Goal: Information Seeking & Learning: Find specific fact

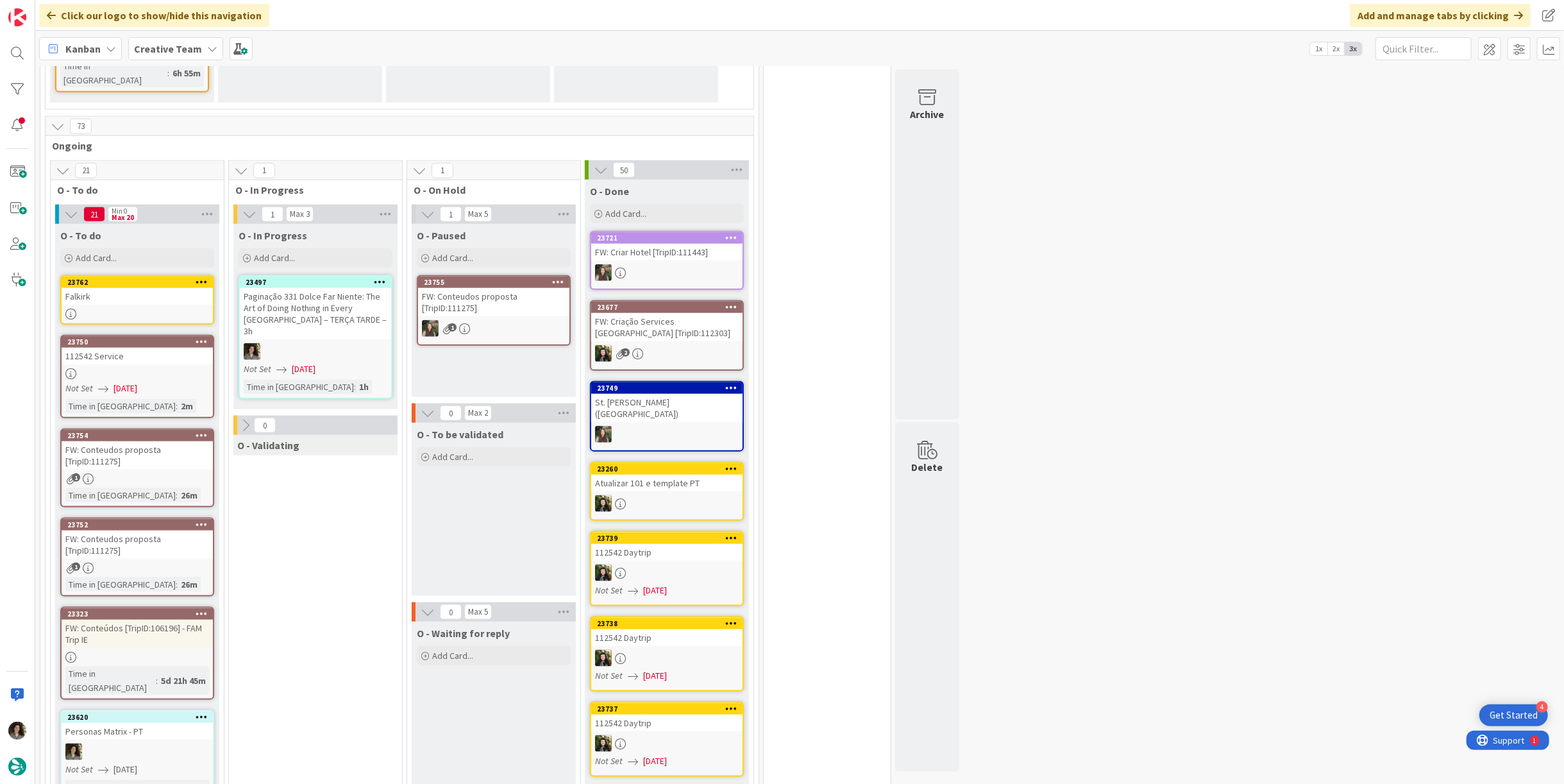
scroll to position [1114, 0]
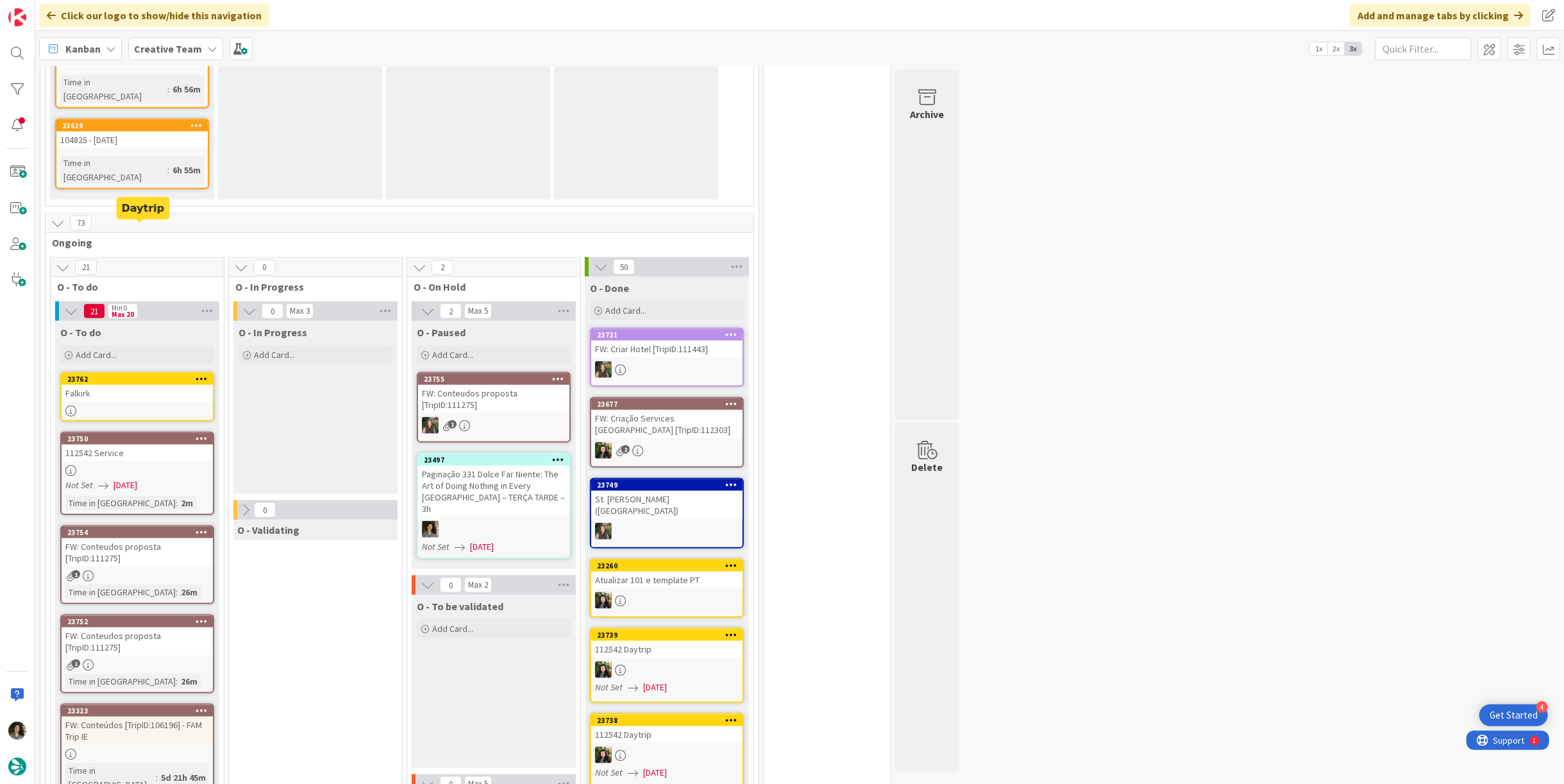
click at [150, 385] on div "Falkirk" at bounding box center [136, 393] width 151 height 17
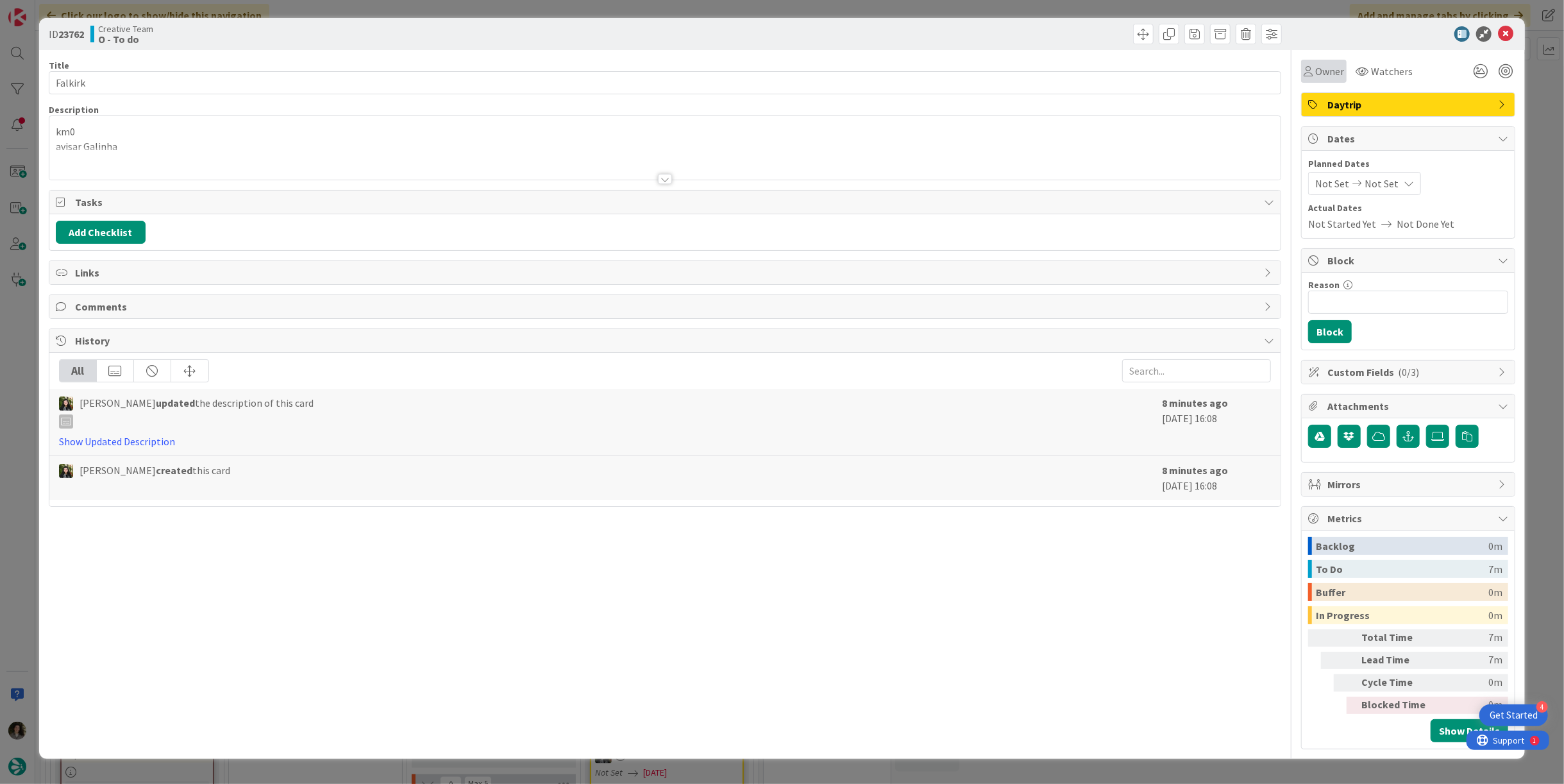
click at [1333, 65] on span "Owner" at bounding box center [1330, 71] width 29 height 16
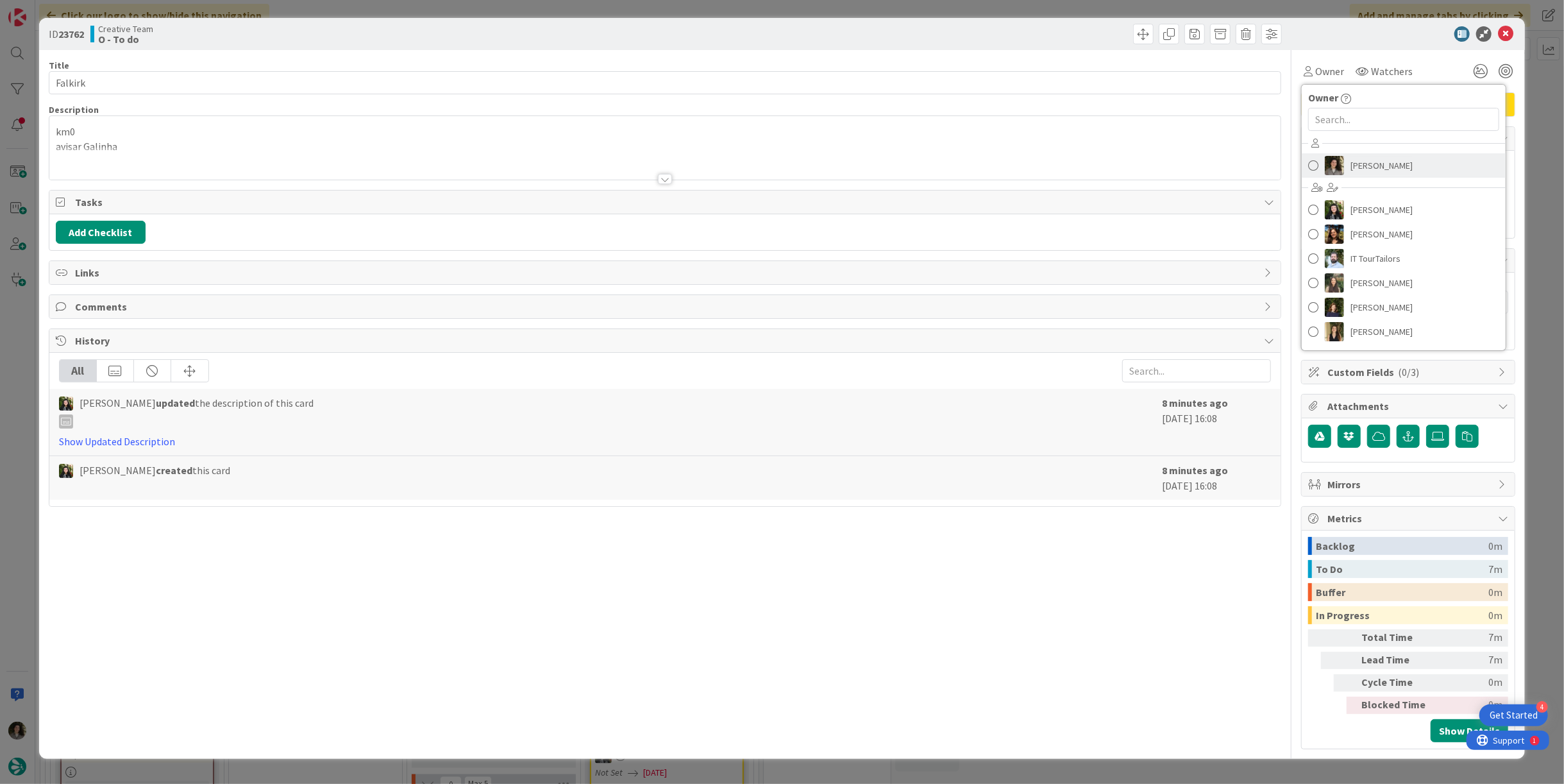
click at [1381, 165] on span "[PERSON_NAME]" at bounding box center [1381, 165] width 62 height 19
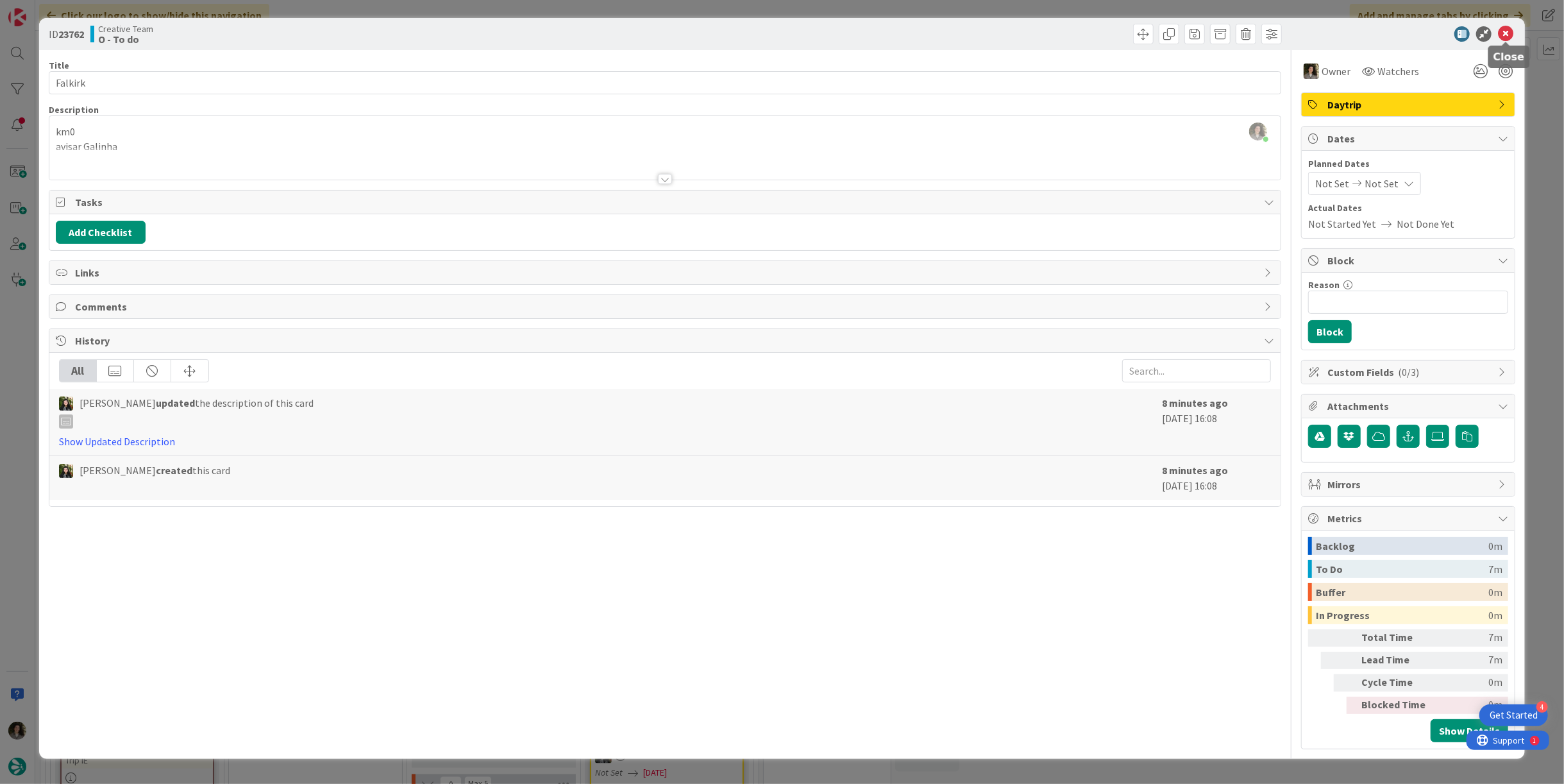
click at [1510, 29] on icon at bounding box center [1506, 34] width 16 height 16
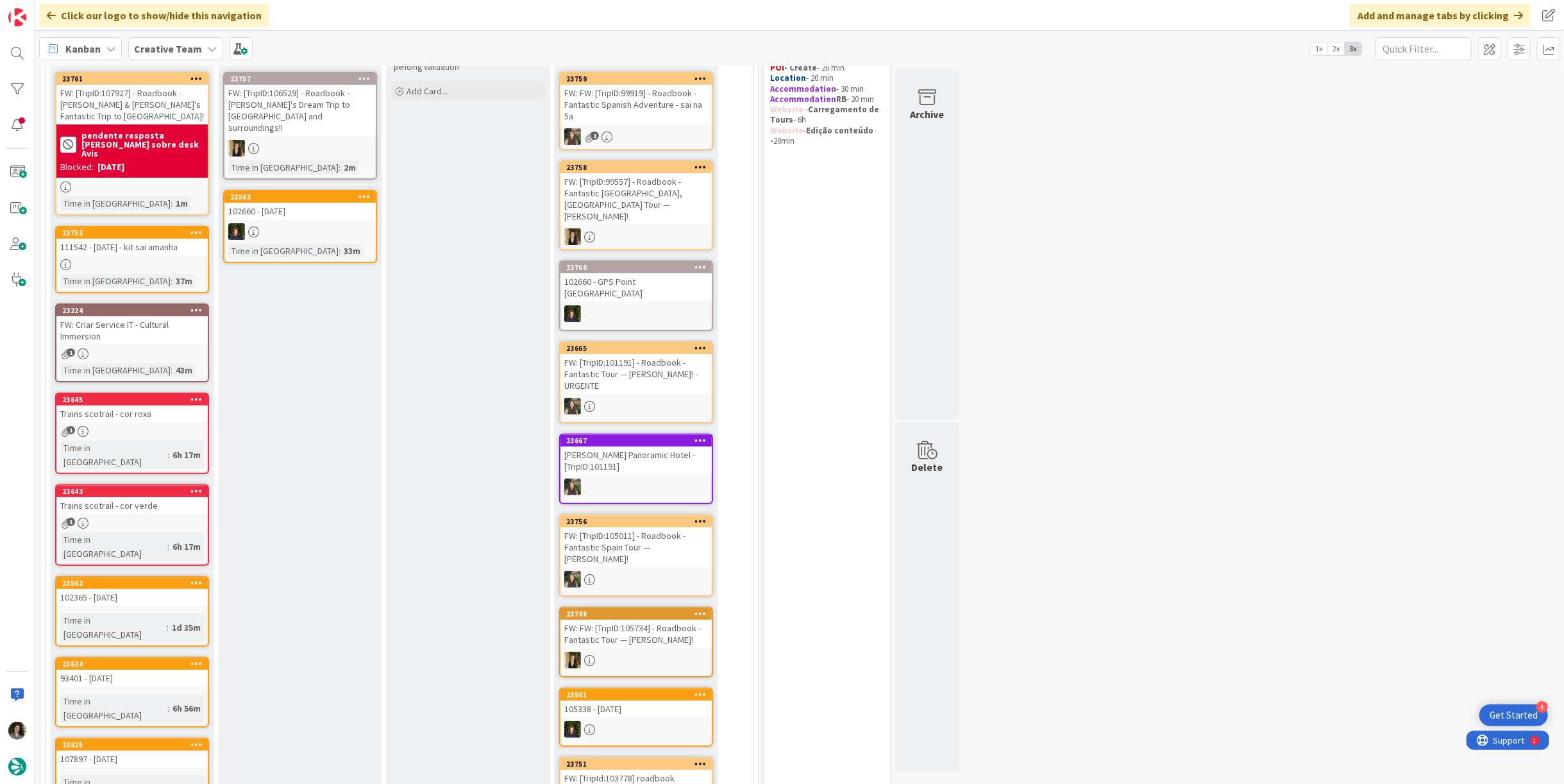
scroll to position [213, 0]
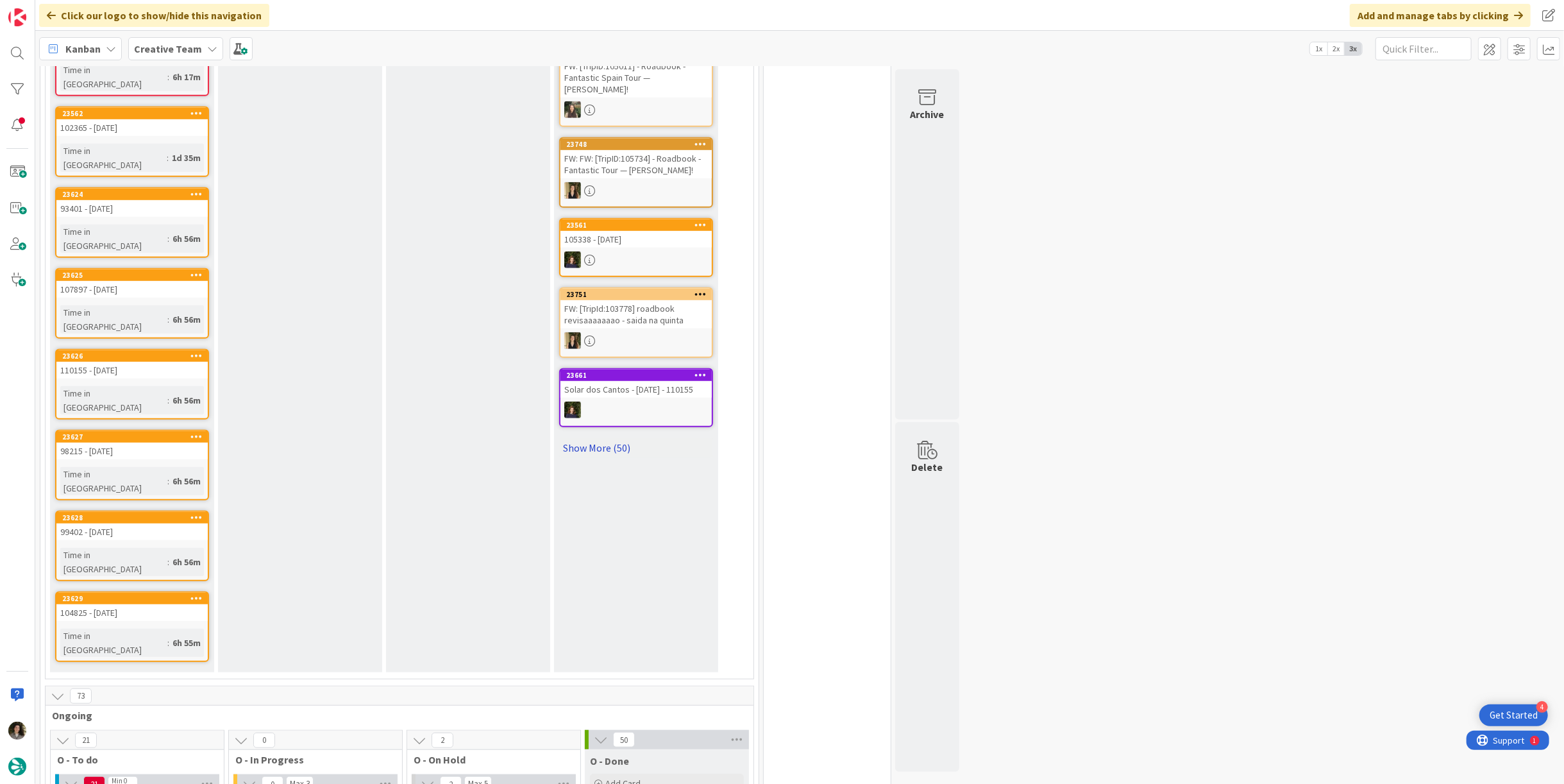
click at [619, 437] on link "Show More (50)" at bounding box center [636, 447] width 154 height 21
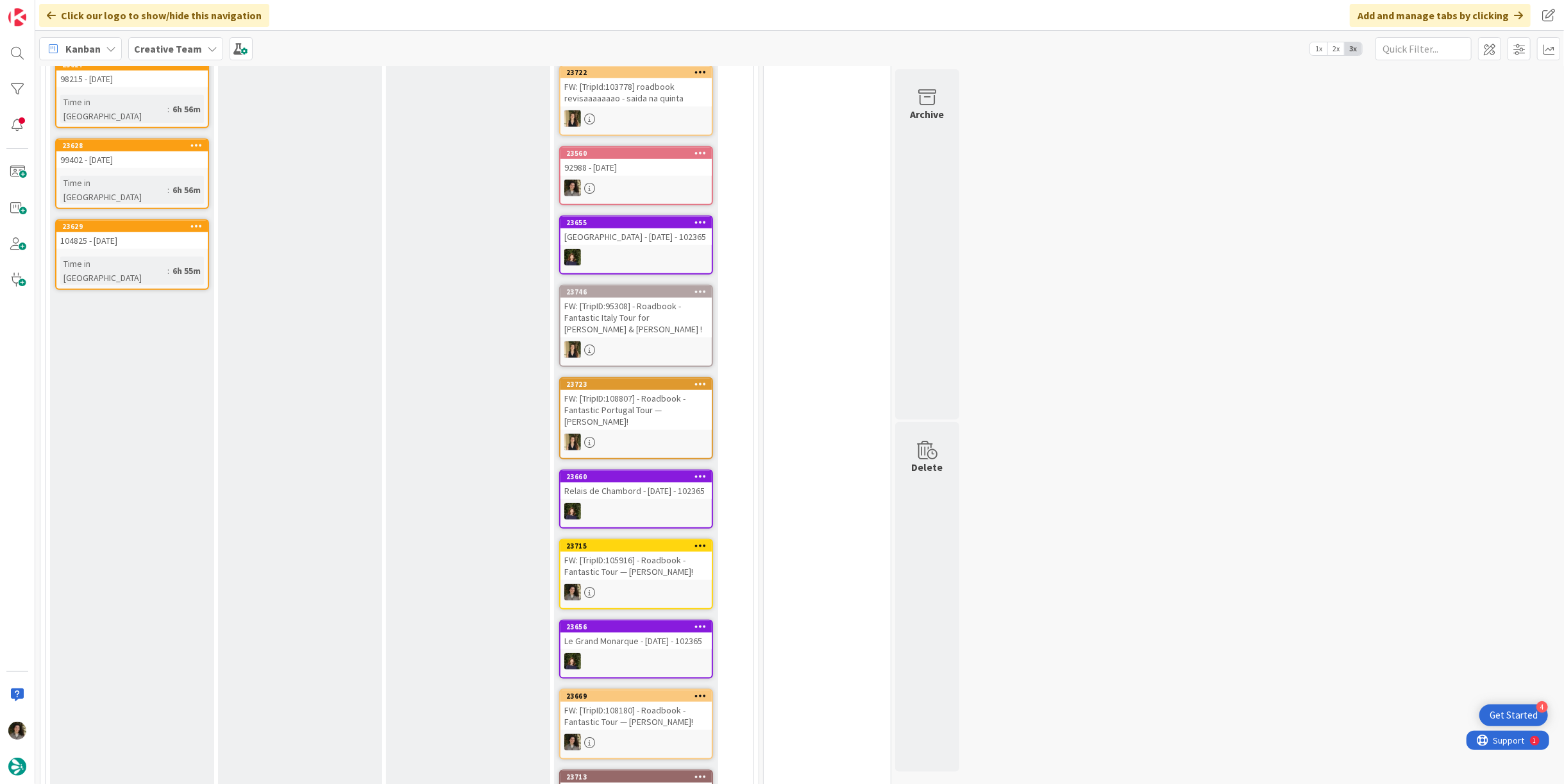
scroll to position [1140, 0]
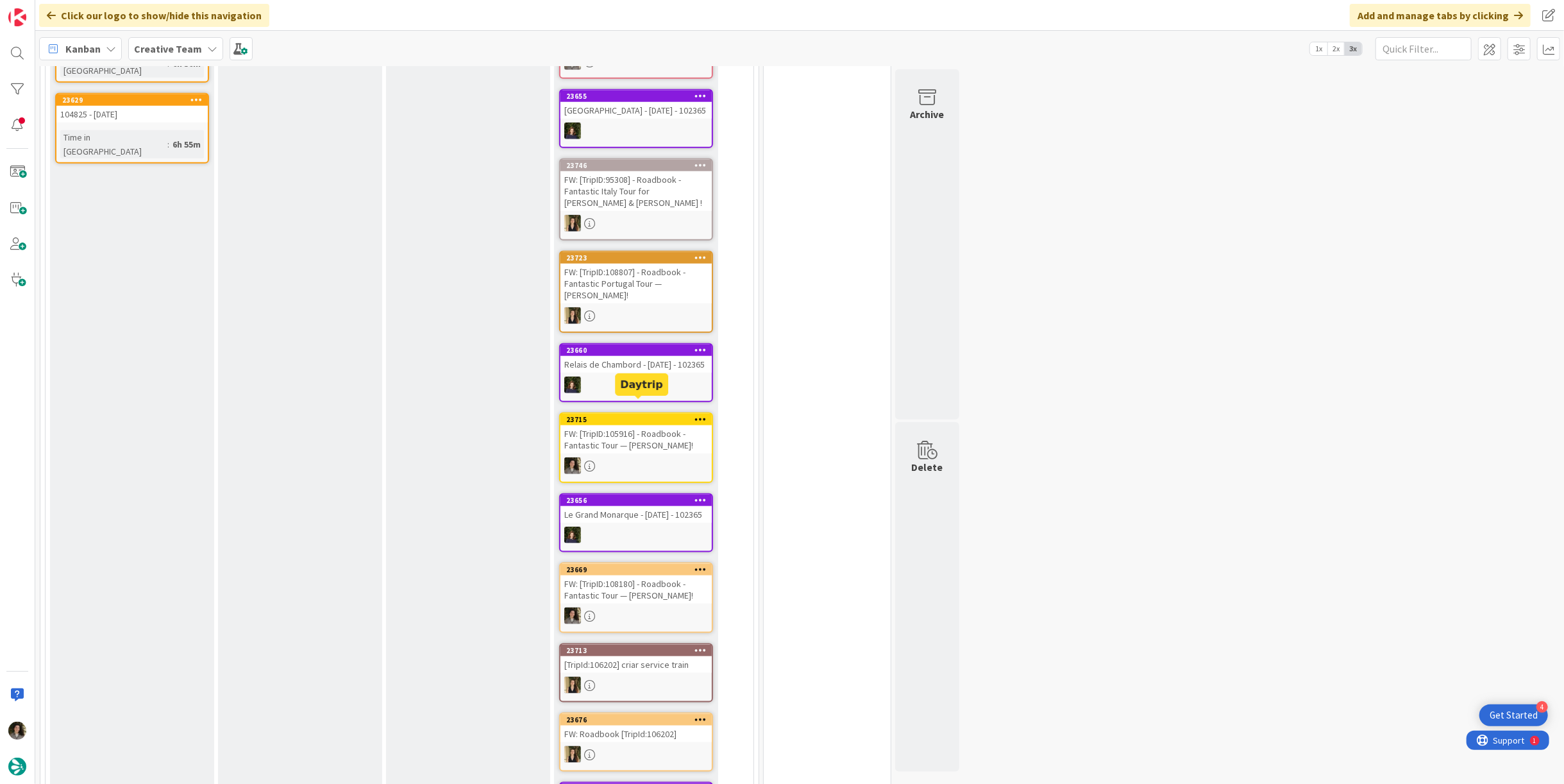
click at [634, 438] on link "23715 FW: [TripID:105916] - Roadbook - Fantastic Tour — [PERSON_NAME]!" at bounding box center [636, 447] width 154 height 70
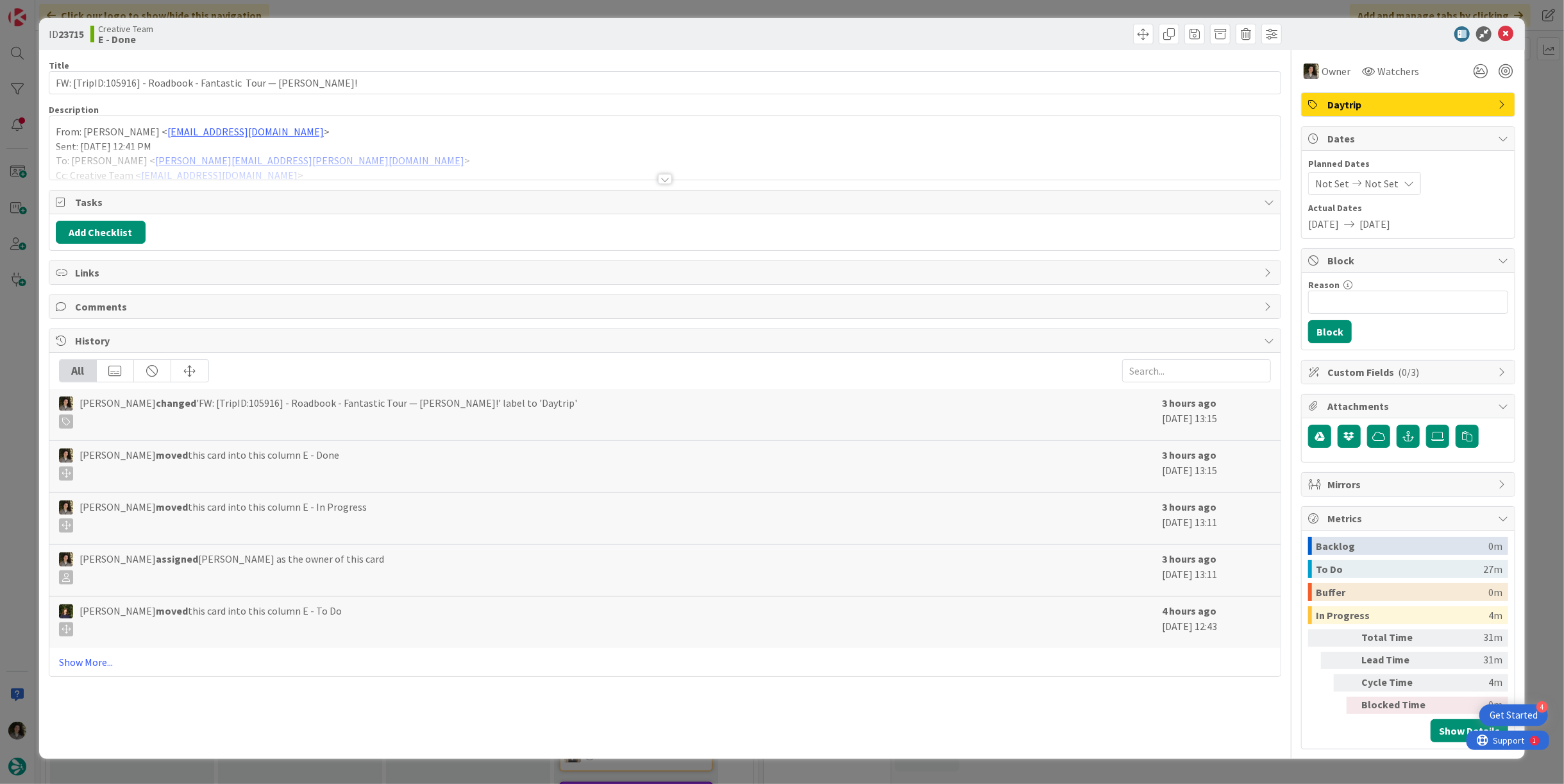
click at [663, 179] on div at bounding box center [665, 179] width 14 height 10
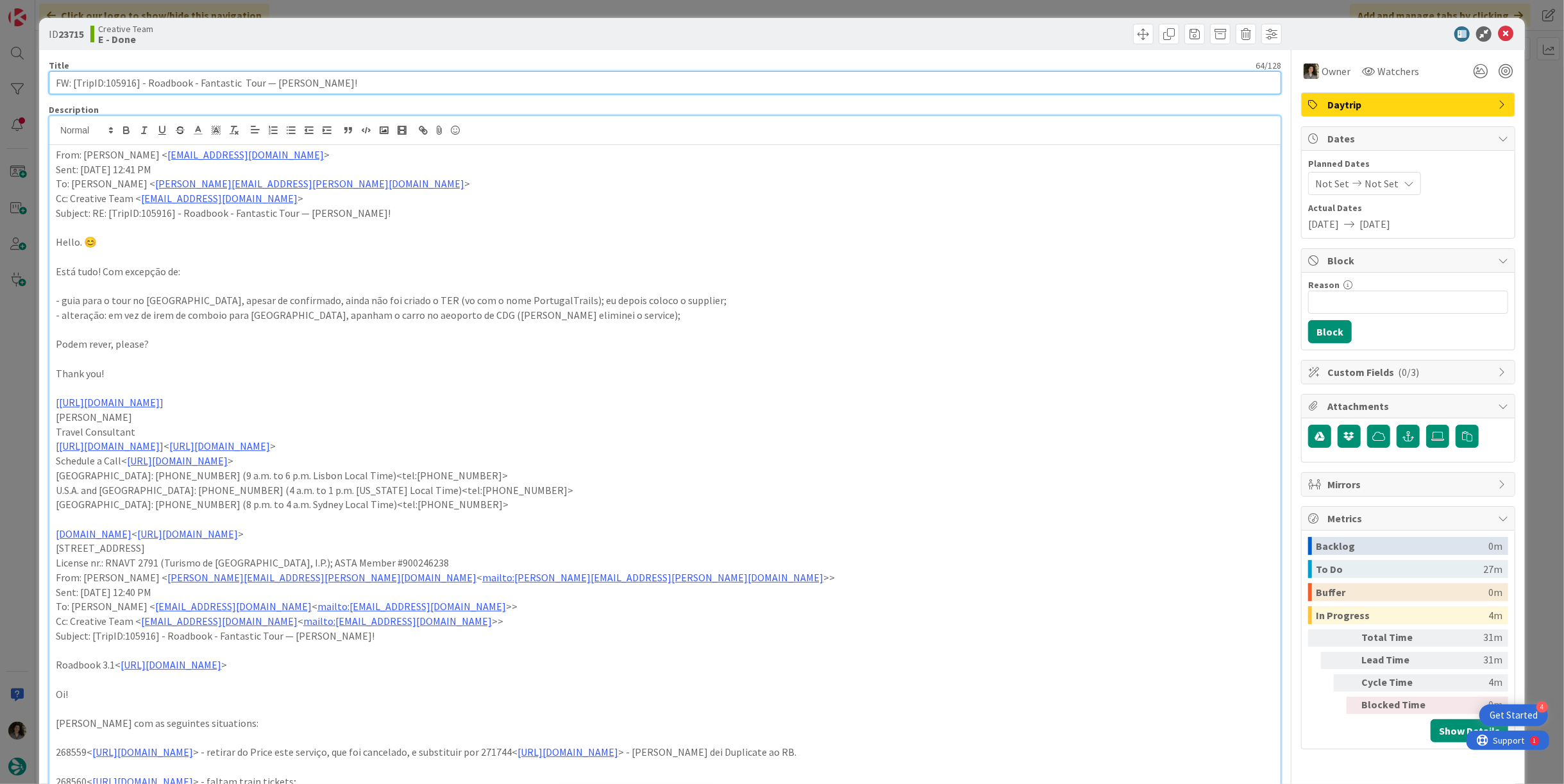
click at [519, 86] on input "FW: [TripID:105916] - Roadbook - Fantastic Tour — [PERSON_NAME]!" at bounding box center [665, 83] width 1233 height 23
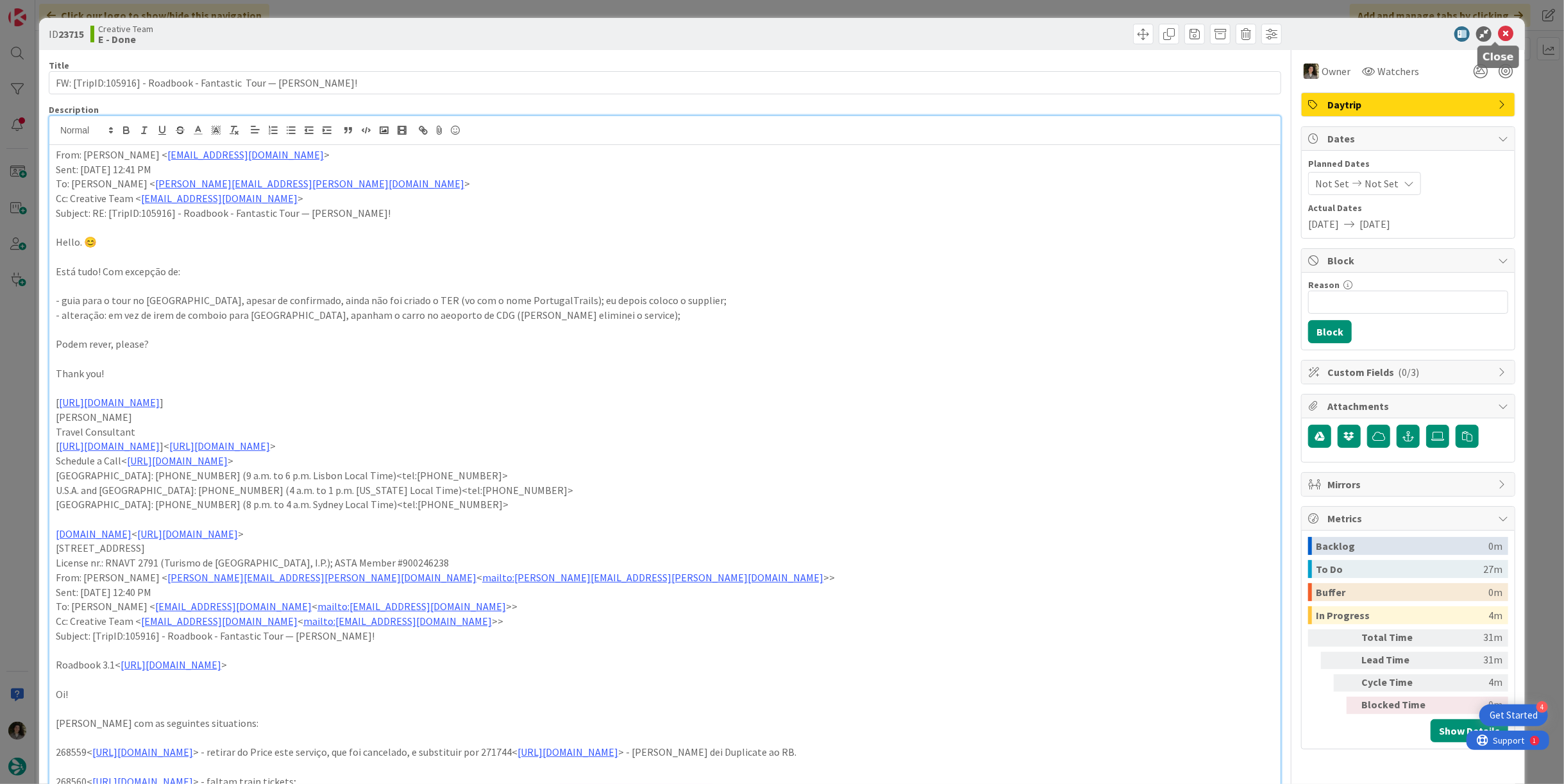
click at [1499, 30] on icon at bounding box center [1506, 34] width 16 height 16
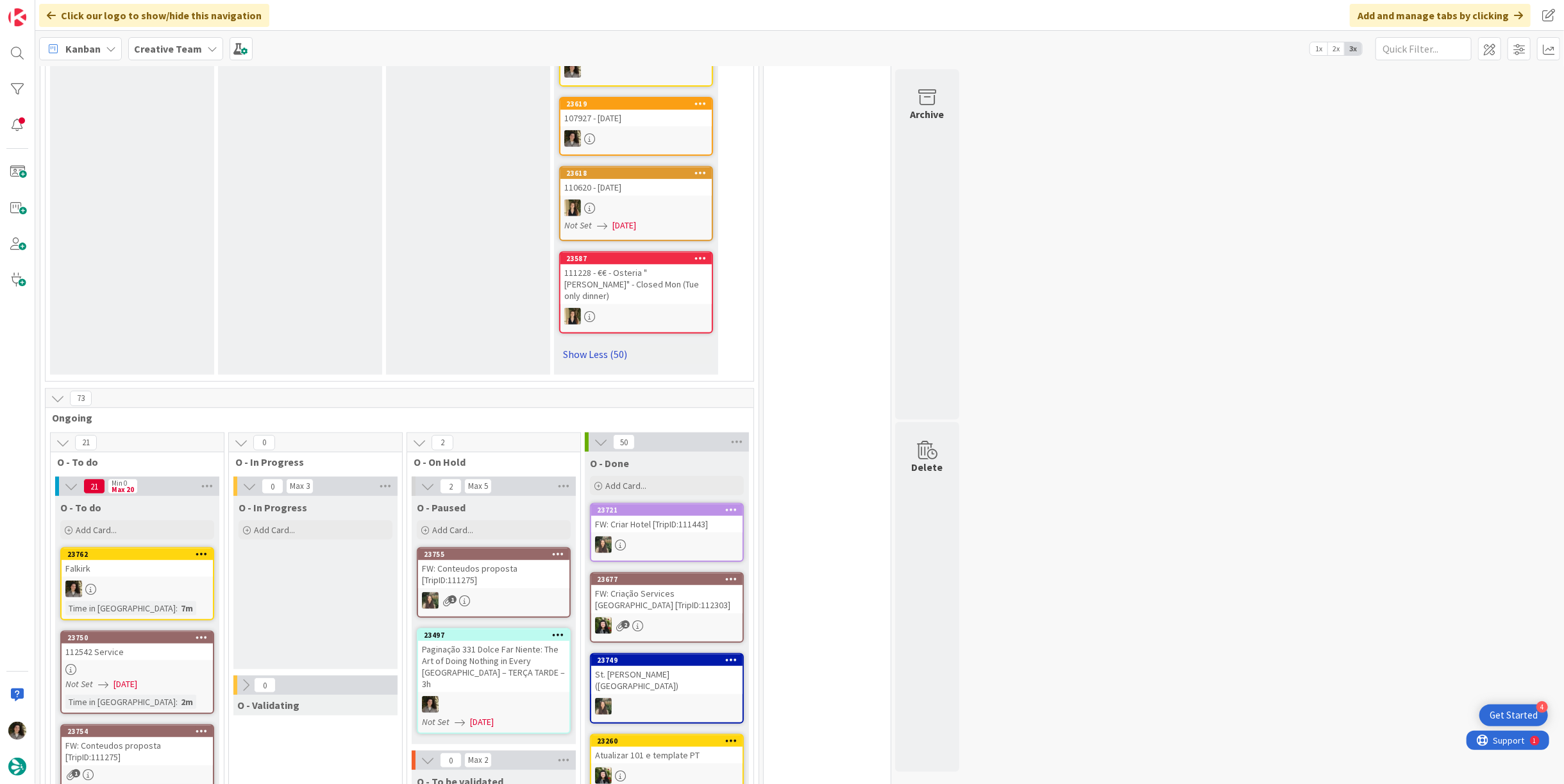
click at [600, 344] on link "Show Less (50)" at bounding box center [636, 354] width 154 height 21
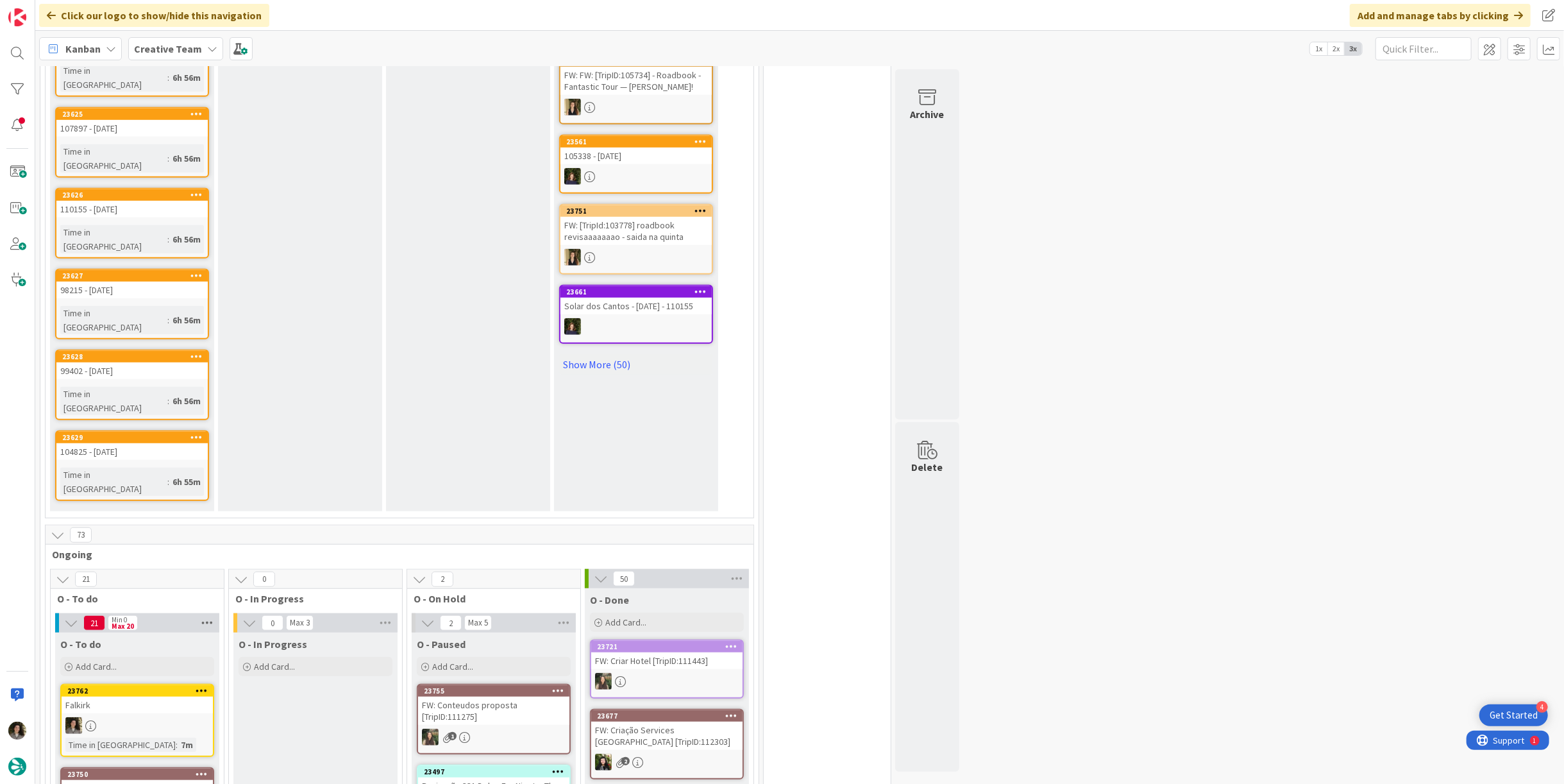
scroll to position [805, 0]
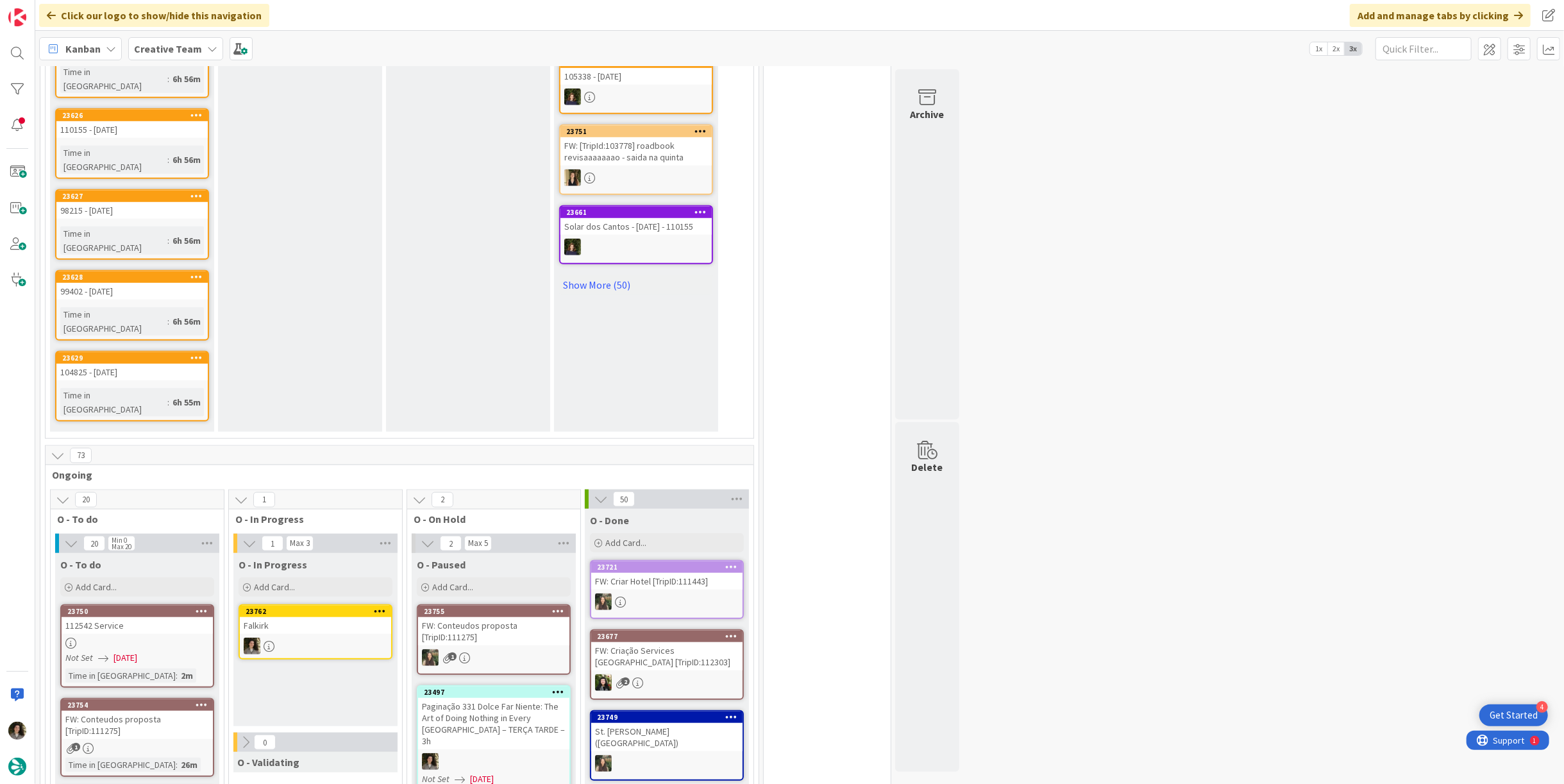
click at [290, 638] on div at bounding box center [315, 646] width 151 height 17
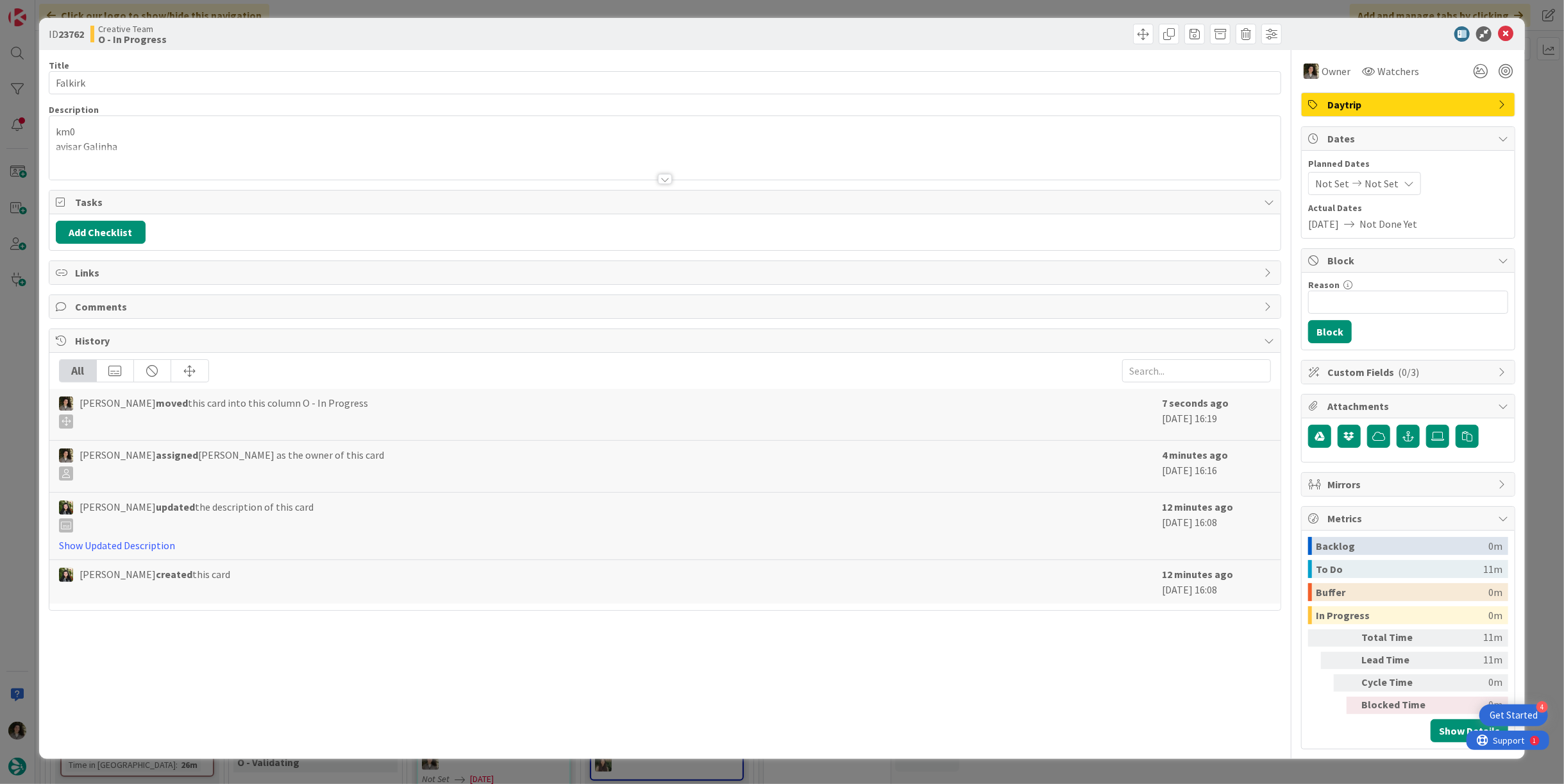
click at [89, 70] on div "Title 7 / 128" at bounding box center [665, 65] width 1233 height 12
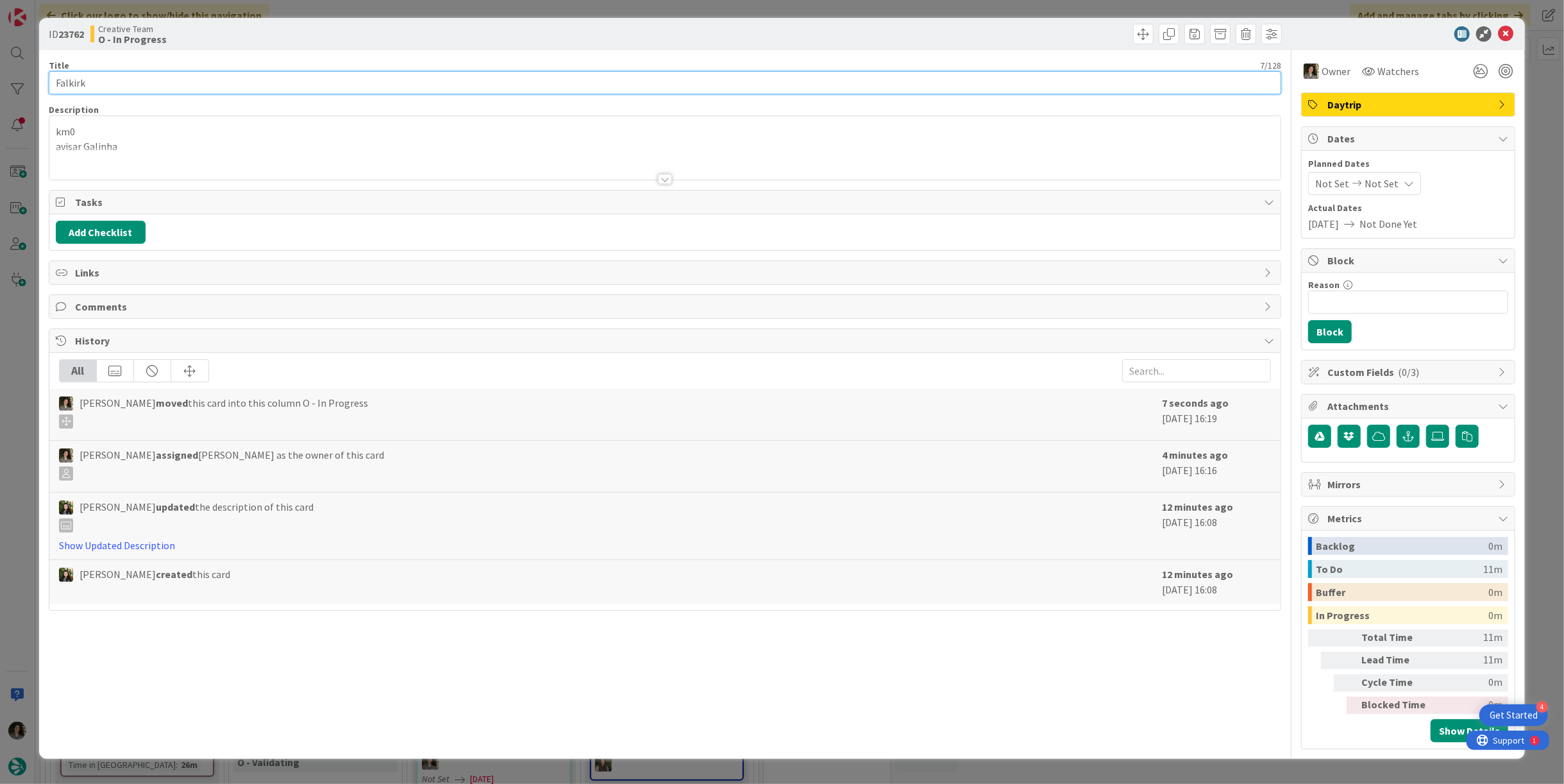
click at [87, 79] on input "Falkirk" at bounding box center [665, 83] width 1233 height 23
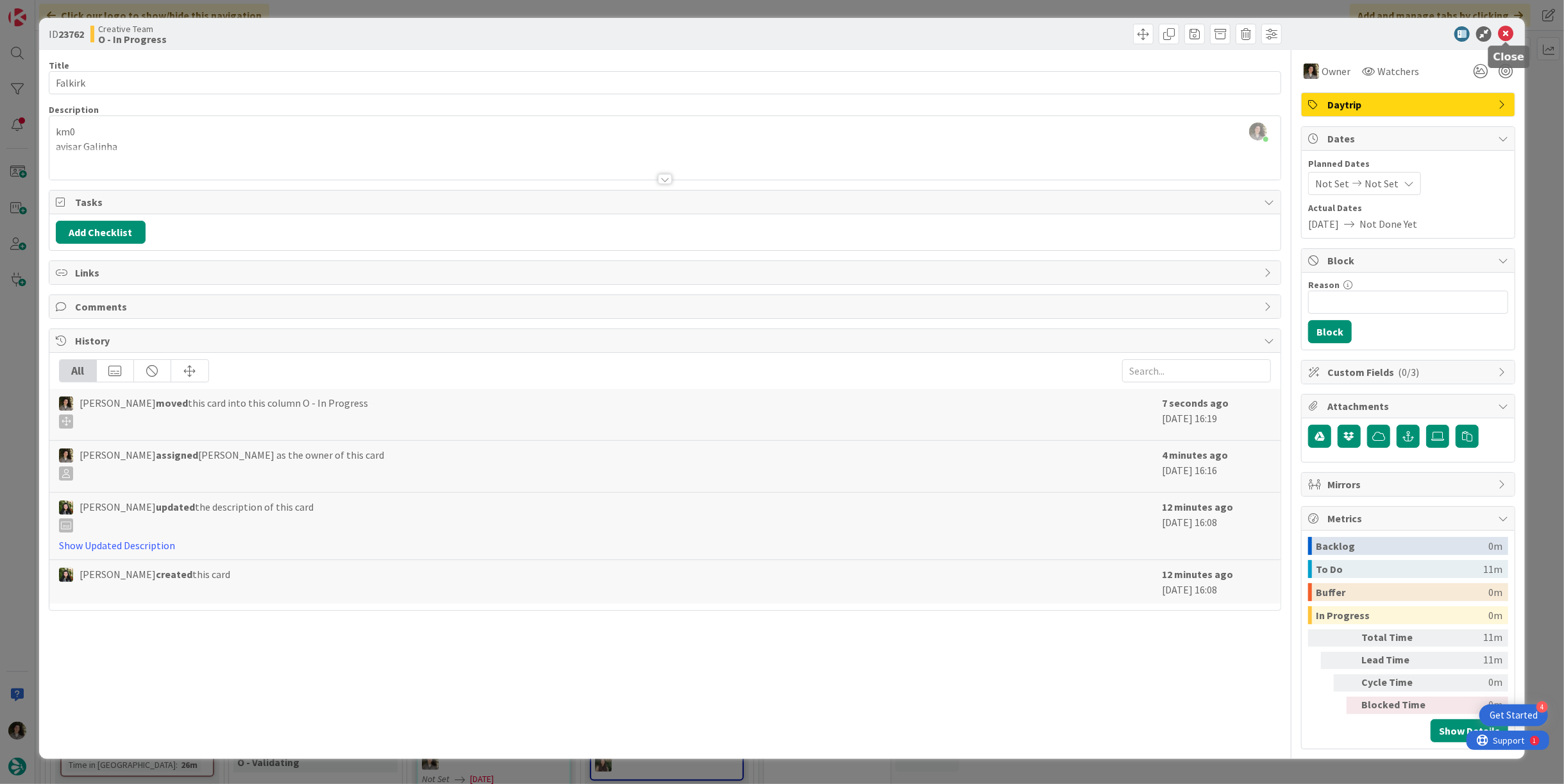
click at [1508, 33] on icon at bounding box center [1506, 34] width 16 height 16
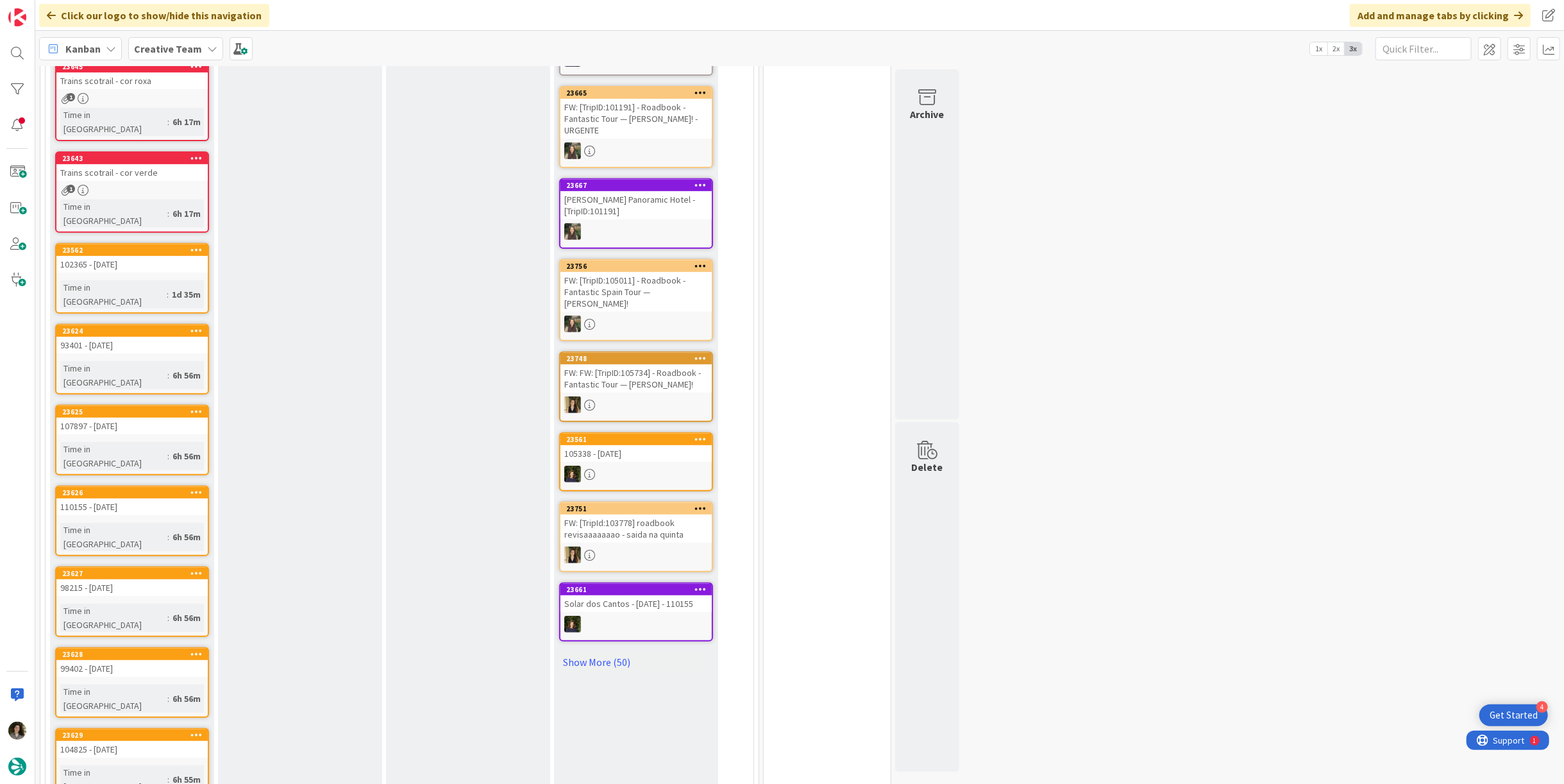
scroll to position [997, 0]
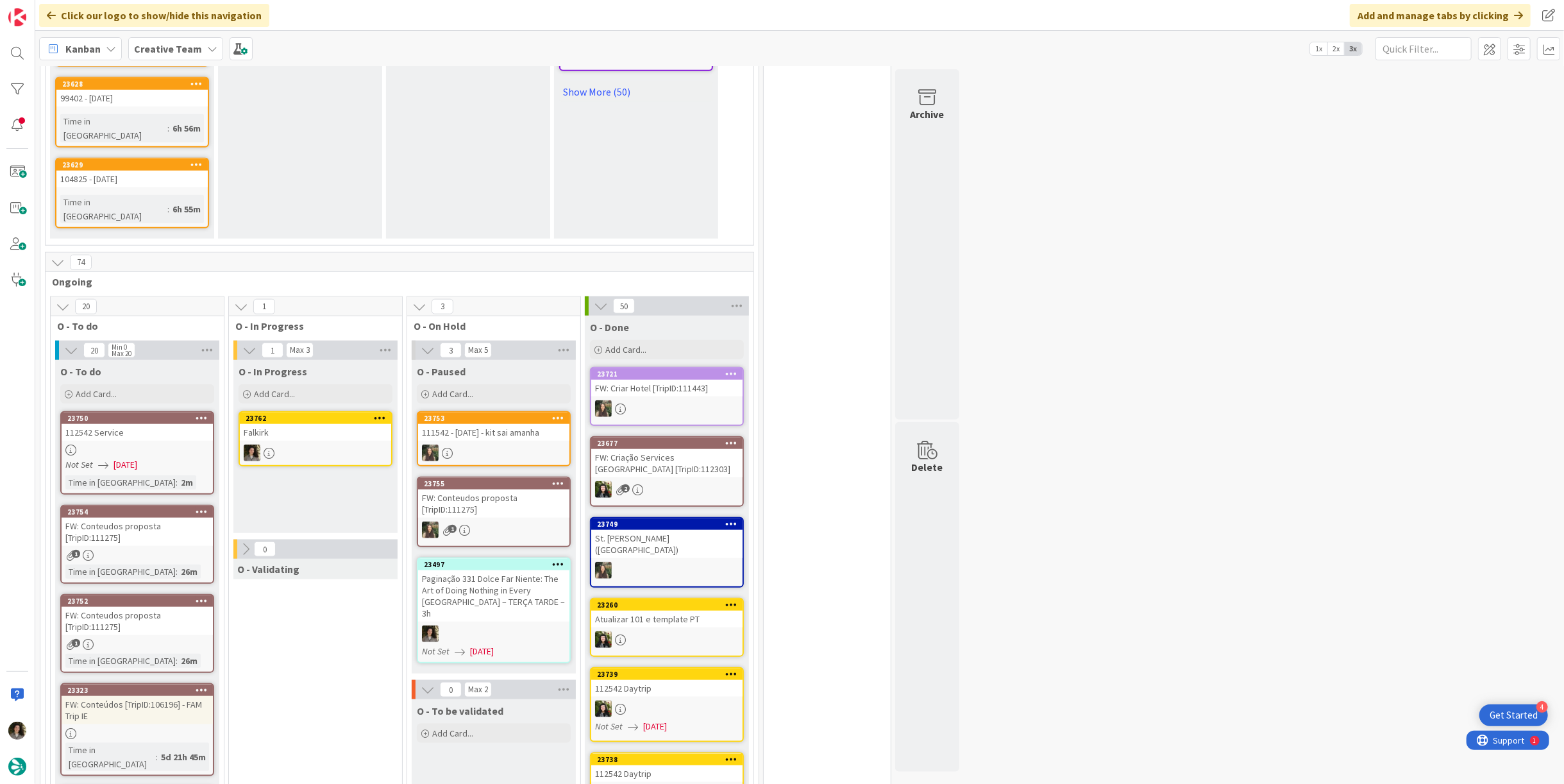
click at [320, 444] on div at bounding box center [315, 452] width 151 height 17
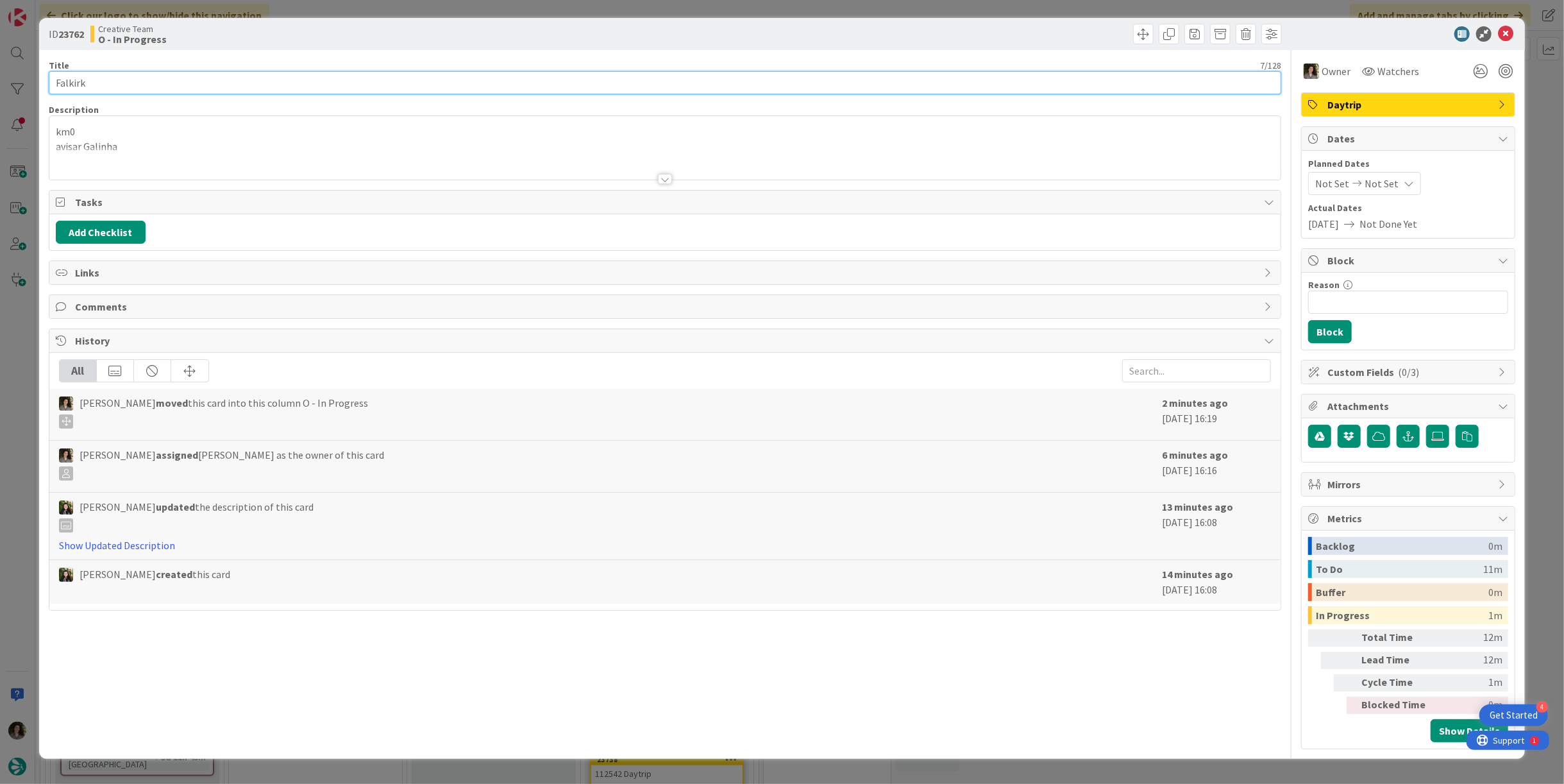
click at [162, 84] on input "Falkirk" at bounding box center [665, 83] width 1233 height 23
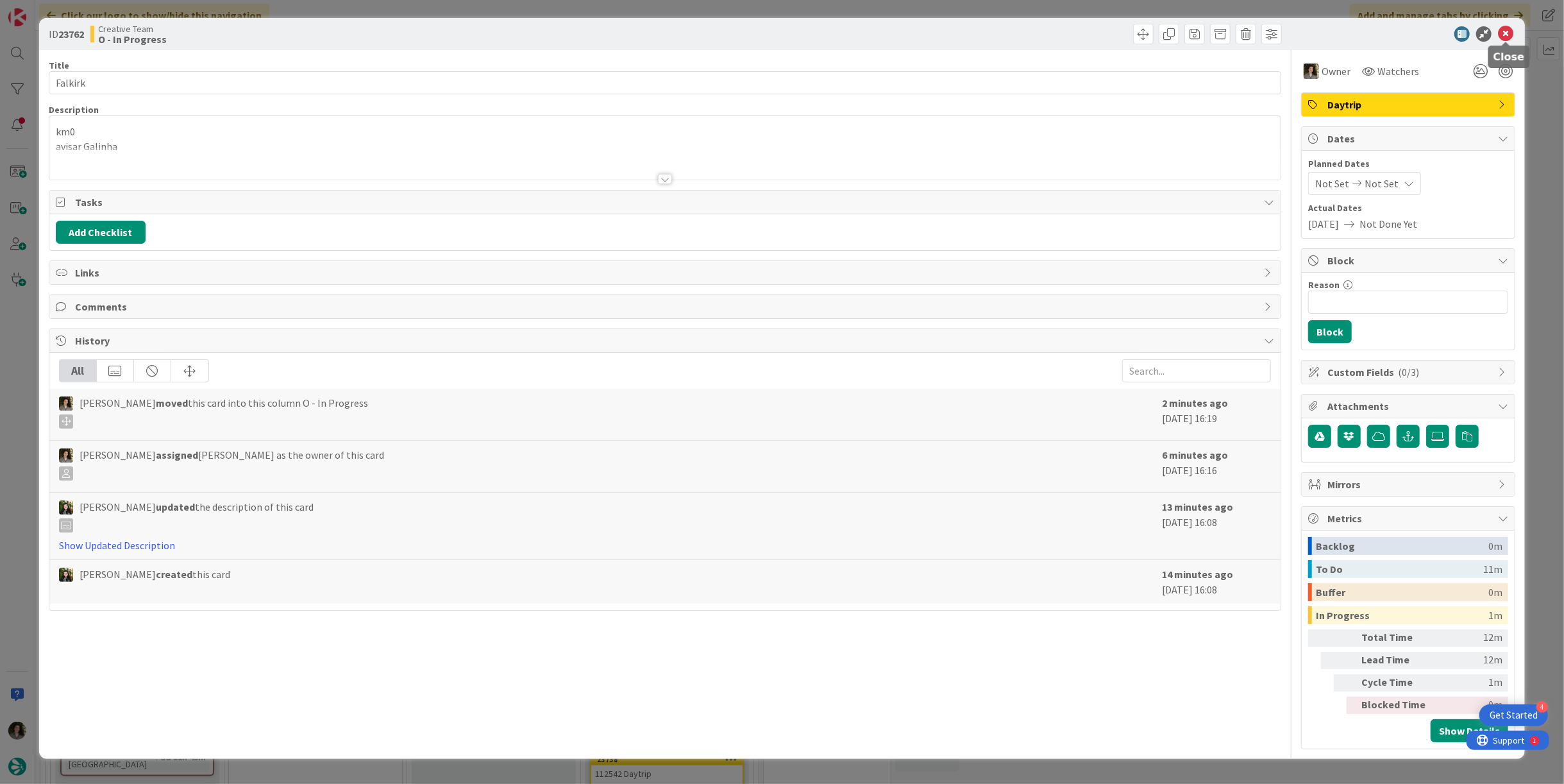
click at [1509, 31] on icon at bounding box center [1506, 34] width 16 height 16
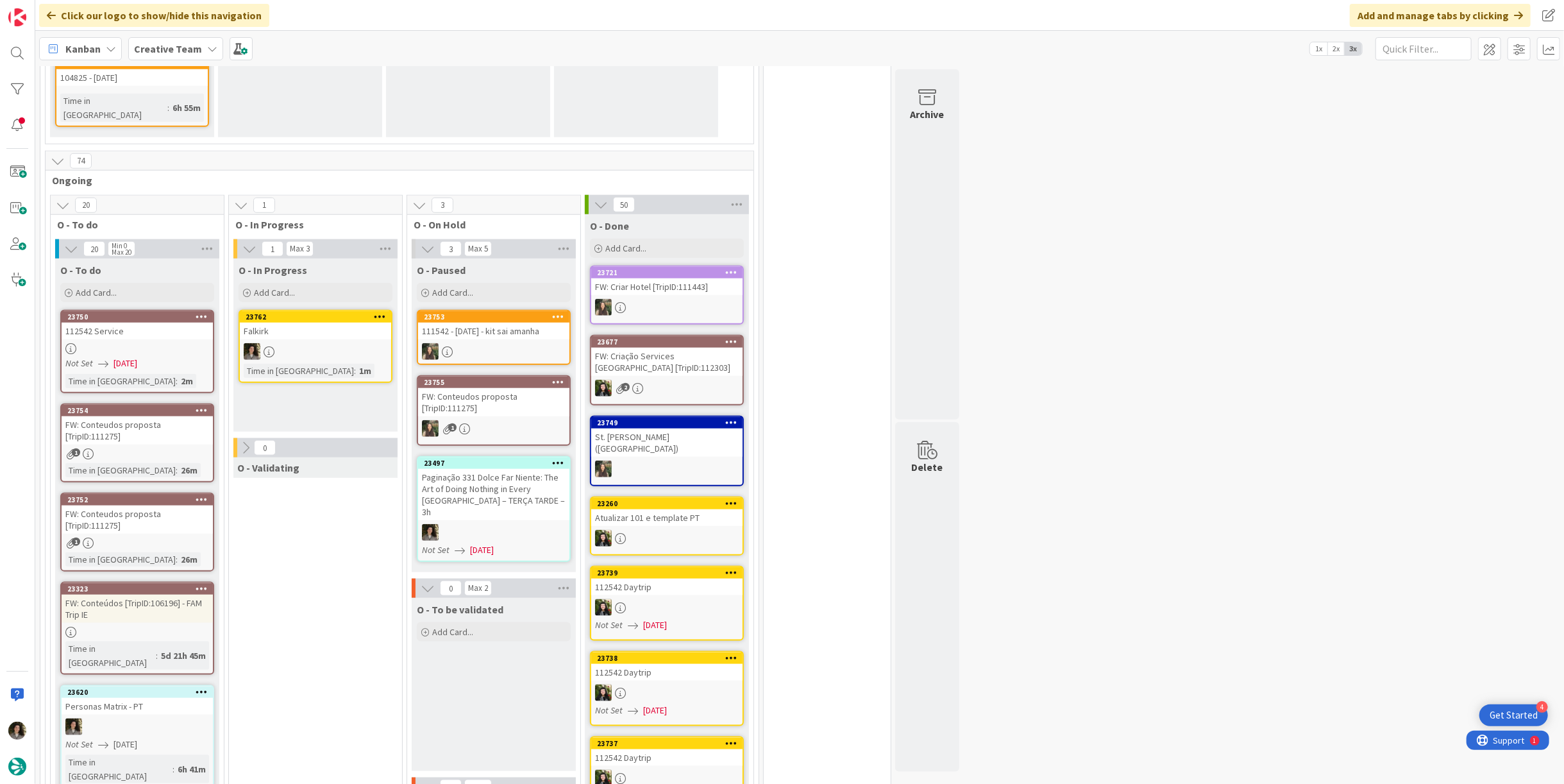
scroll to position [1068, 0]
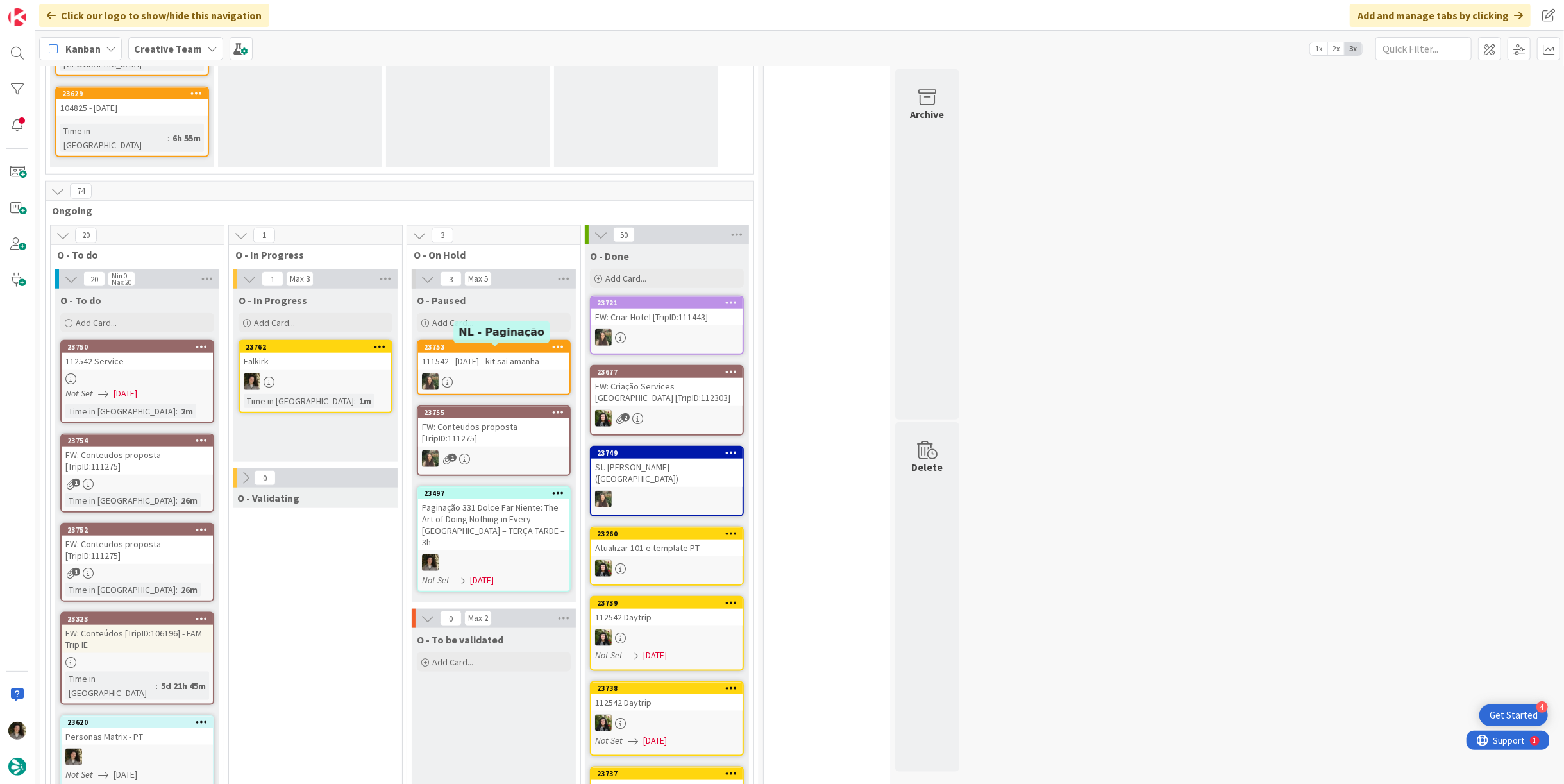
click at [490, 499] on div "Paginação 331 Dolce Far Niente: The Art of Doing Nothing in Every [GEOGRAPHIC_D…" at bounding box center [494, 524] width 151 height 51
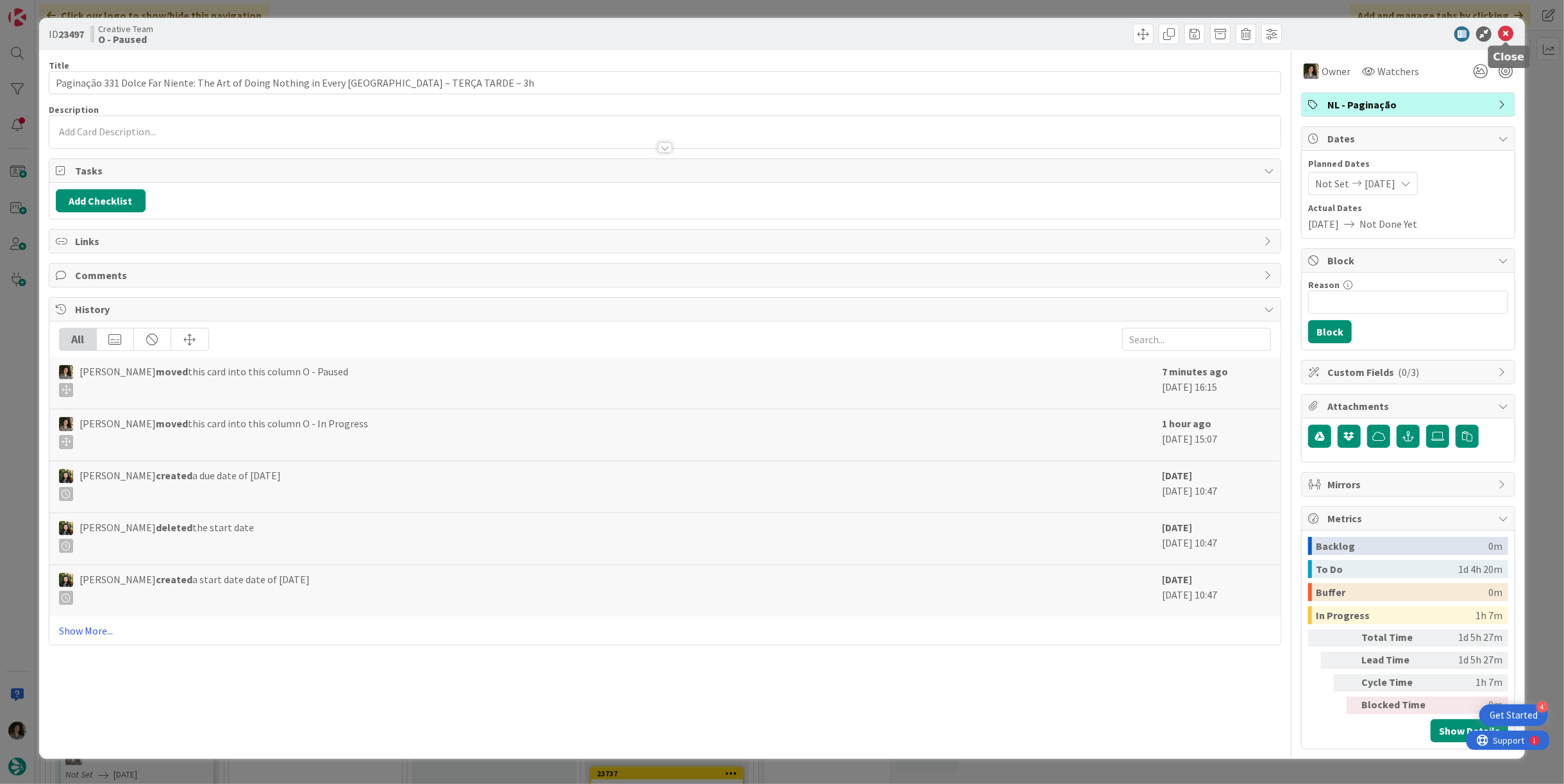
click at [1502, 33] on icon at bounding box center [1506, 34] width 16 height 16
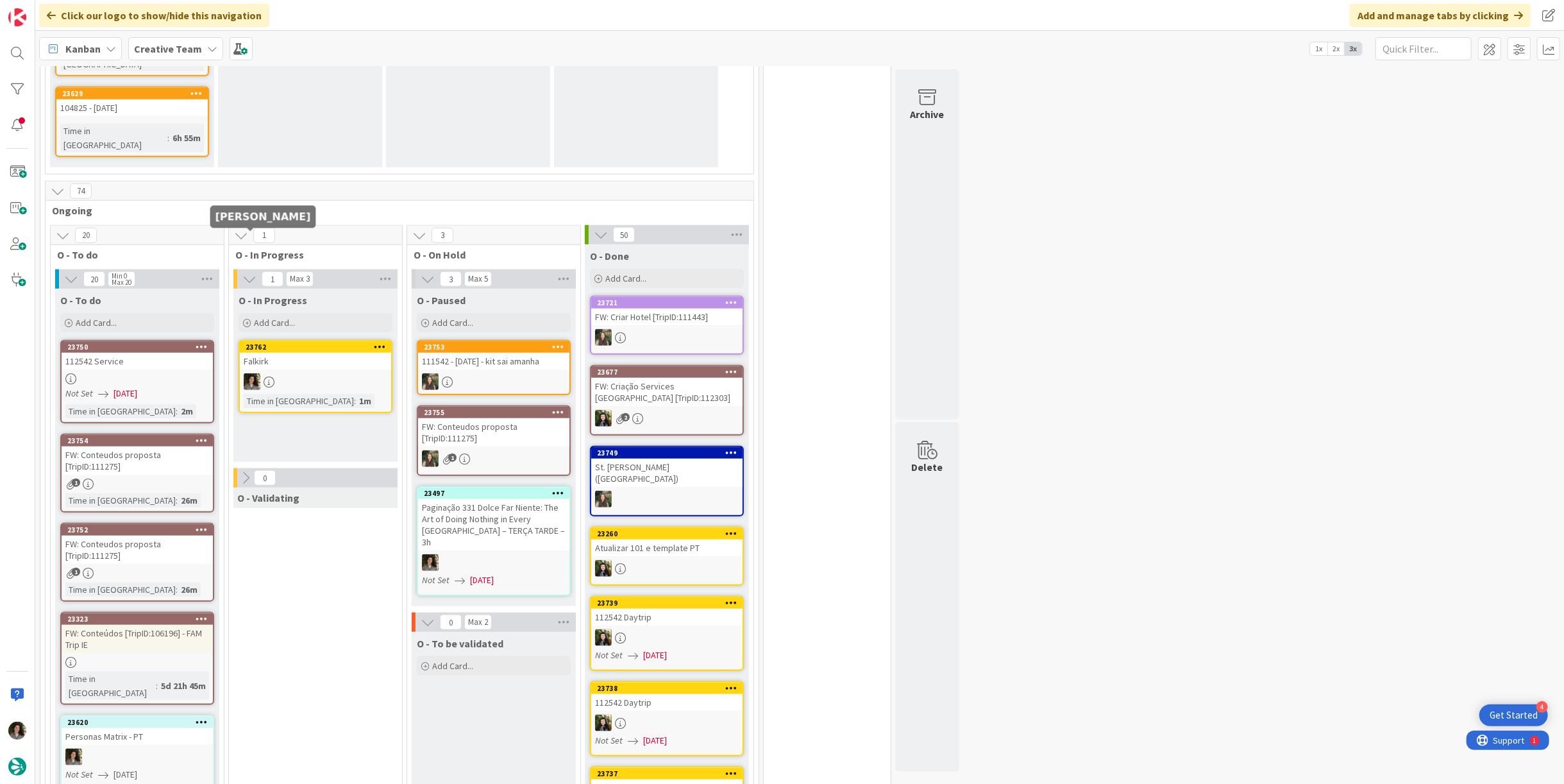
click at [270, 340] on link "23762 Falkirk Time in [GEOGRAPHIC_DATA] : 1m" at bounding box center [315, 376] width 154 height 73
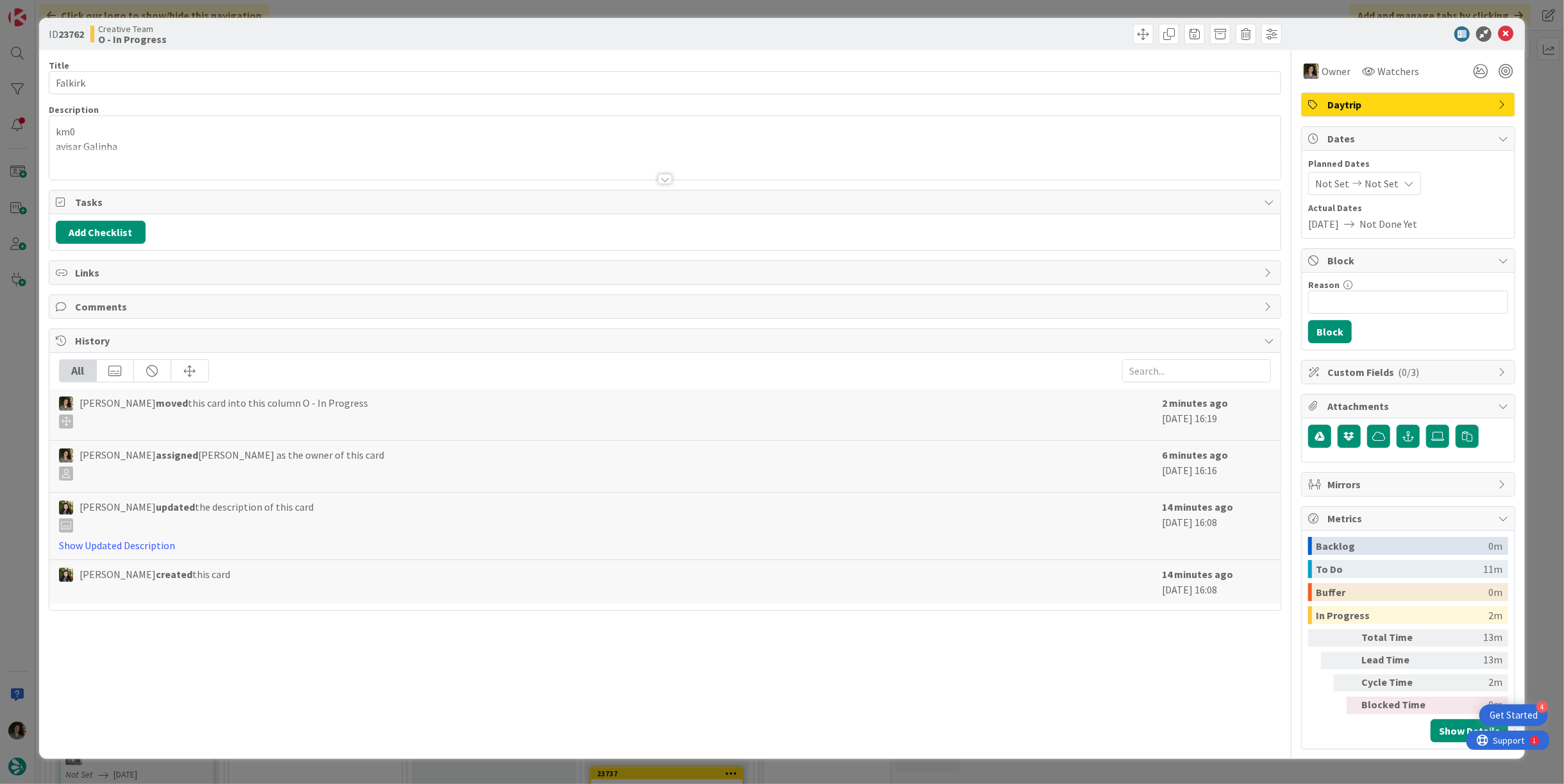
scroll to position [1135, 0]
drag, startPoint x: 1509, startPoint y: 33, endPoint x: 1459, endPoint y: 55, distance: 54.6
click at [1509, 33] on icon at bounding box center [1506, 34] width 16 height 16
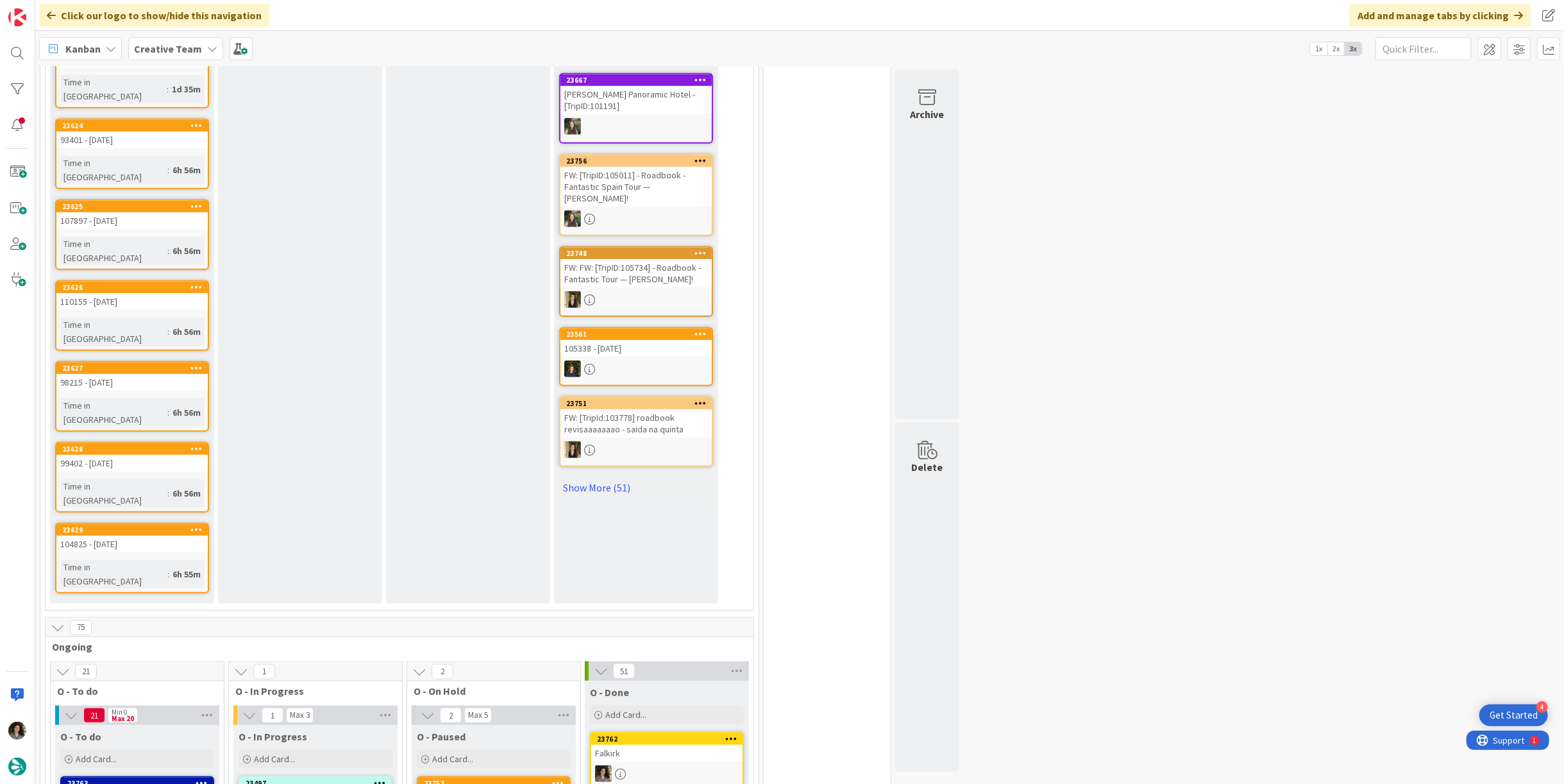
scroll to position [570, 0]
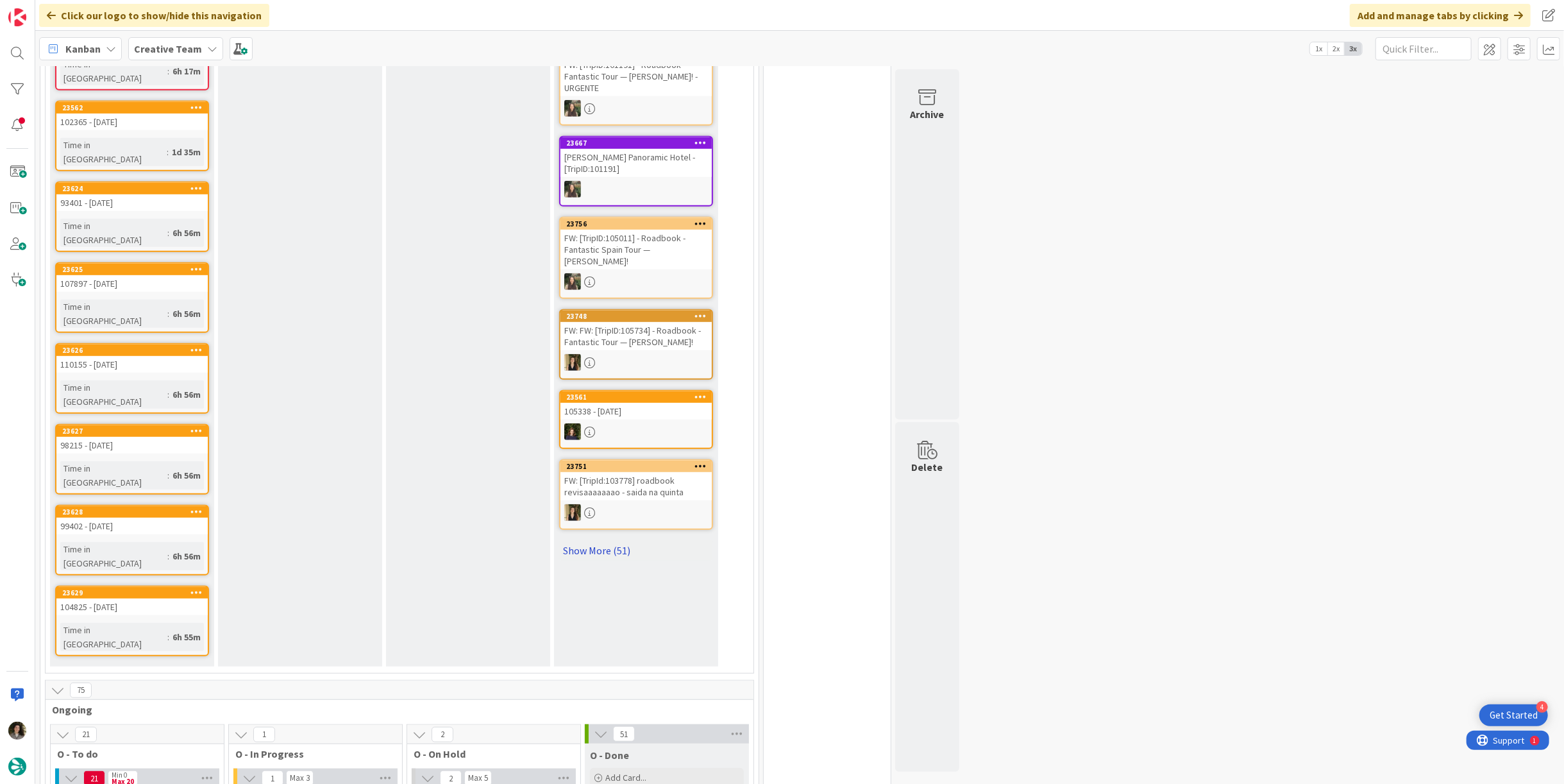
click at [615, 540] on link "Show More (51)" at bounding box center [636, 550] width 154 height 21
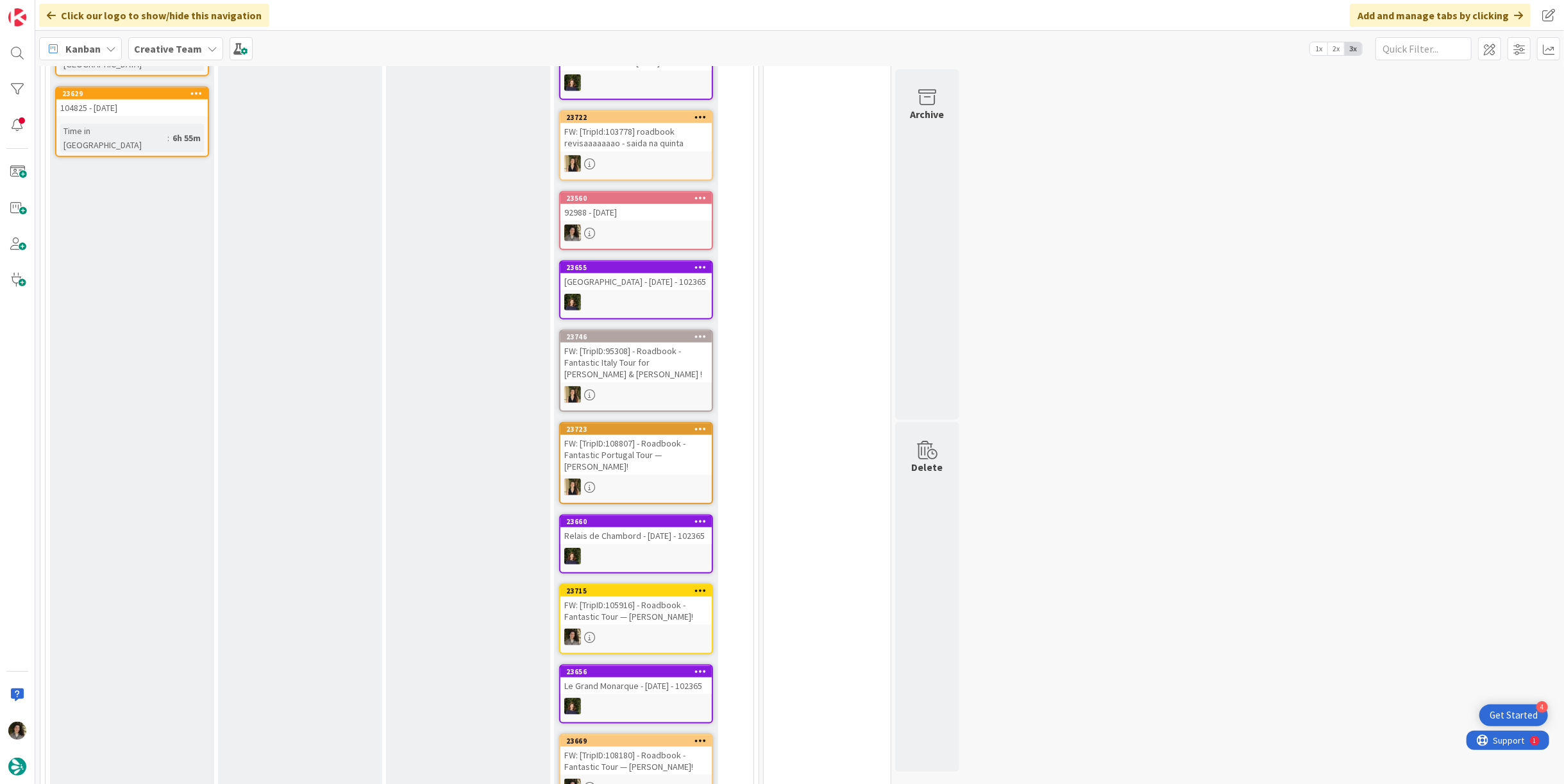
scroll to position [1425, 0]
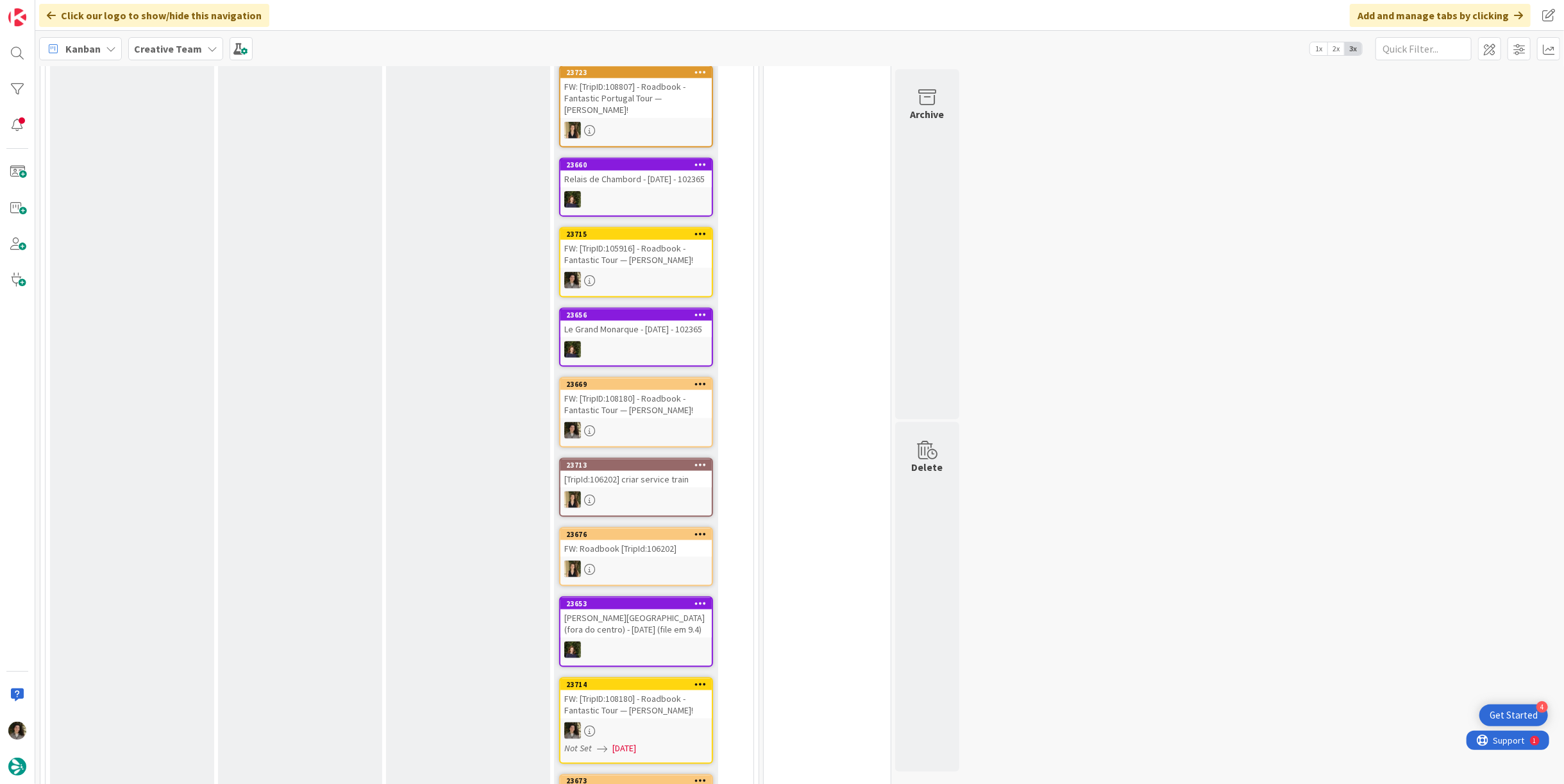
click at [630, 240] on div "FW: [TripID:105916] - Roadbook - Fantastic Tour — [PERSON_NAME]!" at bounding box center [636, 254] width 151 height 28
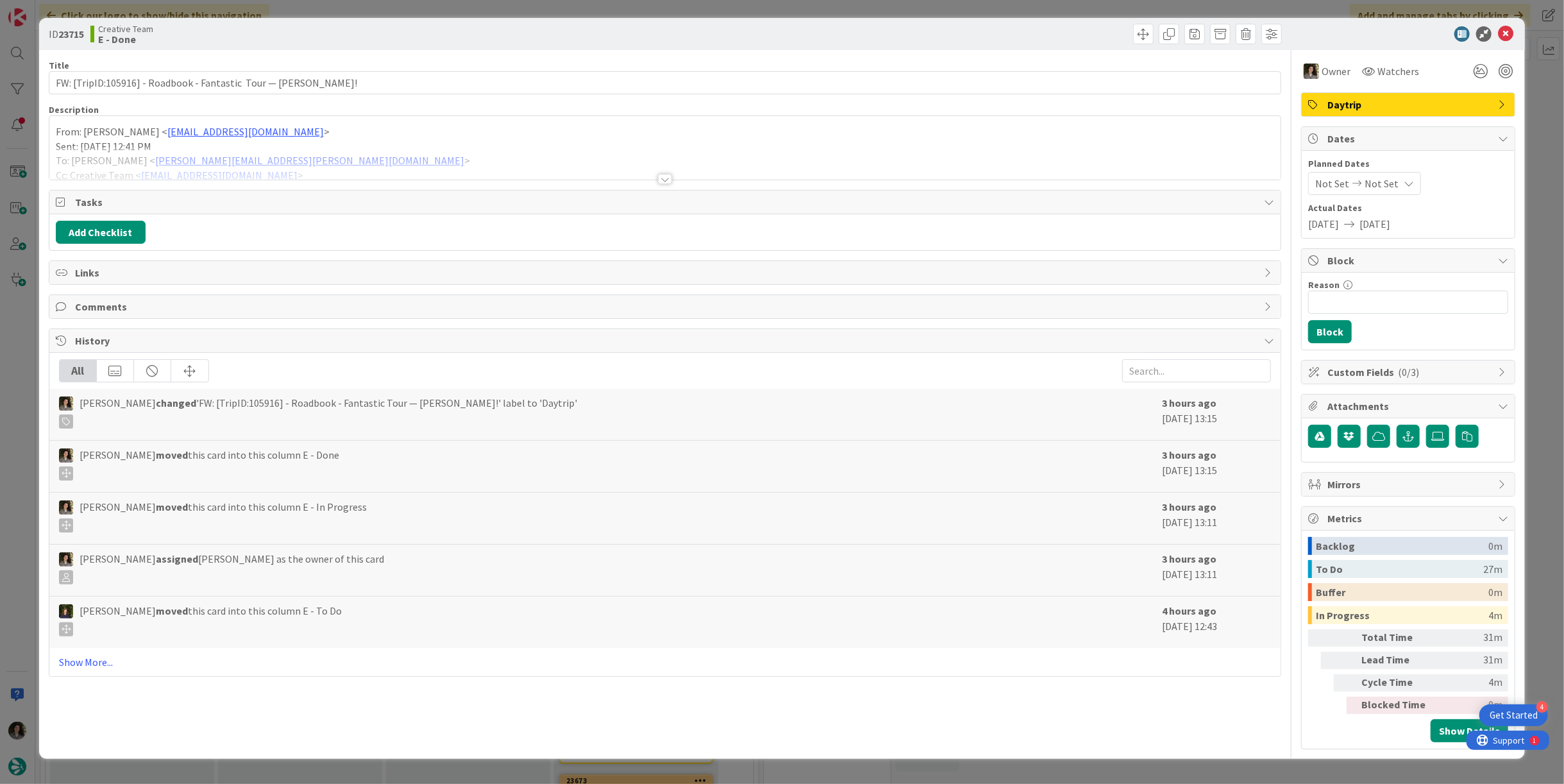
click at [667, 181] on div at bounding box center [665, 179] width 14 height 10
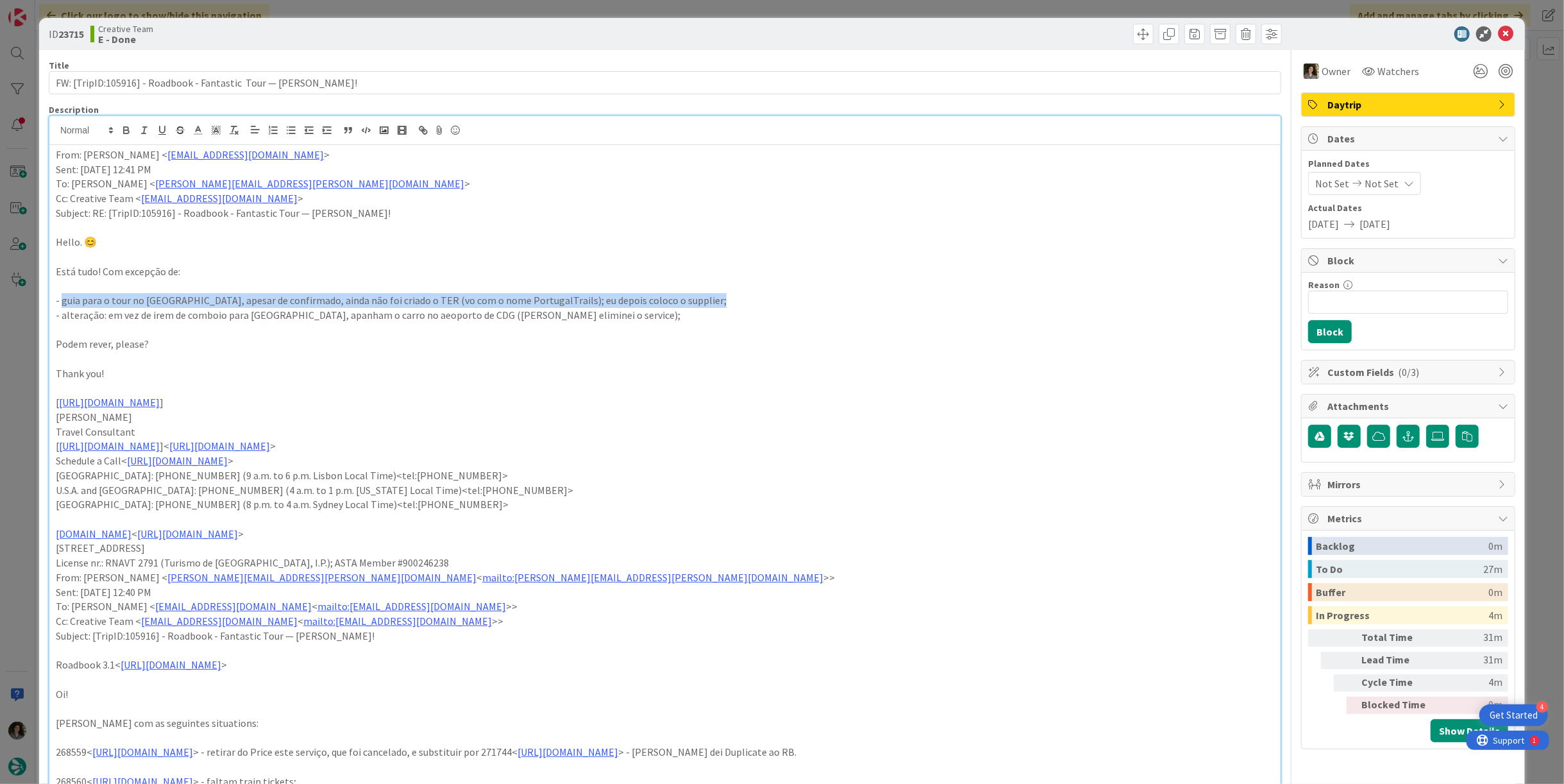
drag, startPoint x: 62, startPoint y: 296, endPoint x: 735, endPoint y: 299, distance: 673.0
click at [735, 299] on p "- guia para o tour no [GEOGRAPHIC_DATA], apesar de confirmado, ainda não foi cr…" at bounding box center [664, 300] width 1218 height 15
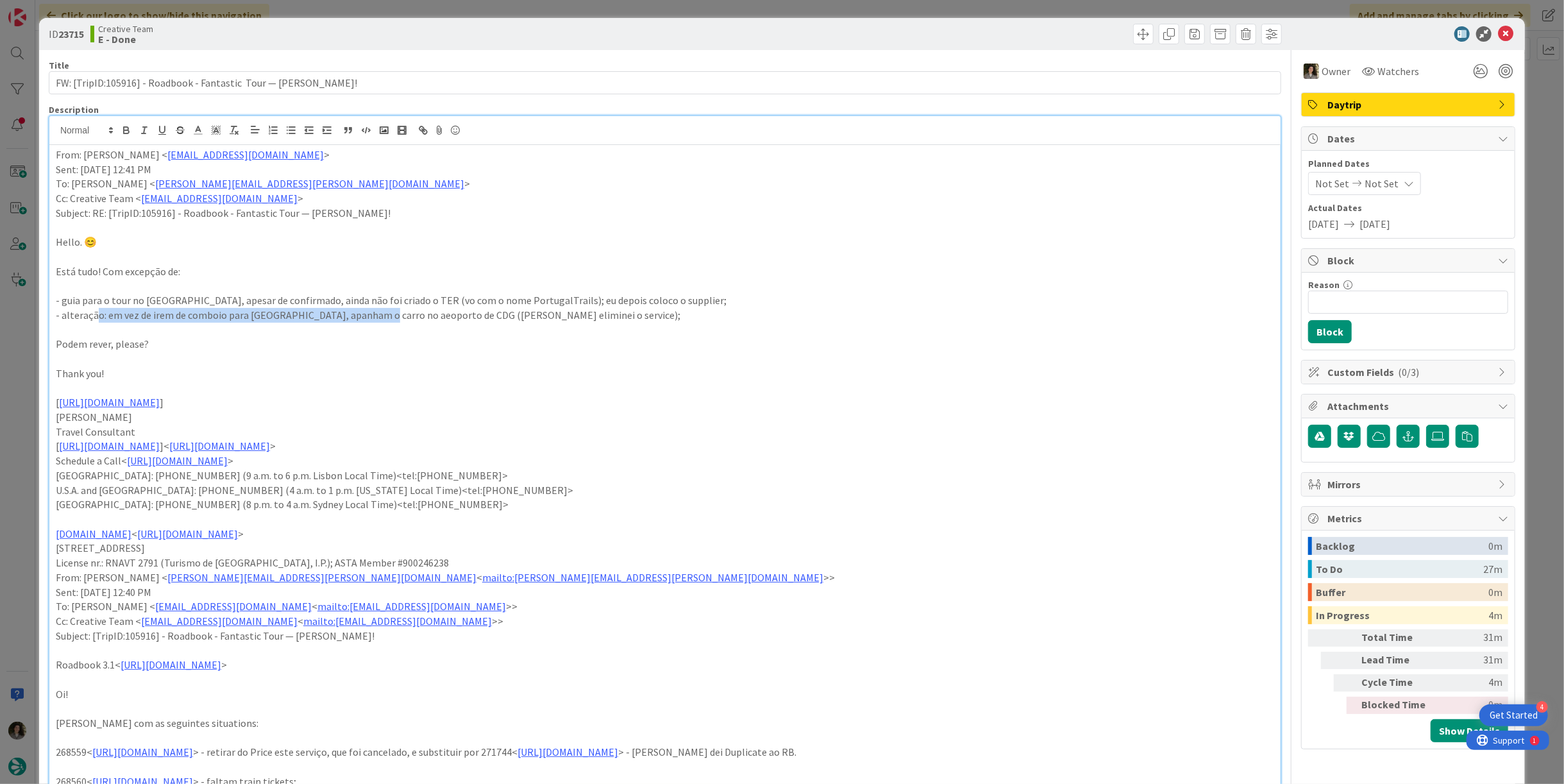
drag, startPoint x: 93, startPoint y: 320, endPoint x: 370, endPoint y: 313, distance: 277.1
click at [370, 313] on p "- alteração: em vez de irem de comboio para [GEOGRAPHIC_DATA], apanham o carro …" at bounding box center [664, 315] width 1218 height 15
drag, startPoint x: 577, startPoint y: 321, endPoint x: 40, endPoint y: 320, distance: 537.0
click at [429, 337] on p "Podem rever, please?" at bounding box center [664, 344] width 1218 height 15
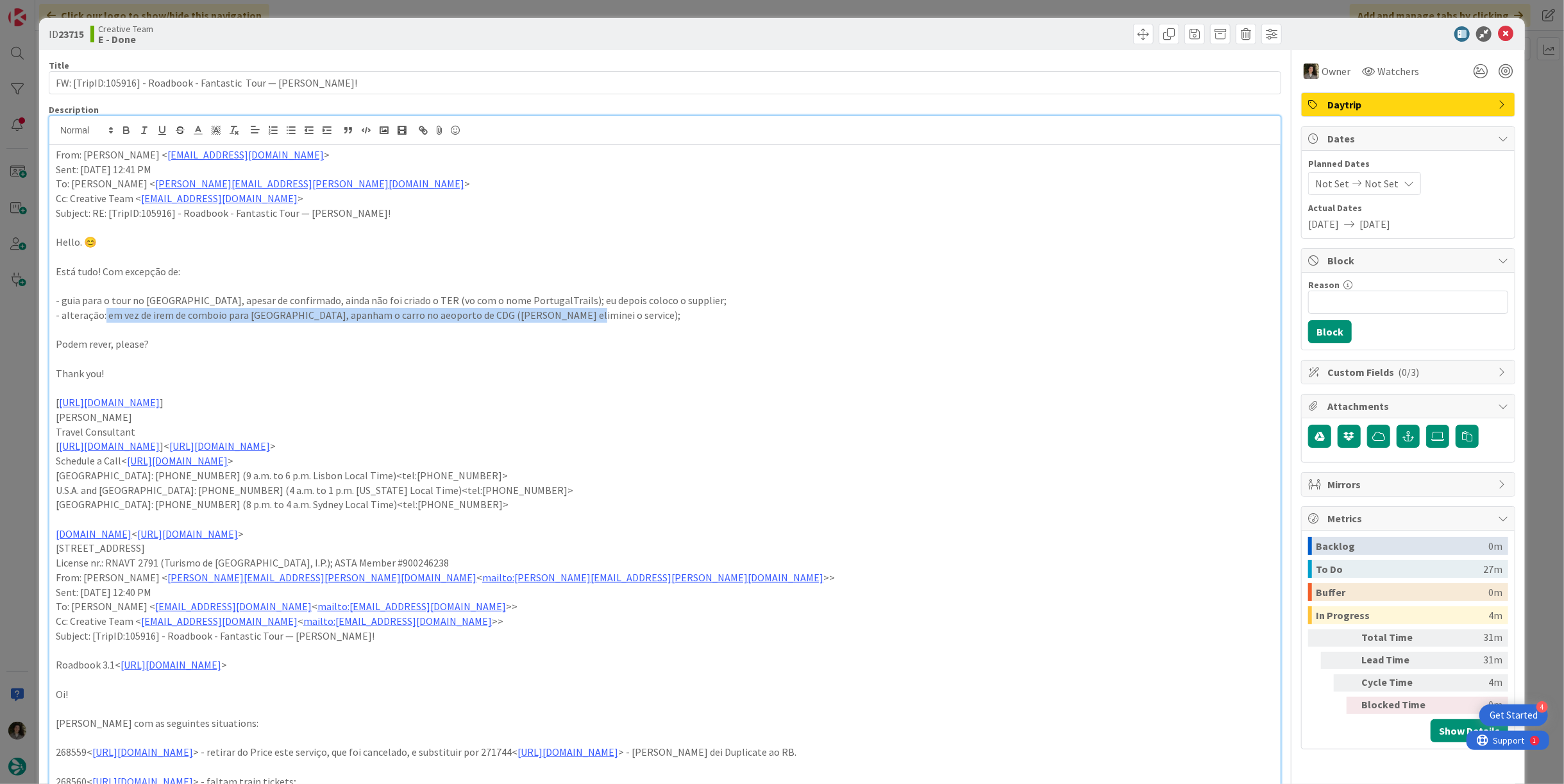
drag, startPoint x: 610, startPoint y: 318, endPoint x: 102, endPoint y: 316, distance: 508.0
click at [102, 316] on p "- alteração: em vez de irem de comboio para [GEOGRAPHIC_DATA], apanham o carro …" at bounding box center [664, 315] width 1218 height 15
drag, startPoint x: 164, startPoint y: 322, endPoint x: 193, endPoint y: 318, distance: 29.3
click at [165, 323] on p at bounding box center [664, 330] width 1218 height 15
click at [244, 313] on p "- alteração: em vez de irem de comboio para [GEOGRAPHIC_DATA], apanham o carro …" at bounding box center [664, 315] width 1218 height 15
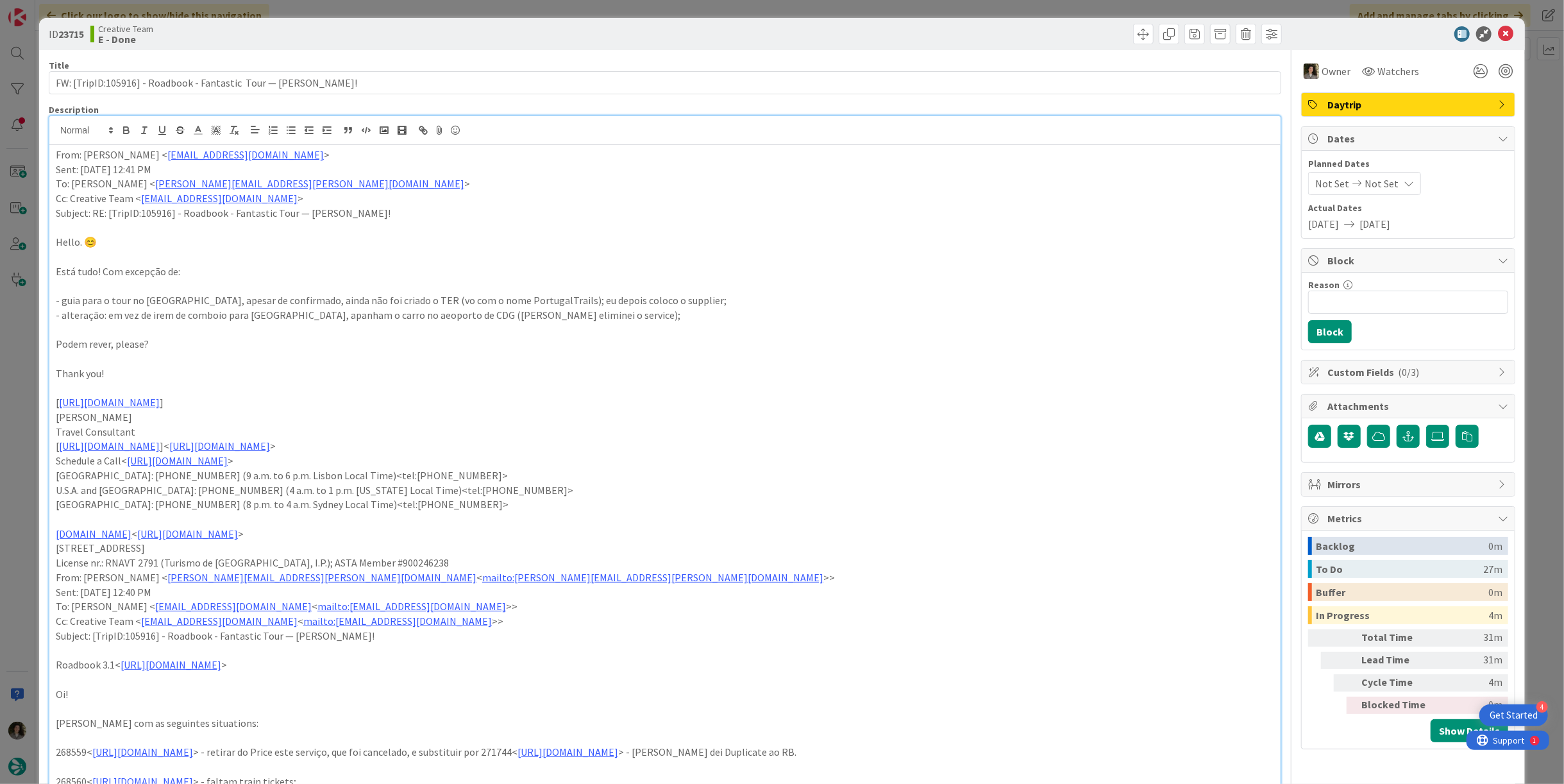
click at [250, 317] on p "- alteração: em vez de irem de comboio para [GEOGRAPHIC_DATA], apanham o carro …" at bounding box center [664, 315] width 1218 height 15
click at [302, 308] on p "- alteração: em vez de irem de comboio para [GEOGRAPHIC_DATA], apanham o carro …" at bounding box center [664, 315] width 1218 height 15
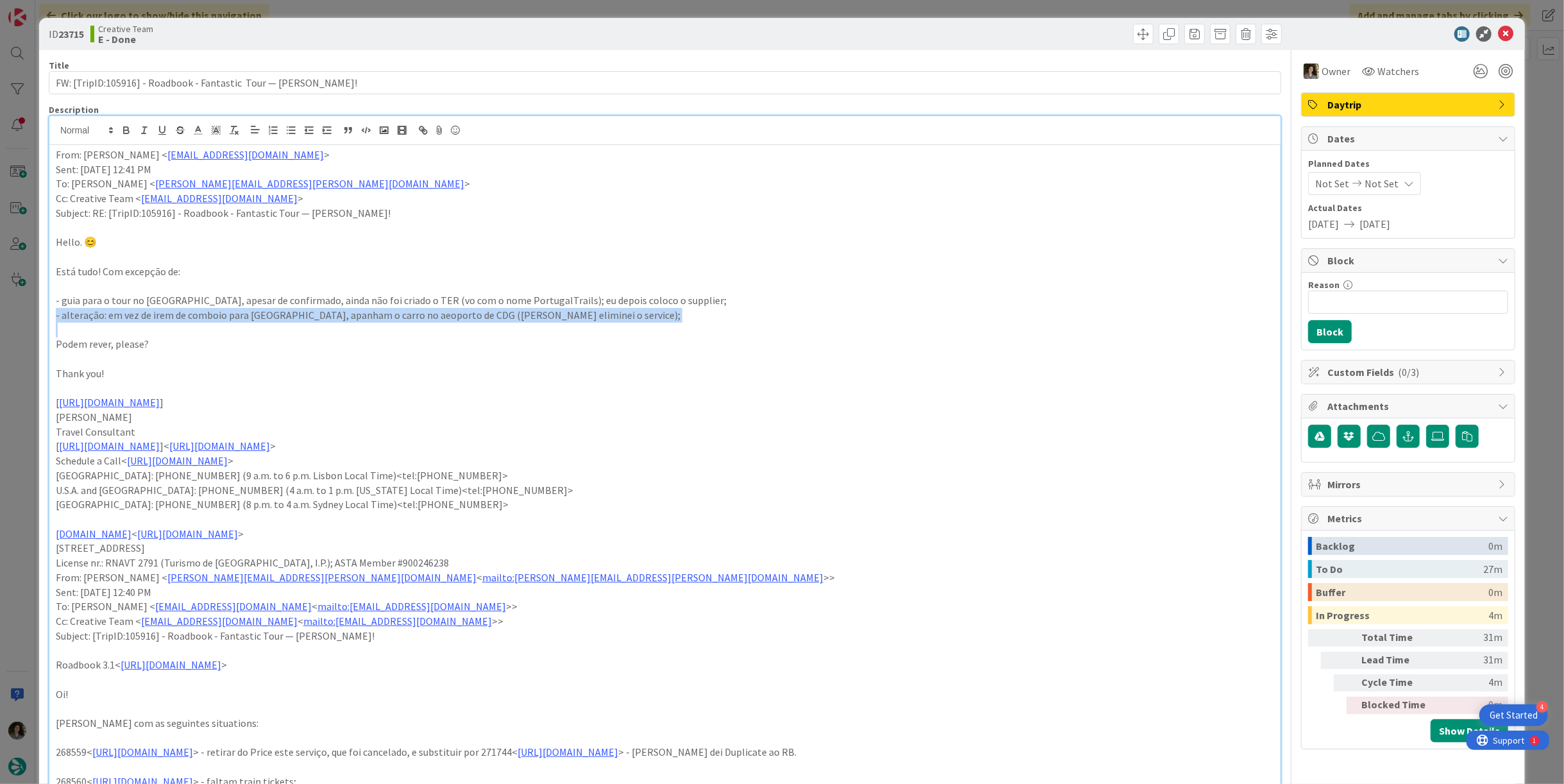
click at [302, 308] on p "- alteração: em vez de irem de comboio para [GEOGRAPHIC_DATA], apanham o carro …" at bounding box center [664, 315] width 1218 height 15
click at [327, 314] on p "- alteração: em vez de irem de comboio para [GEOGRAPHIC_DATA], apanham o carro …" at bounding box center [664, 315] width 1218 height 15
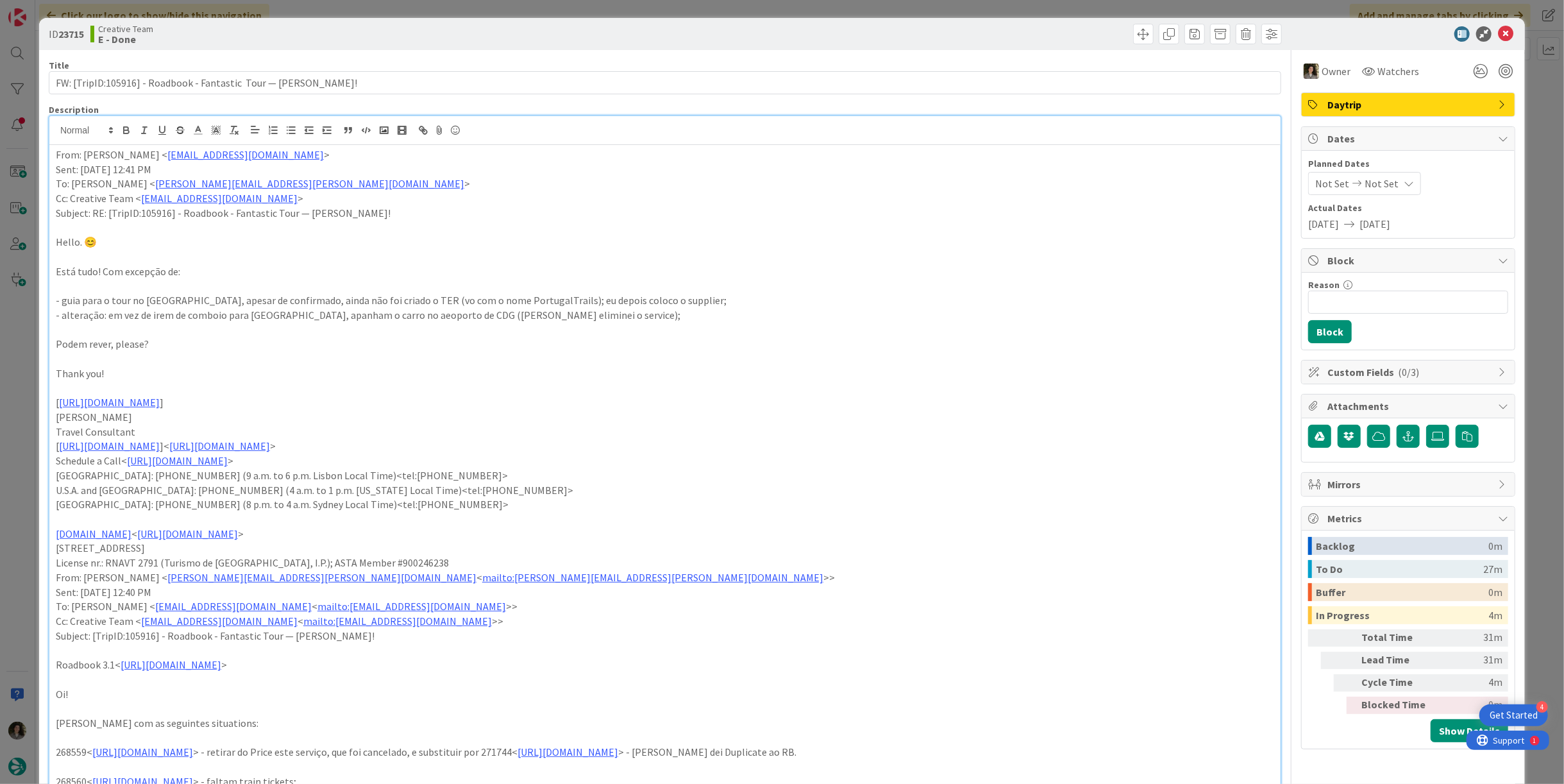
click at [169, 316] on p "- alteração: em vez de irem de comboio para [GEOGRAPHIC_DATA], apanham o carro …" at bounding box center [664, 315] width 1218 height 15
drag, startPoint x: 613, startPoint y: 308, endPoint x: 43, endPoint y: 315, distance: 570.0
click at [1499, 30] on icon at bounding box center [1506, 34] width 16 height 16
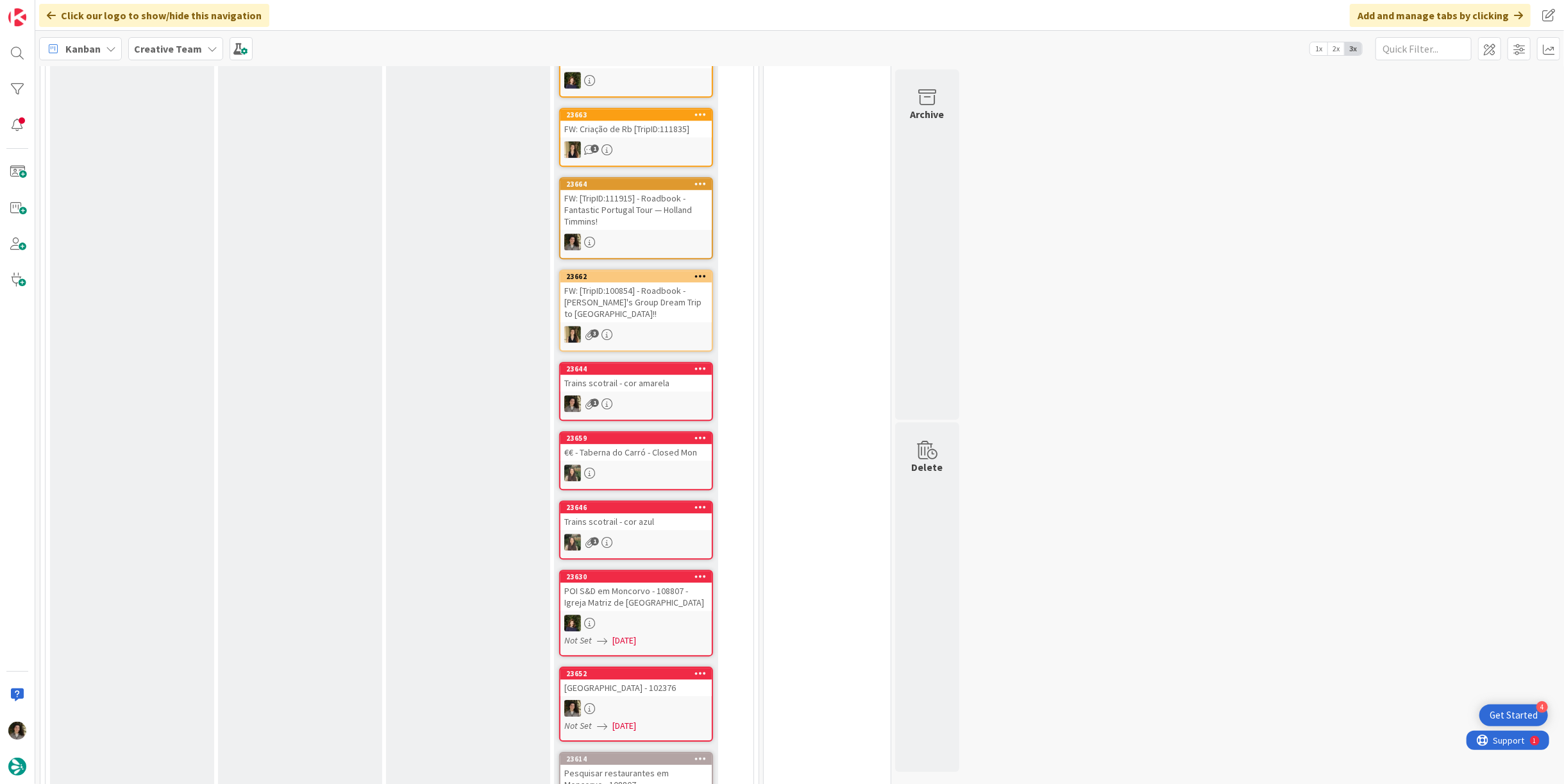
scroll to position [3207, 0]
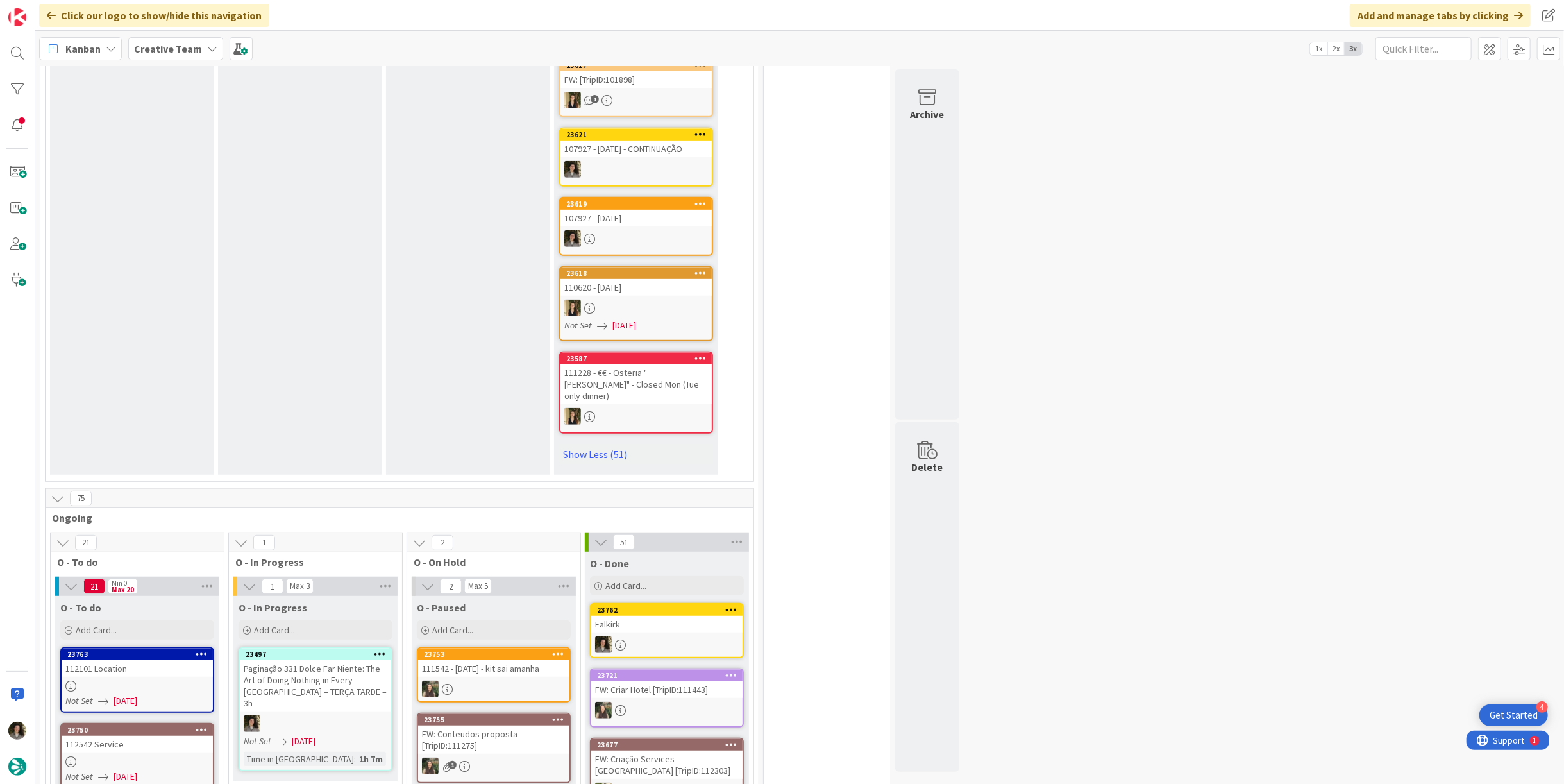
click at [595, 444] on link "Show Less (51)" at bounding box center [636, 454] width 154 height 21
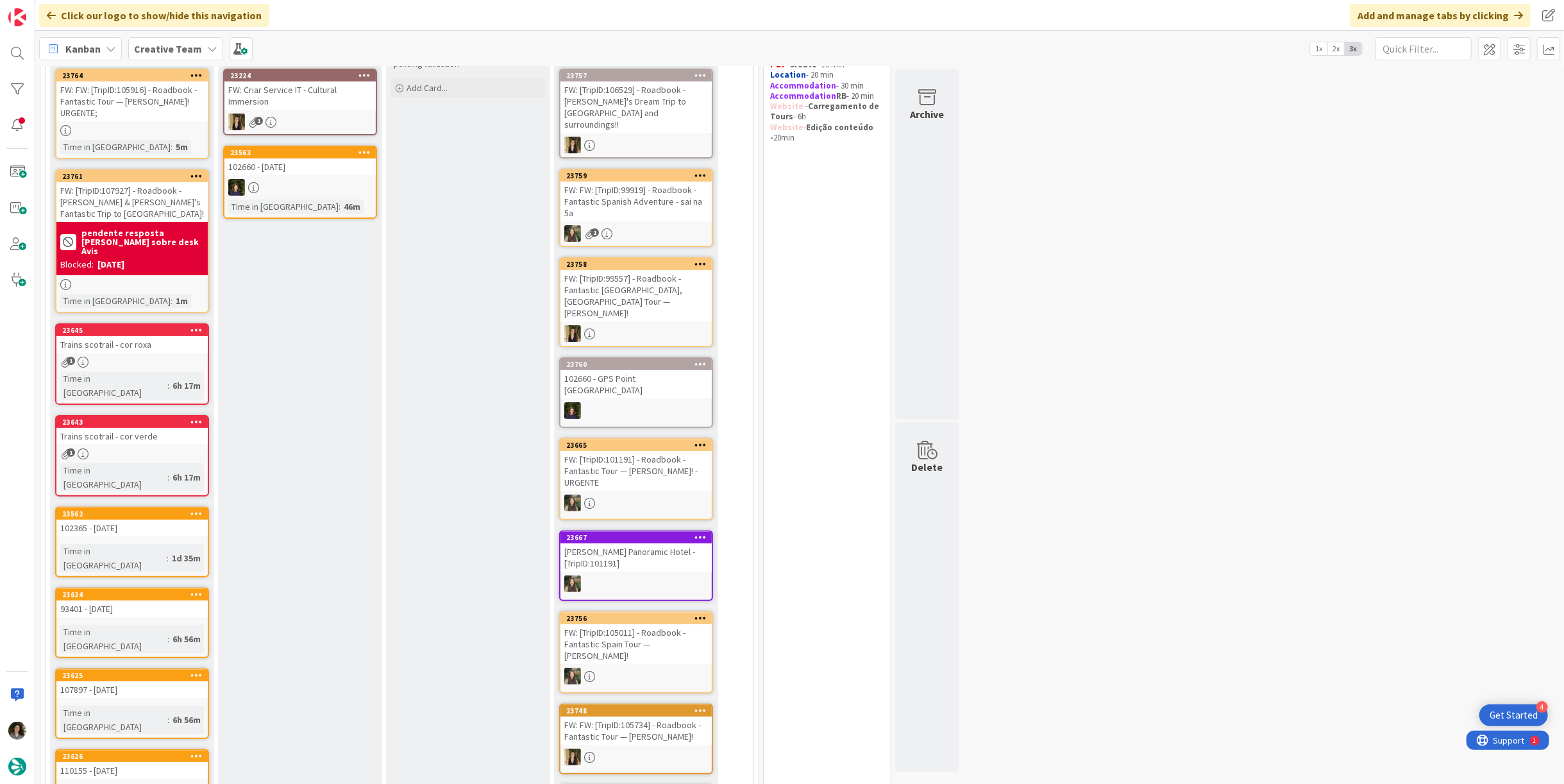
scroll to position [0, 0]
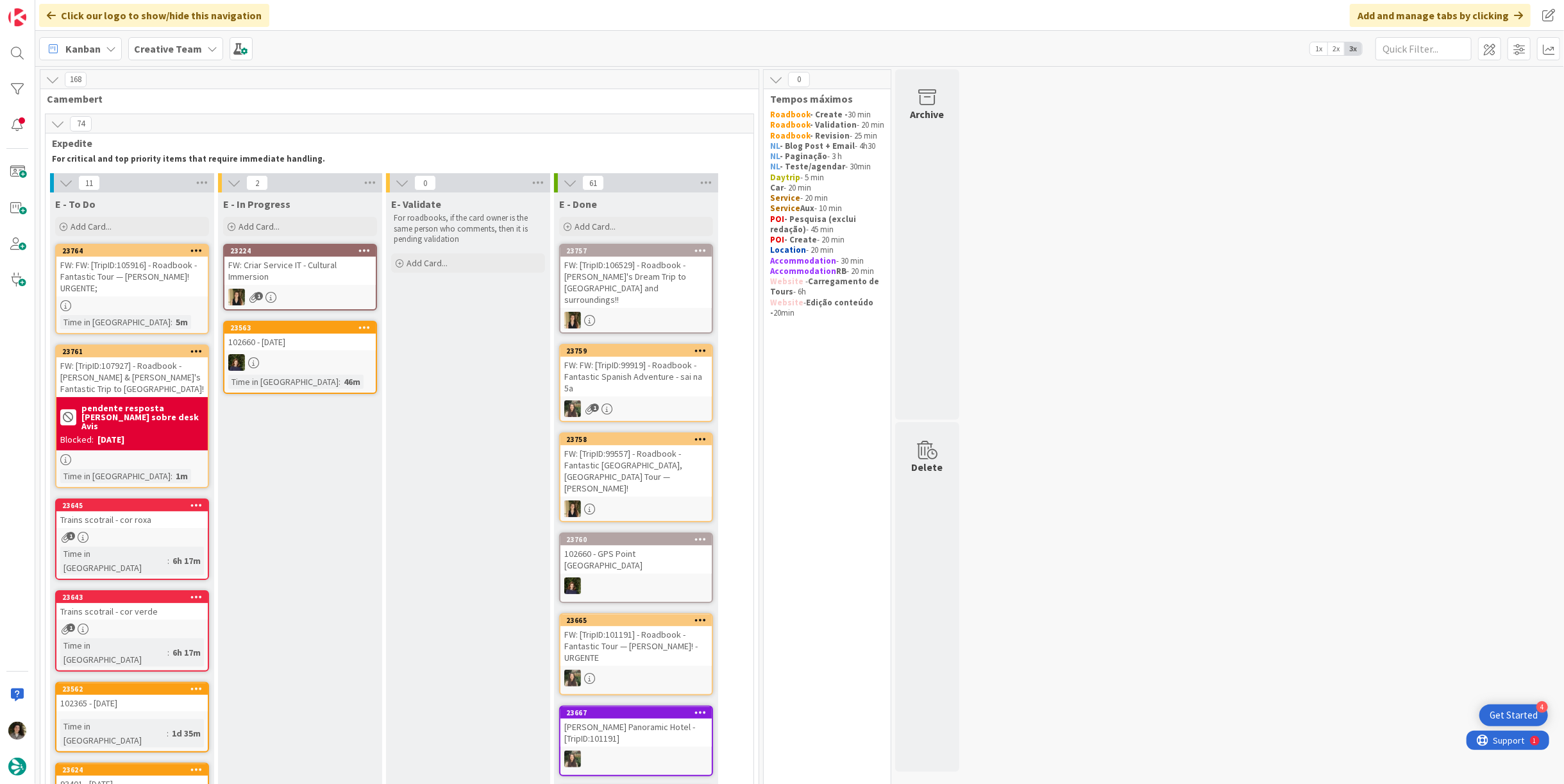
click at [308, 265] on div "FW: Criar Service IT - Cultural Immersion" at bounding box center [299, 270] width 151 height 28
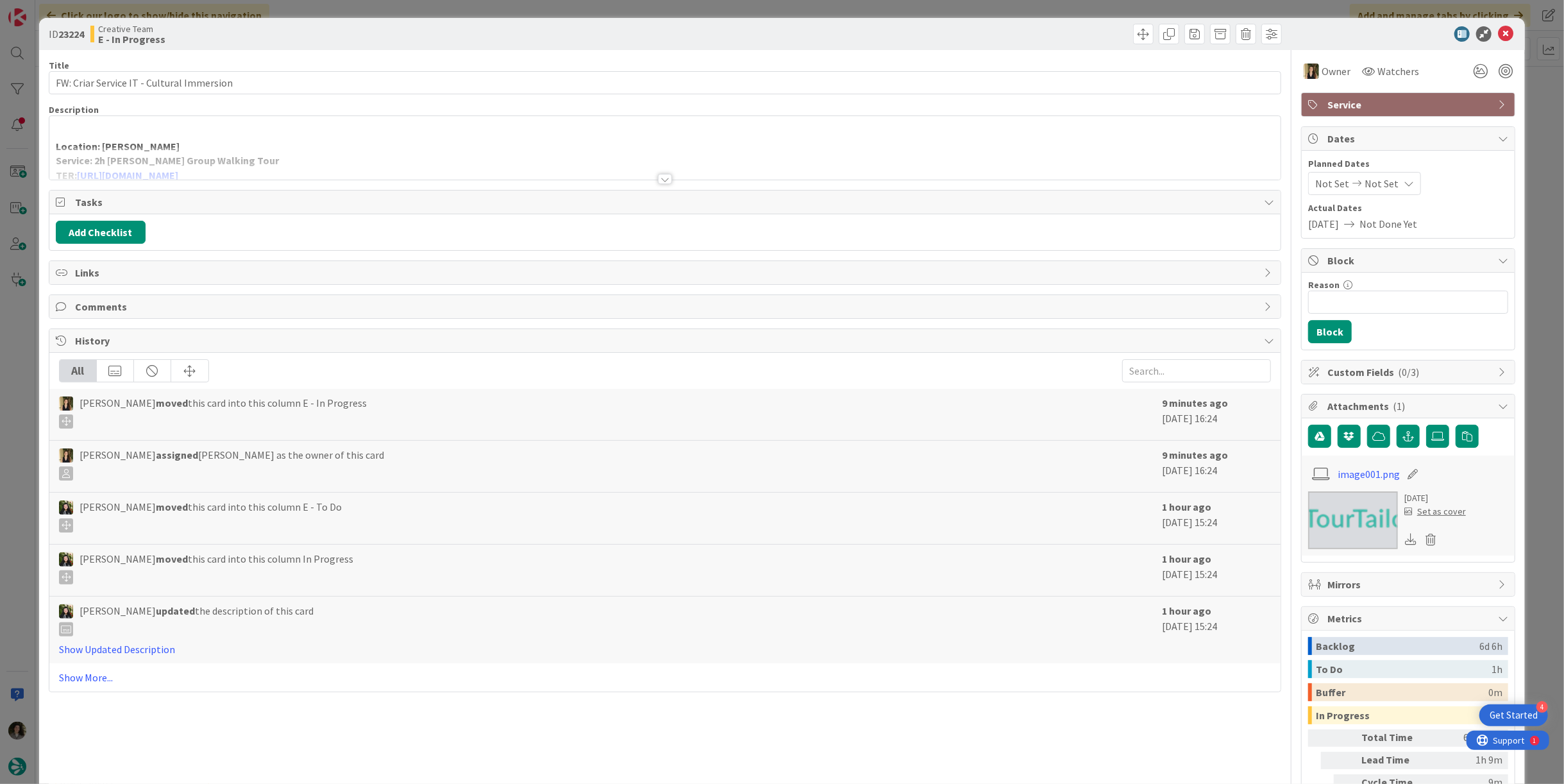
click at [658, 170] on div at bounding box center [665, 164] width 1232 height 33
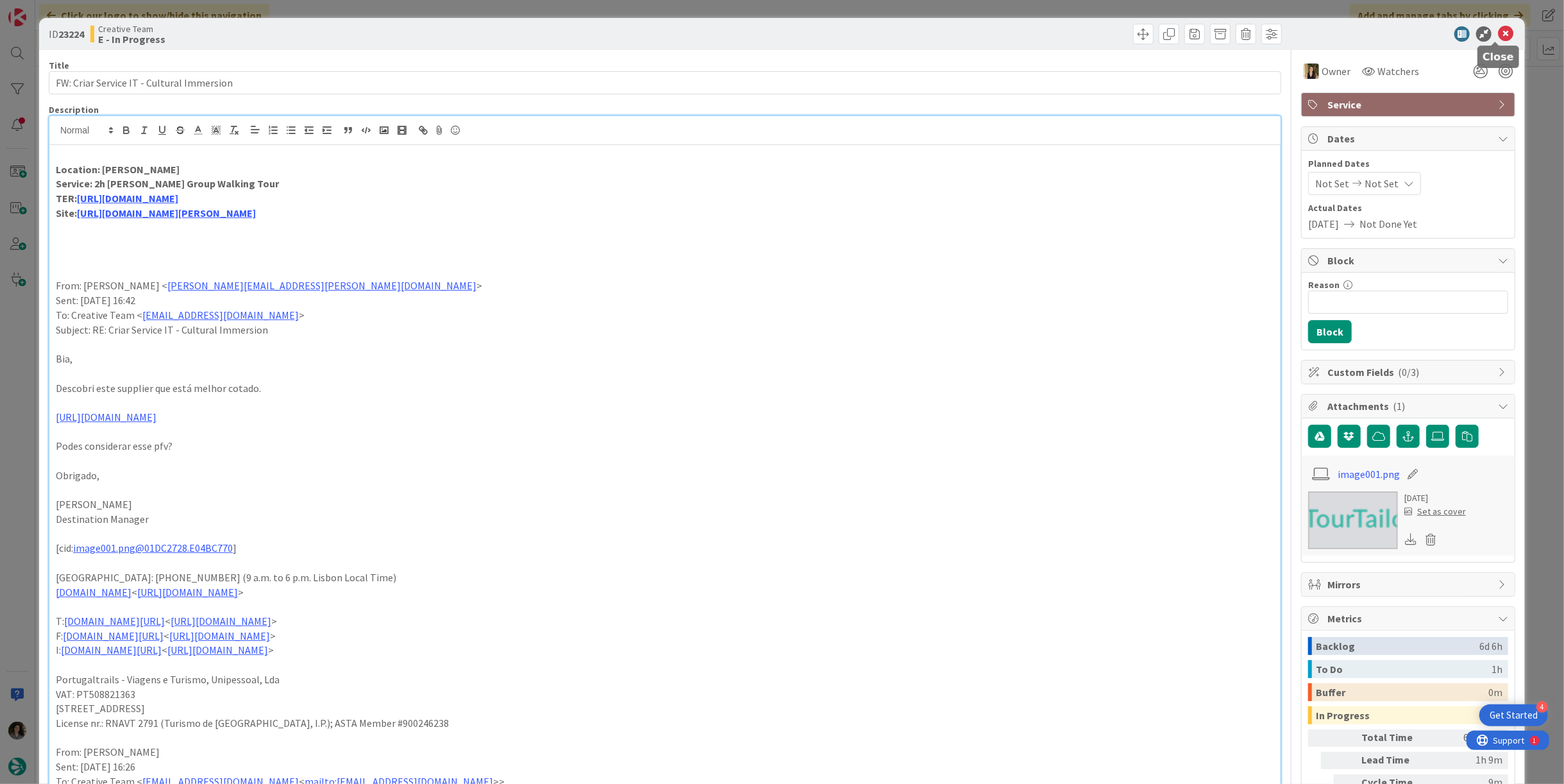
click at [1499, 33] on icon at bounding box center [1506, 34] width 16 height 16
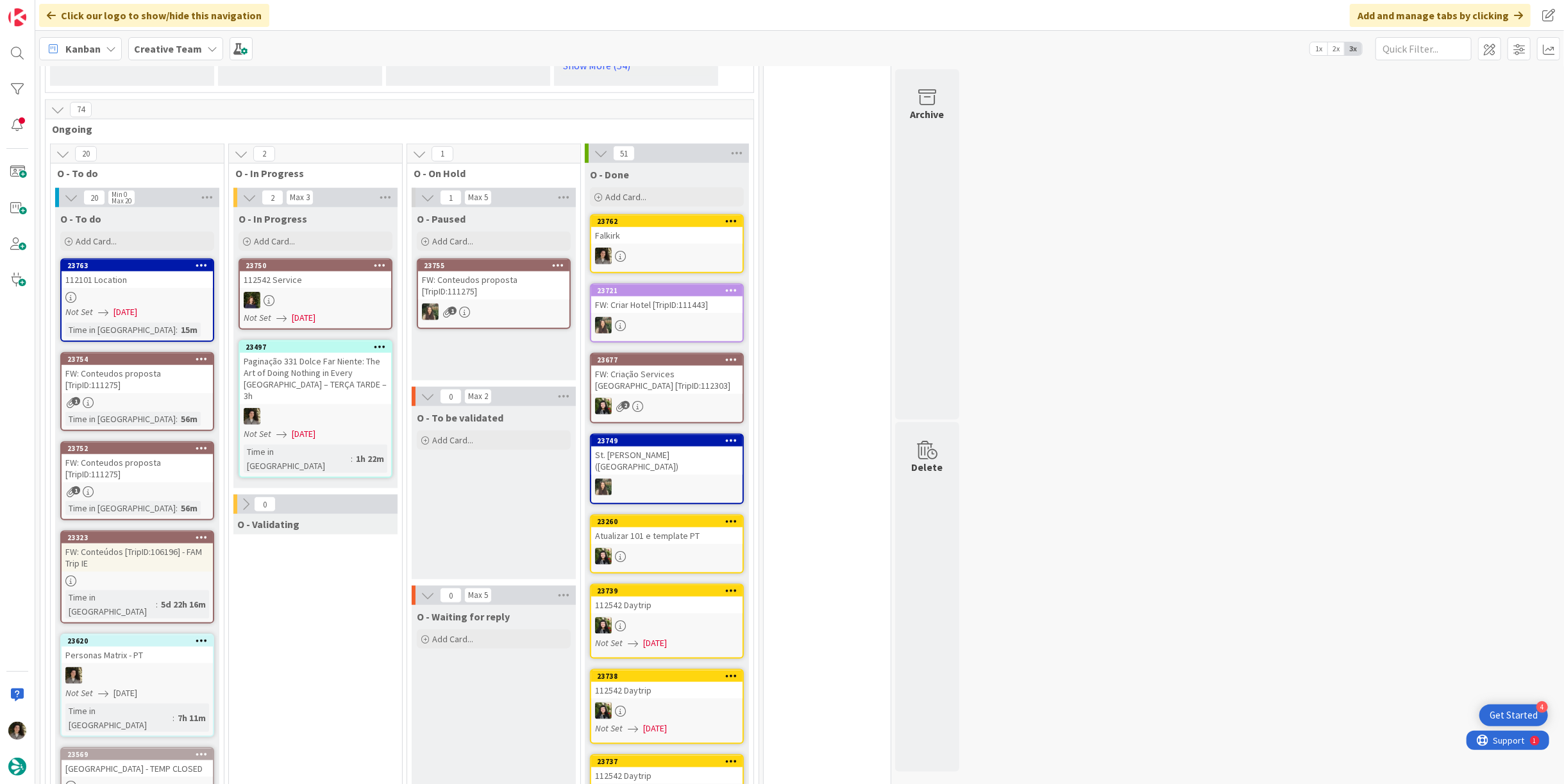
scroll to position [997, 0]
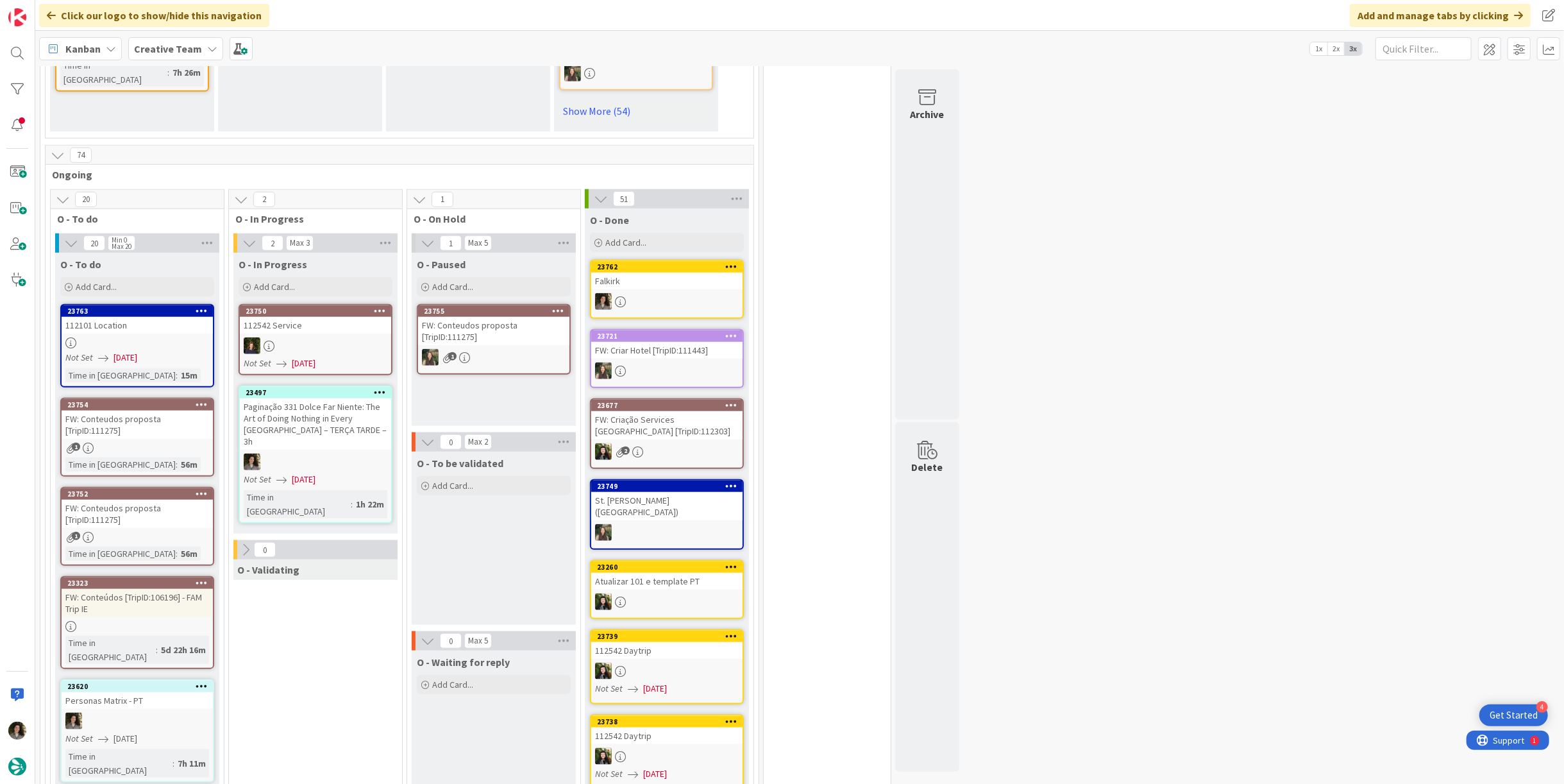
click at [299, 490] on div "Time in [GEOGRAPHIC_DATA]" at bounding box center [298, 504] width 108 height 28
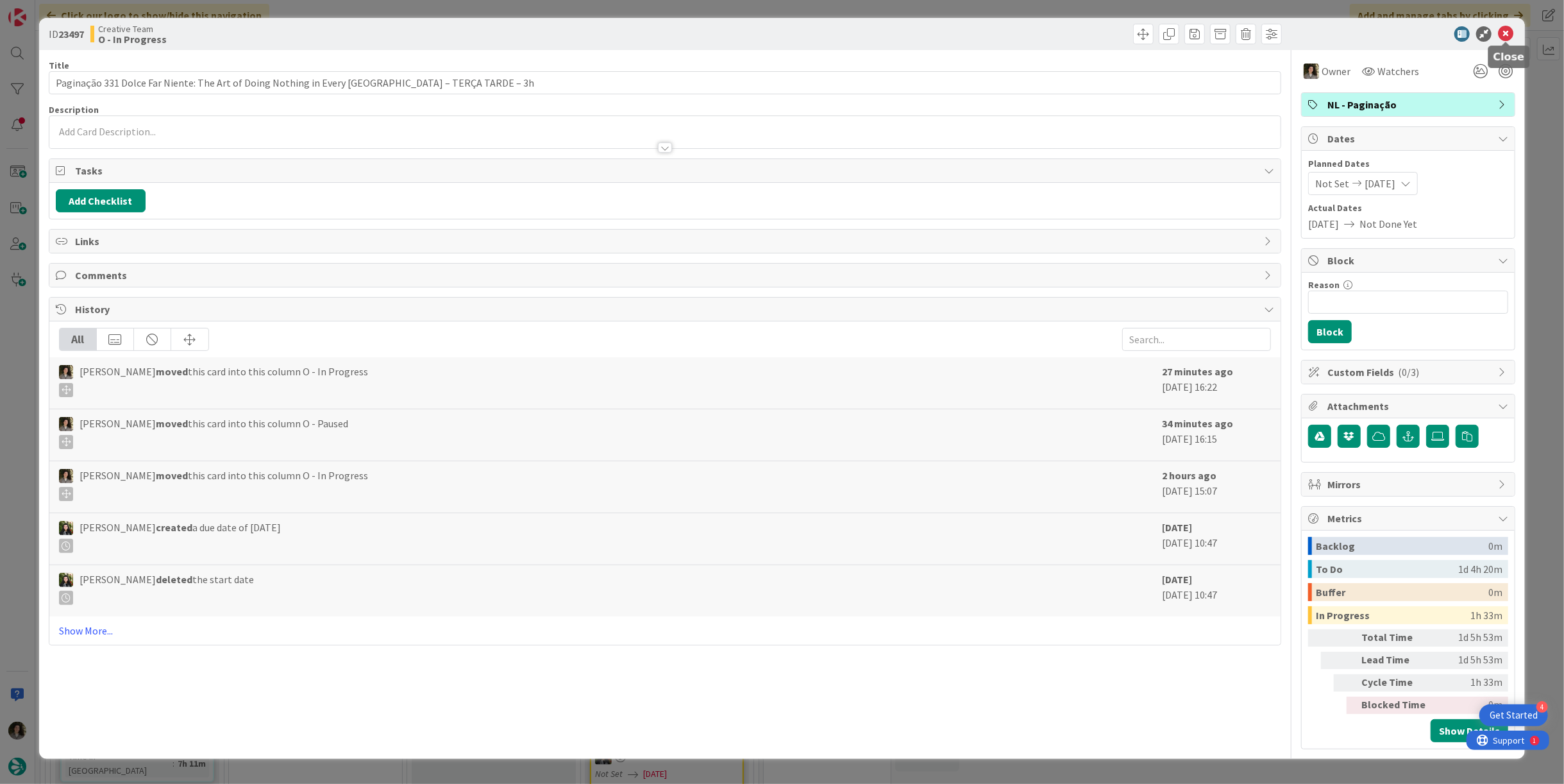
click at [1510, 31] on icon at bounding box center [1506, 34] width 16 height 16
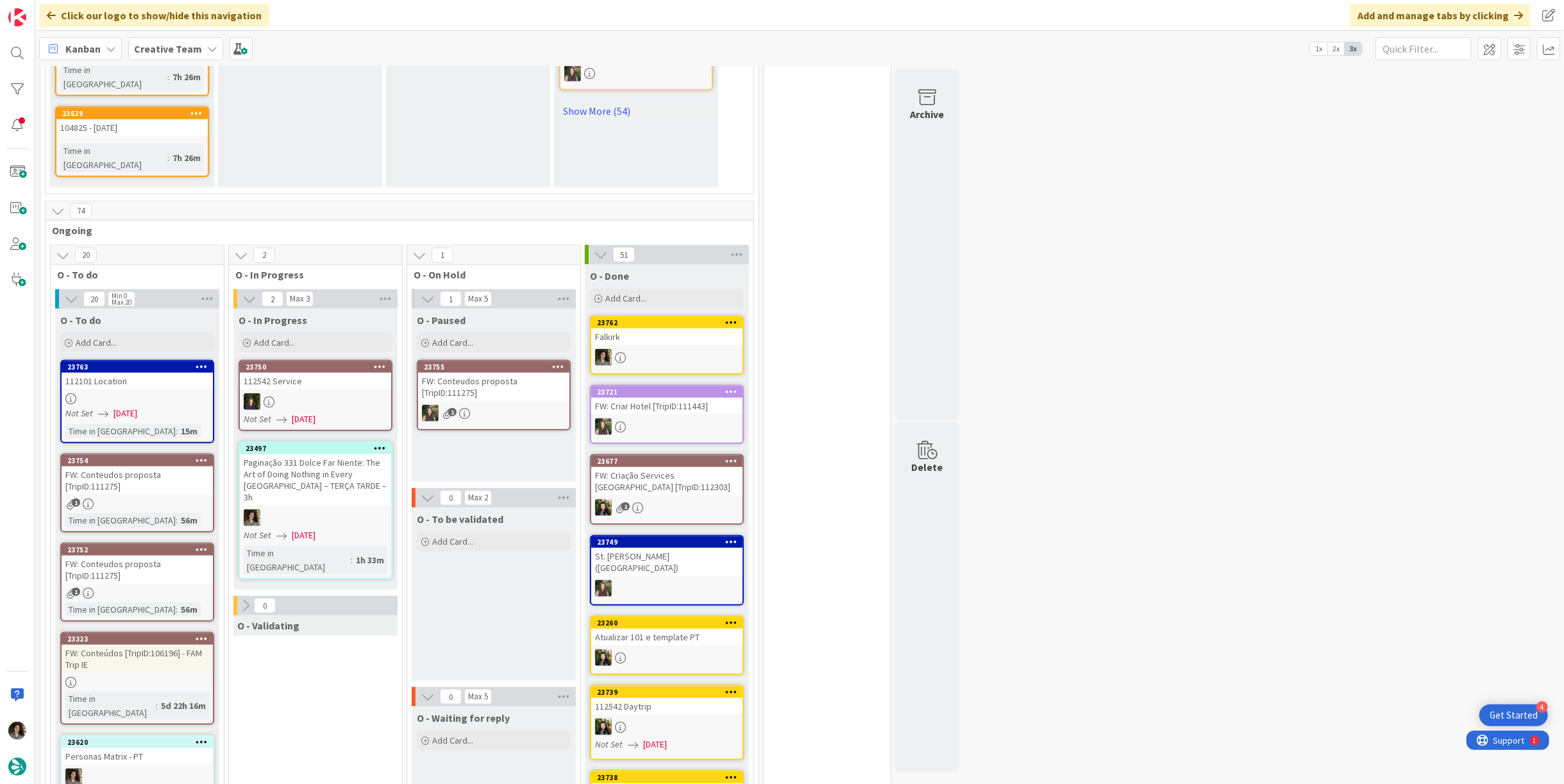
click at [151, 466] on div "FW: Conteudos proposta [TripID:111275]" at bounding box center [136, 480] width 151 height 28
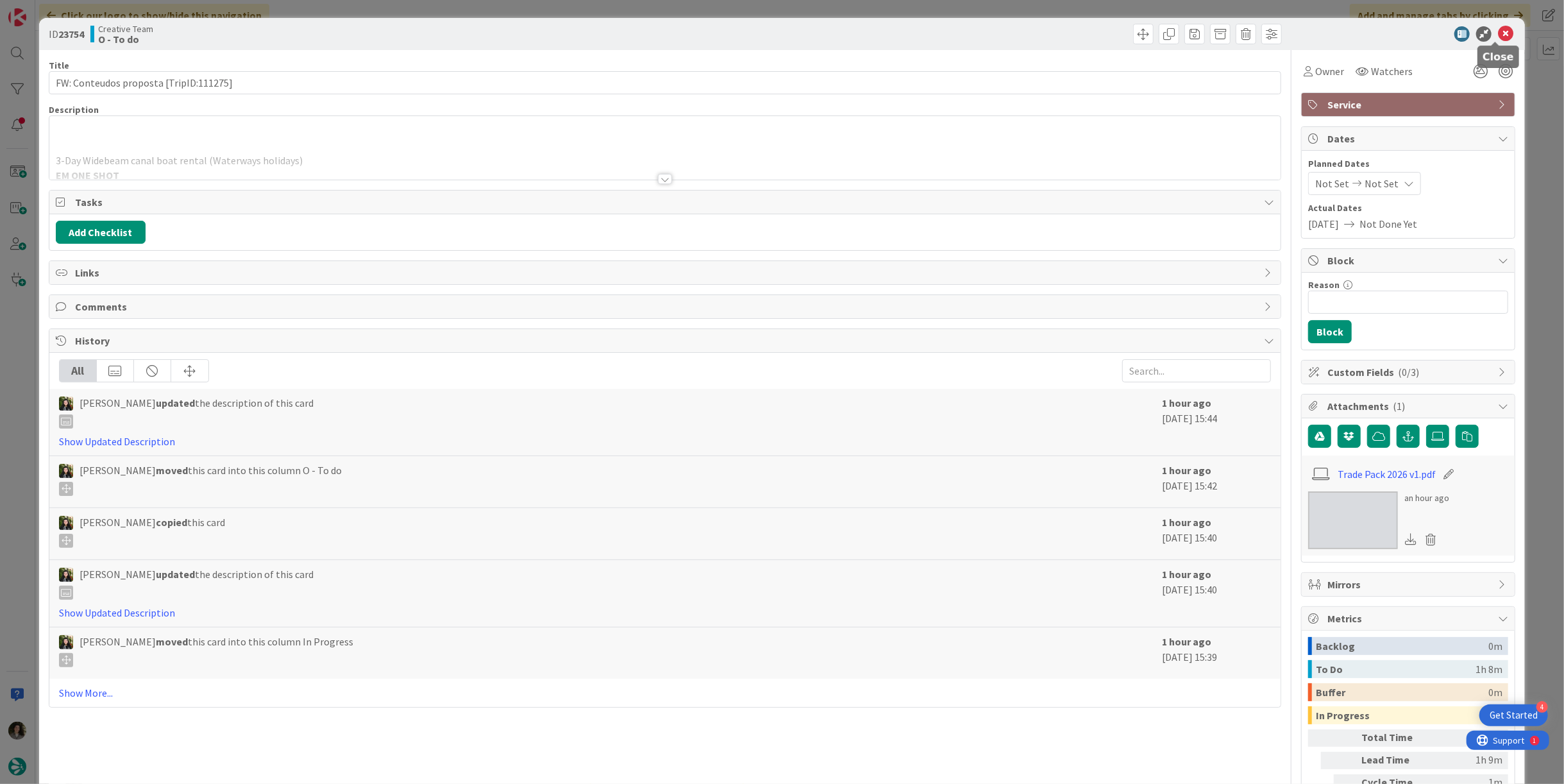
click at [1499, 36] on icon at bounding box center [1506, 34] width 16 height 16
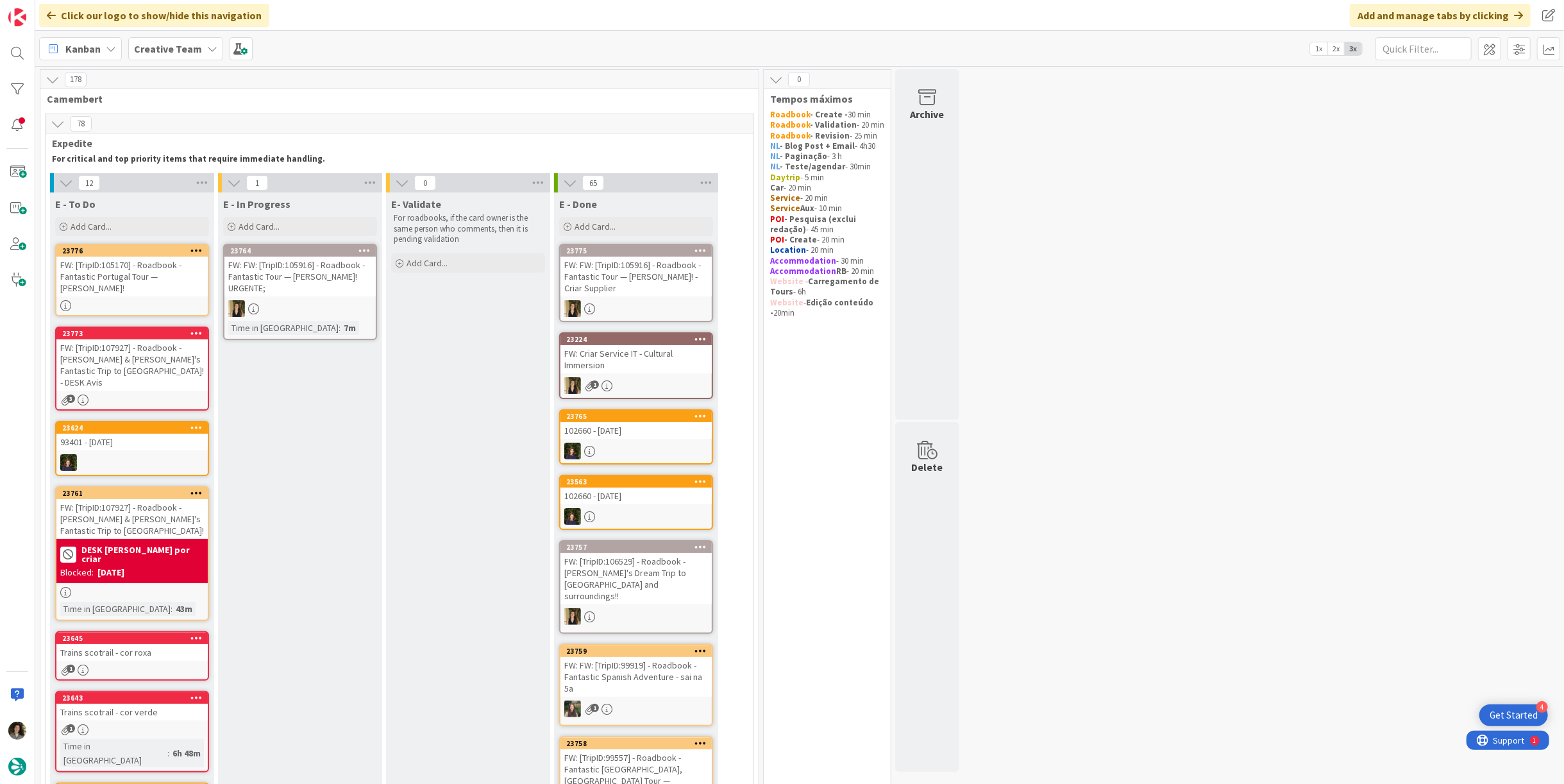
click at [104, 357] on div "FW: [TripID:107927] - Roadbook - [PERSON_NAME] & [PERSON_NAME]'s Fantastic Trip…" at bounding box center [132, 365] width 151 height 51
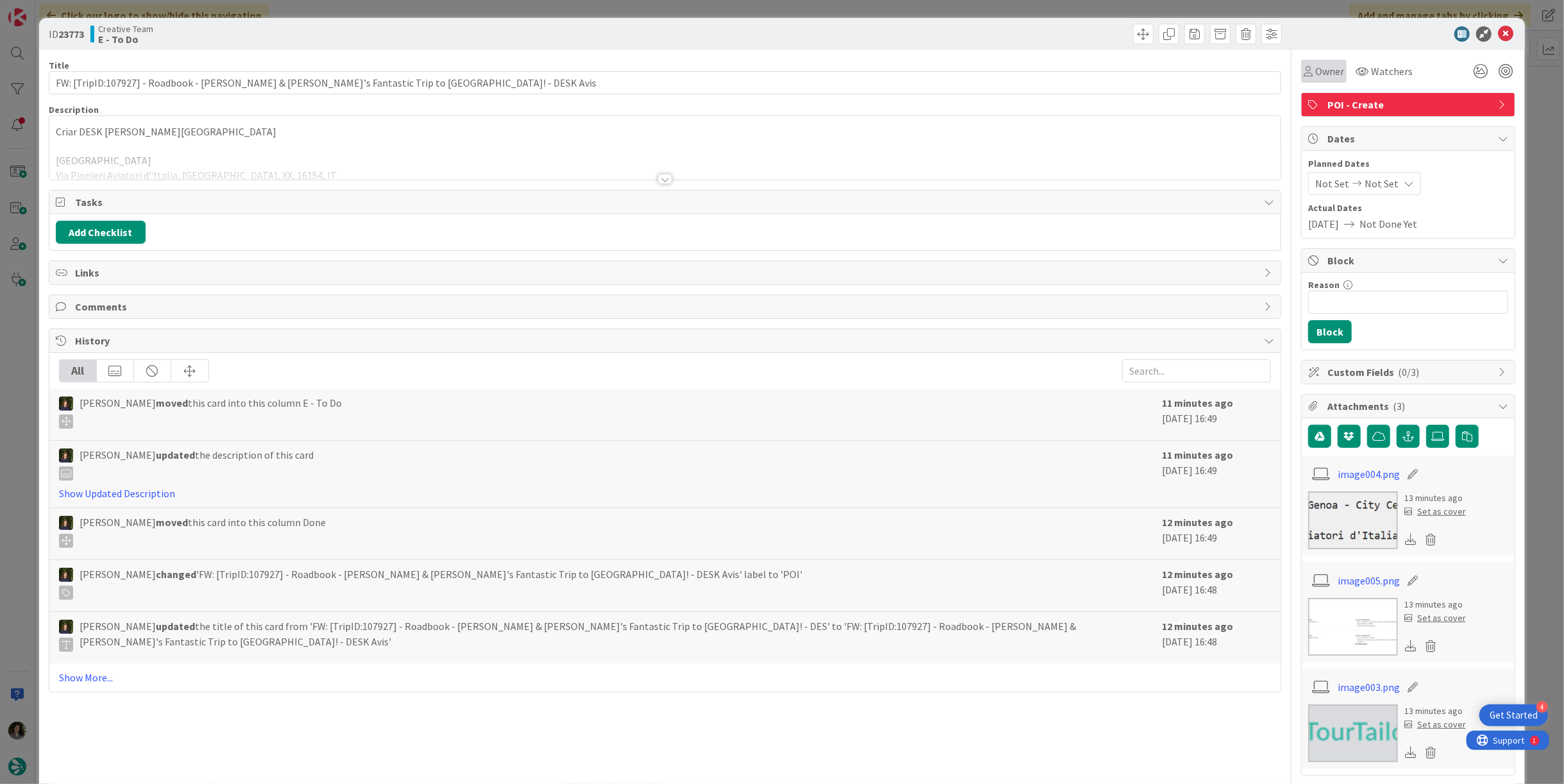
click at [1316, 64] on span "Owner" at bounding box center [1330, 71] width 29 height 16
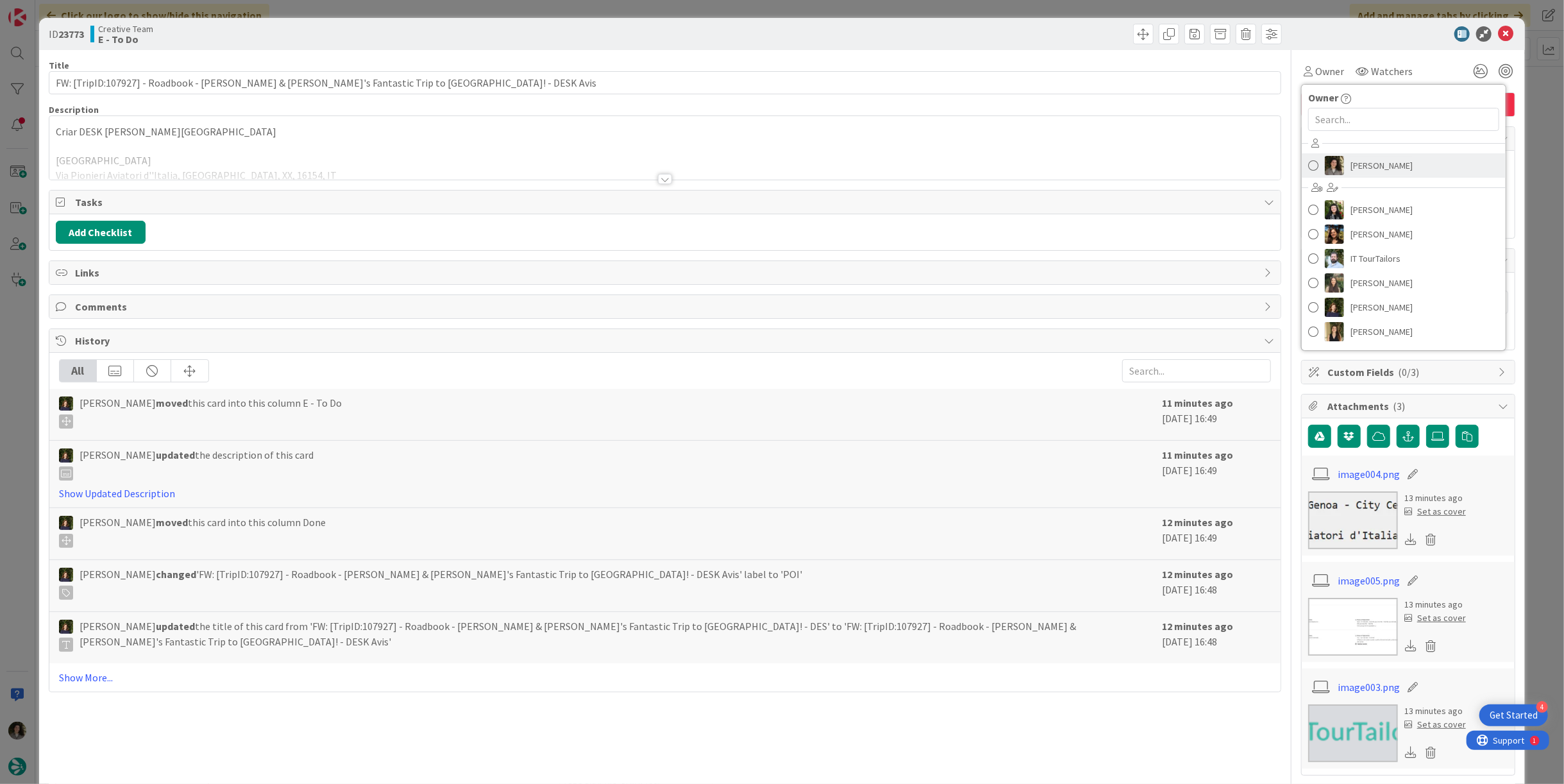
click at [1394, 167] on span "[PERSON_NAME]" at bounding box center [1381, 165] width 62 height 19
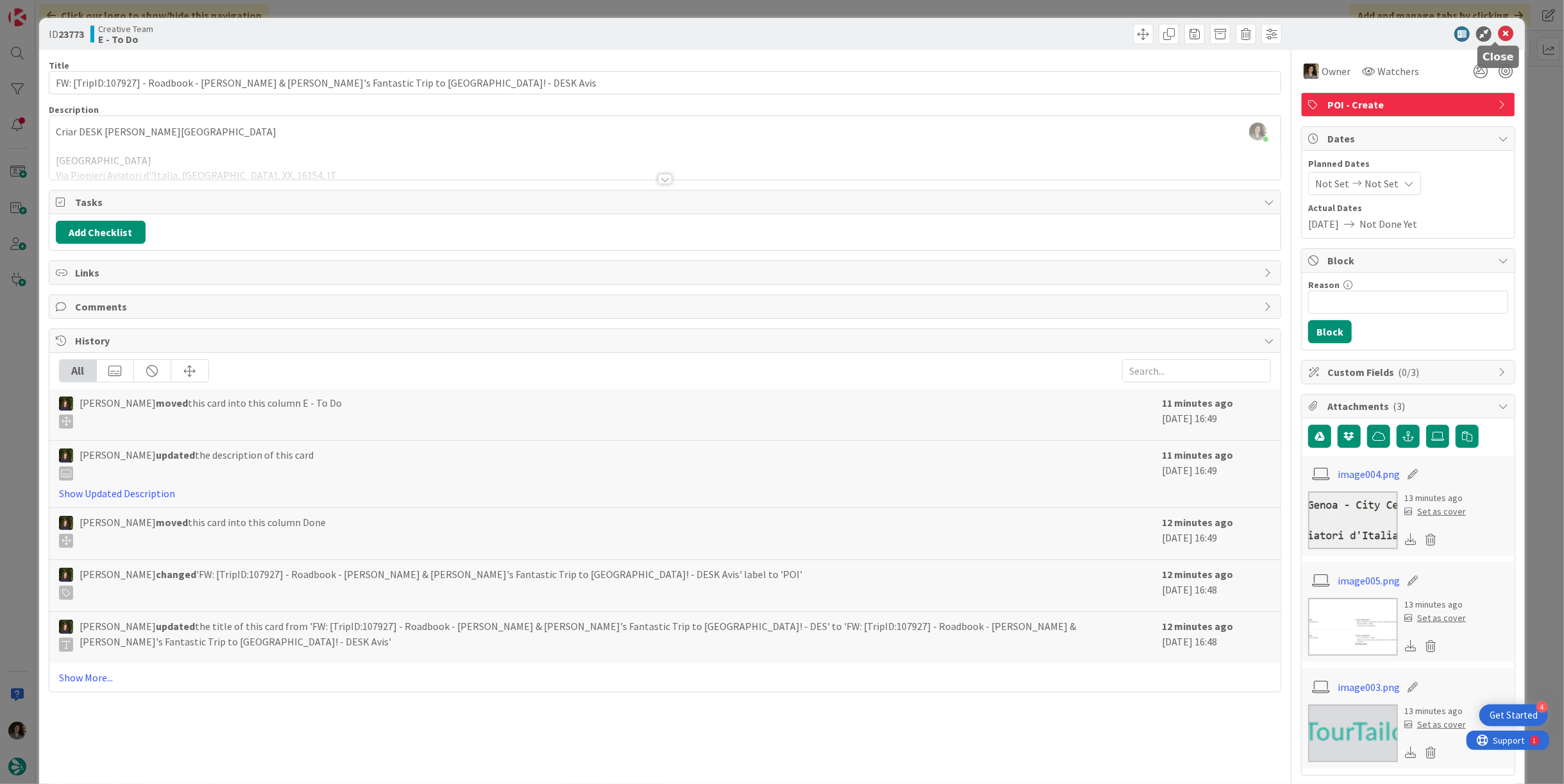
drag, startPoint x: 1498, startPoint y: 33, endPoint x: 1230, endPoint y: 88, distance: 273.6
click at [1499, 33] on icon at bounding box center [1506, 34] width 16 height 16
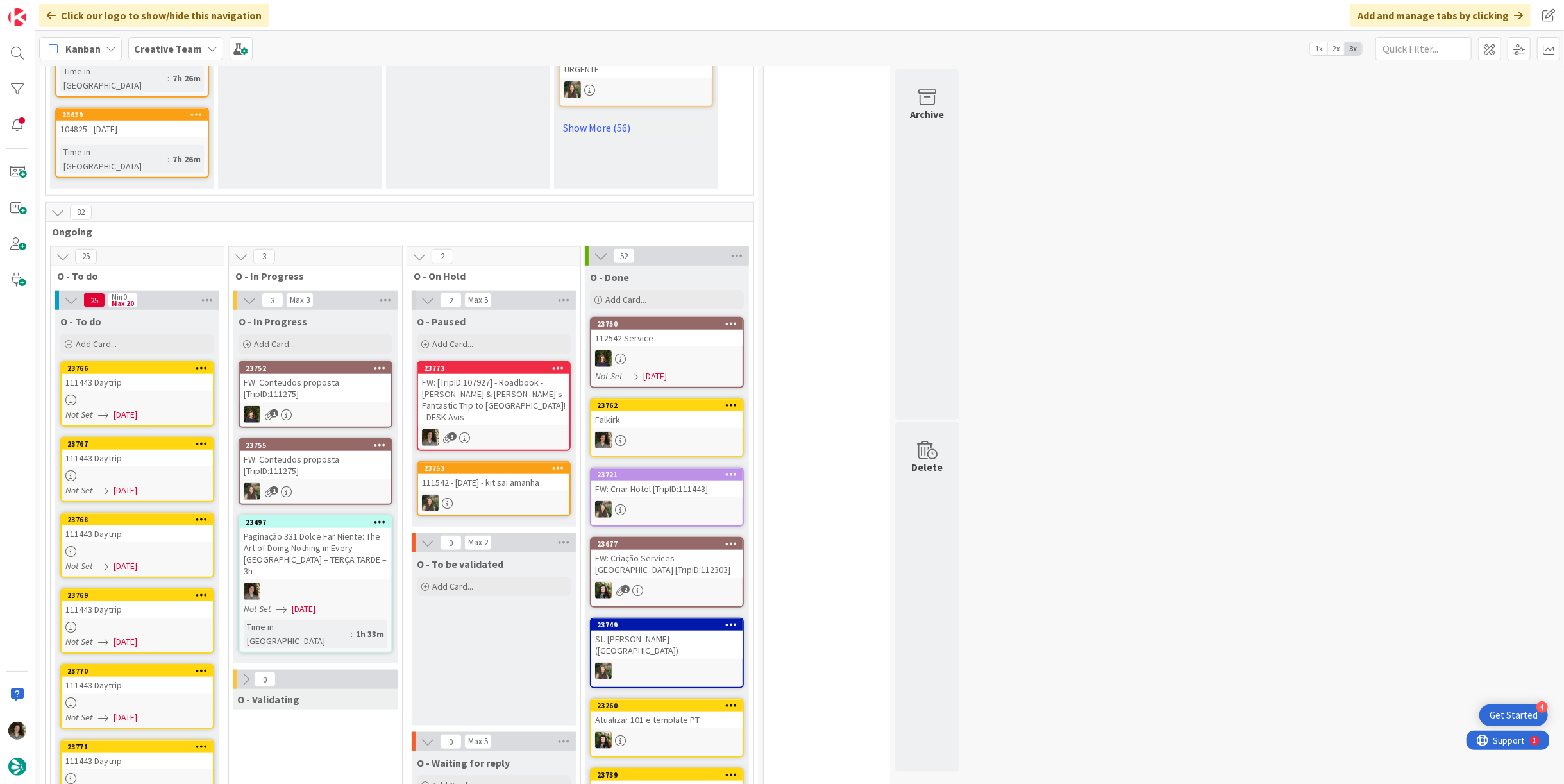
scroll to position [1098, 0]
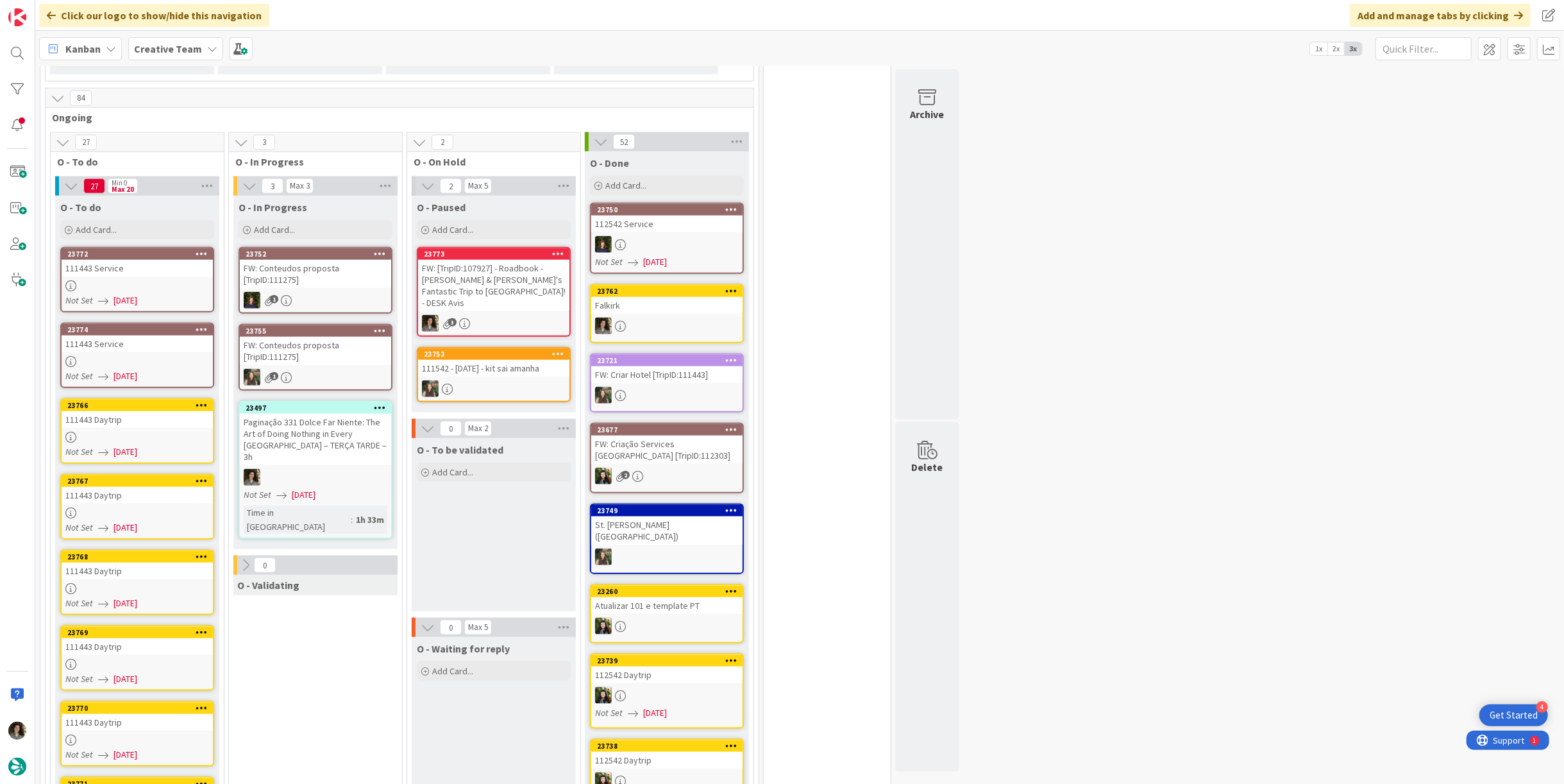
click at [141, 260] on div "111443 Service" at bounding box center [136, 268] width 151 height 17
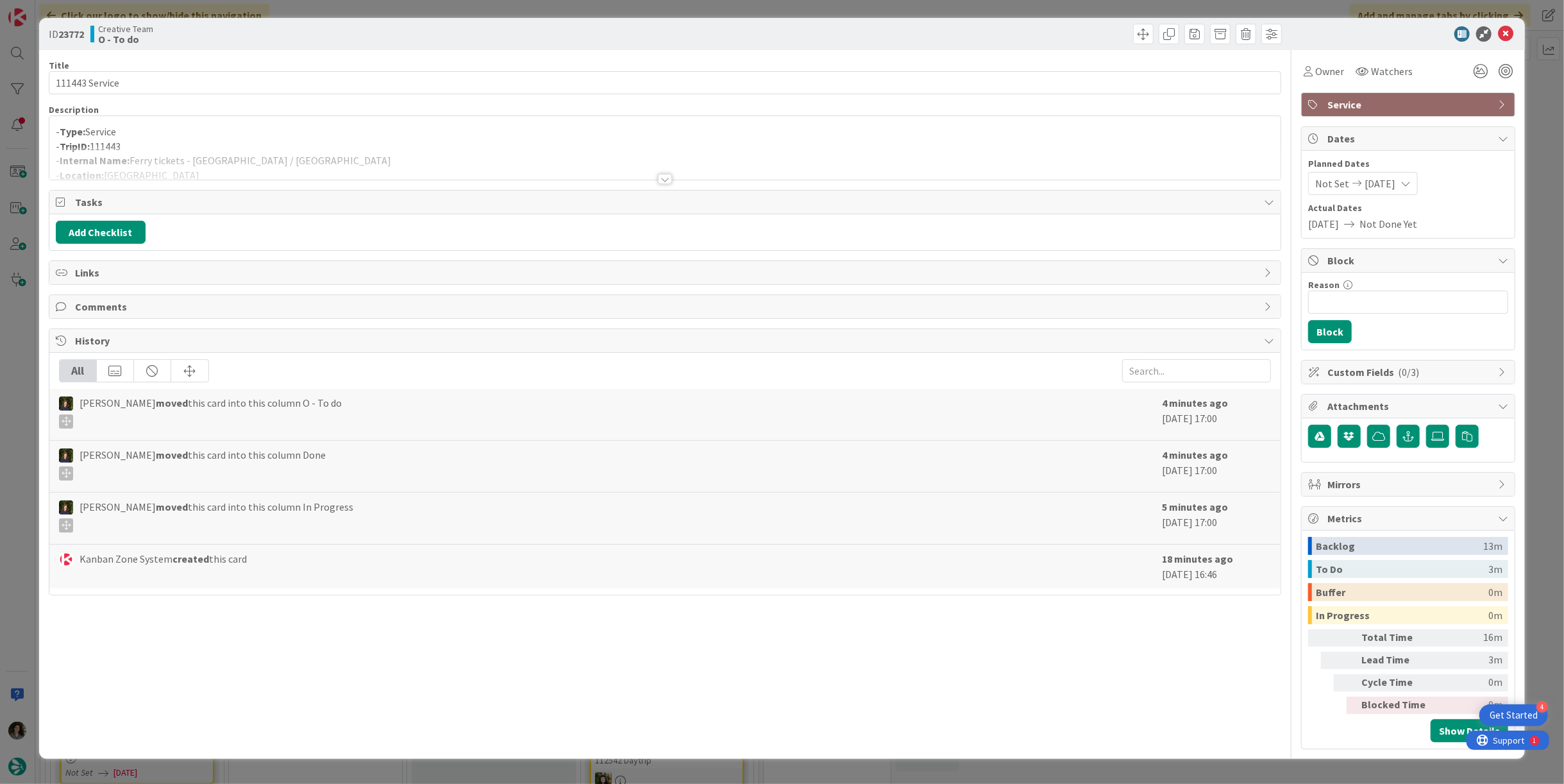
click at [663, 171] on div at bounding box center [665, 164] width 1232 height 33
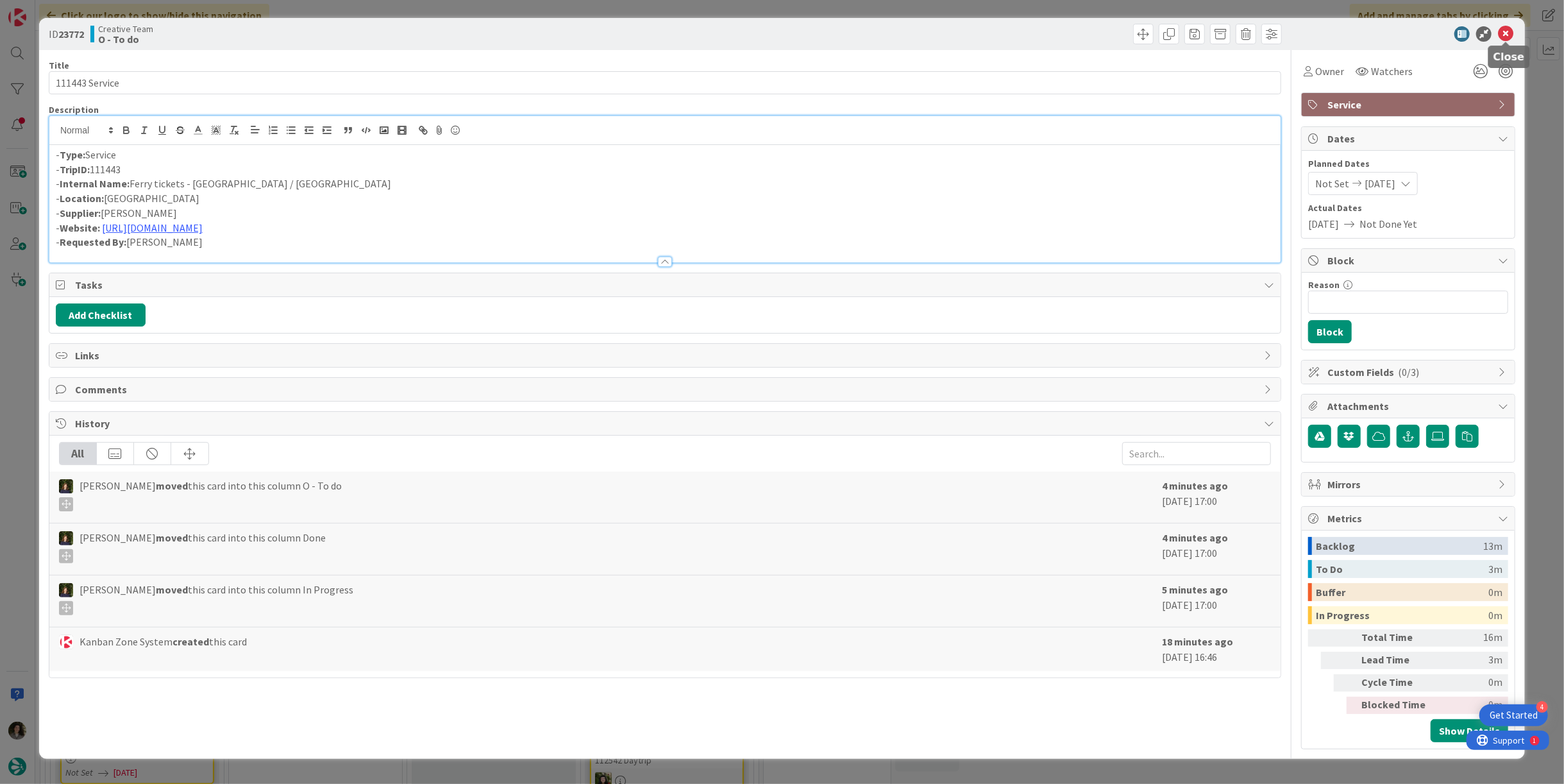
click at [1509, 36] on icon at bounding box center [1506, 34] width 16 height 16
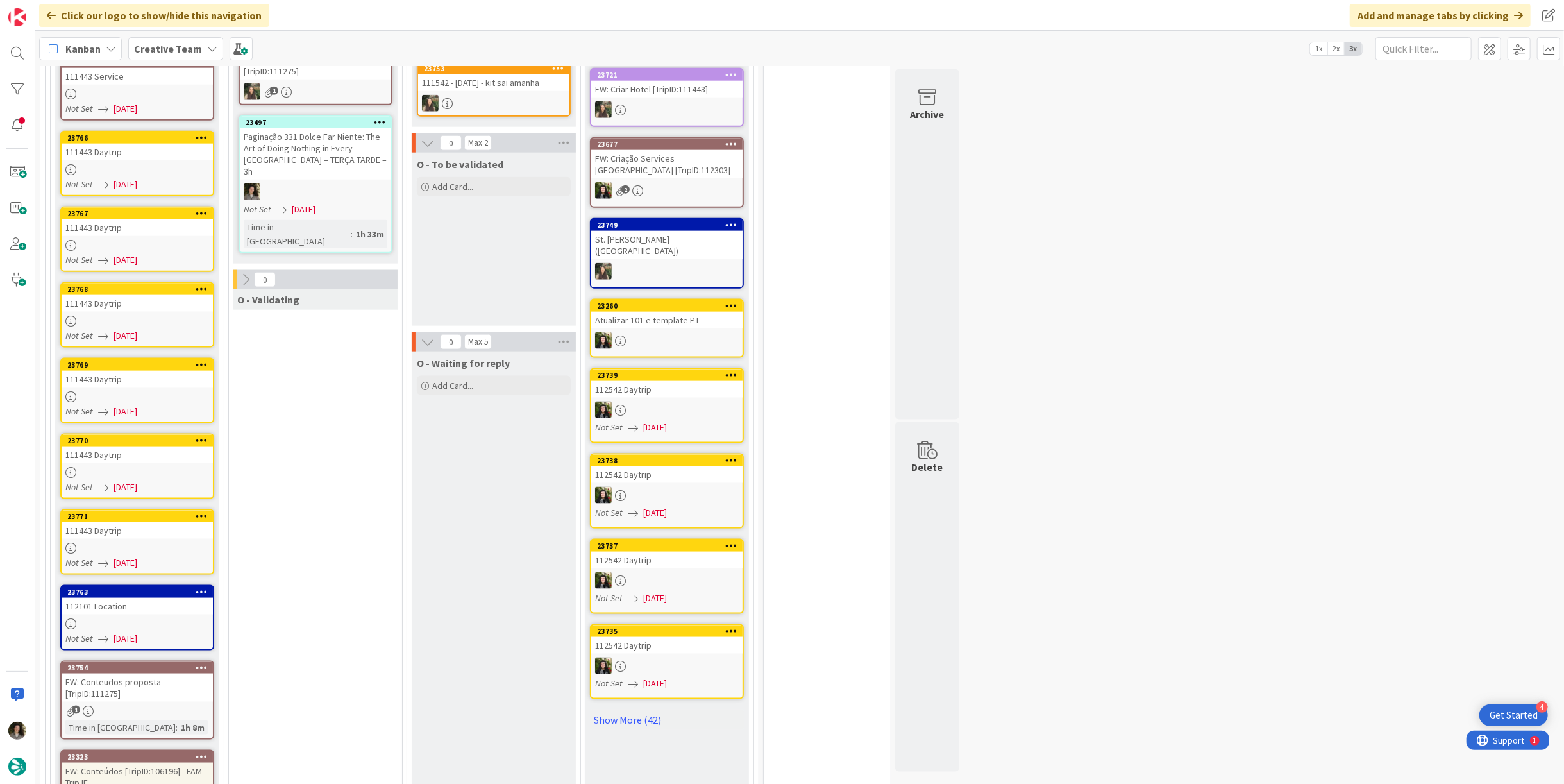
scroll to position [1740, 0]
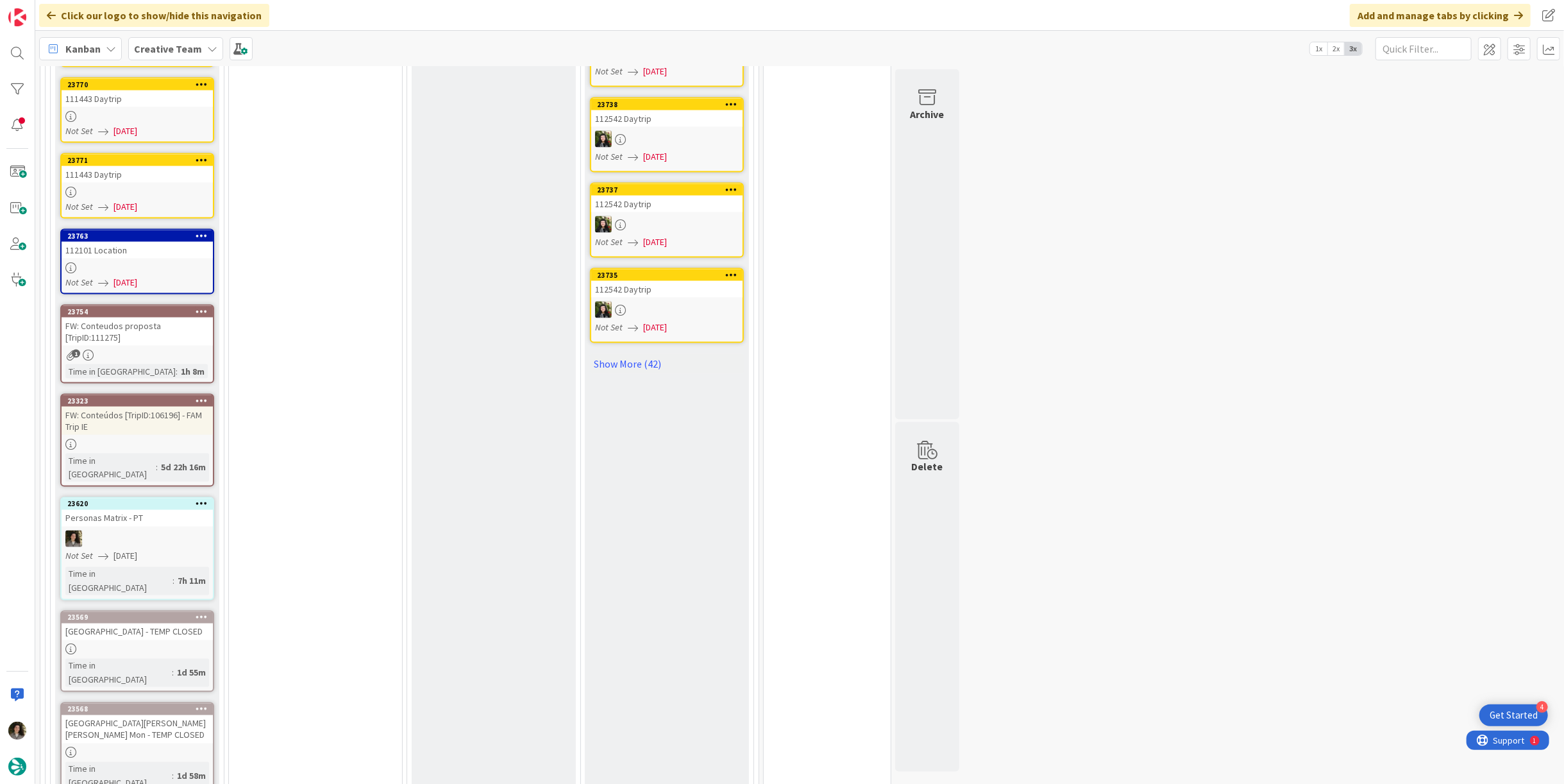
click at [187, 407] on div "FW: Conteúdos [TripID:106196] - FAM Trip IE" at bounding box center [136, 421] width 151 height 28
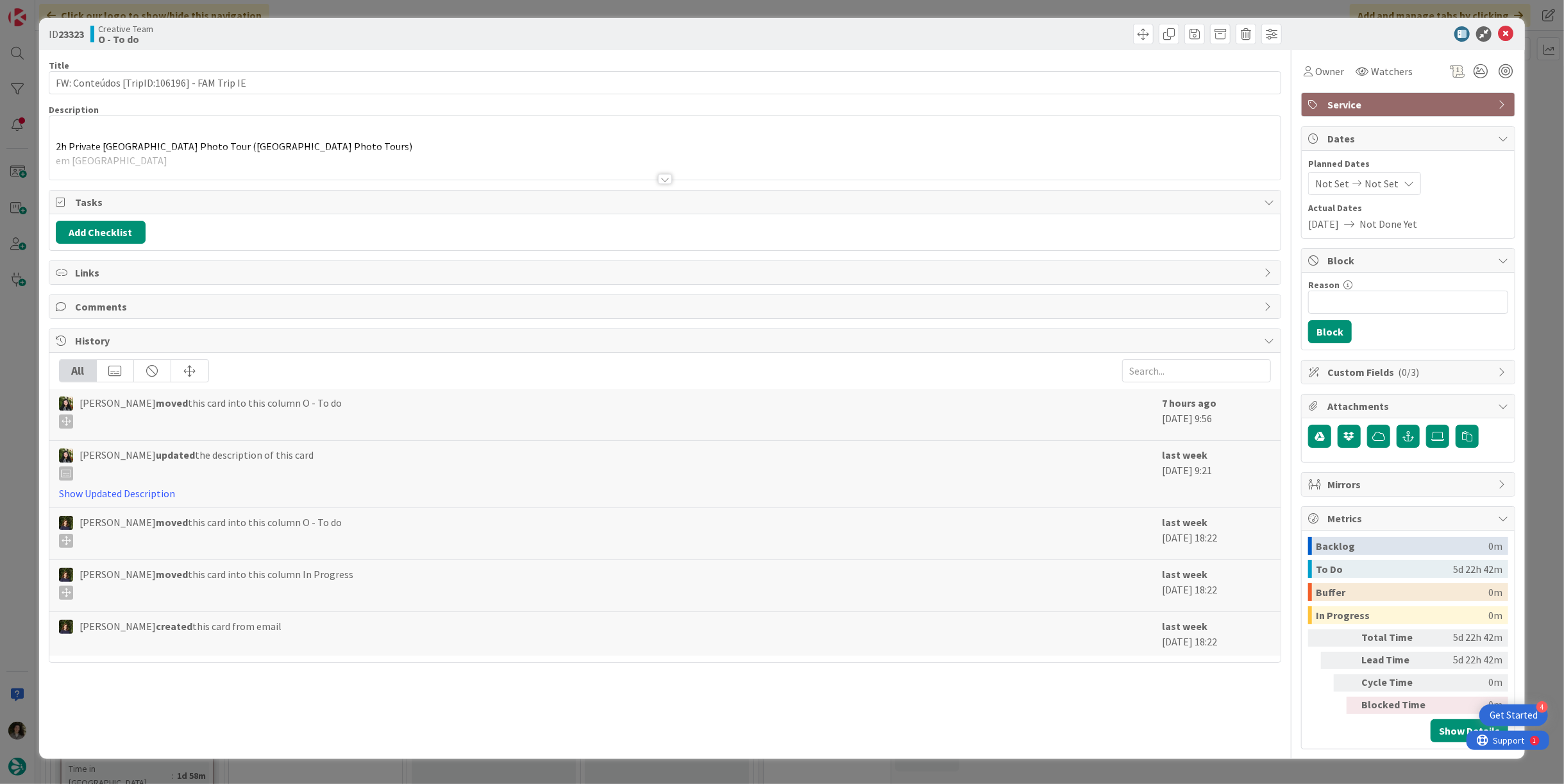
click at [658, 182] on div at bounding box center [665, 179] width 14 height 10
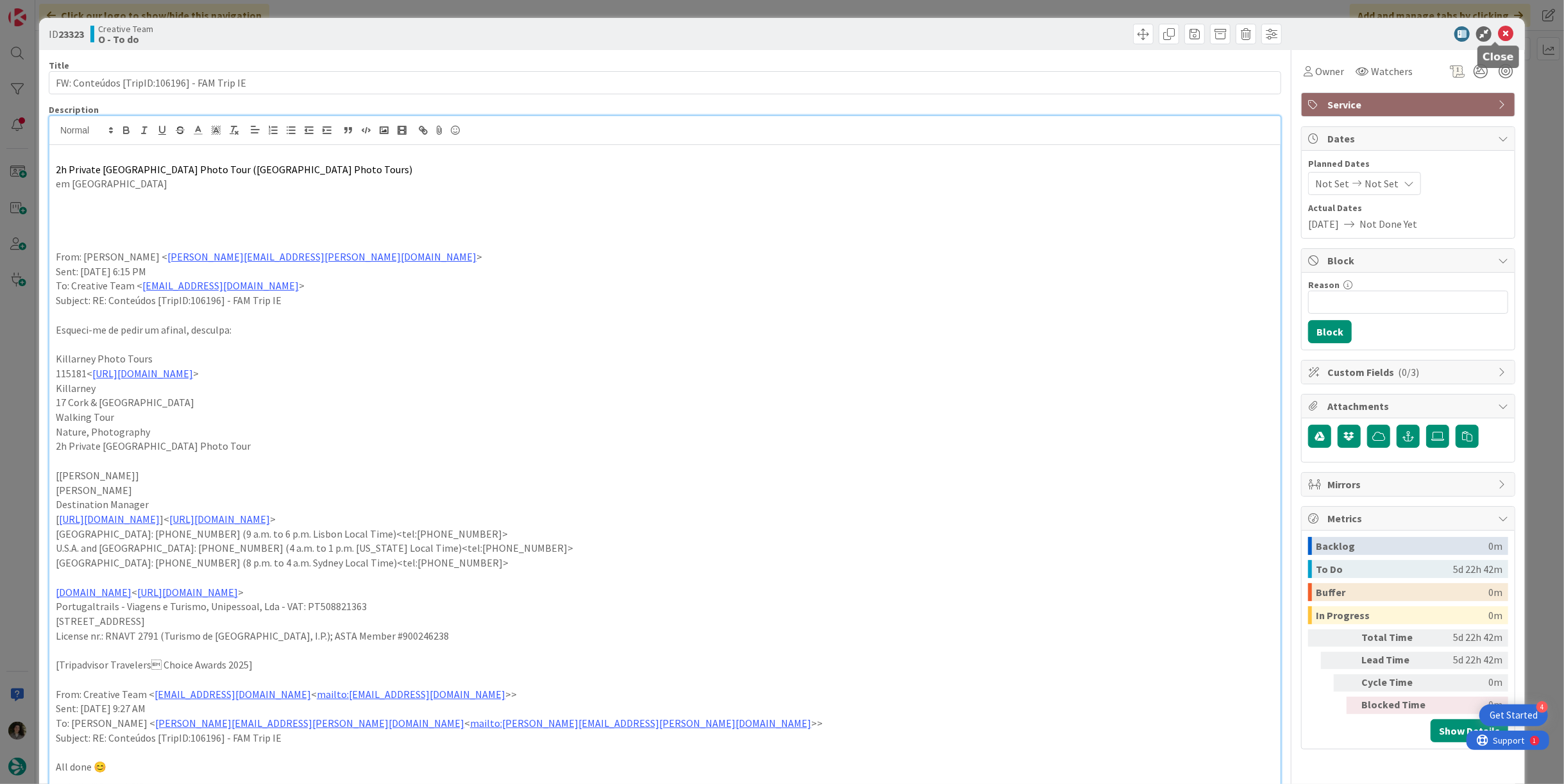
click at [1499, 31] on icon at bounding box center [1506, 34] width 16 height 16
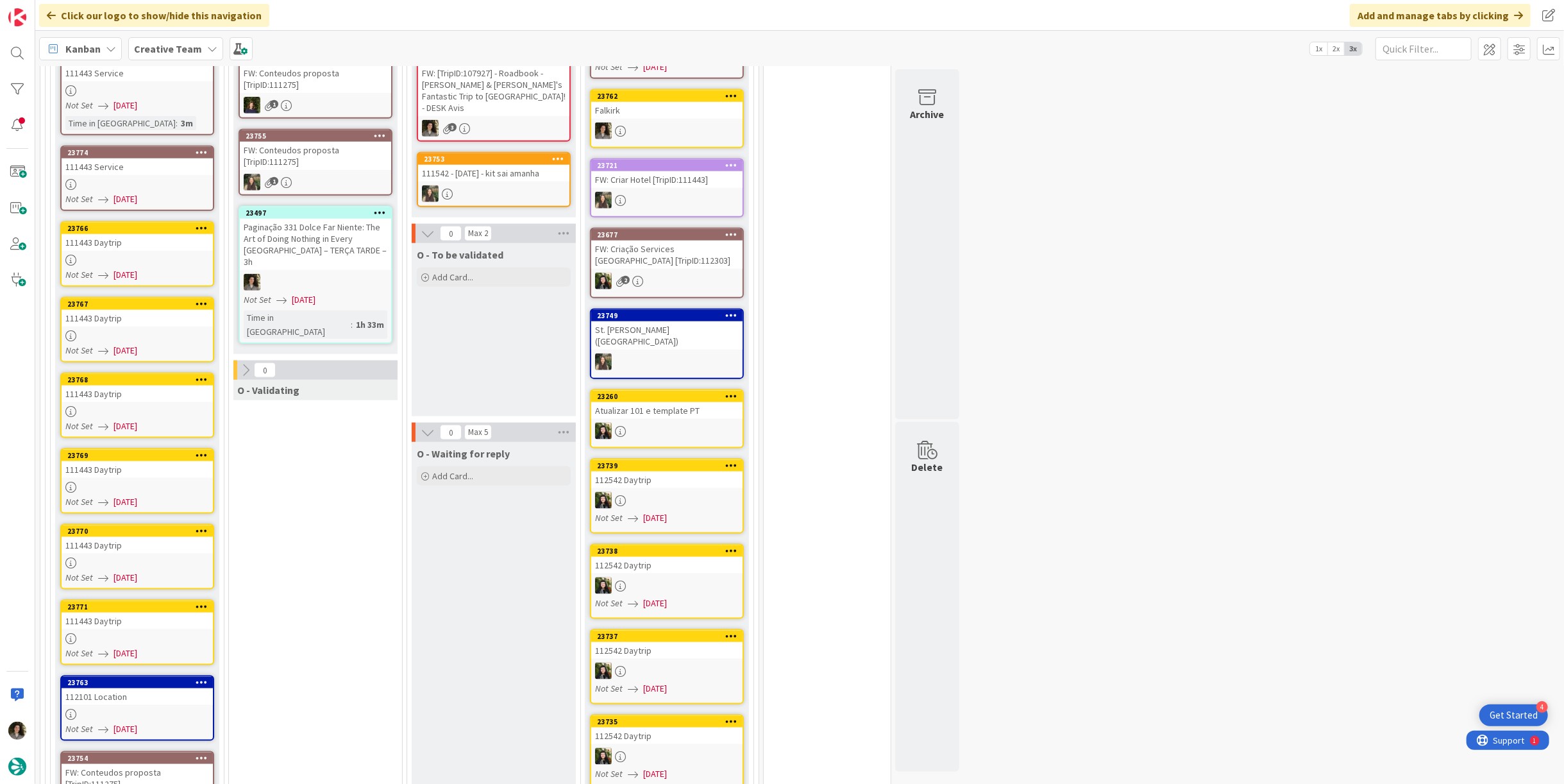
scroll to position [1312, 0]
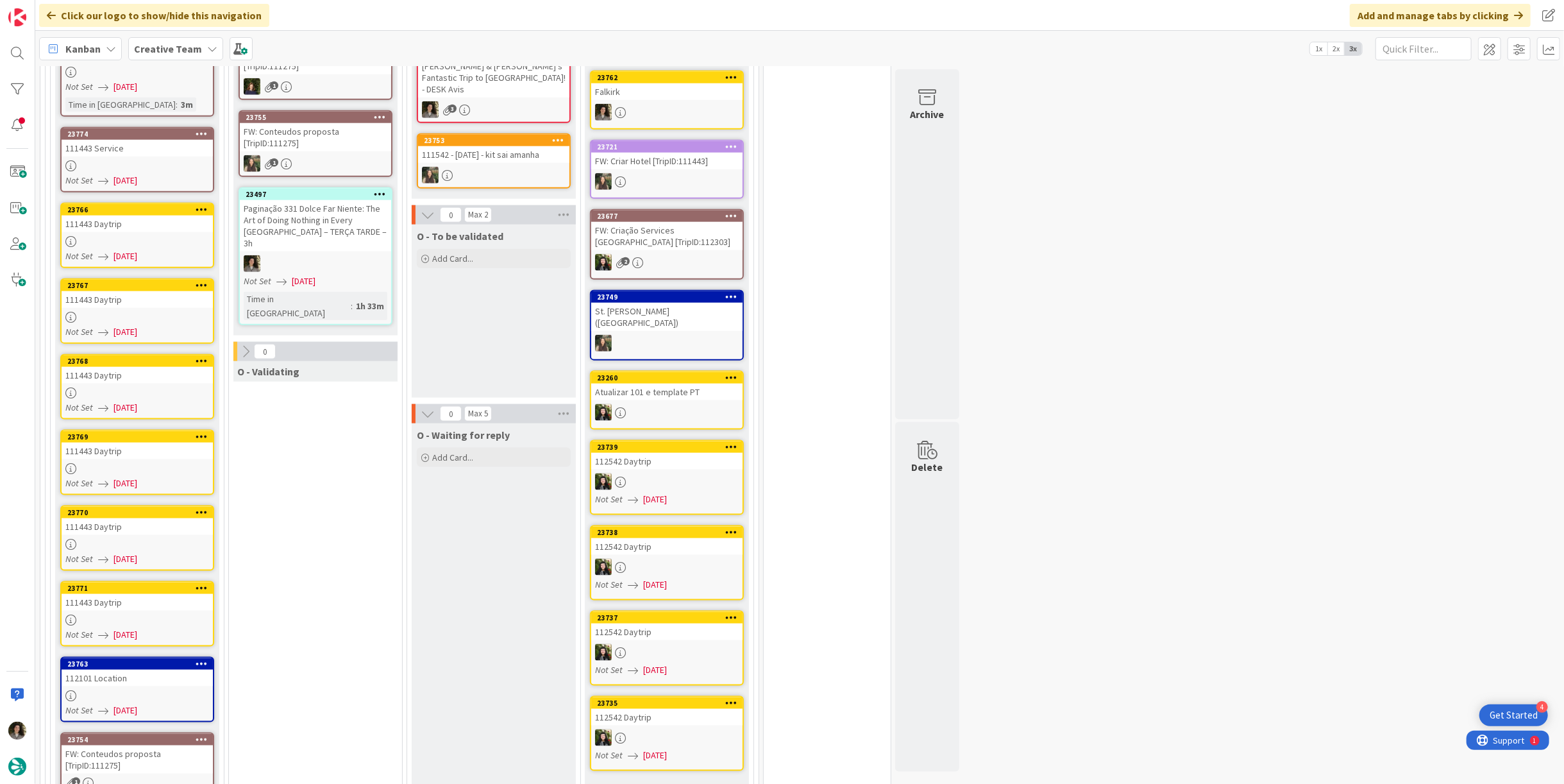
click at [130, 594] on div "111443 Daytrip" at bounding box center [136, 602] width 151 height 17
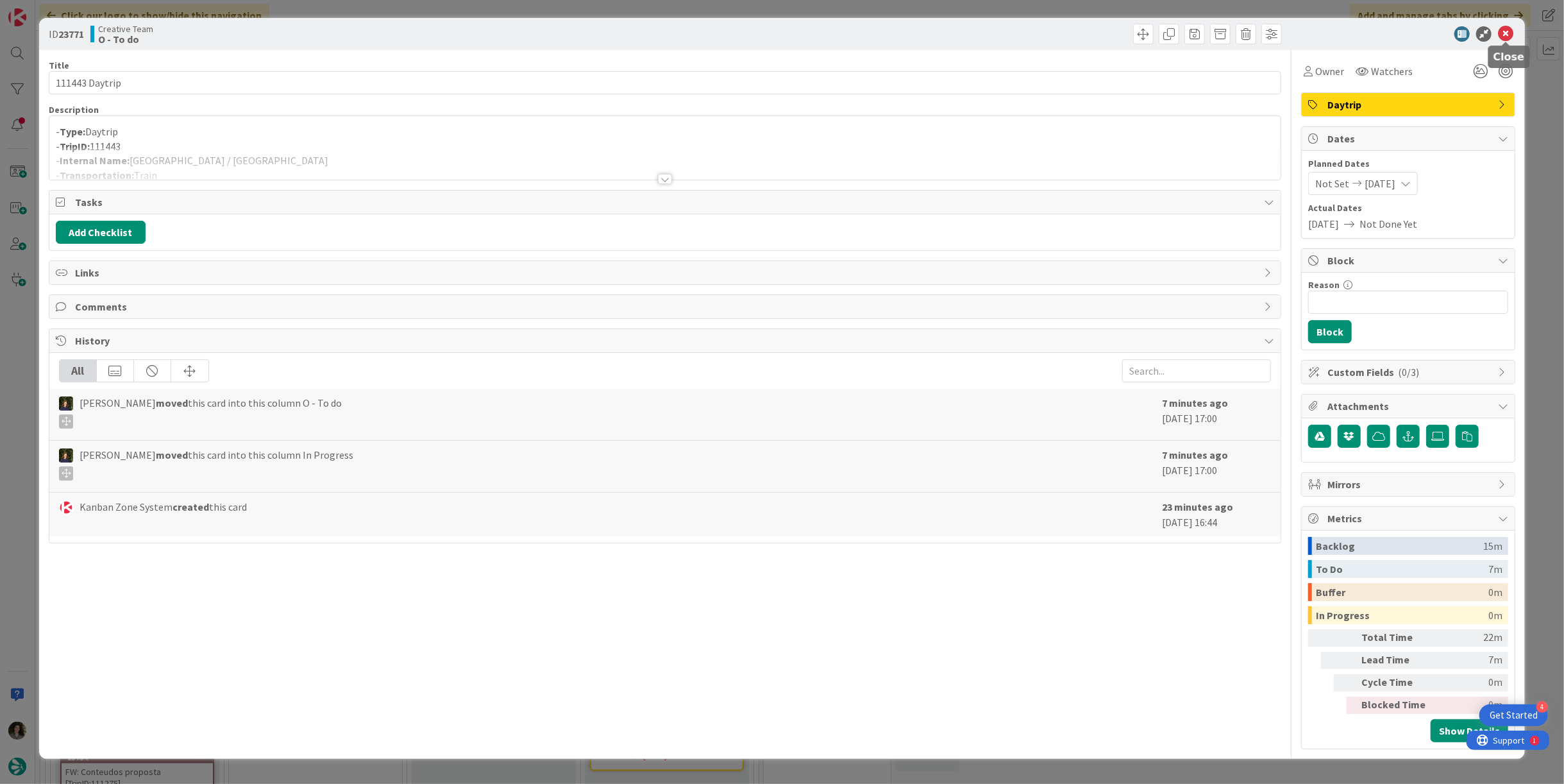
click at [1509, 29] on icon at bounding box center [1506, 34] width 16 height 16
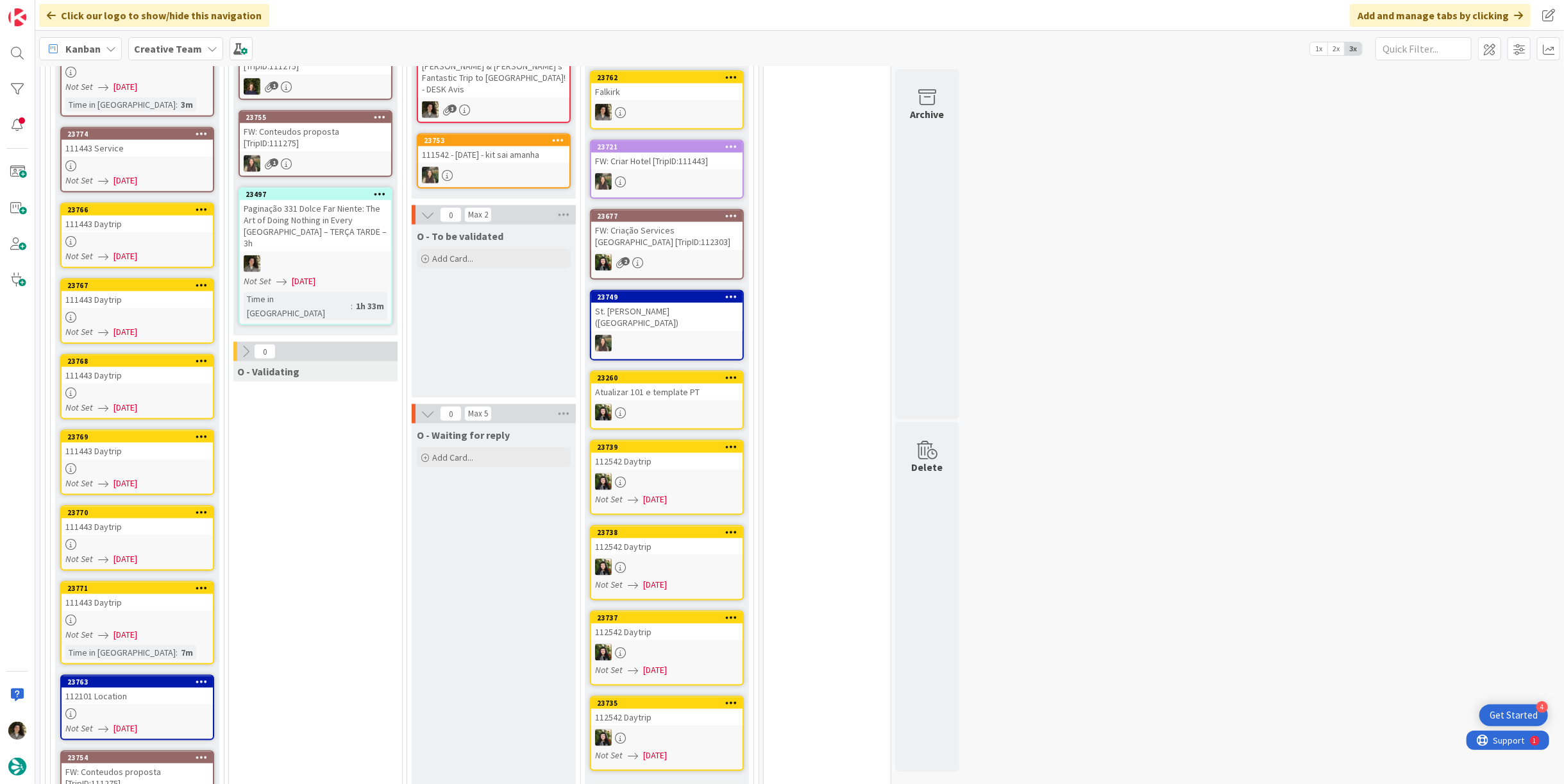
click at [138, 216] on div "111443 Daytrip" at bounding box center [136, 224] width 151 height 17
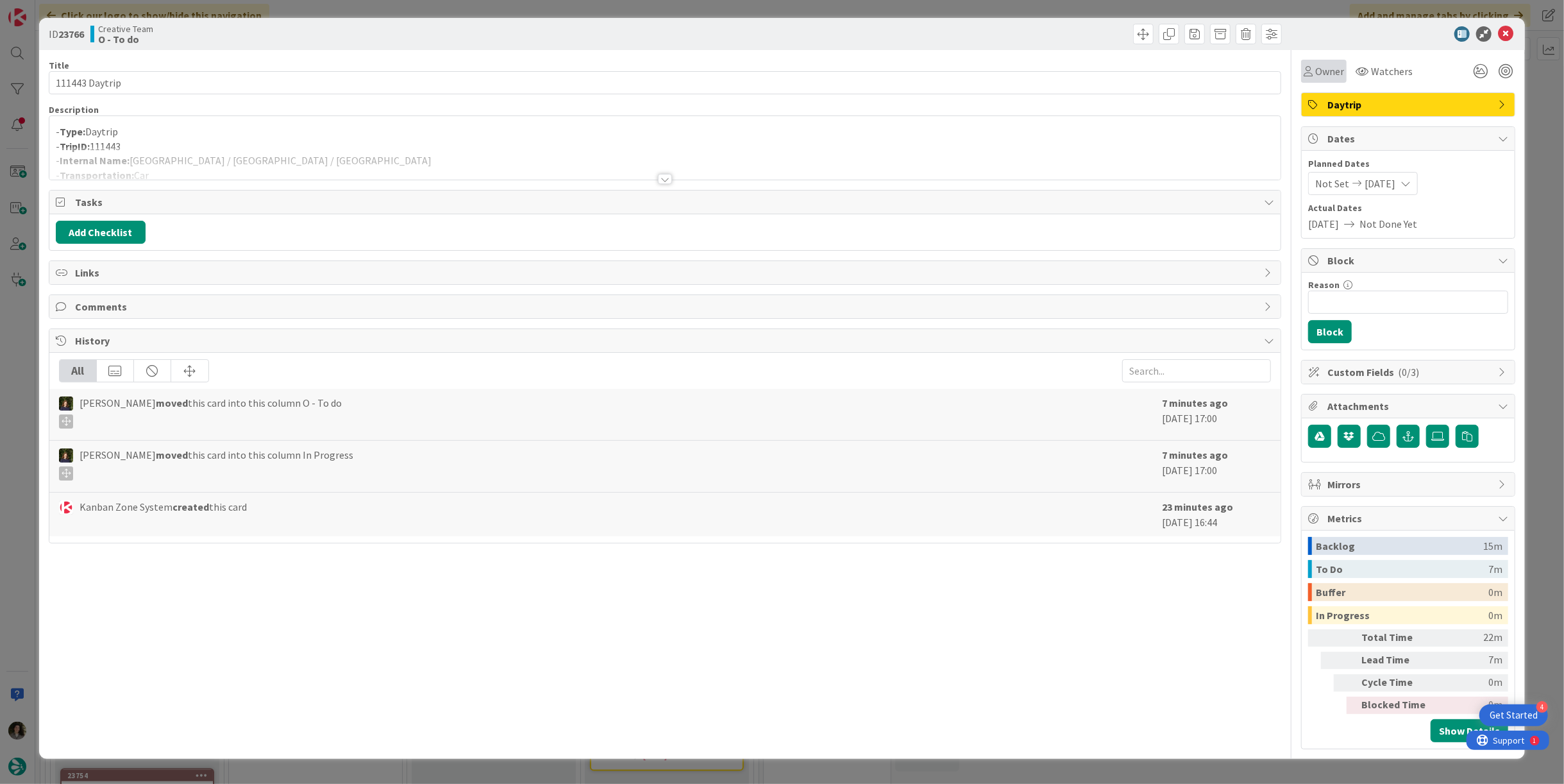
click at [1324, 67] on span "Owner" at bounding box center [1330, 71] width 29 height 16
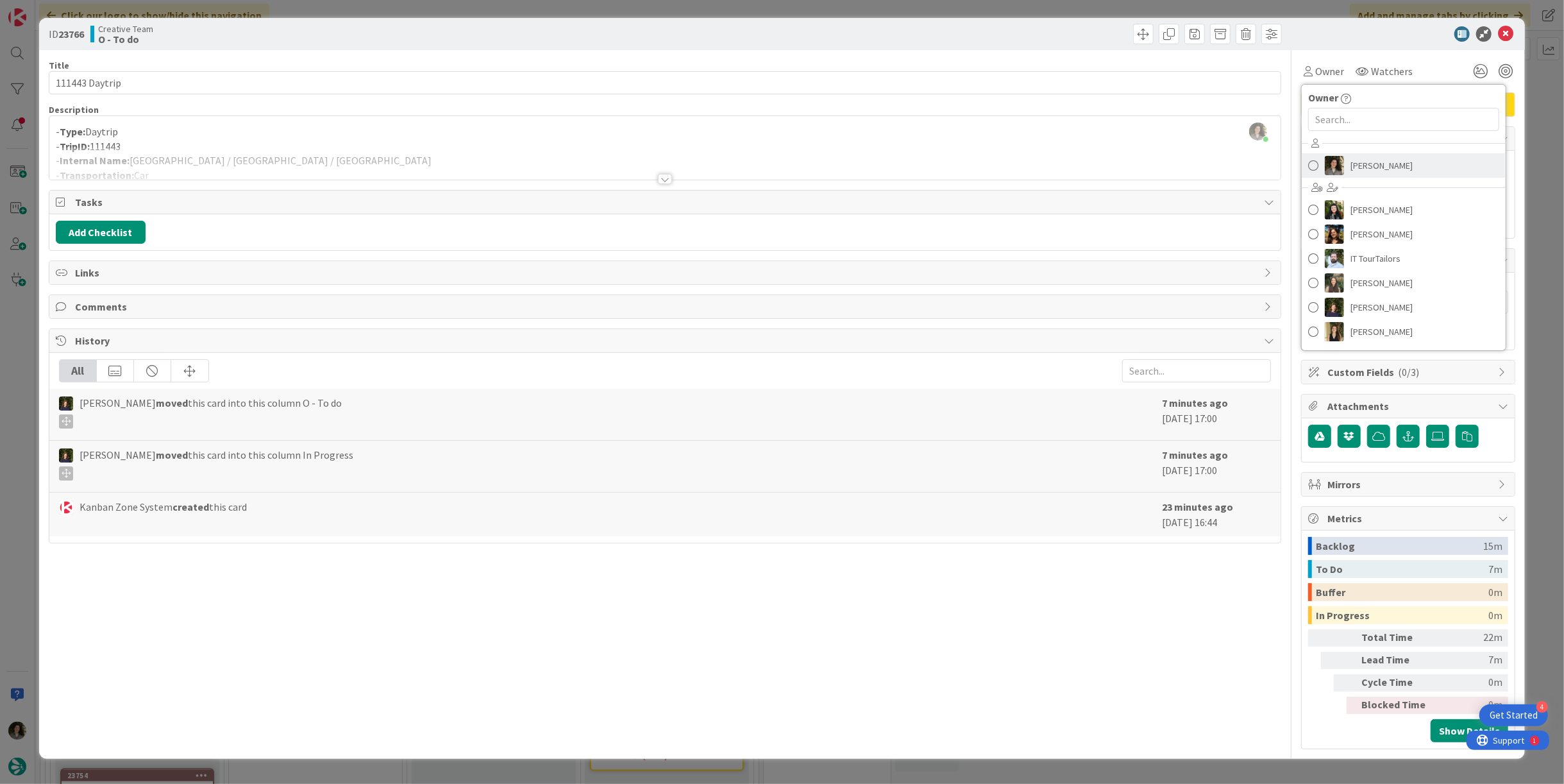
click at [1370, 159] on span "[PERSON_NAME]" at bounding box center [1381, 165] width 62 height 19
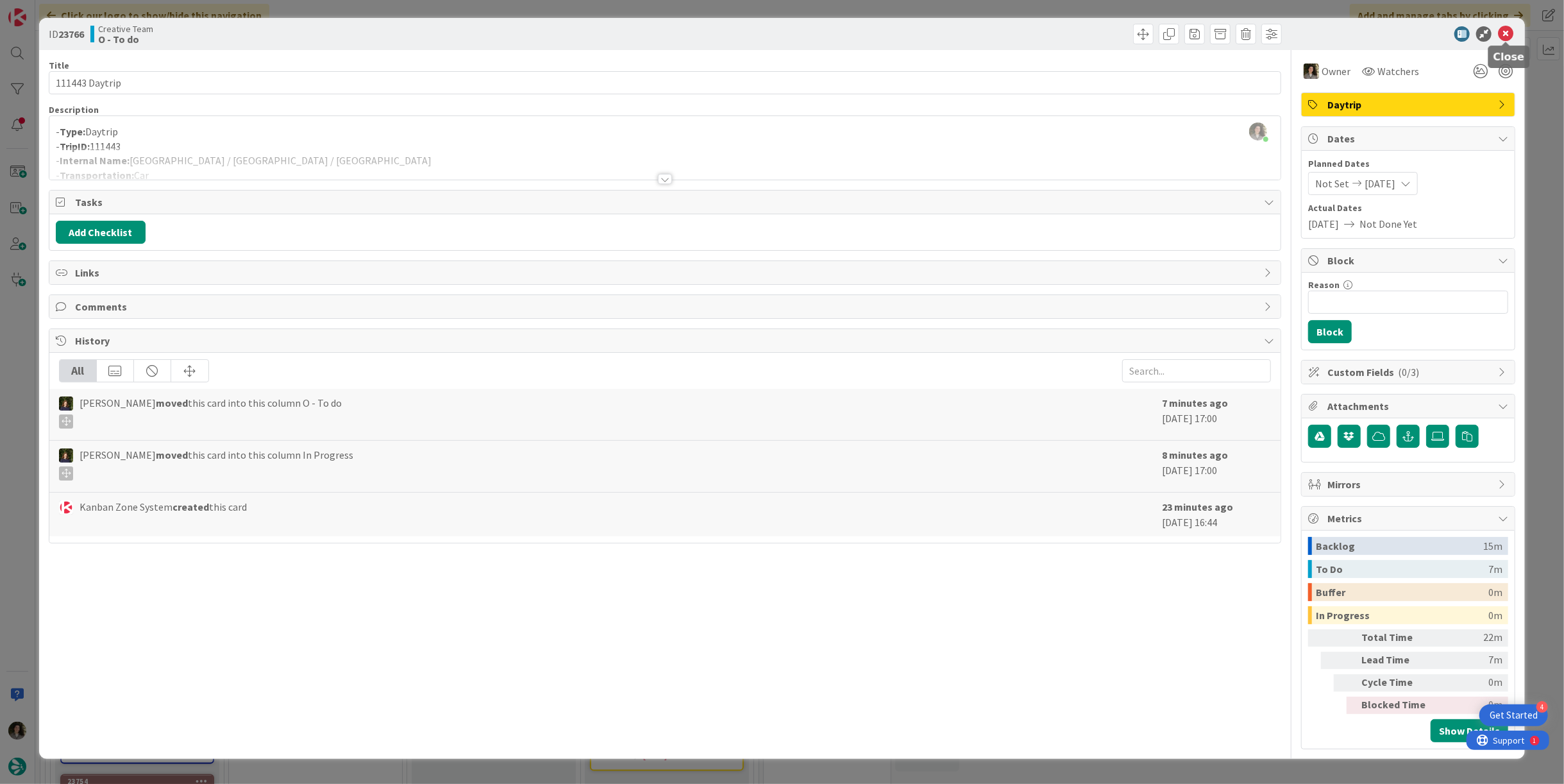
drag, startPoint x: 1505, startPoint y: 26, endPoint x: 1163, endPoint y: 59, distance: 343.6
click at [1504, 26] on icon at bounding box center [1506, 34] width 16 height 16
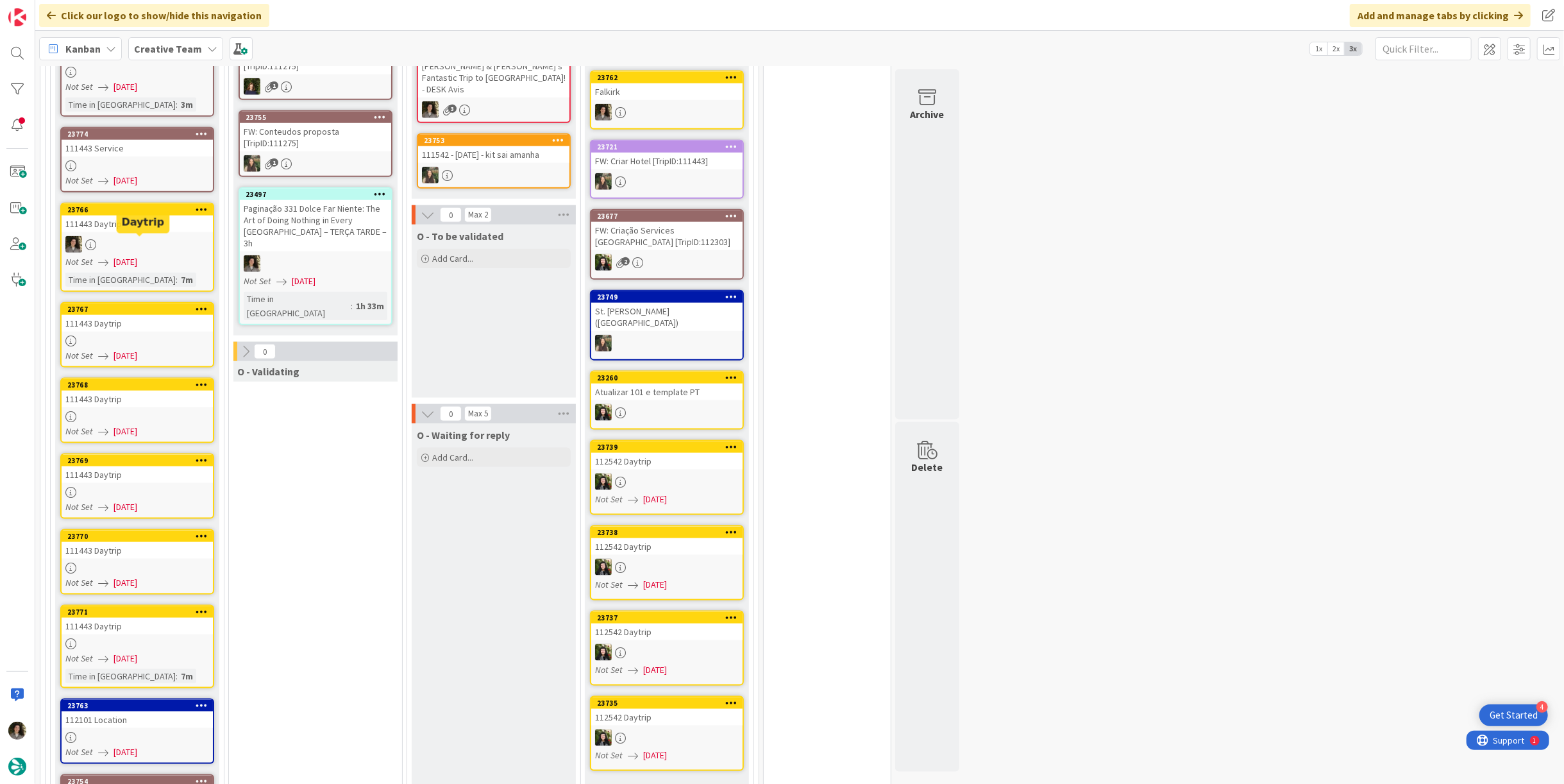
click at [155, 315] on div "111443 Daytrip" at bounding box center [136, 323] width 151 height 17
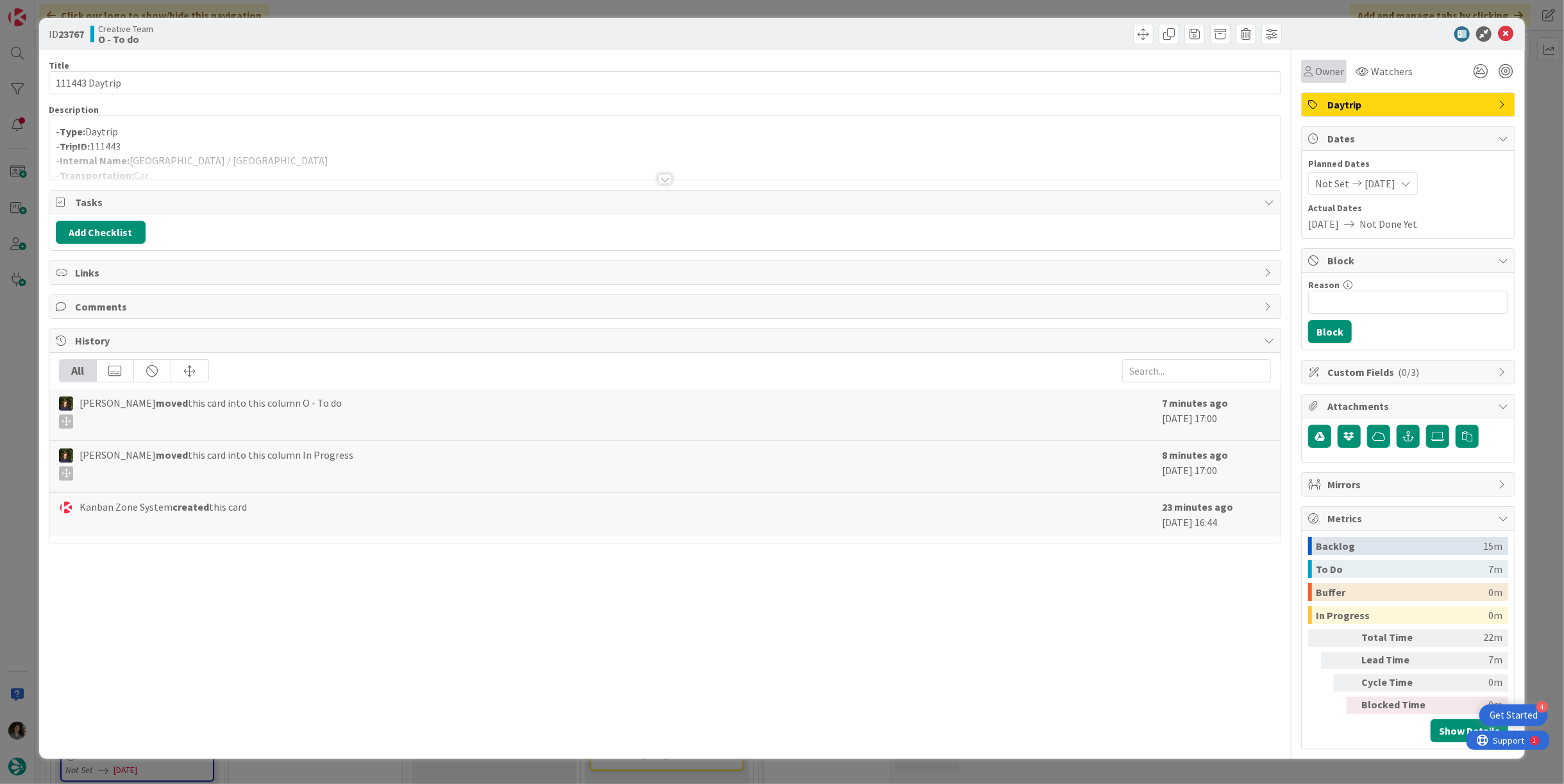
click at [1325, 65] on span "Owner" at bounding box center [1330, 71] width 29 height 16
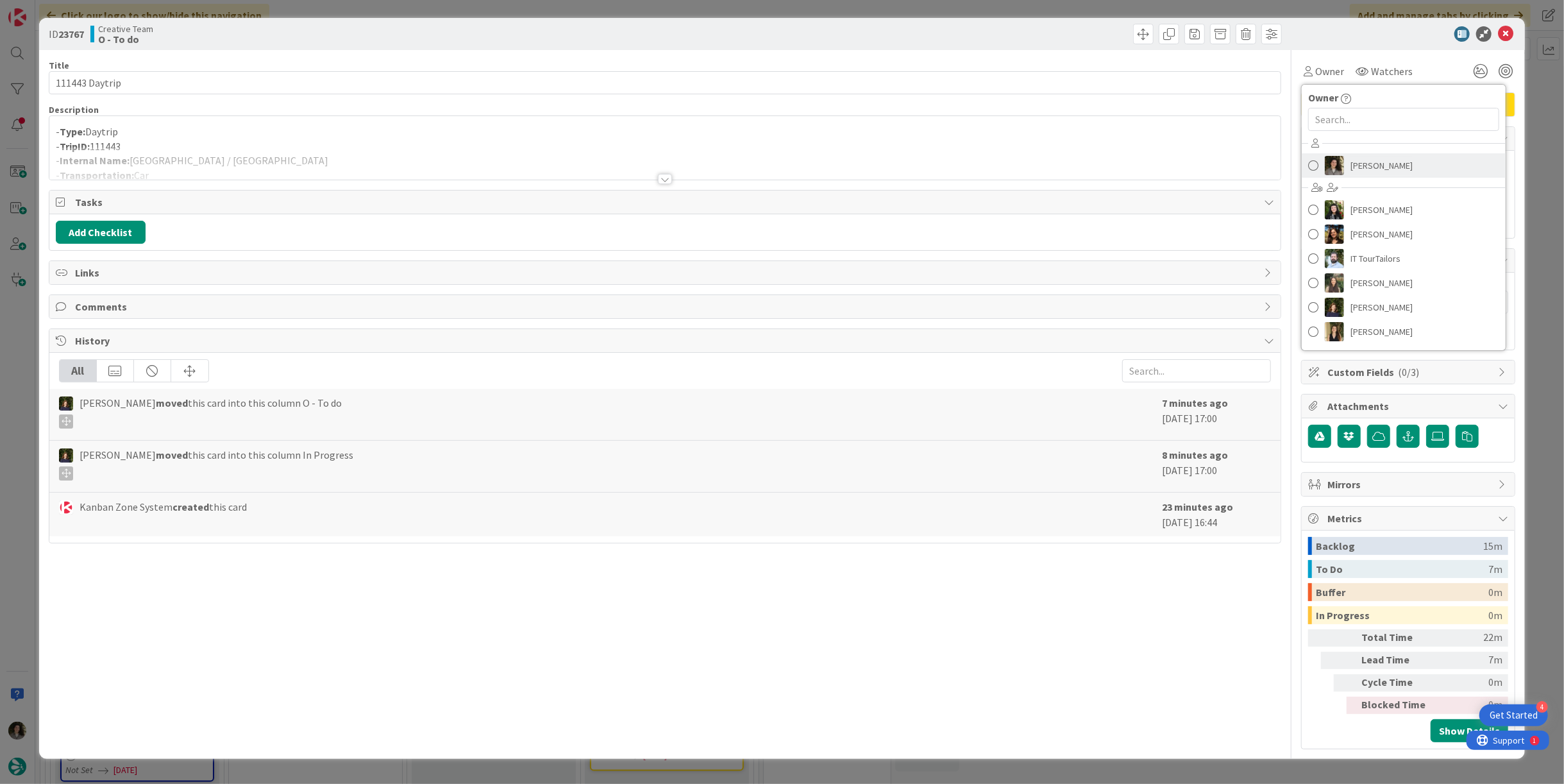
click at [1368, 165] on span "[PERSON_NAME]" at bounding box center [1381, 165] width 62 height 19
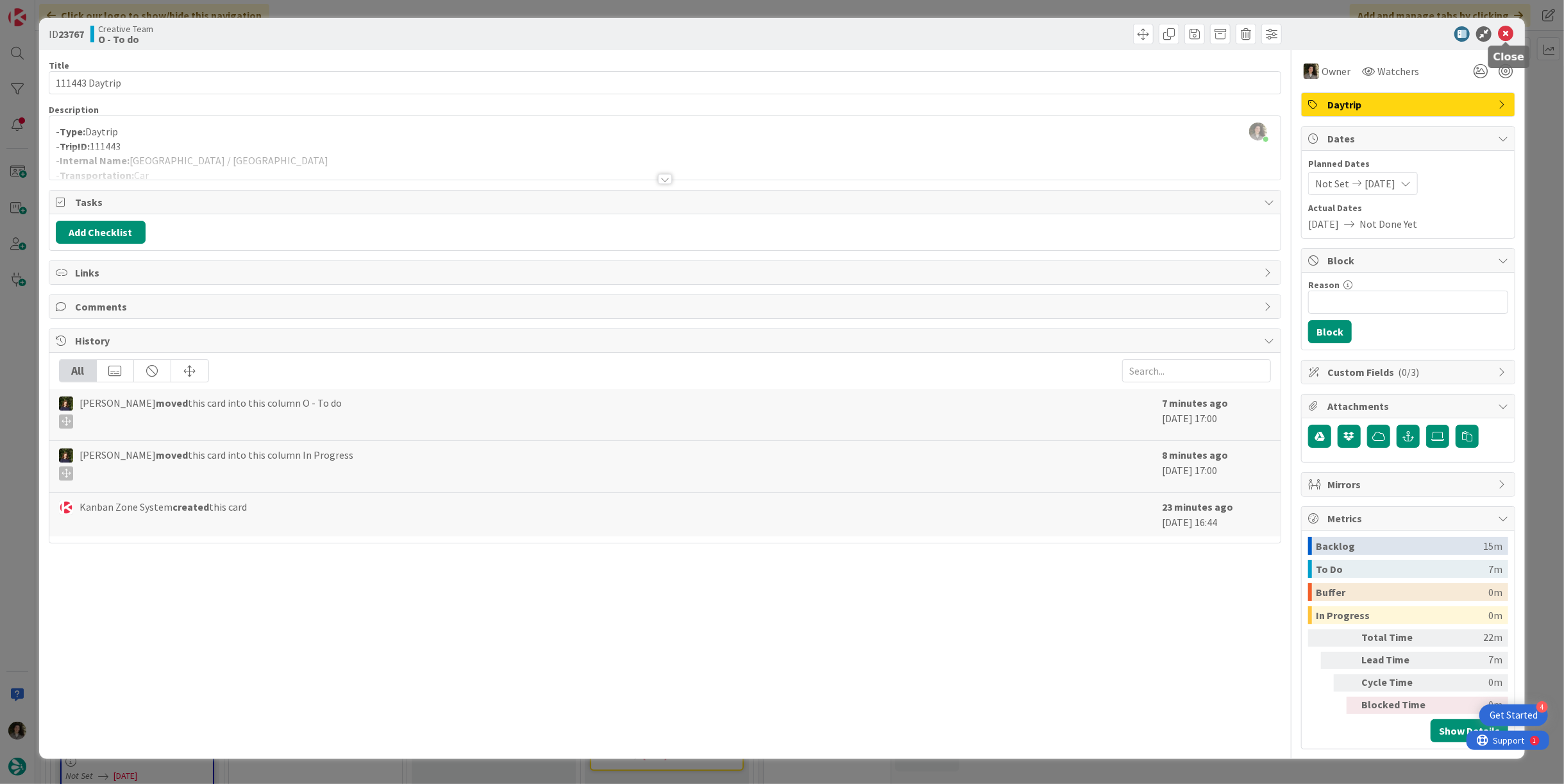
drag, startPoint x: 1504, startPoint y: 28, endPoint x: 988, endPoint y: 122, distance: 524.5
click at [1504, 28] on icon at bounding box center [1506, 34] width 16 height 16
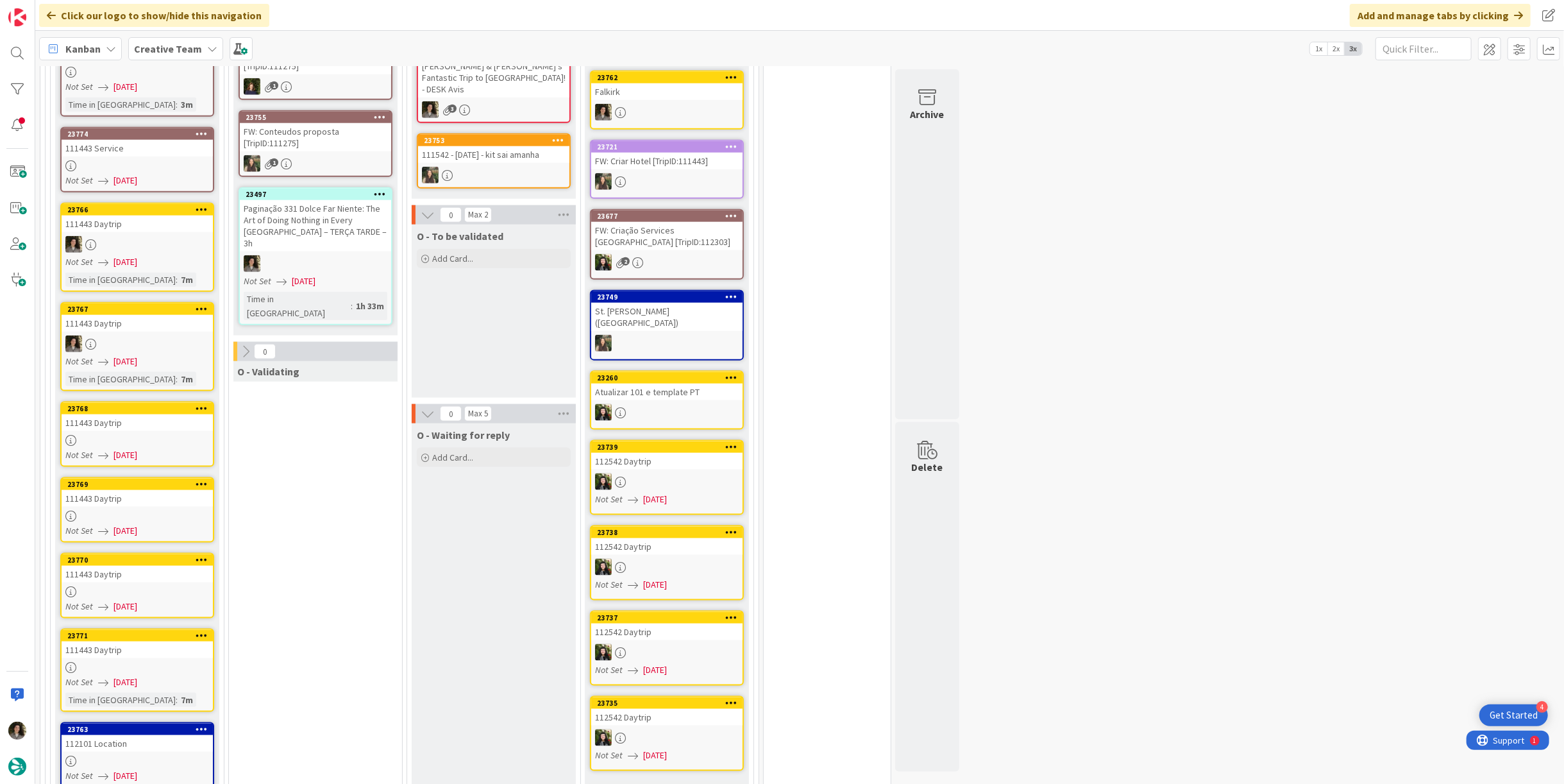
click at [124, 414] on div "111443 Daytrip" at bounding box center [136, 423] width 151 height 17
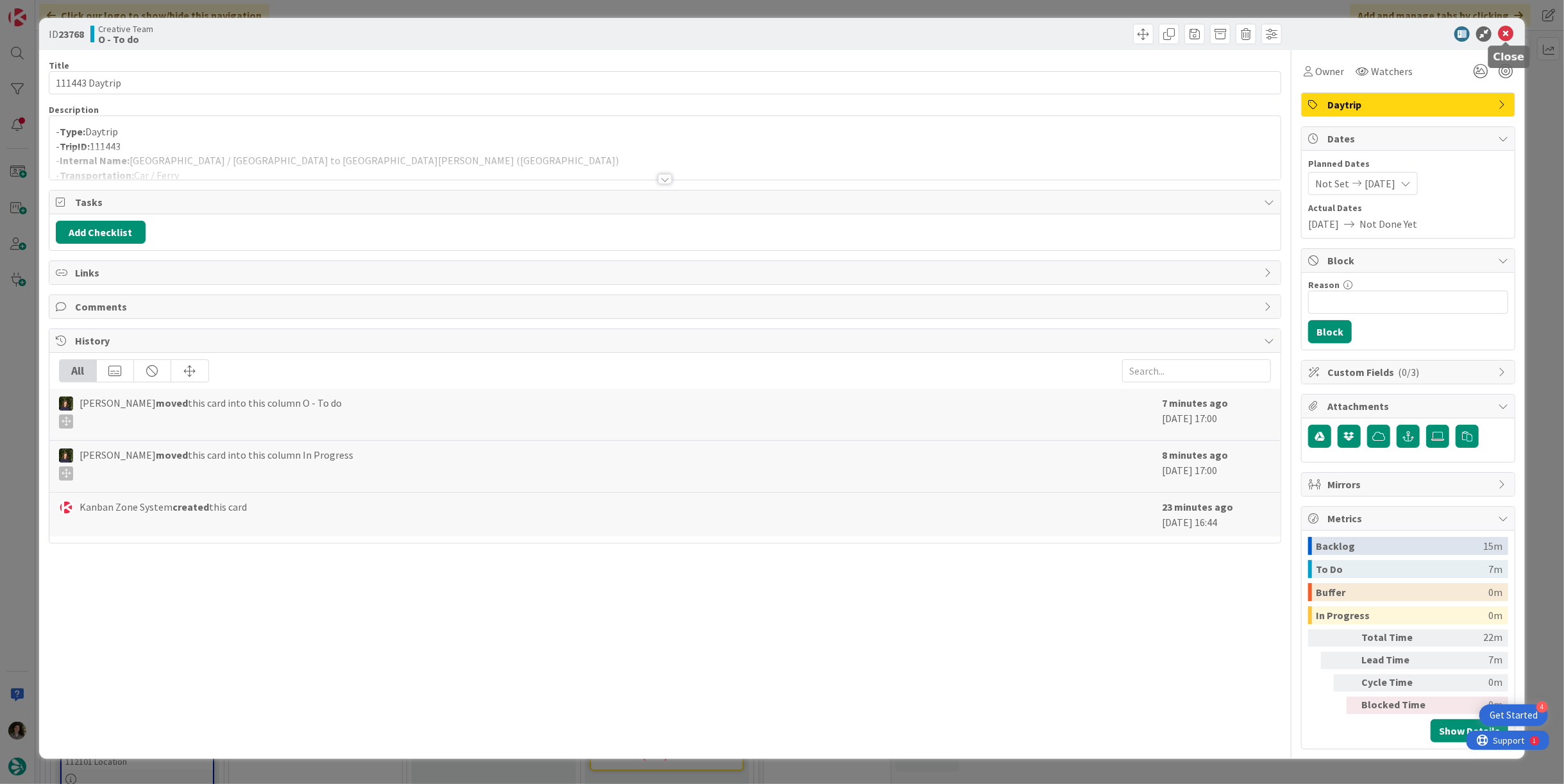
click at [1508, 33] on icon at bounding box center [1506, 34] width 16 height 16
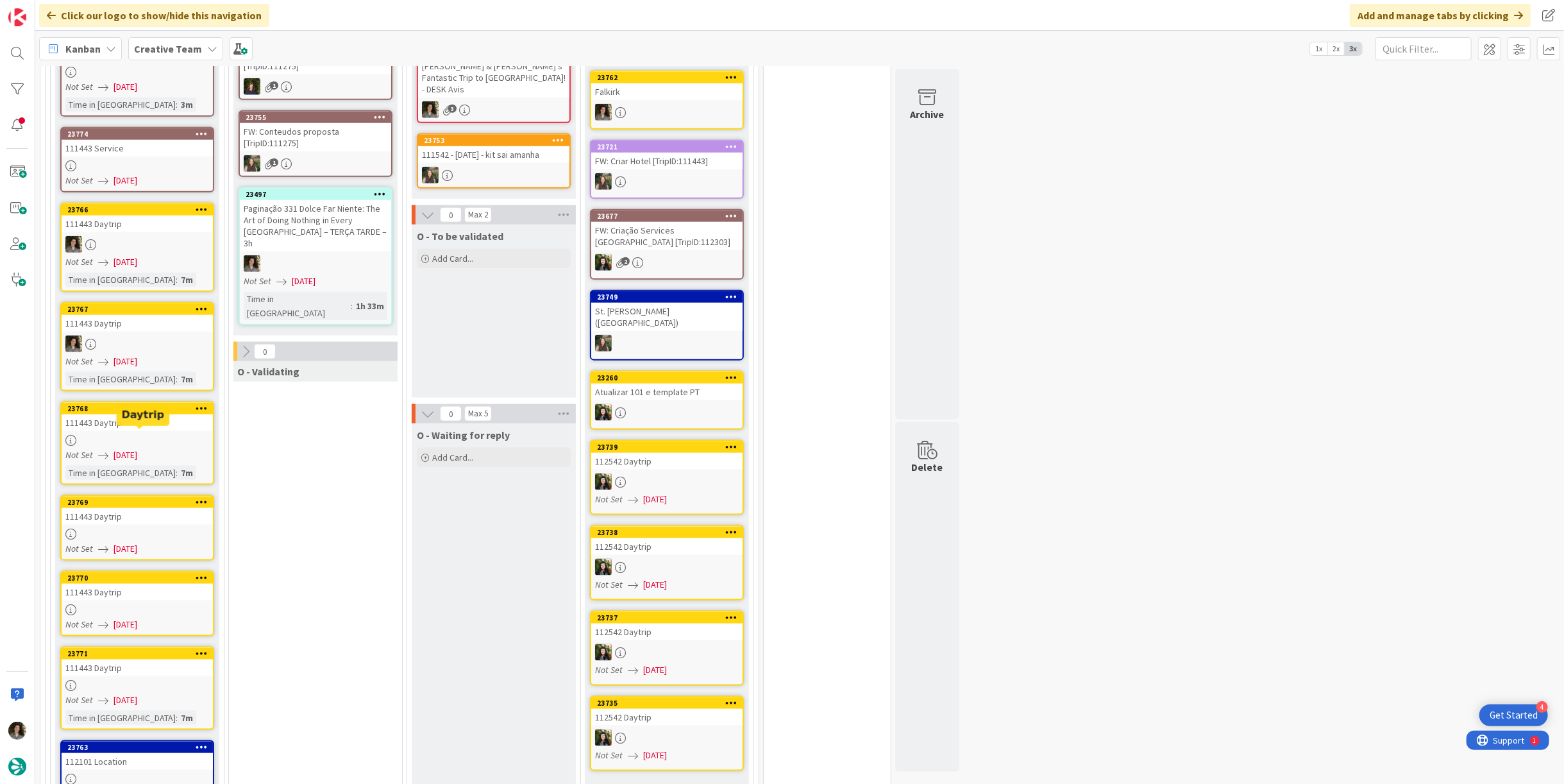
click at [137, 508] on div "111443 Daytrip" at bounding box center [136, 516] width 151 height 17
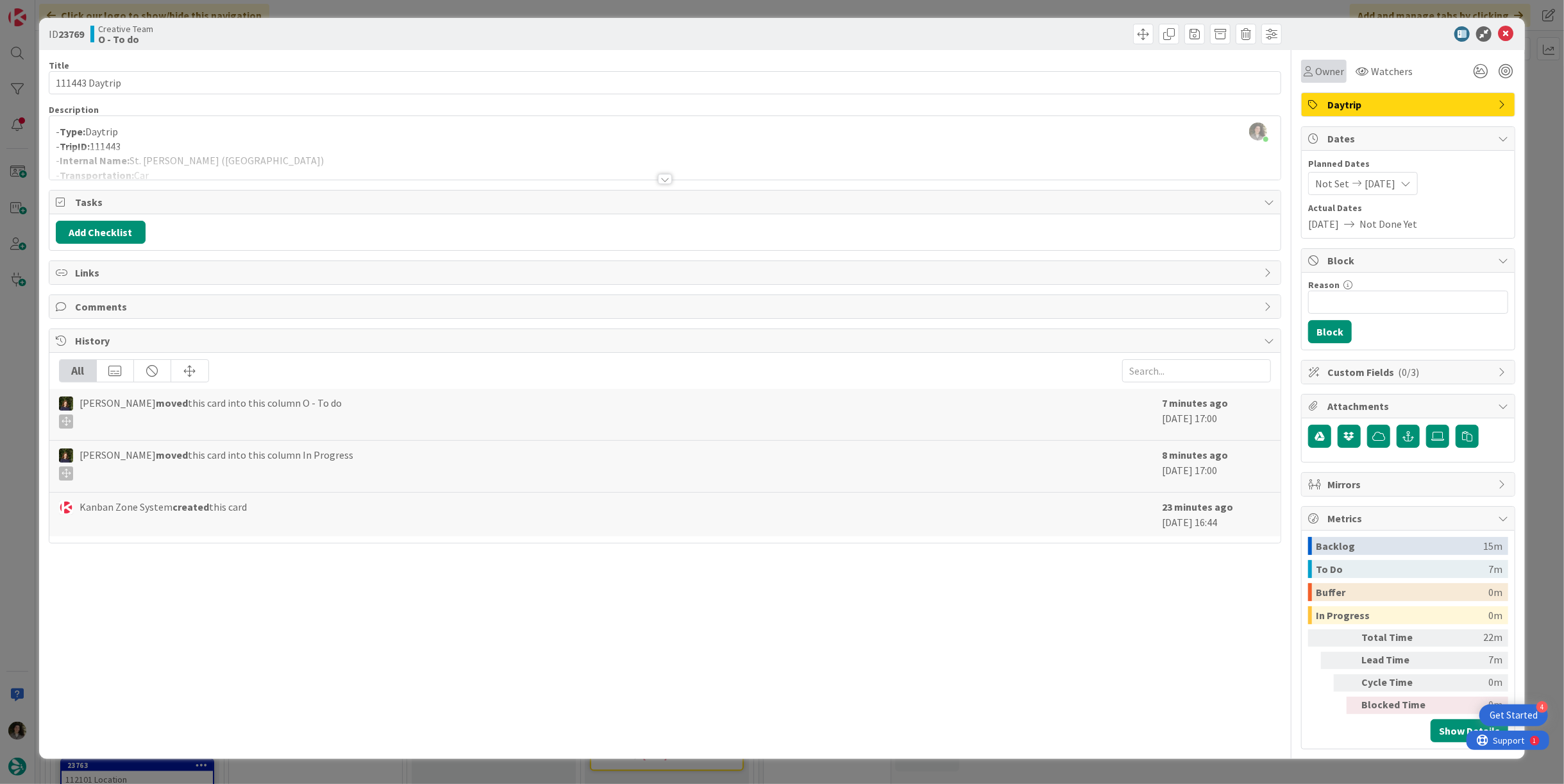
click at [1332, 79] on div "Owner" at bounding box center [1324, 71] width 45 height 23
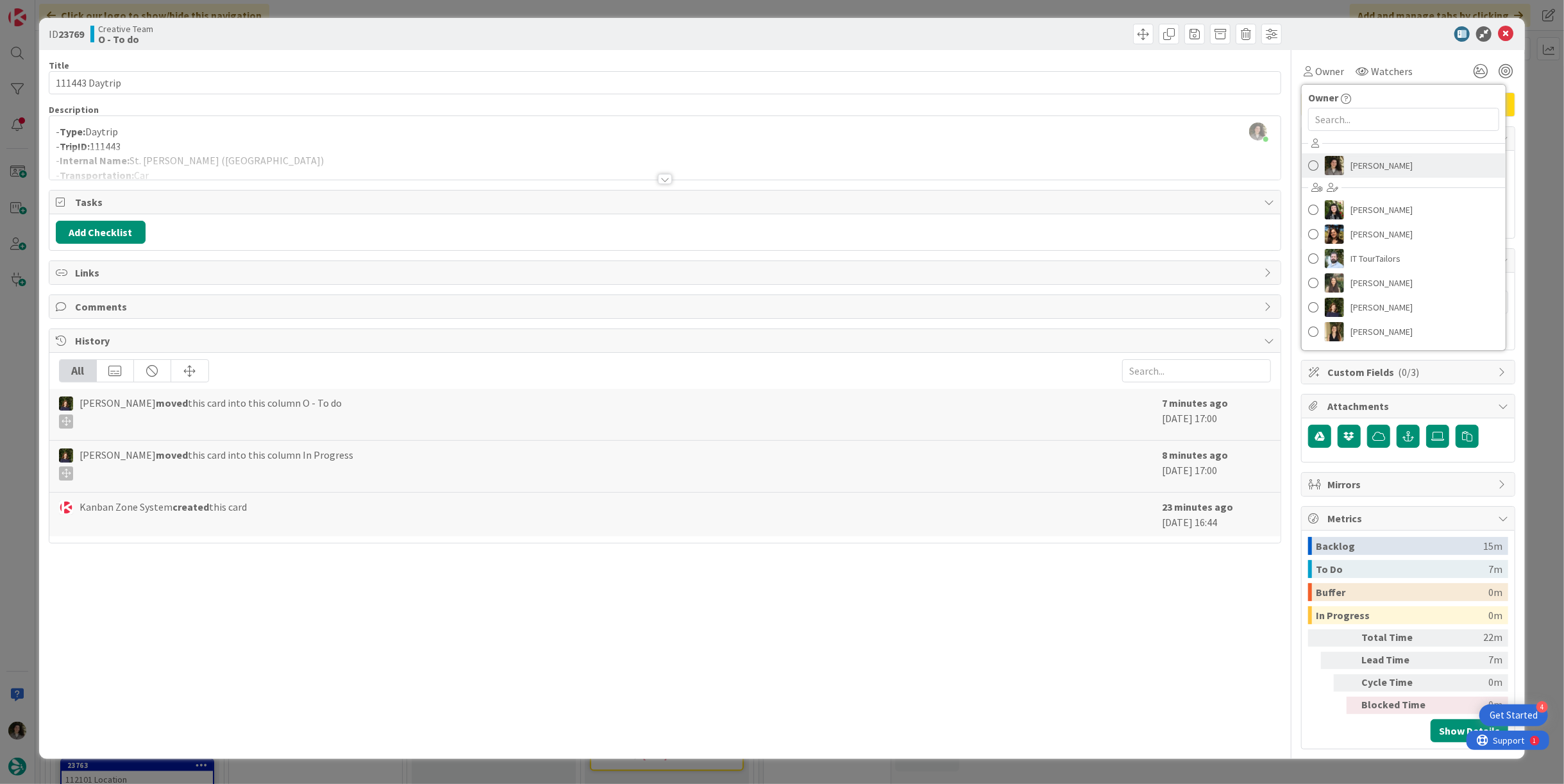
click at [1377, 167] on span "[PERSON_NAME]" at bounding box center [1381, 165] width 62 height 19
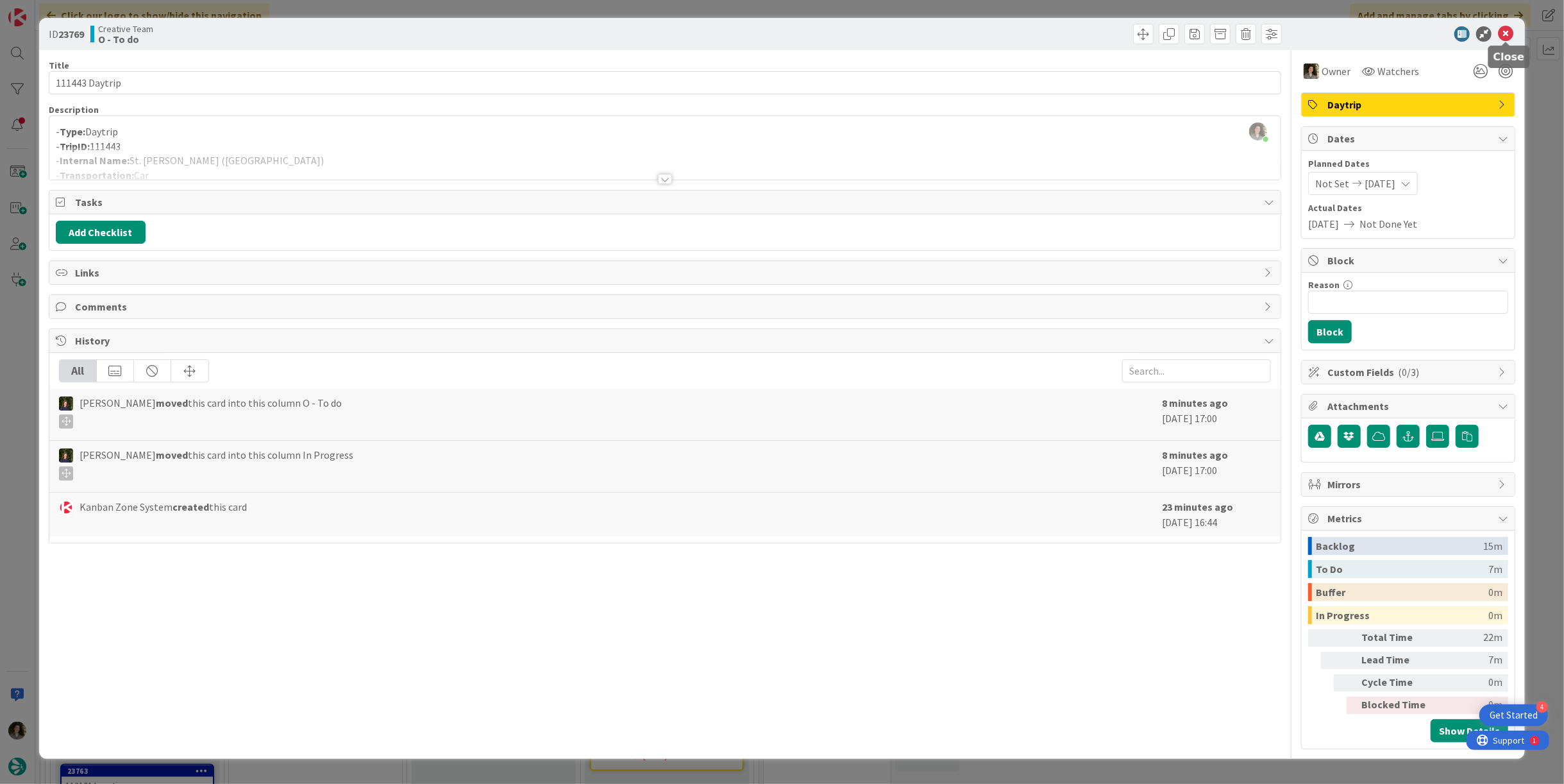
click at [1509, 34] on icon at bounding box center [1506, 34] width 16 height 16
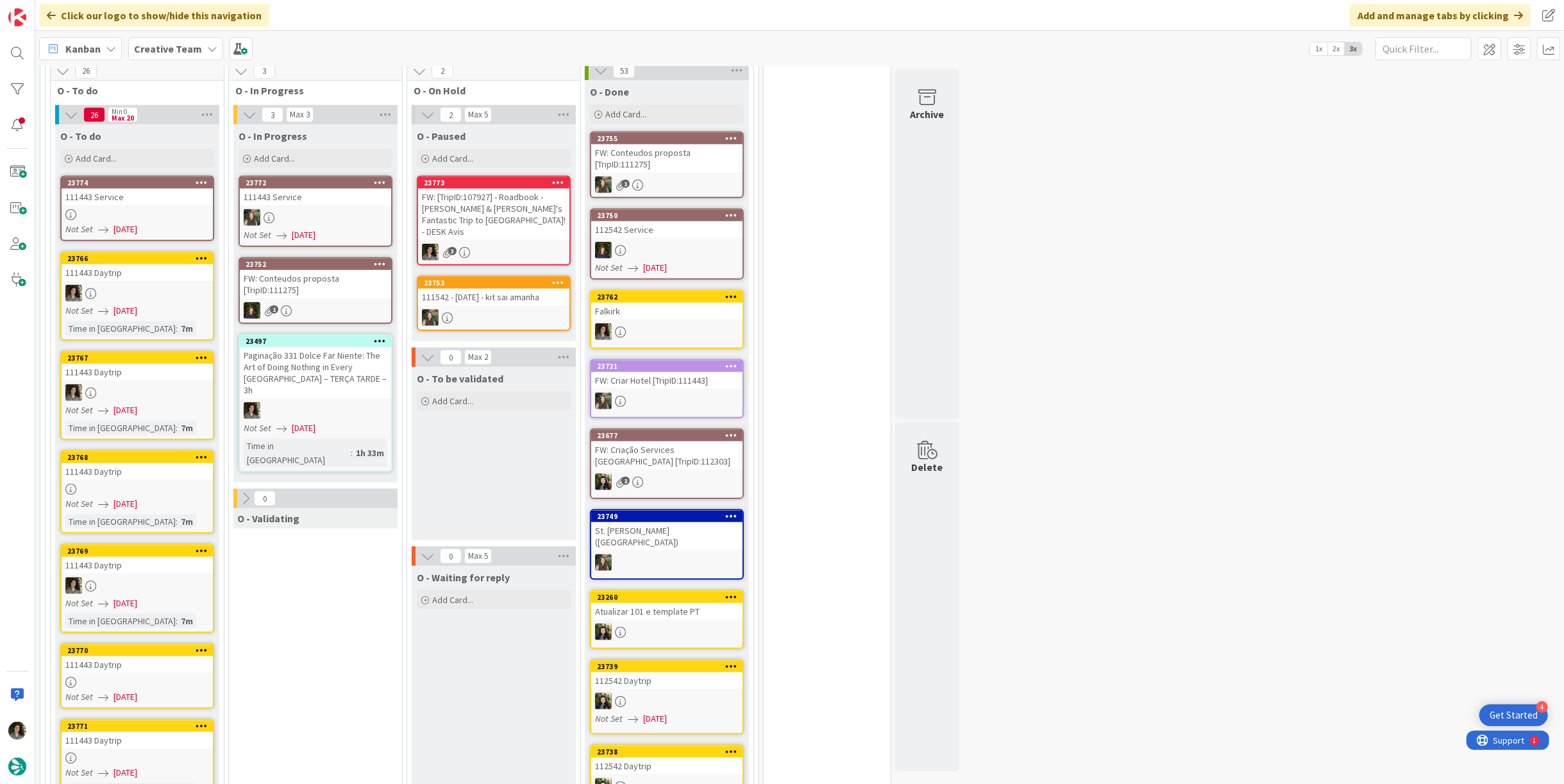
scroll to position [1027, 0]
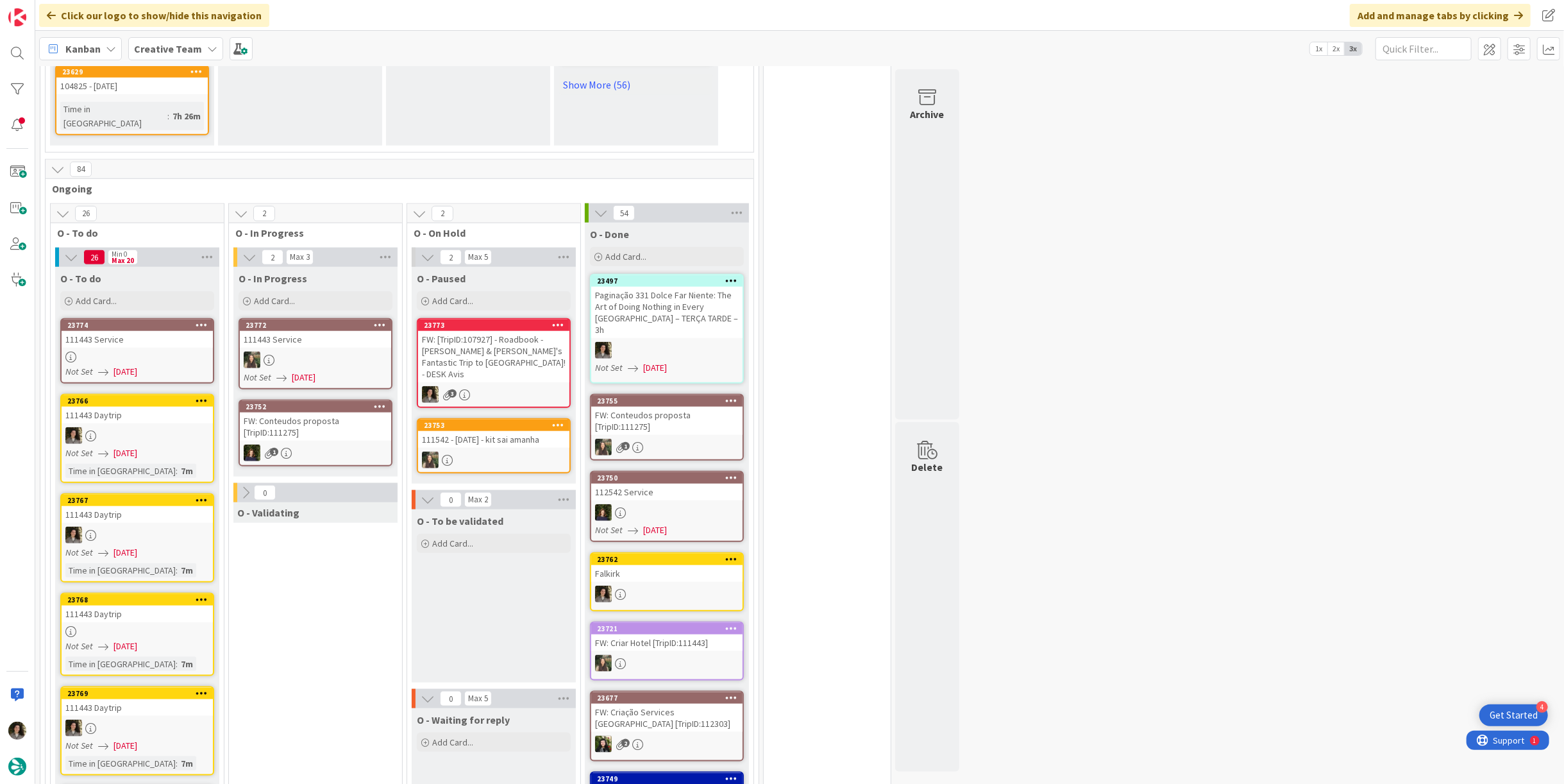
click at [649, 342] on div at bounding box center [667, 350] width 151 height 17
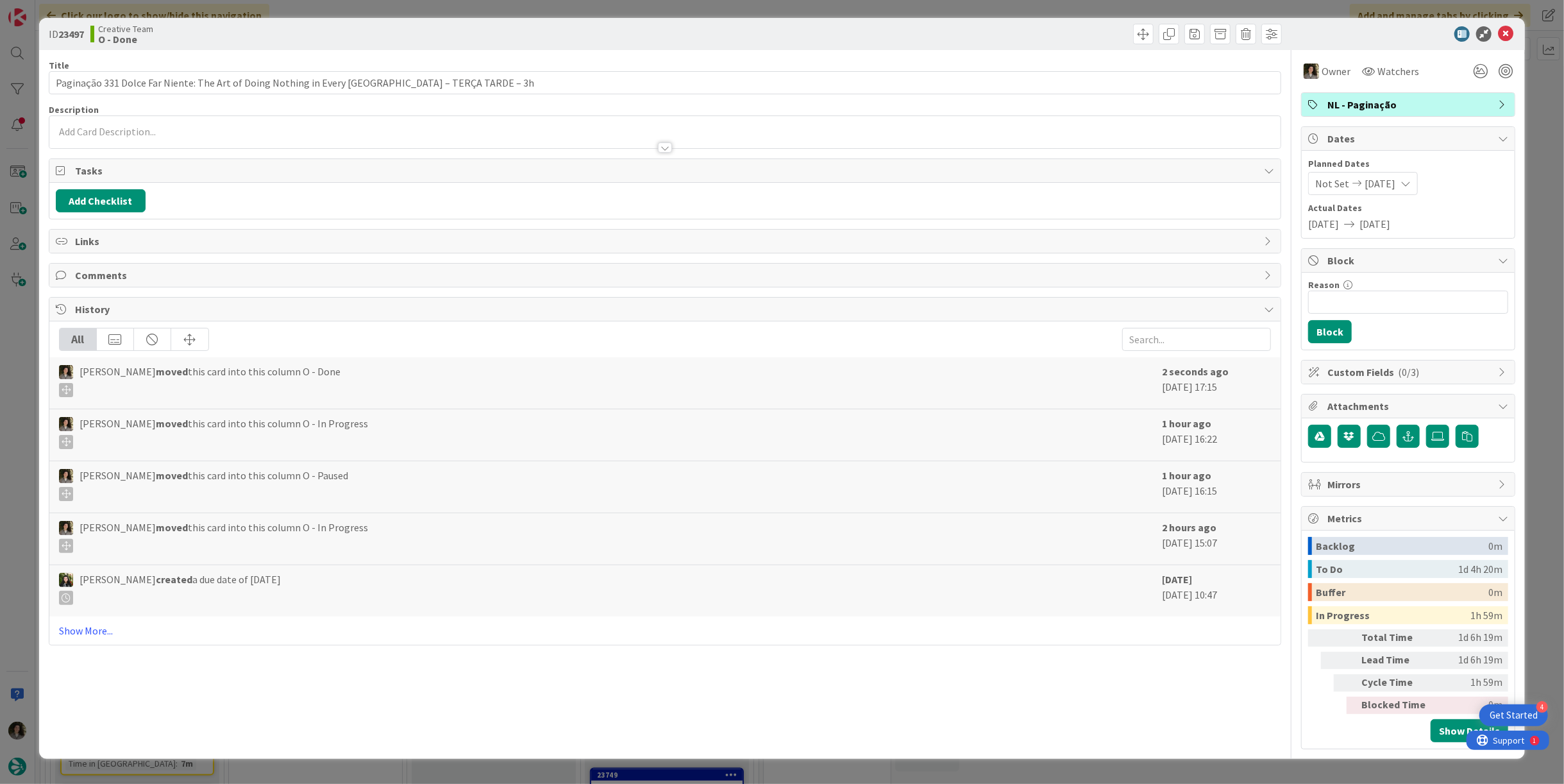
click at [1416, 109] on span "NL - Paginação" at bounding box center [1409, 104] width 165 height 16
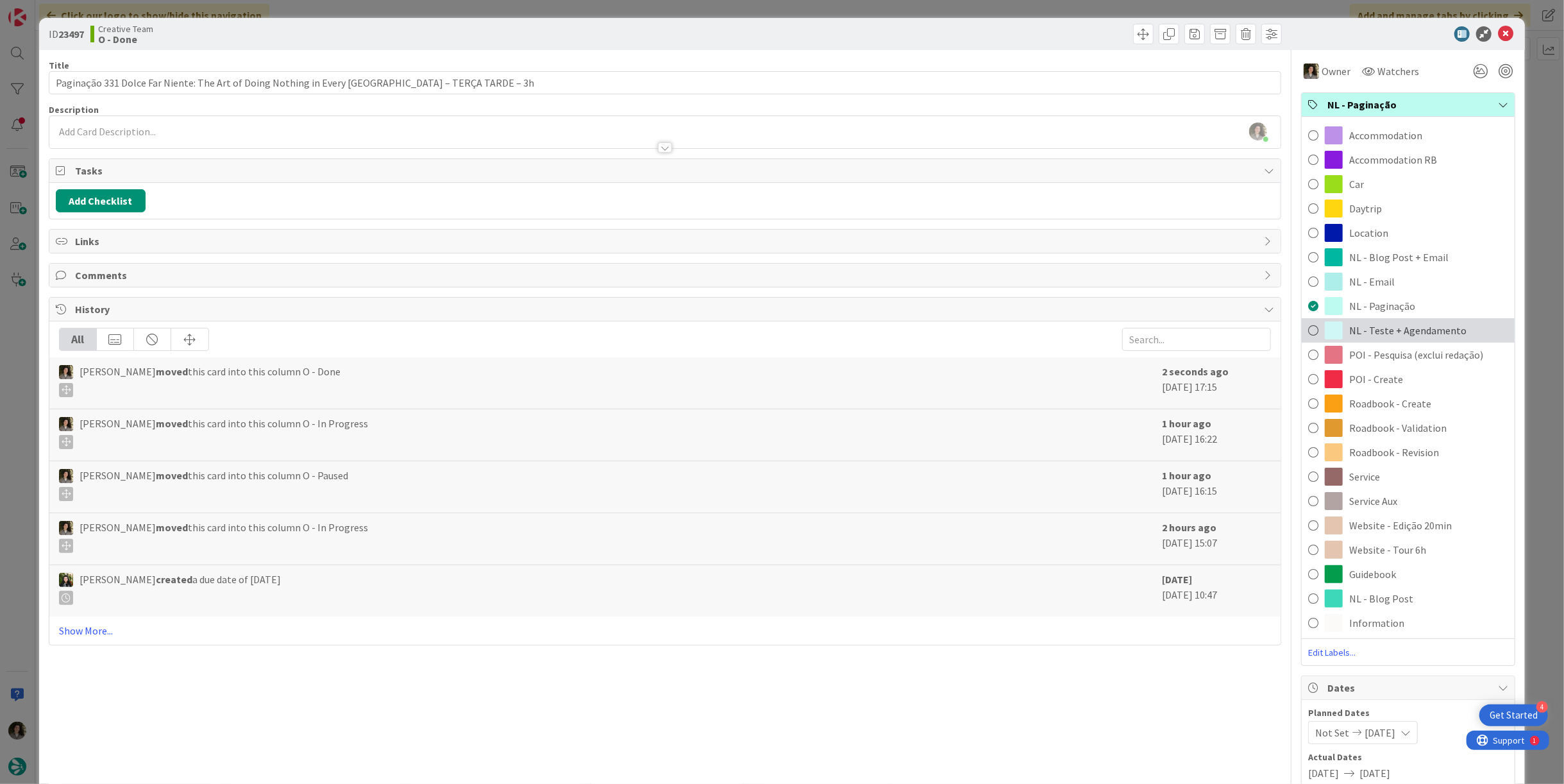
click at [1405, 332] on span "NL - Teste + Agendamento" at bounding box center [1409, 330] width 117 height 16
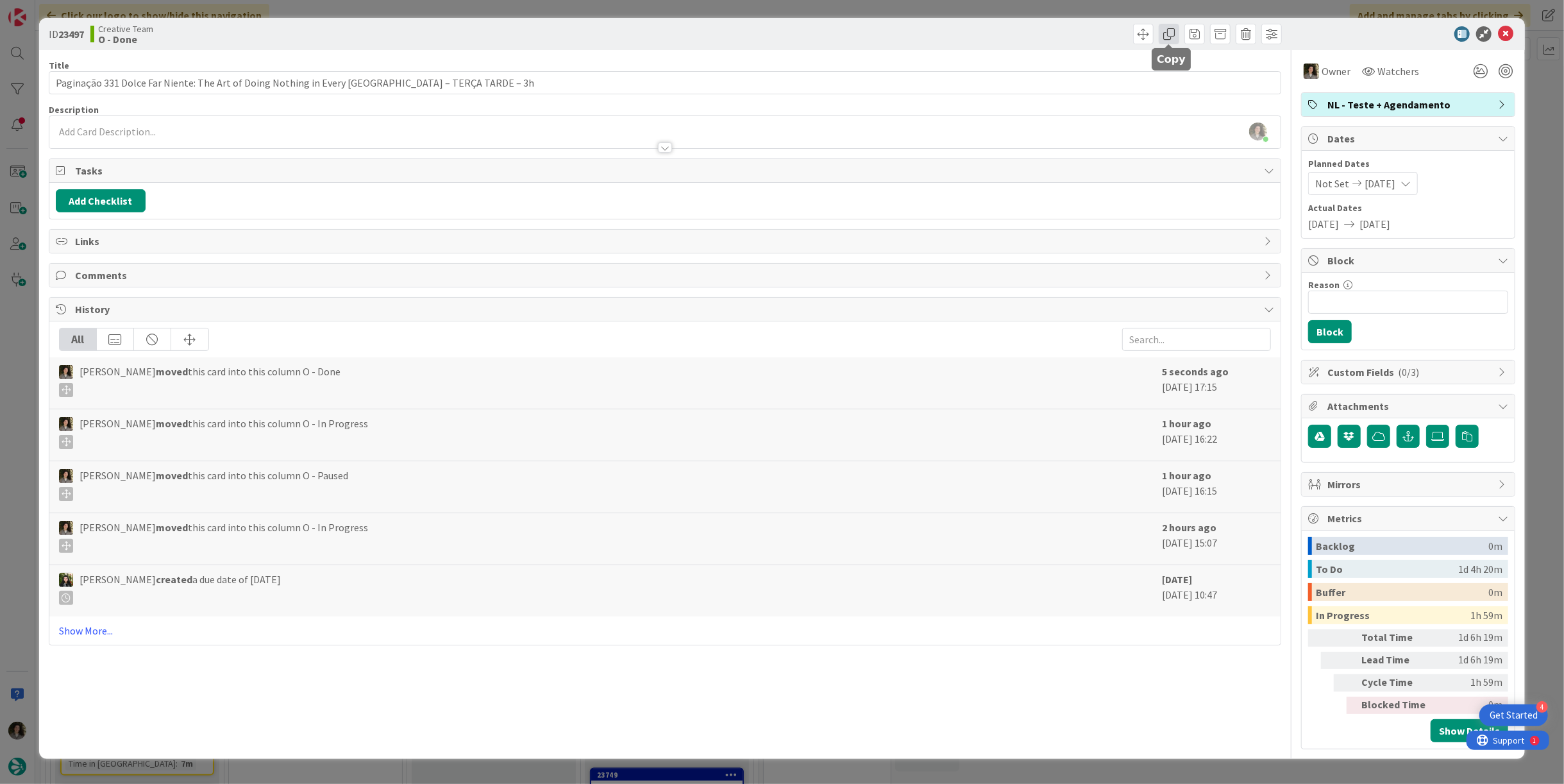
click at [1170, 33] on span at bounding box center [1169, 34] width 21 height 21
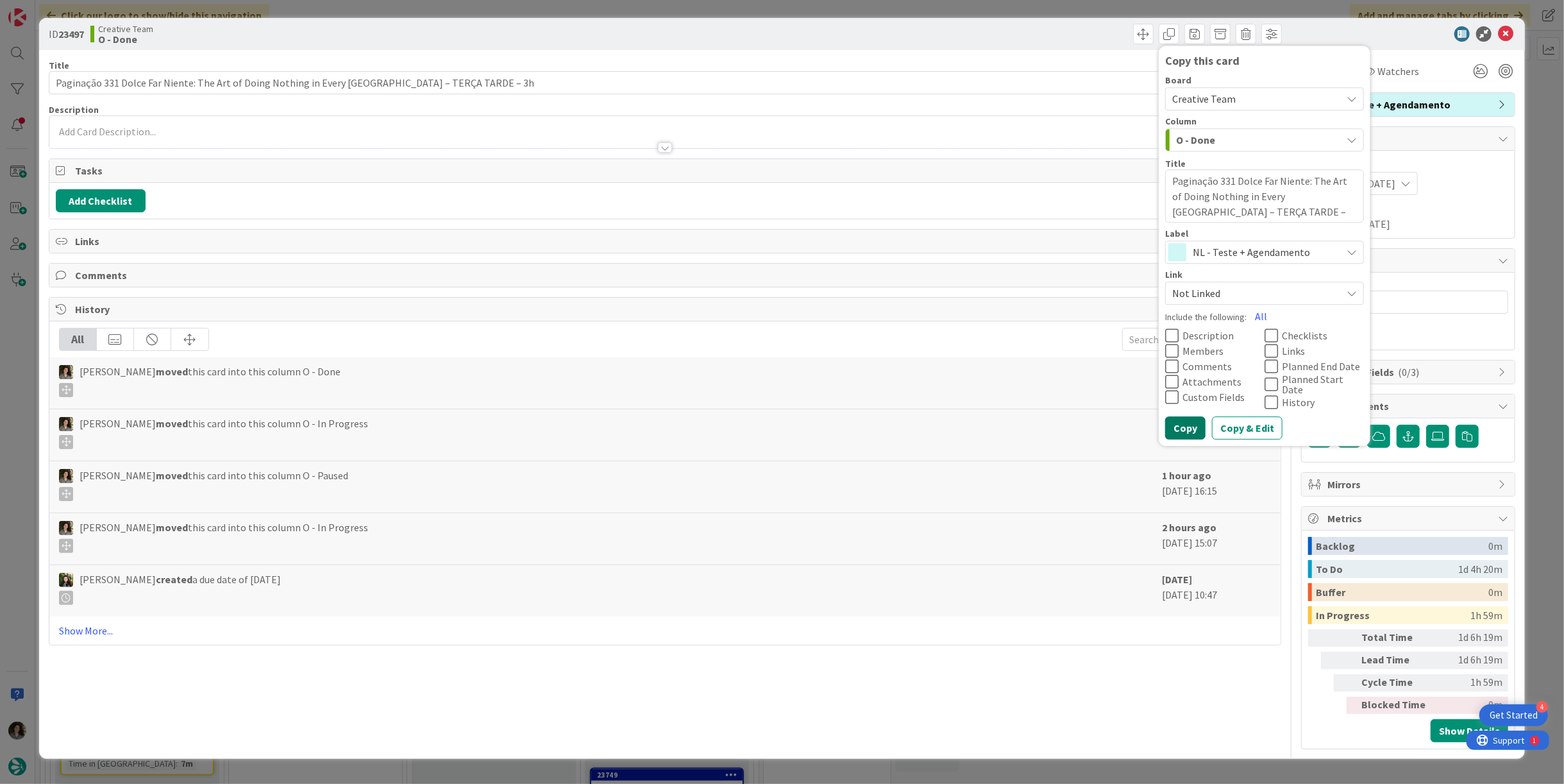
click at [1187, 417] on button "Copy" at bounding box center [1185, 428] width 41 height 23
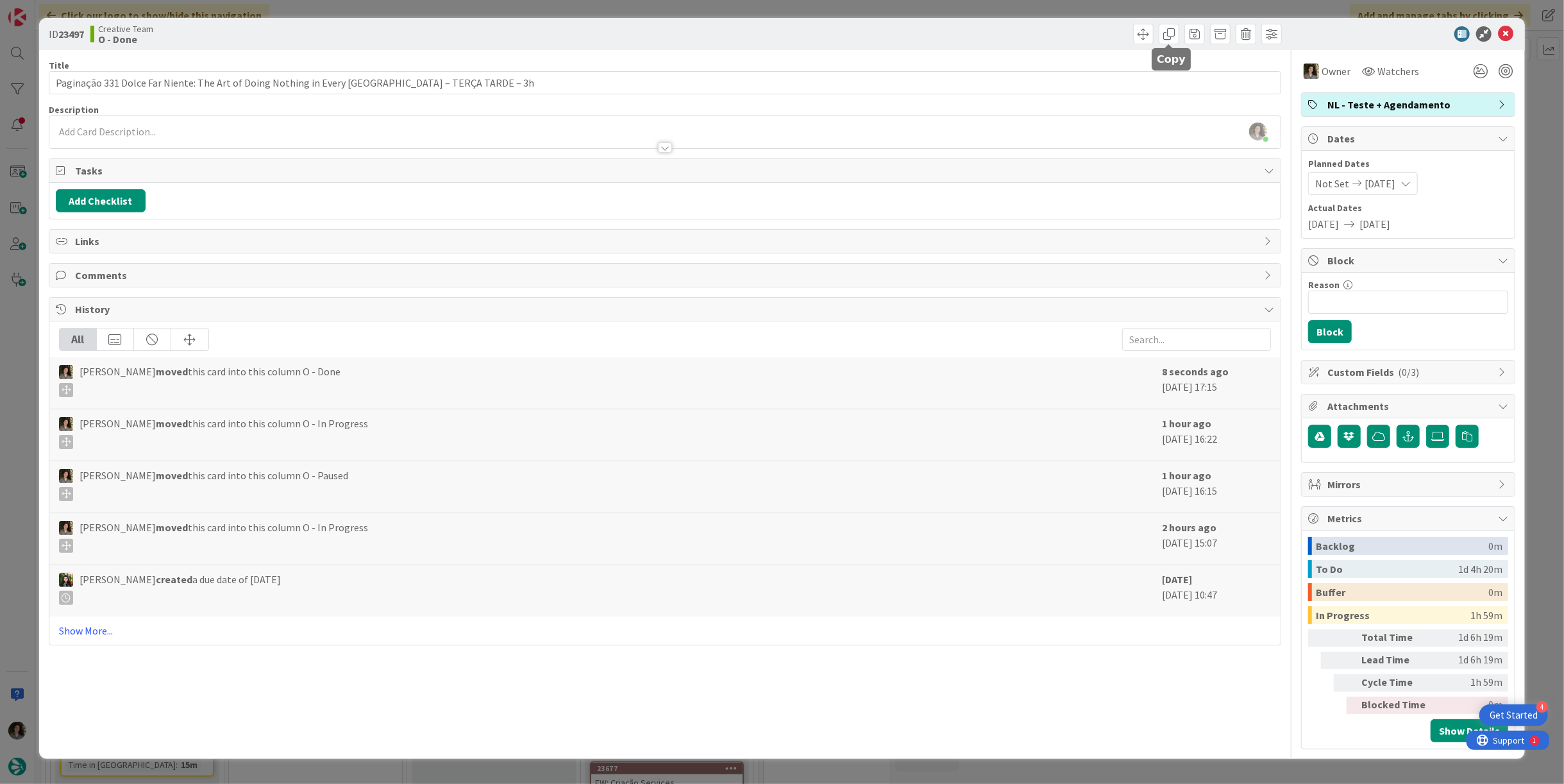
click at [1170, 34] on span at bounding box center [1169, 34] width 21 height 21
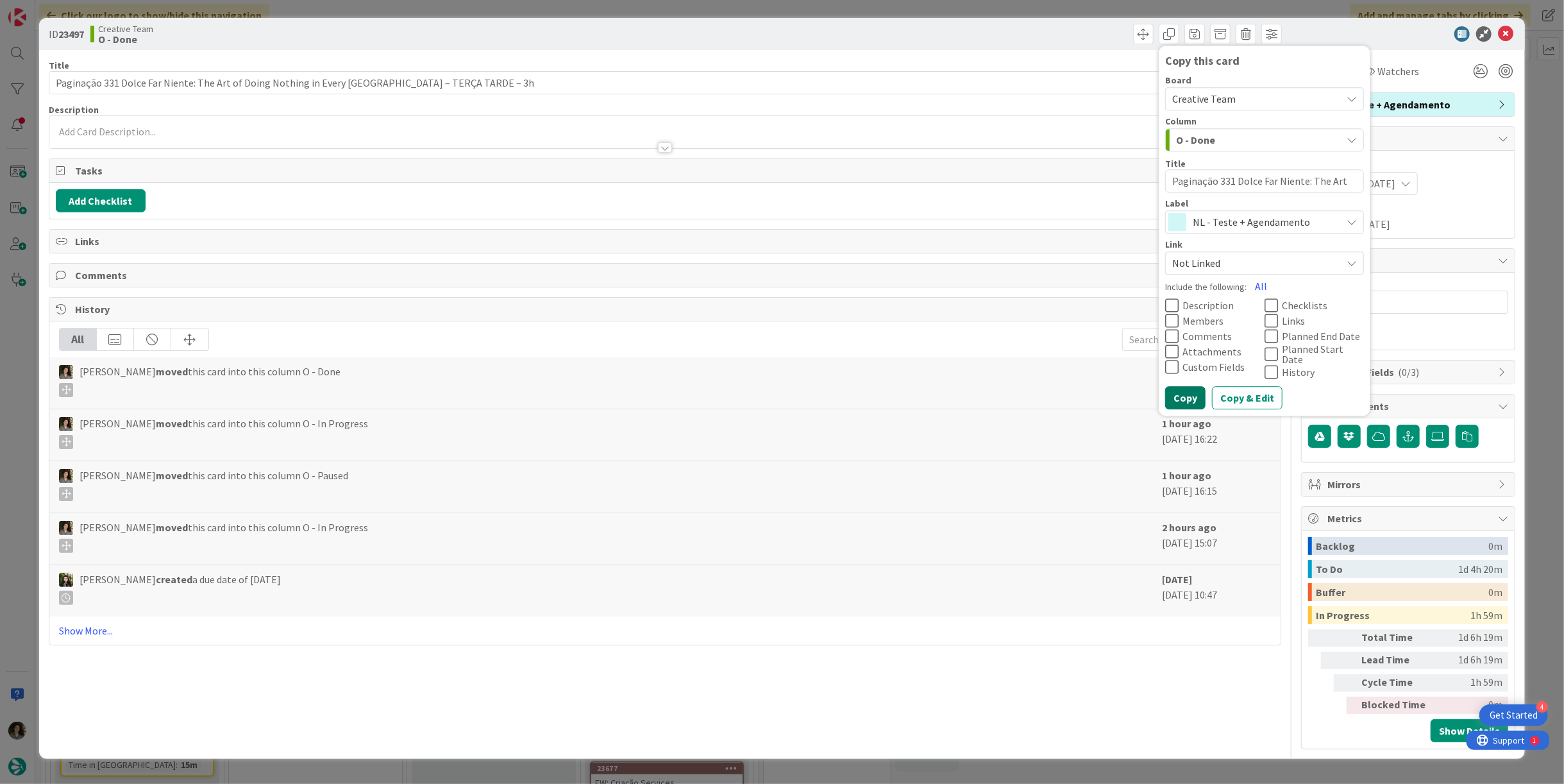
click at [1190, 389] on button "Copy" at bounding box center [1185, 398] width 41 height 23
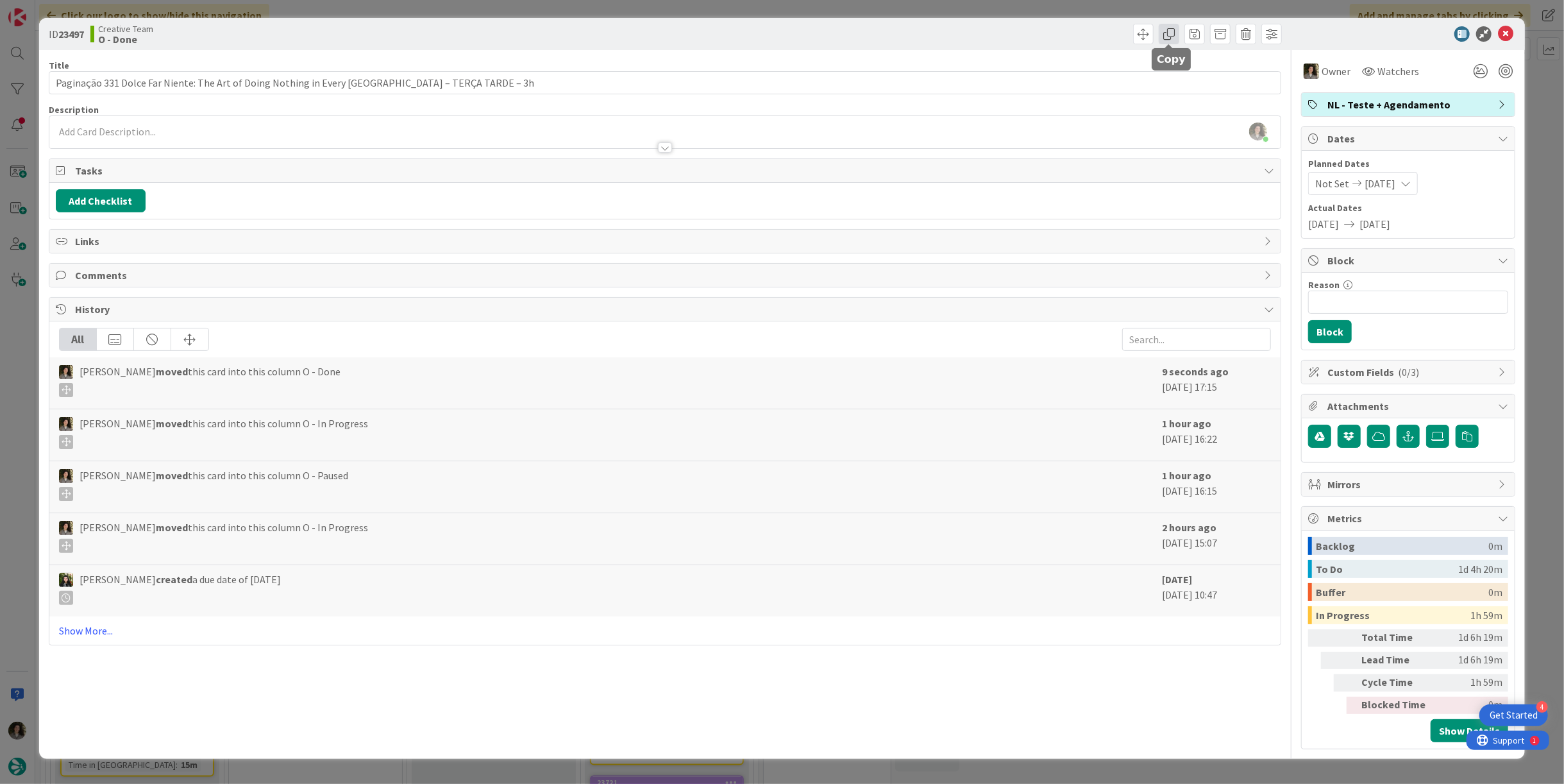
click at [1171, 41] on span at bounding box center [1169, 34] width 21 height 21
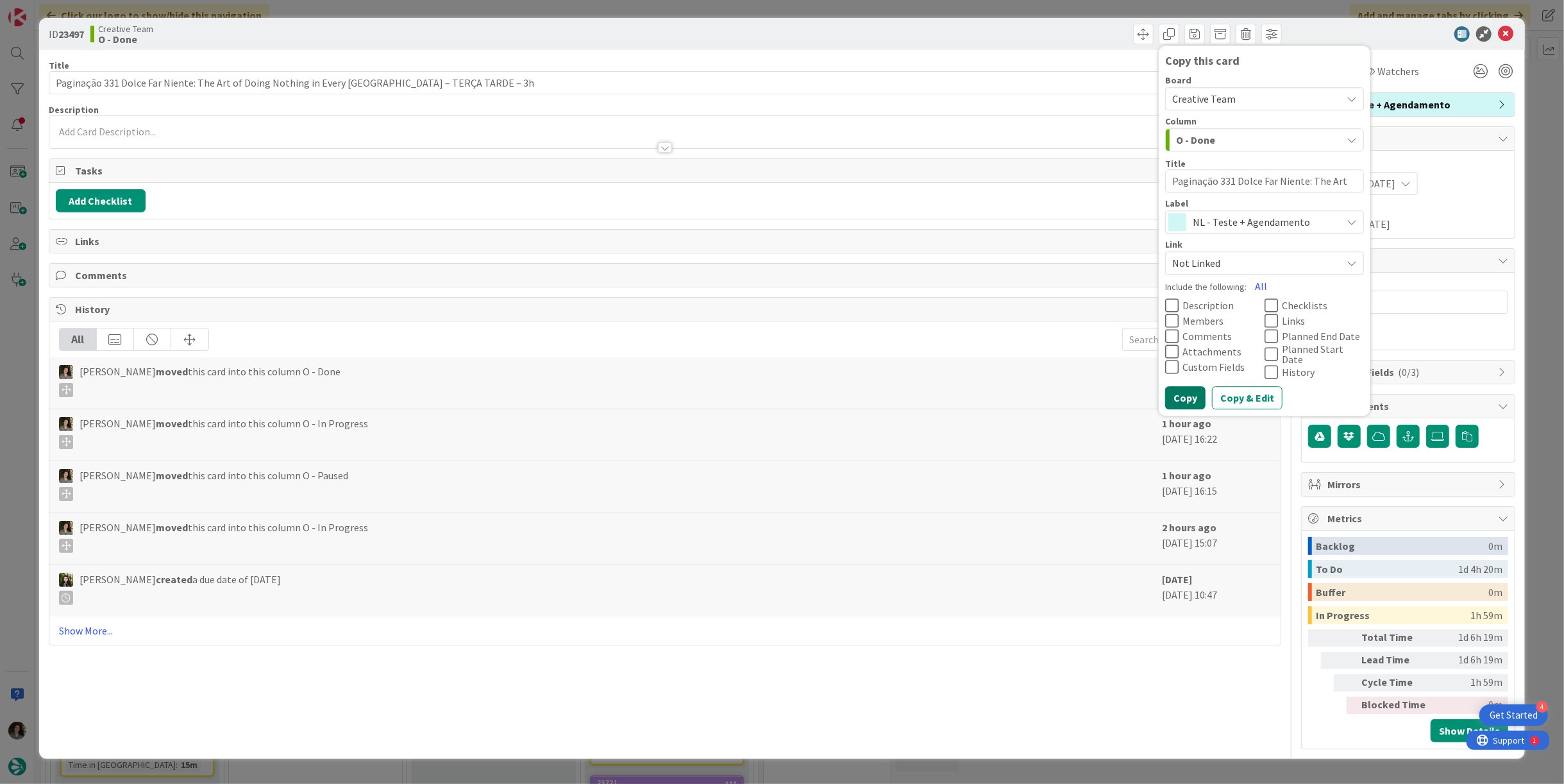
drag, startPoint x: 1187, startPoint y: 392, endPoint x: 1308, endPoint y: 287, distance: 160.2
click at [1188, 391] on button "Copy" at bounding box center [1185, 398] width 41 height 23
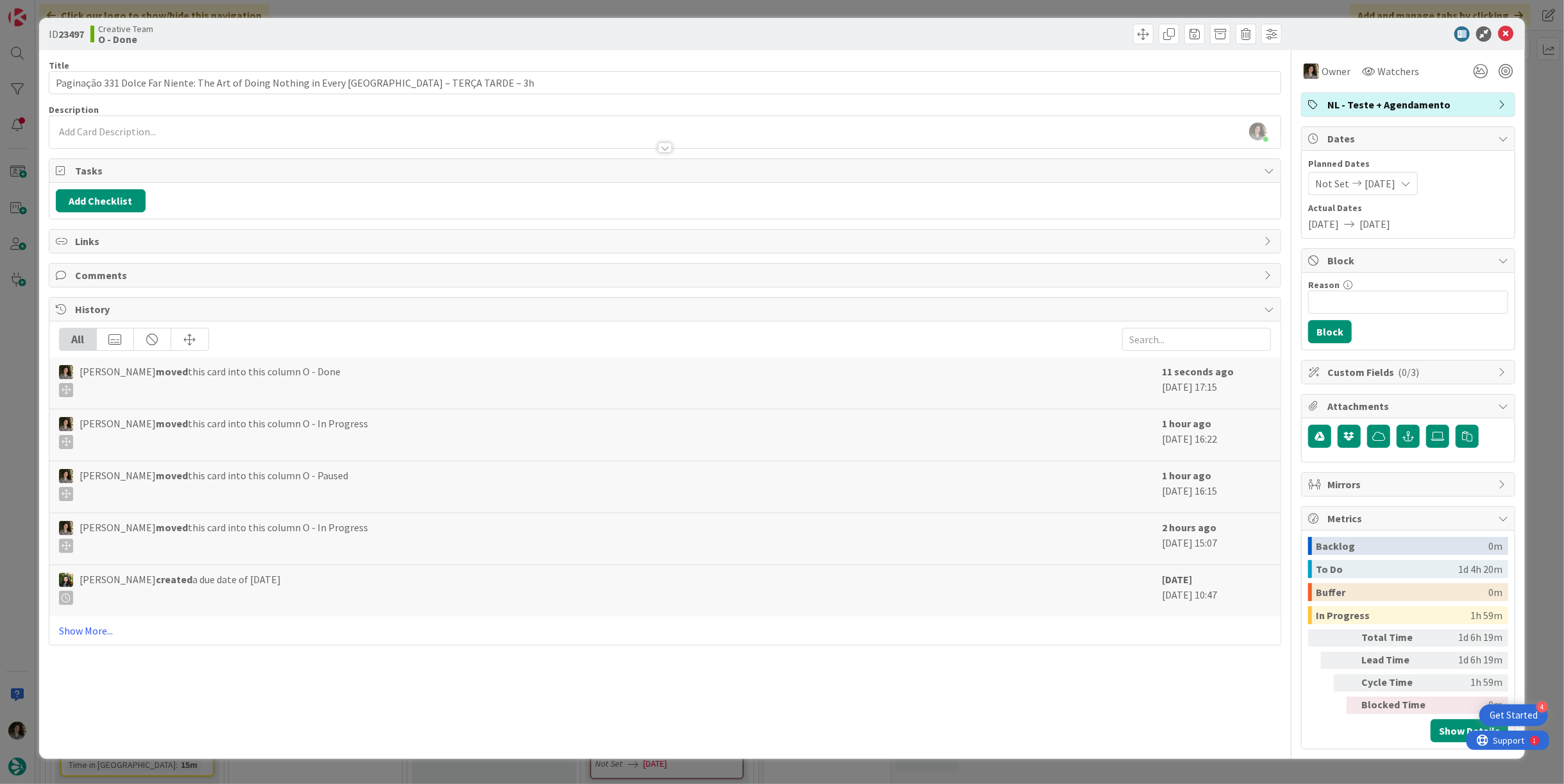
type textarea "x"
click at [1509, 34] on icon at bounding box center [1506, 34] width 16 height 16
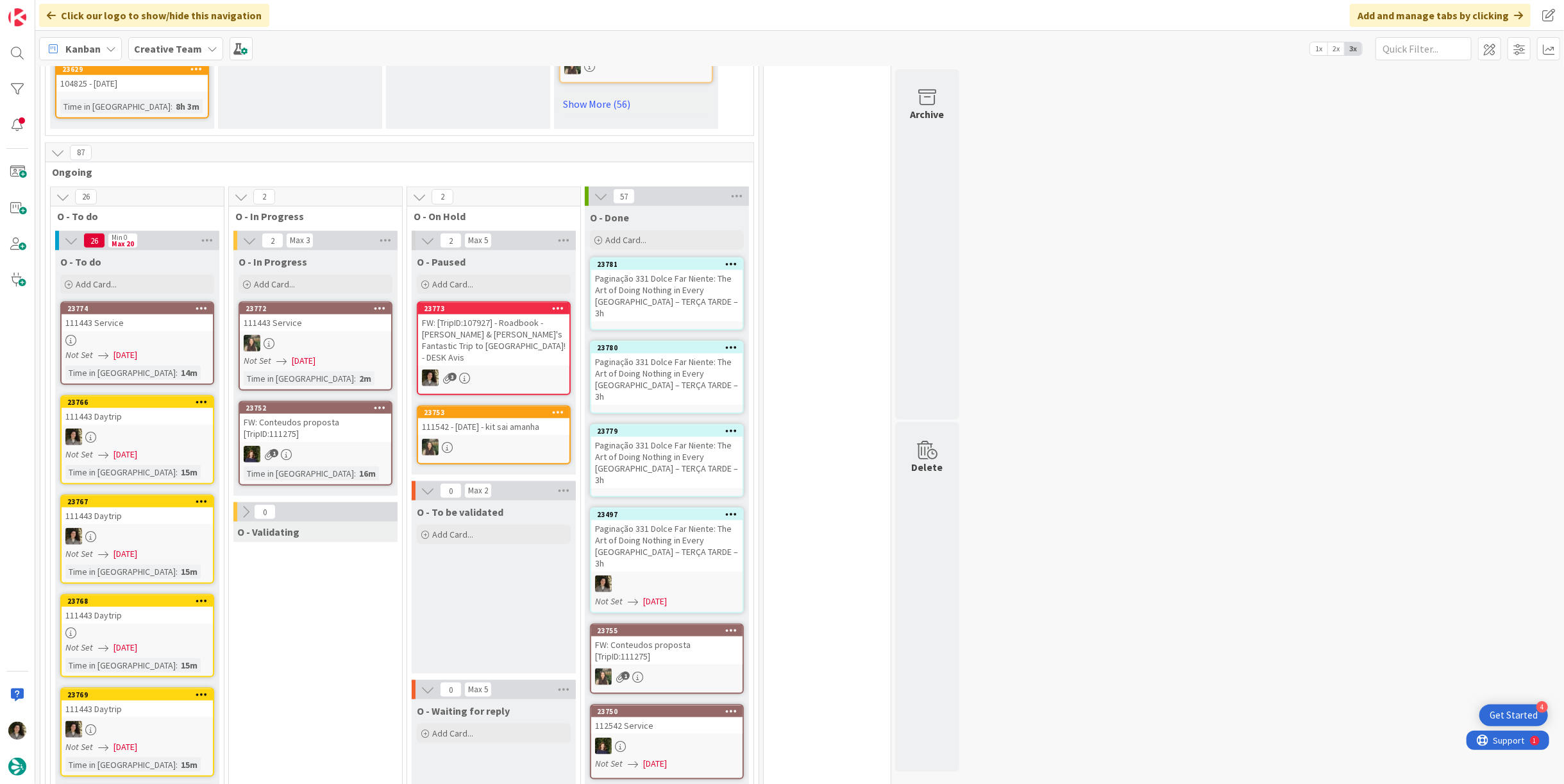
click at [676, 437] on div "Paginação 331 Dolce Far Niente: The Art of Doing Nothing in Every [GEOGRAPHIC_D…" at bounding box center [667, 462] width 151 height 51
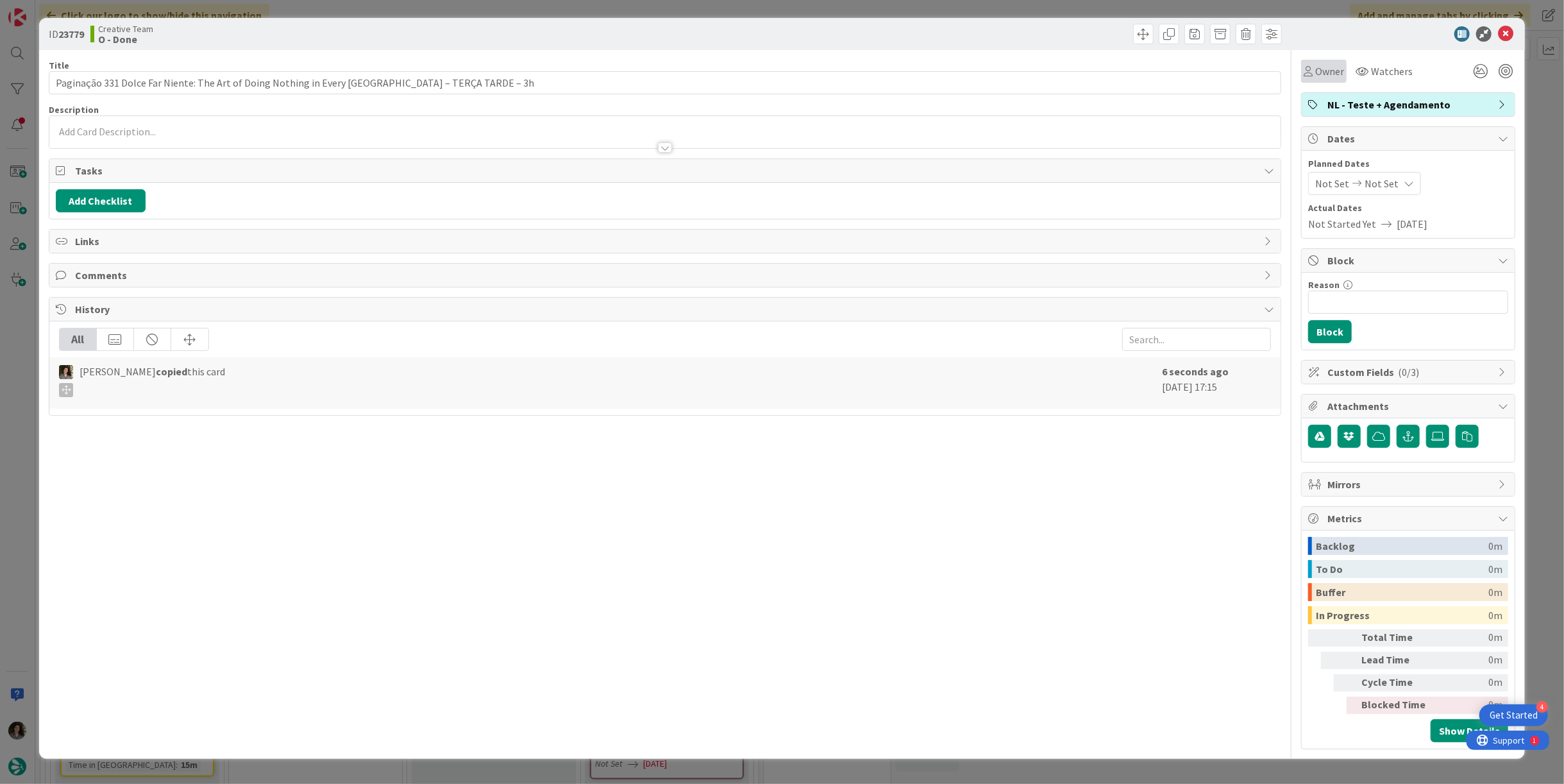
click at [1330, 75] on span "Owner" at bounding box center [1330, 71] width 29 height 16
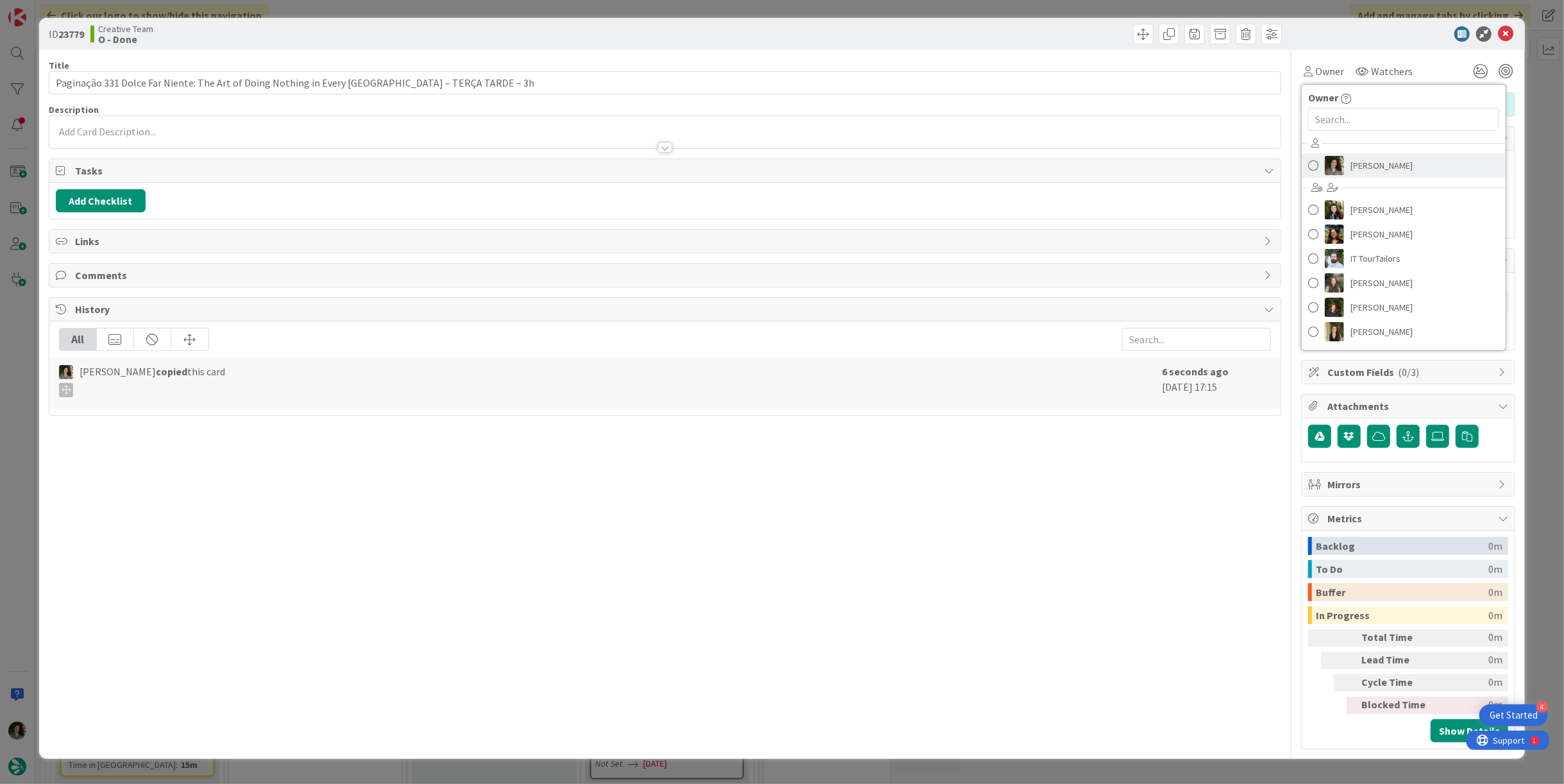
click at [1389, 167] on span "[PERSON_NAME]" at bounding box center [1381, 165] width 62 height 19
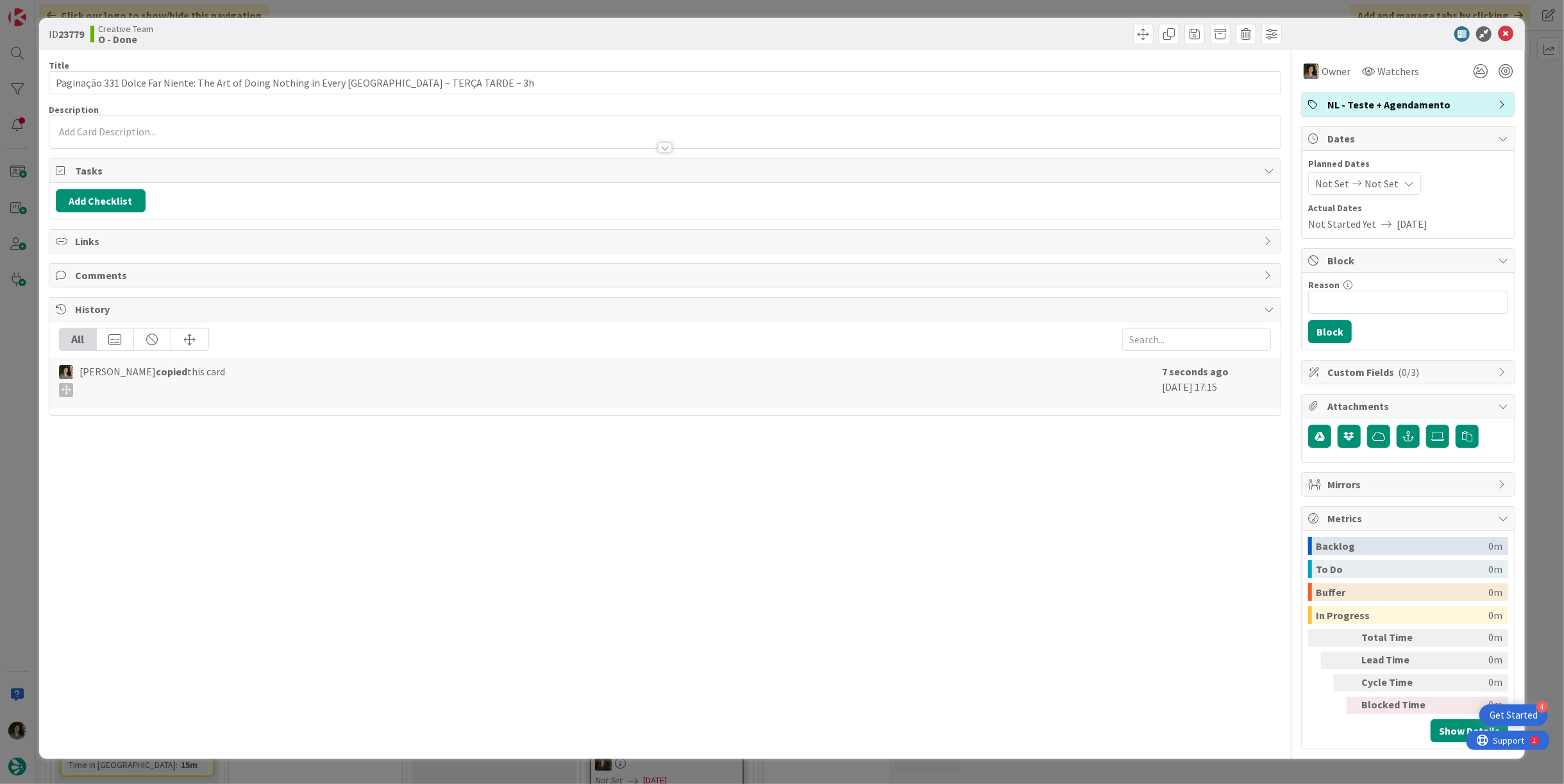
click at [1404, 179] on icon at bounding box center [1409, 184] width 10 height 10
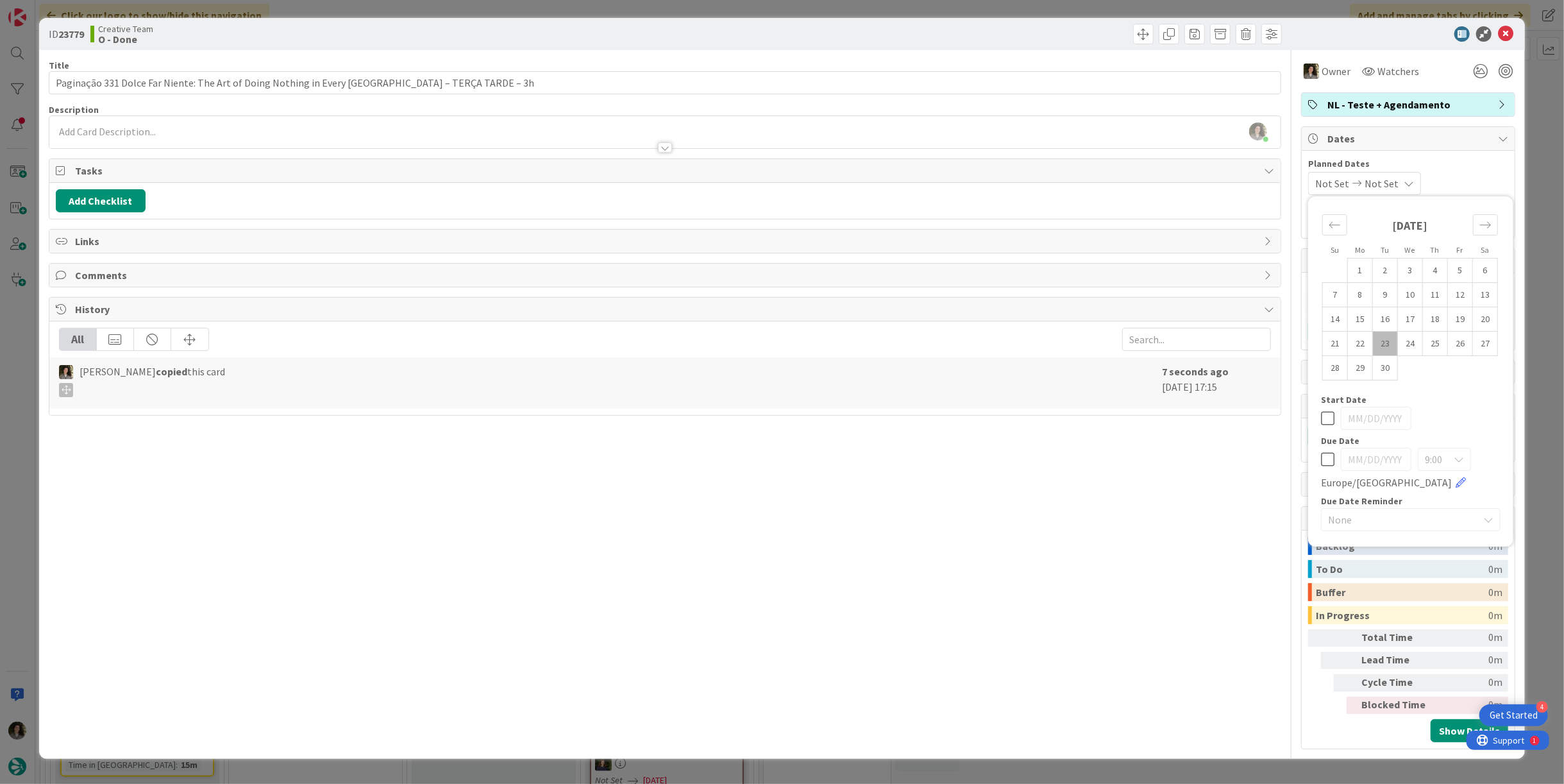
click at [1327, 454] on icon at bounding box center [1328, 459] width 13 height 16
type input "[DATE]"
click at [1507, 28] on icon at bounding box center [1506, 34] width 16 height 16
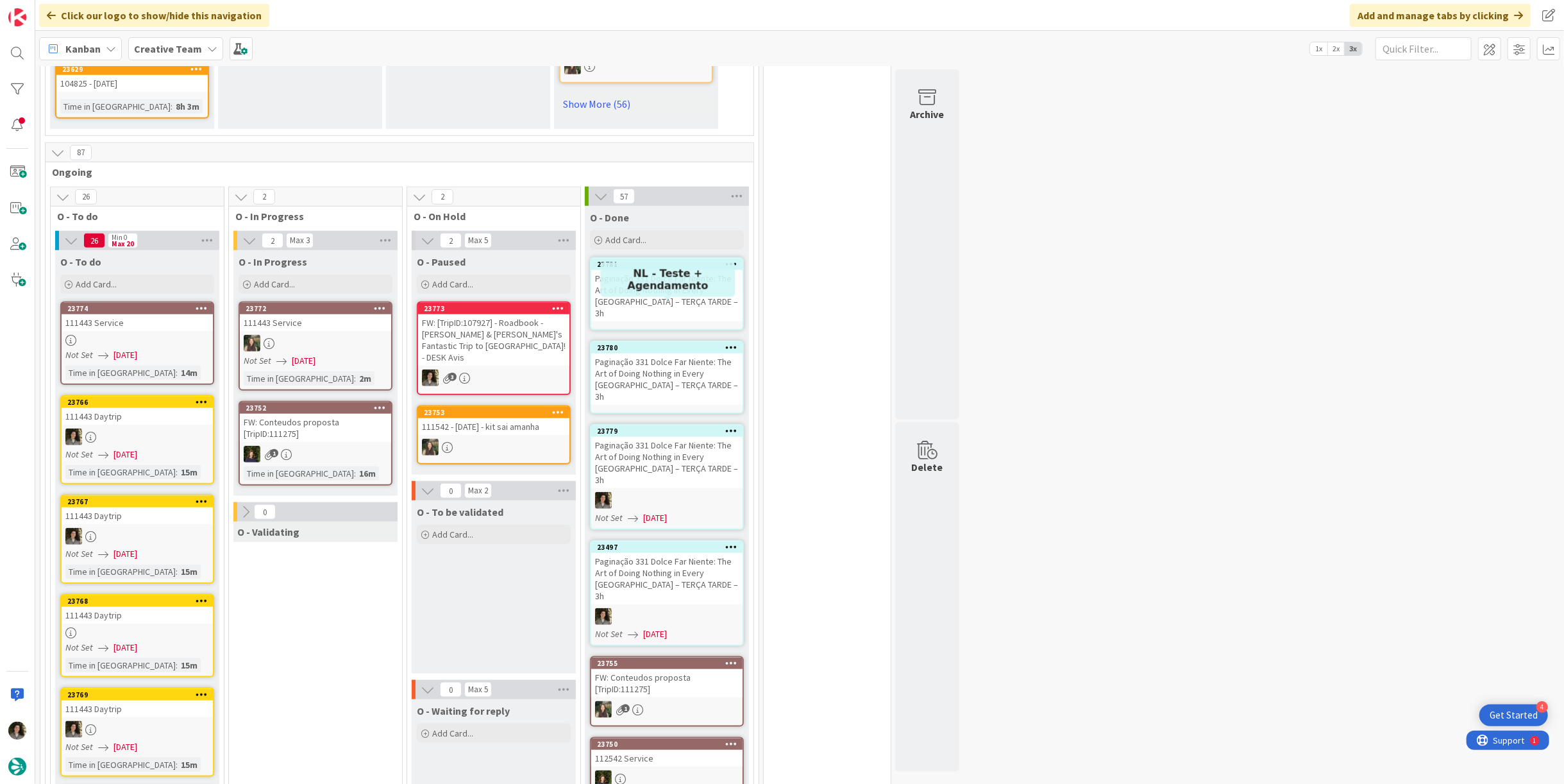
click at [653, 353] on div "Paginação 331 Dolce Far Niente: The Art of Doing Nothing in Every [GEOGRAPHIC_D…" at bounding box center [667, 379] width 151 height 51
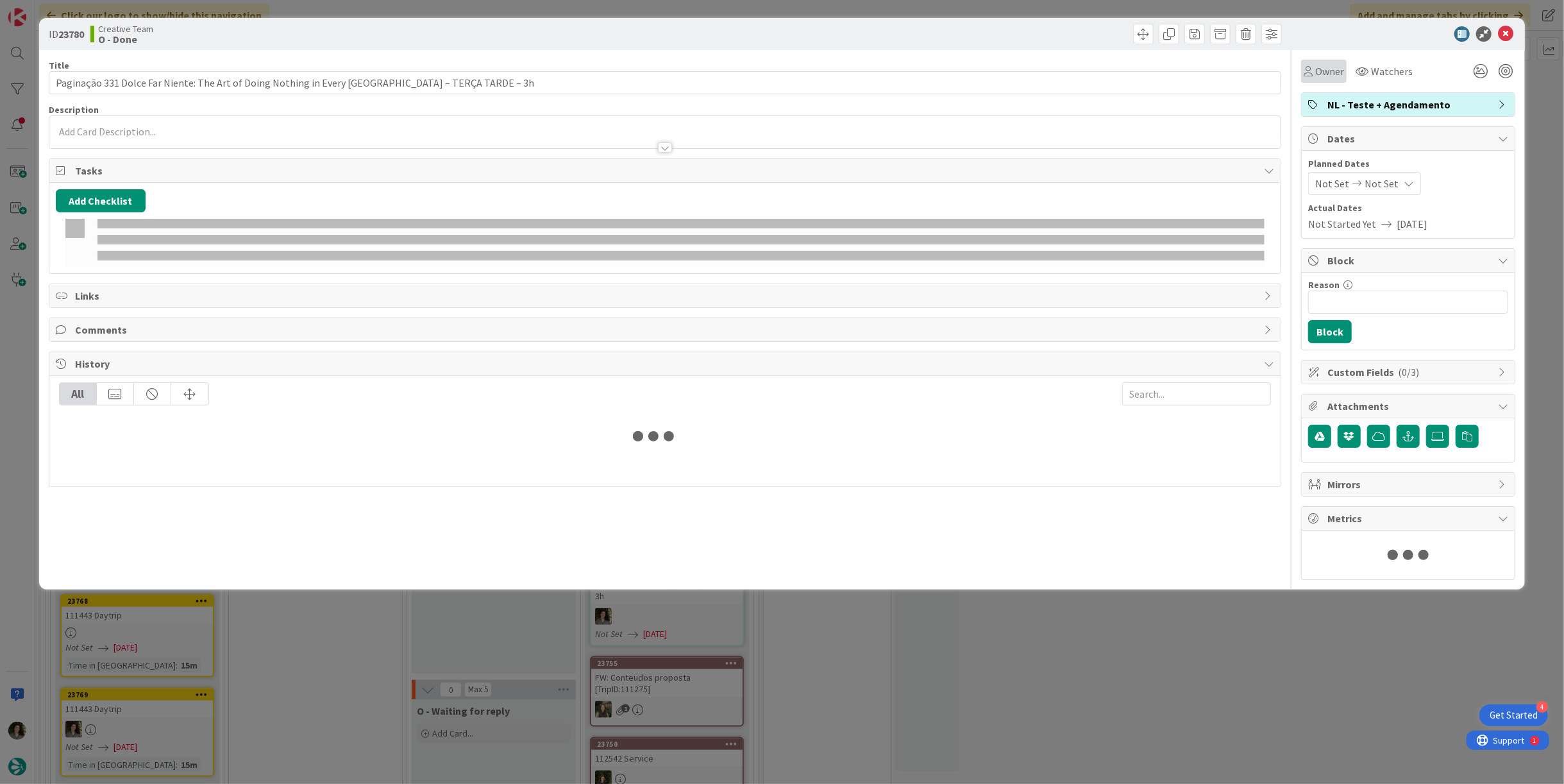
click at [1329, 68] on span "Owner" at bounding box center [1330, 71] width 29 height 16
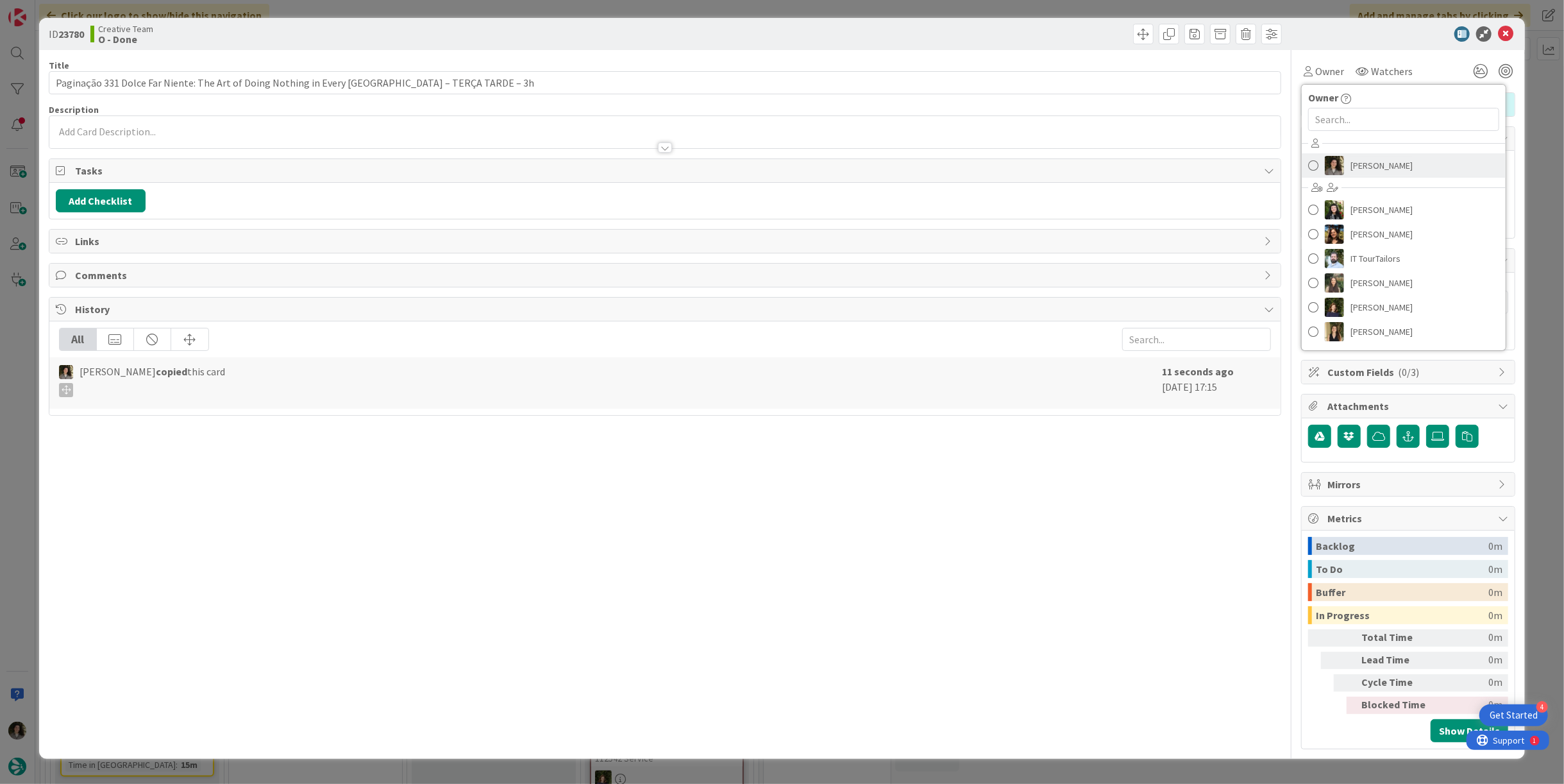
click at [1392, 156] on span "[PERSON_NAME]" at bounding box center [1381, 165] width 62 height 19
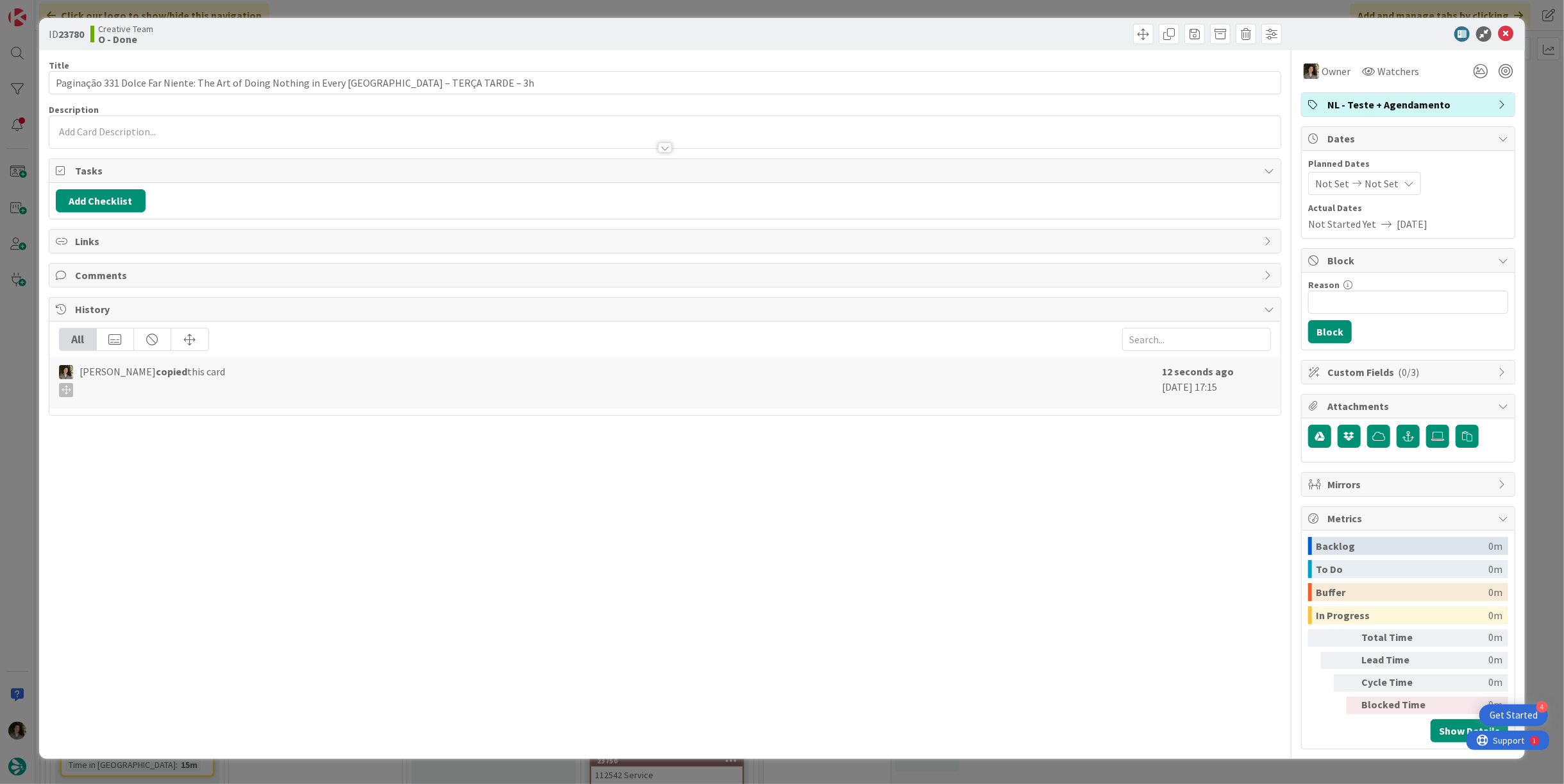
click at [1387, 177] on span "Not Set" at bounding box center [1381, 183] width 34 height 16
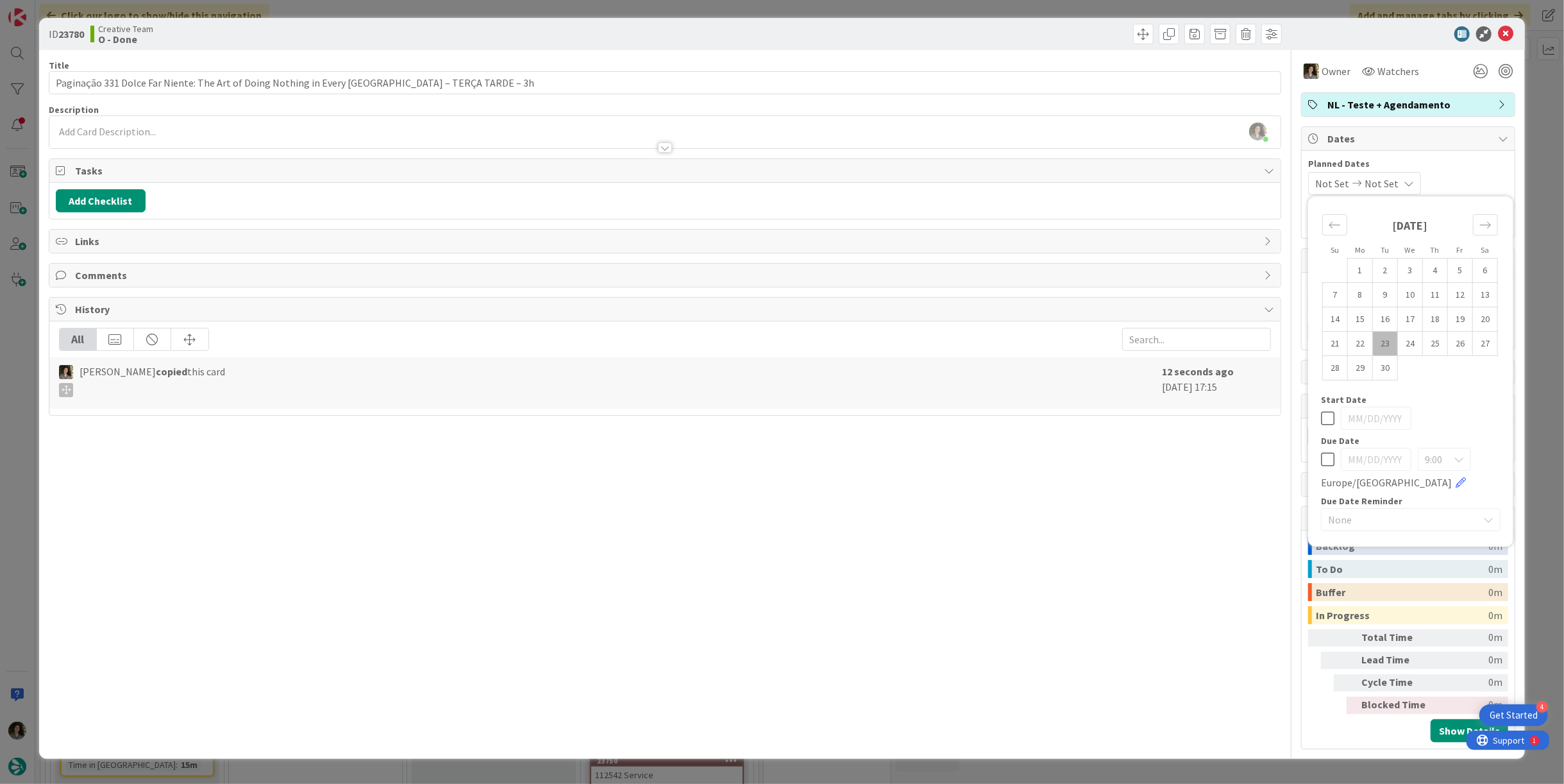
click at [1330, 452] on icon at bounding box center [1328, 459] width 13 height 16
type input "[DATE]"
click at [1507, 28] on icon at bounding box center [1506, 34] width 16 height 16
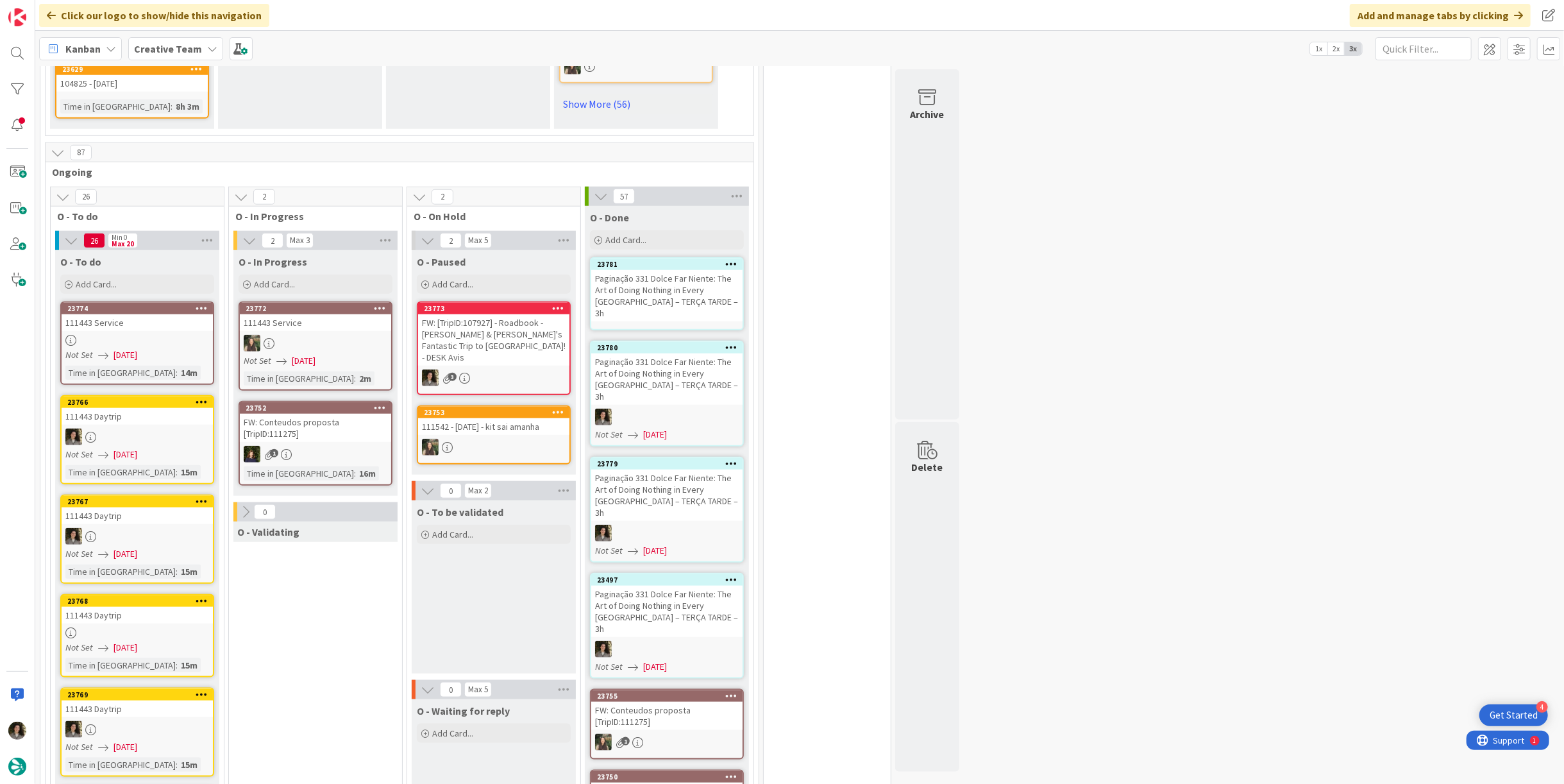
click at [662, 270] on div "Paginação 331 Dolce Far Niente: The Art of Doing Nothing in Every [GEOGRAPHIC_D…" at bounding box center [667, 295] width 151 height 51
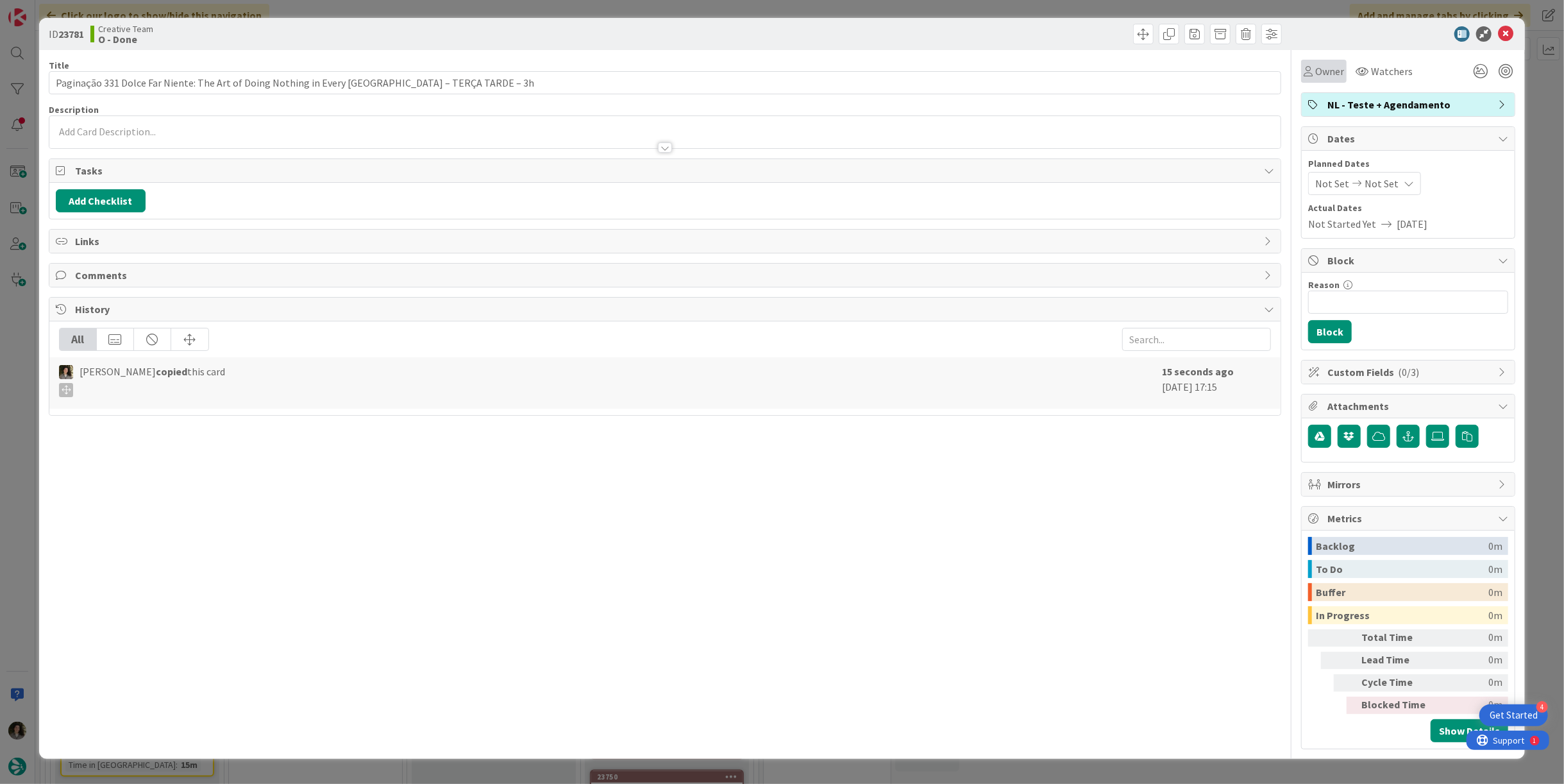
click at [1321, 73] on span "Owner" at bounding box center [1330, 71] width 29 height 16
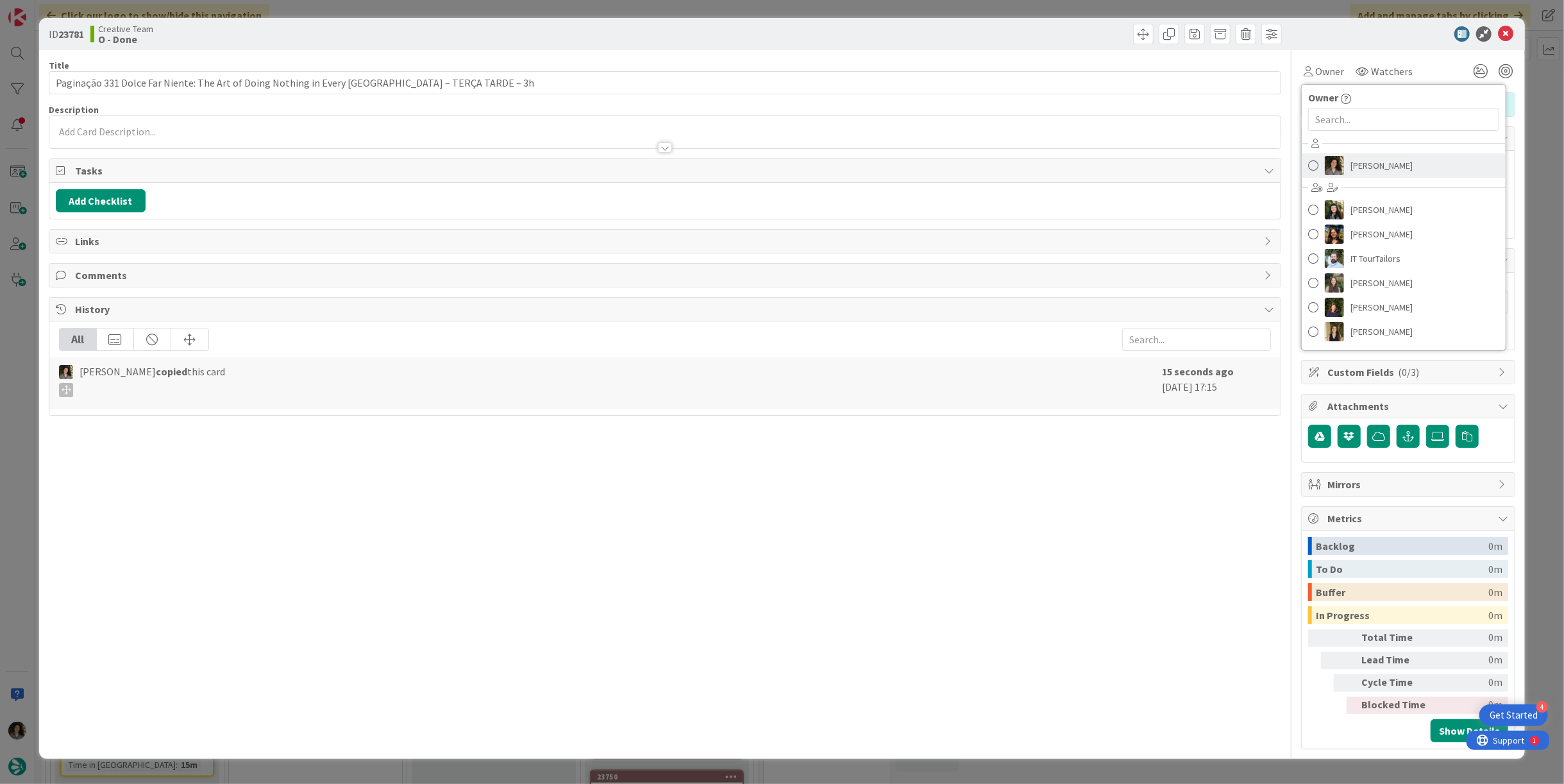
click at [1370, 161] on span "[PERSON_NAME]" at bounding box center [1381, 165] width 62 height 19
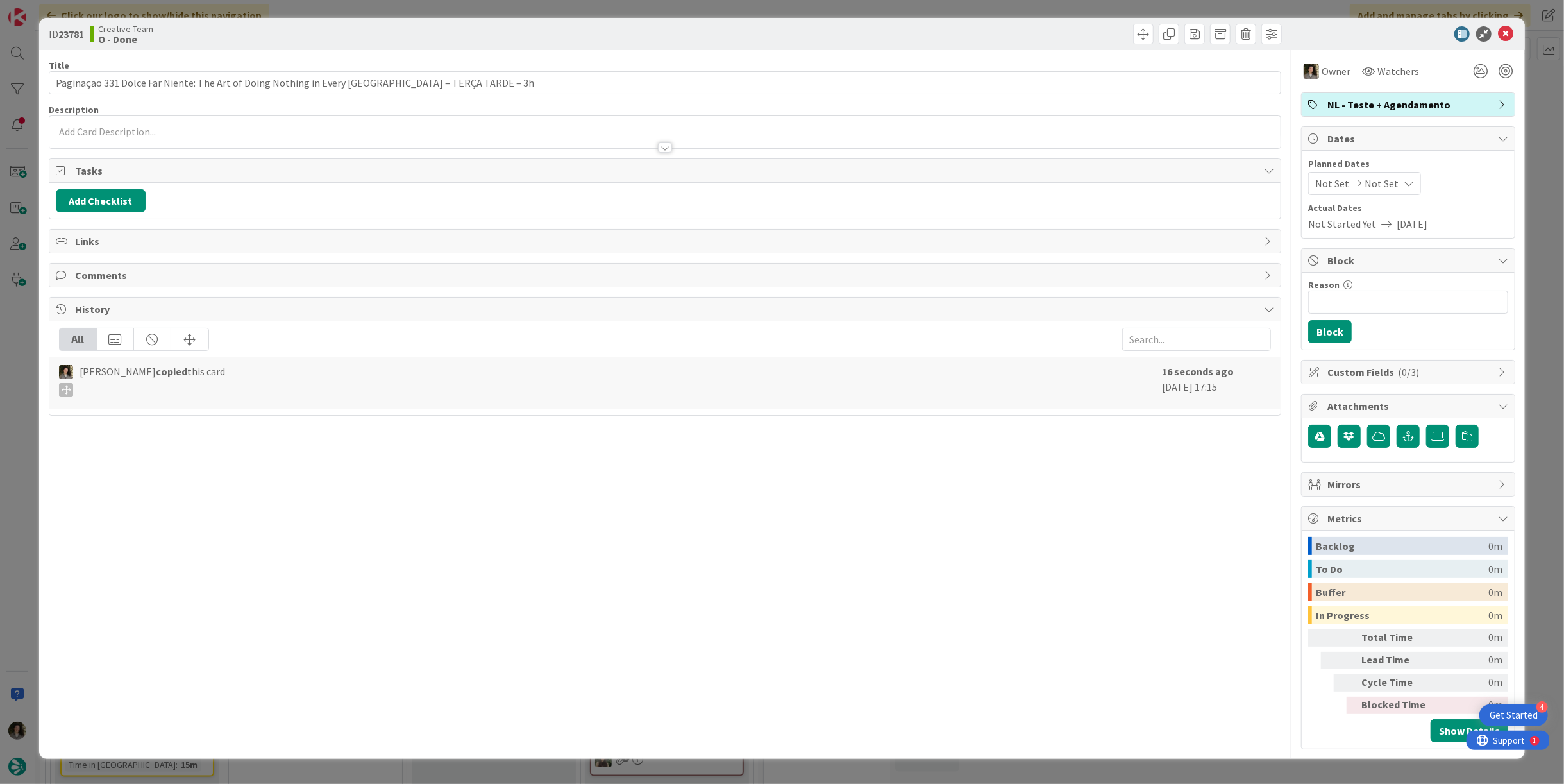
click at [1398, 186] on div "Not Set Not Set" at bounding box center [1365, 184] width 112 height 23
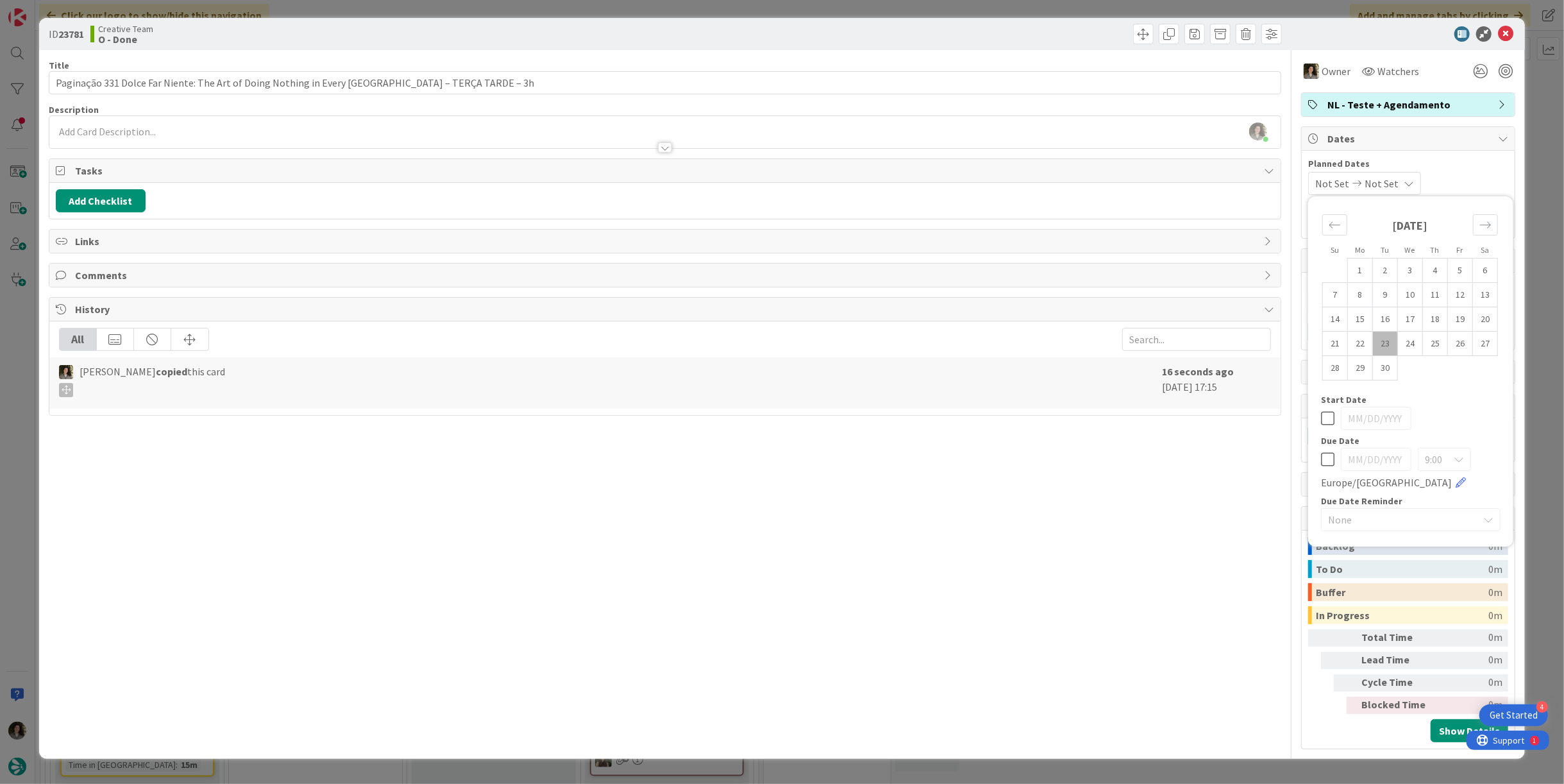
drag, startPoint x: 1327, startPoint y: 455, endPoint x: 1321, endPoint y: 453, distance: 6.3
click at [1328, 454] on icon at bounding box center [1328, 459] width 13 height 16
type input "[DATE]"
drag, startPoint x: 1193, startPoint y: 476, endPoint x: 1246, endPoint y: 433, distance: 68.2
click at [1193, 476] on div "Title 97 / 128 Paginação 331 Dolce Far Niente: The Art of Doing Nothing in Ever…" at bounding box center [665, 399] width 1233 height 699
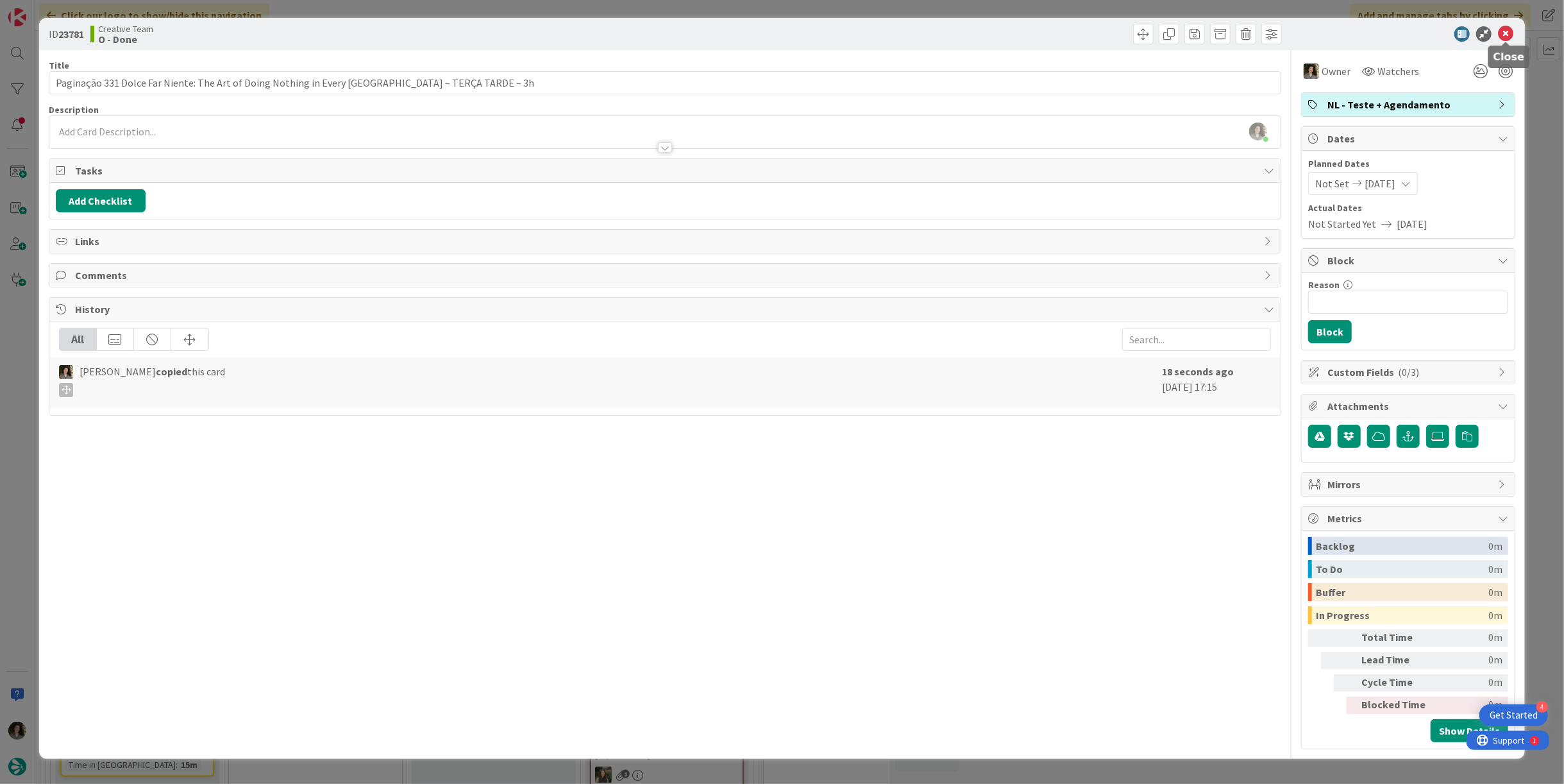
click at [1508, 32] on icon at bounding box center [1506, 34] width 16 height 16
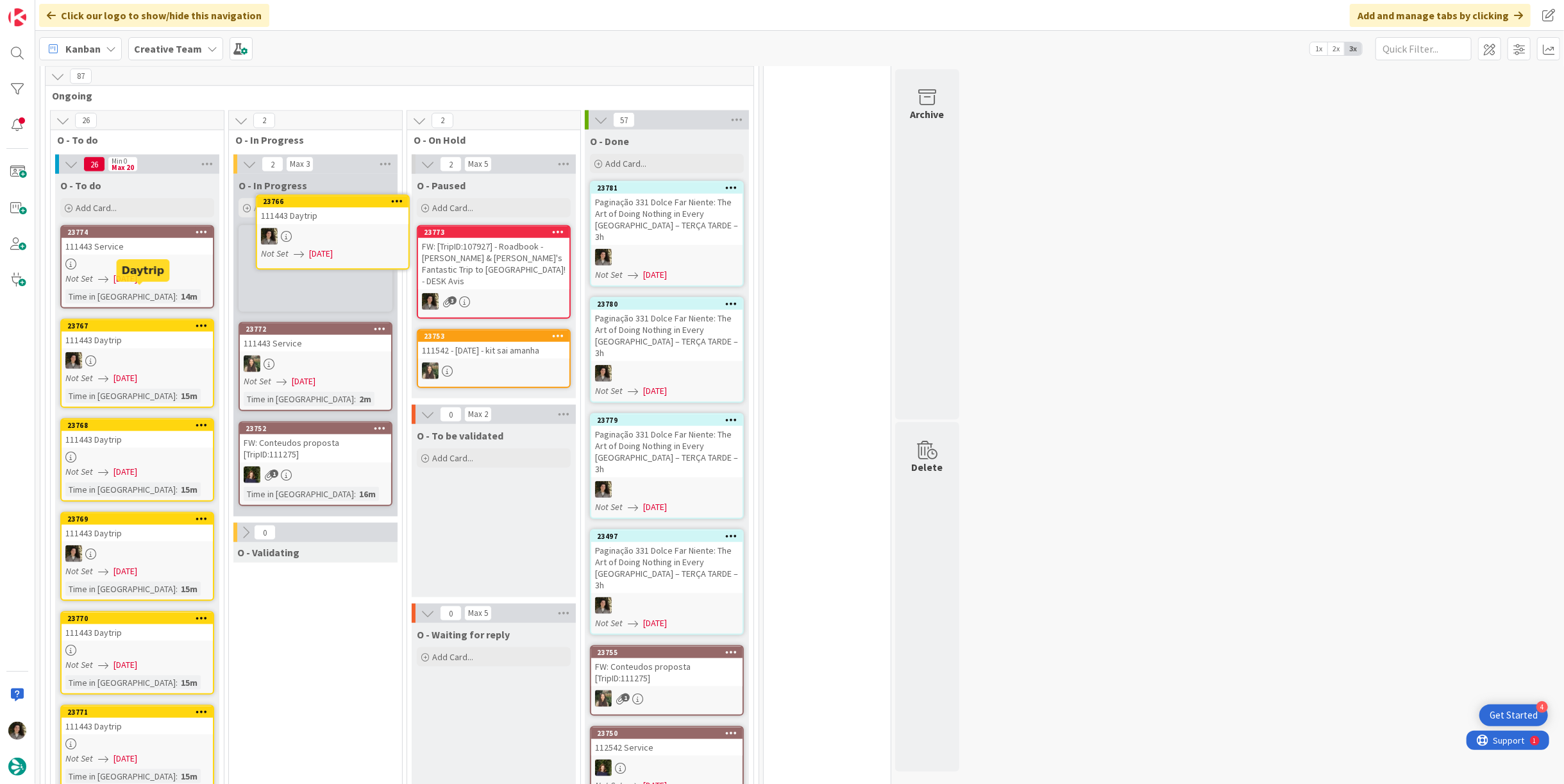
scroll to position [1099, 0]
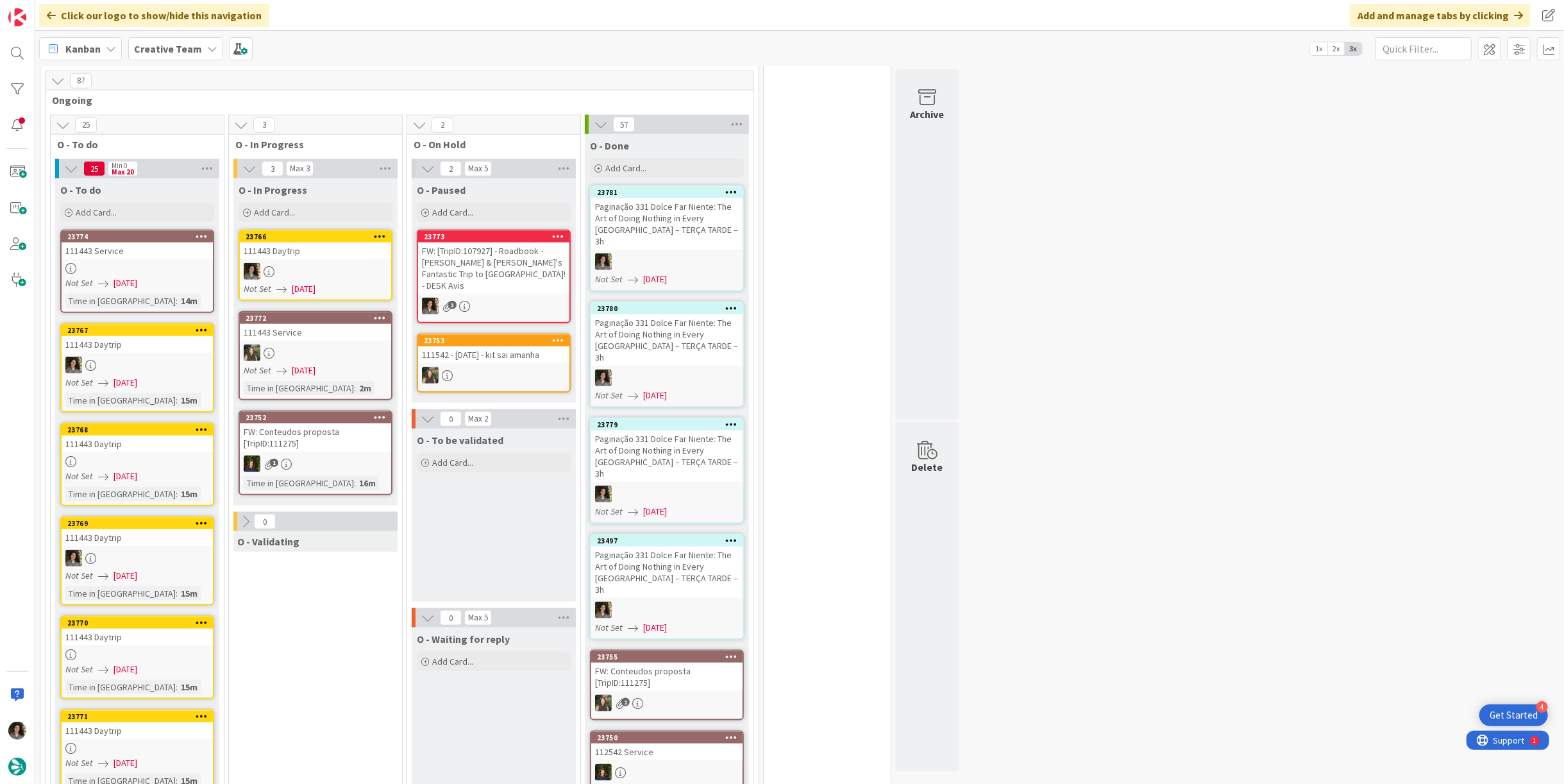
click at [313, 263] on div at bounding box center [315, 271] width 151 height 17
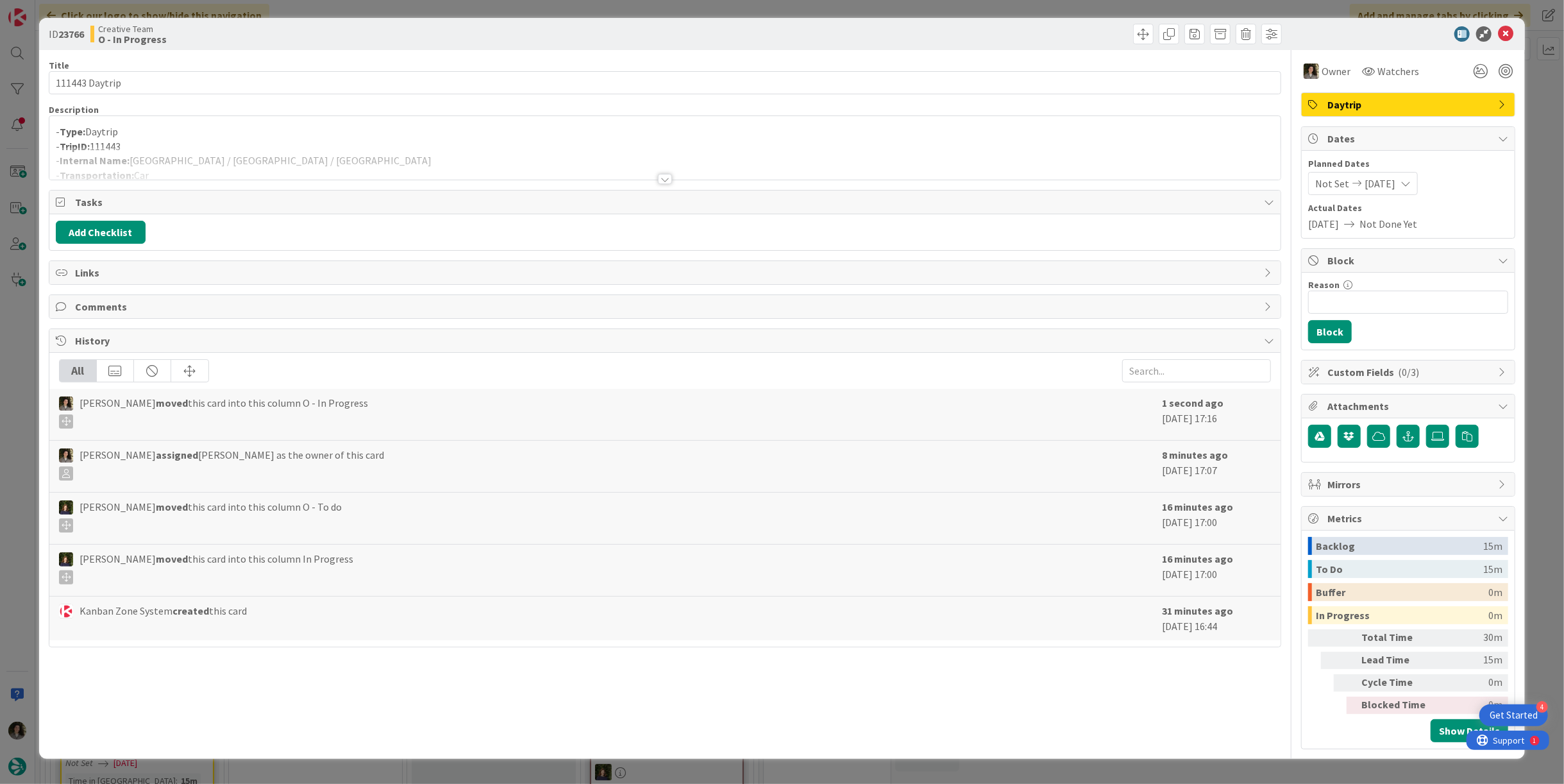
click at [237, 153] on div at bounding box center [665, 164] width 1232 height 33
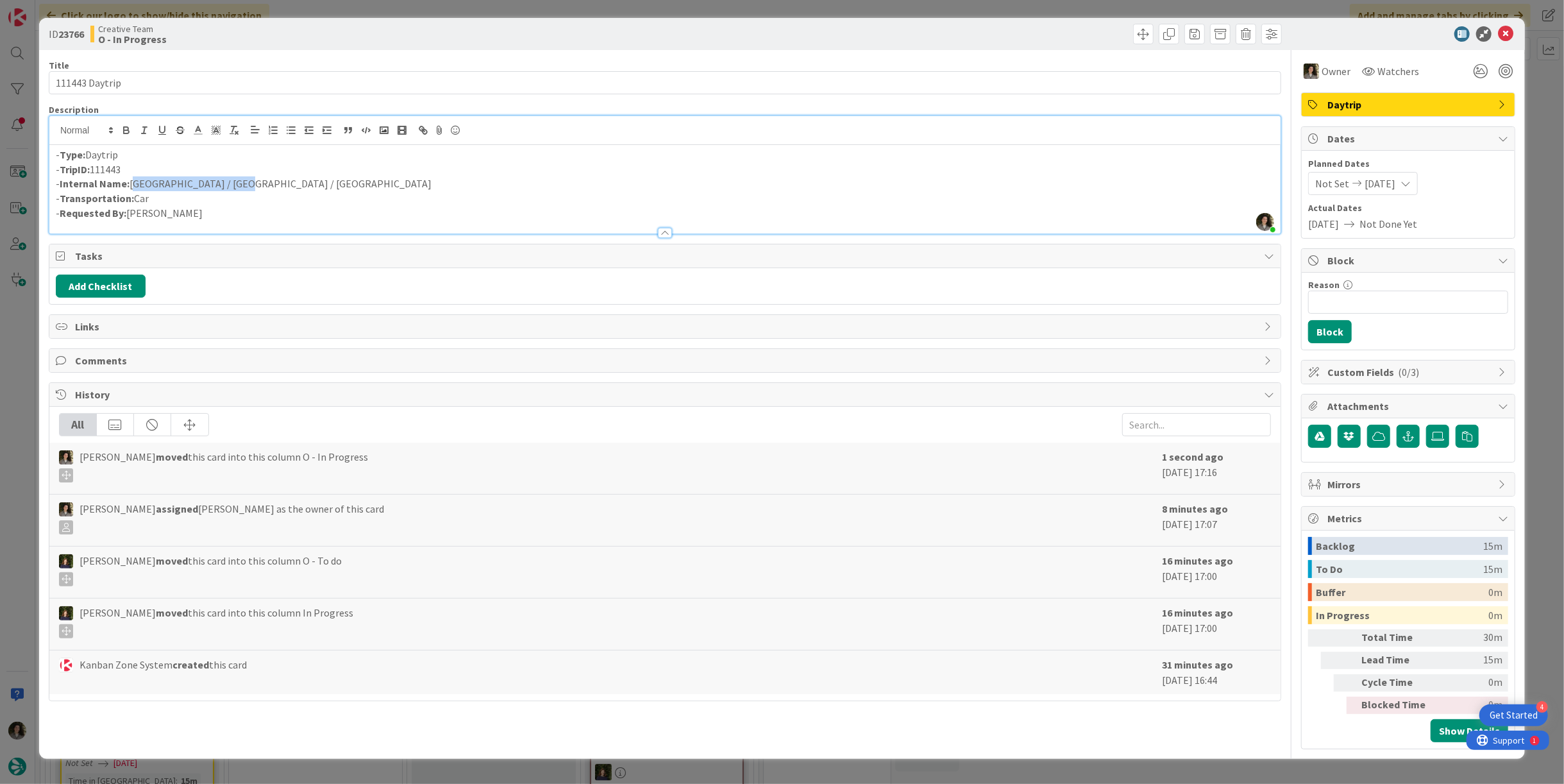
drag, startPoint x: 229, startPoint y: 186, endPoint x: 132, endPoint y: 189, distance: 97.0
click at [132, 189] on p "- Internal Name: [GEOGRAPHIC_DATA] / [GEOGRAPHIC_DATA] / [GEOGRAPHIC_DATA]" at bounding box center [664, 184] width 1218 height 15
copy p "[GEOGRAPHIC_DATA] / [GEOGRAPHIC_DATA] / [GEOGRAPHIC_DATA]"
click at [1504, 35] on icon at bounding box center [1506, 34] width 16 height 16
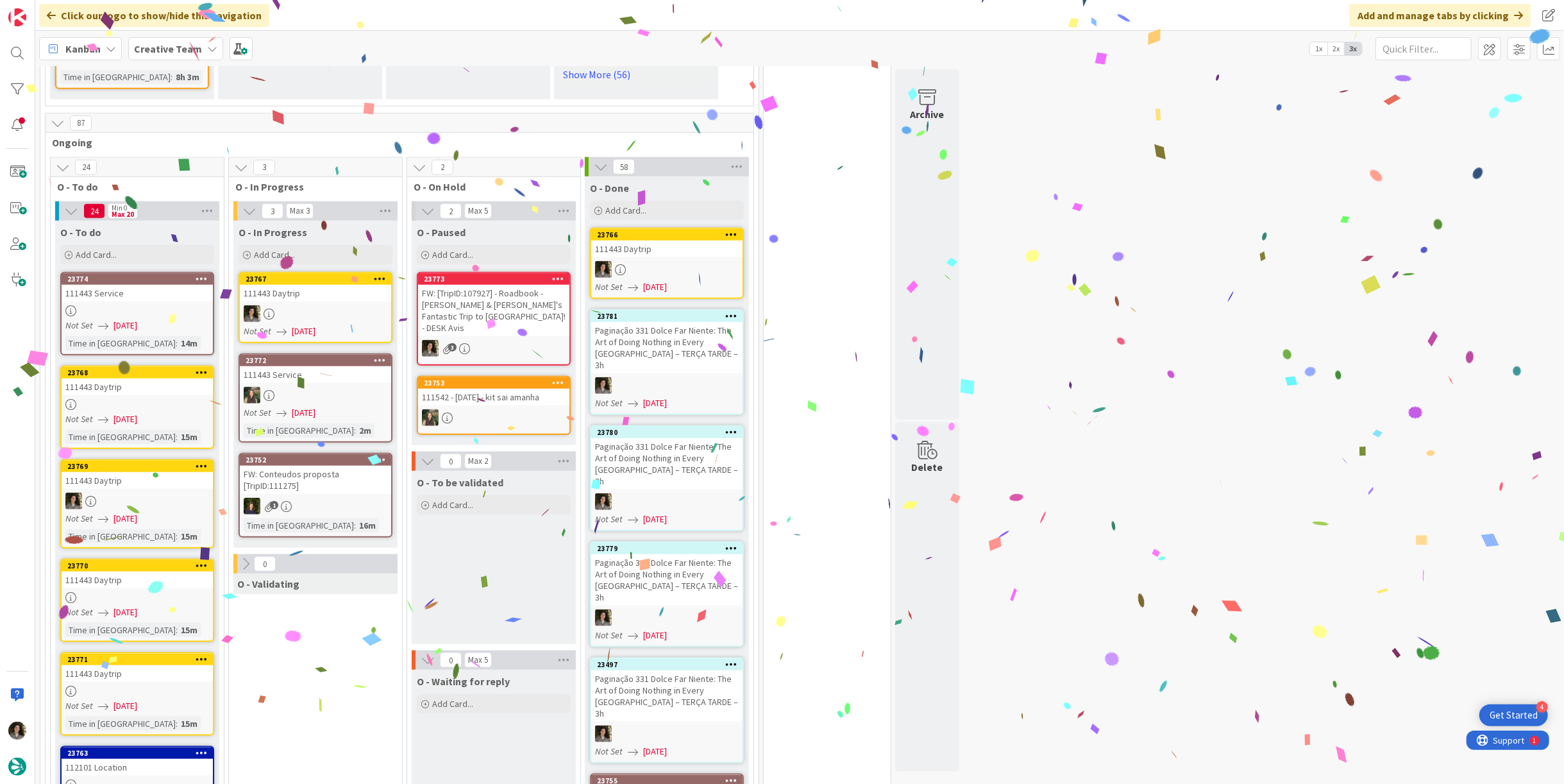
click at [321, 305] on div at bounding box center [315, 313] width 151 height 17
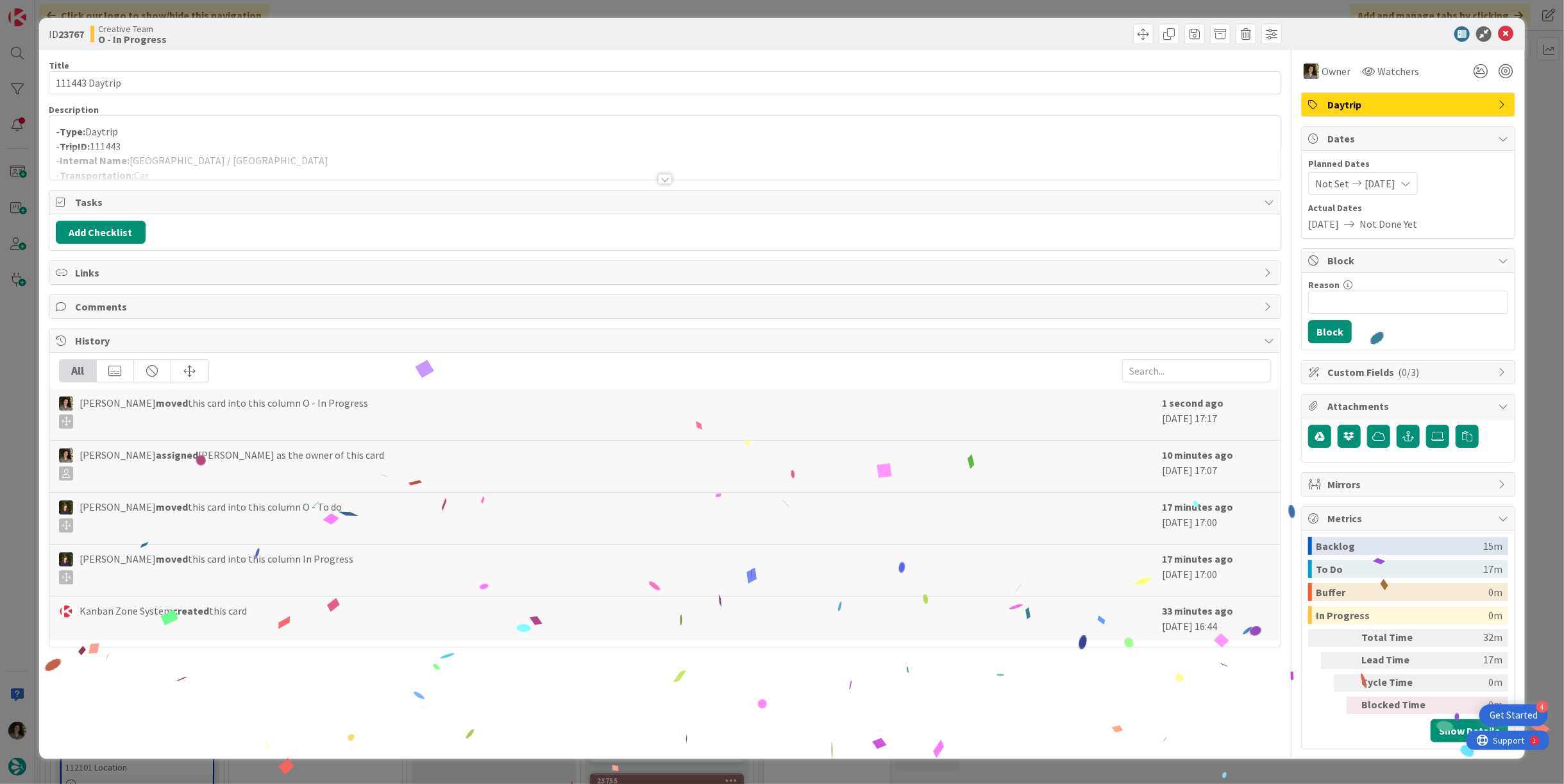
click at [278, 150] on div at bounding box center [665, 164] width 1232 height 33
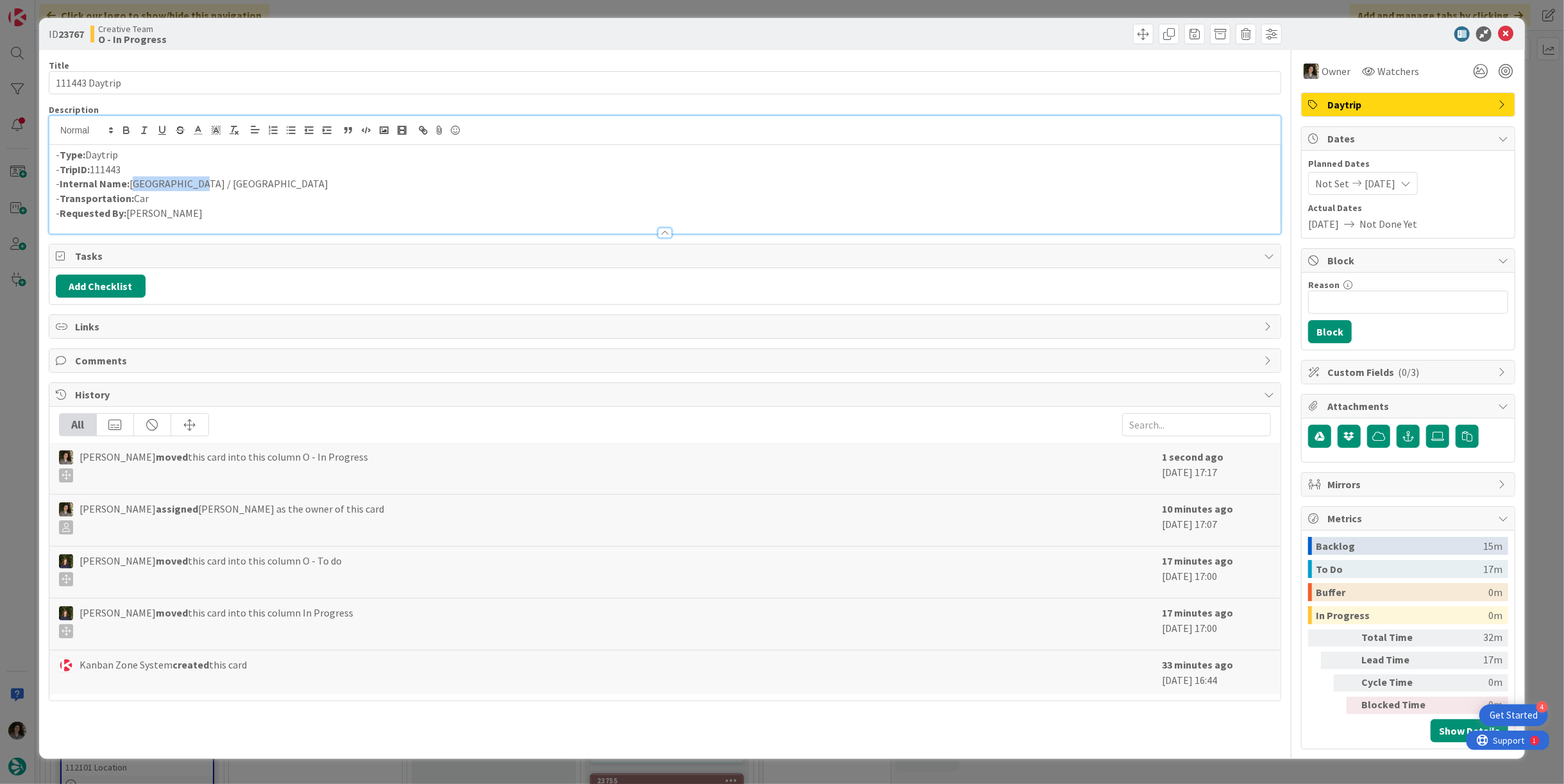
drag, startPoint x: 213, startPoint y: 183, endPoint x: 132, endPoint y: 185, distance: 81.0
click at [132, 185] on p "- Internal Name: [GEOGRAPHIC_DATA] / [GEOGRAPHIC_DATA]" at bounding box center [664, 184] width 1218 height 15
copy p "[GEOGRAPHIC_DATA] / [GEOGRAPHIC_DATA]"
click at [1509, 34] on icon at bounding box center [1506, 34] width 16 height 16
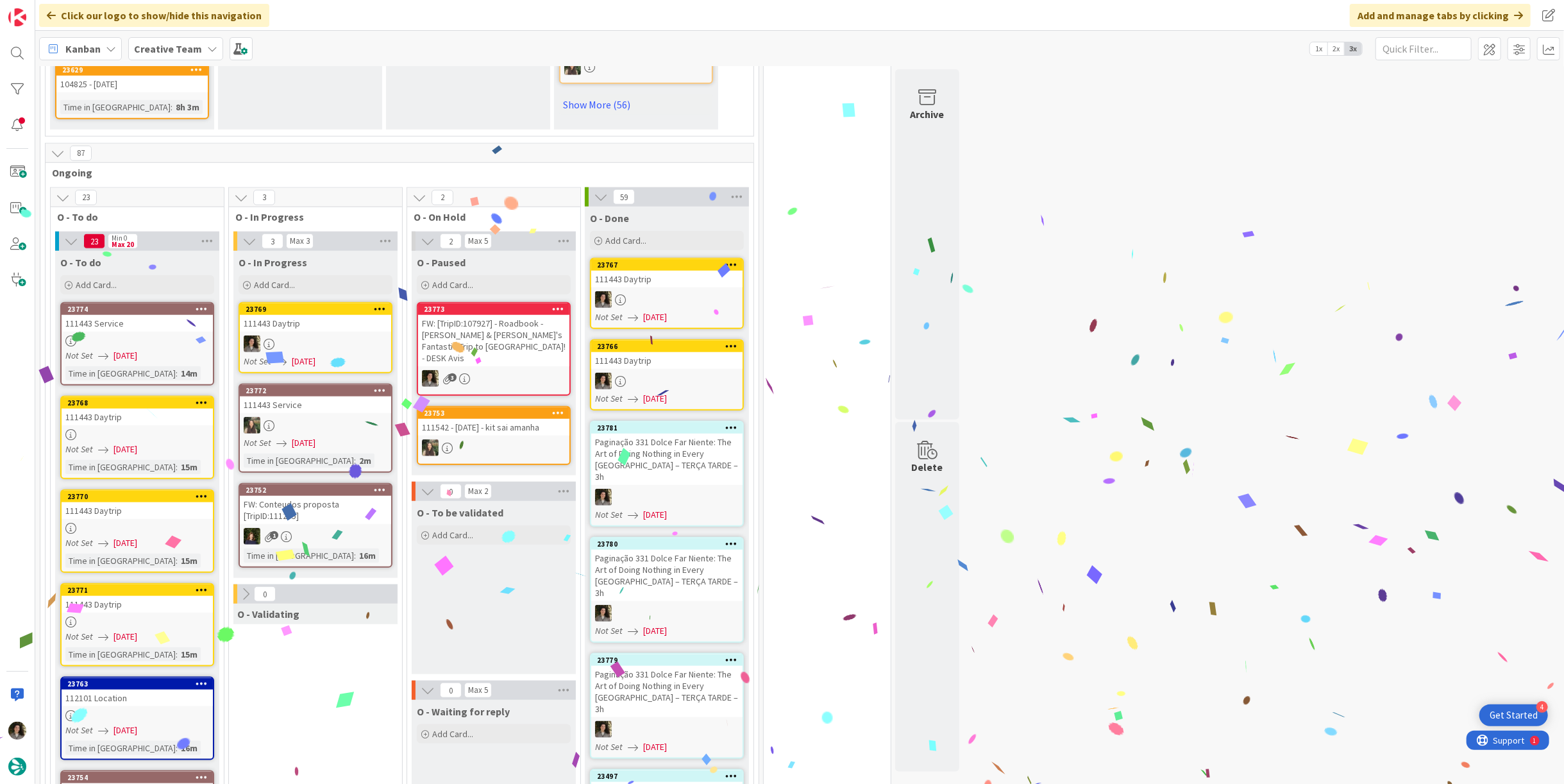
click at [293, 336] on div at bounding box center [315, 344] width 151 height 17
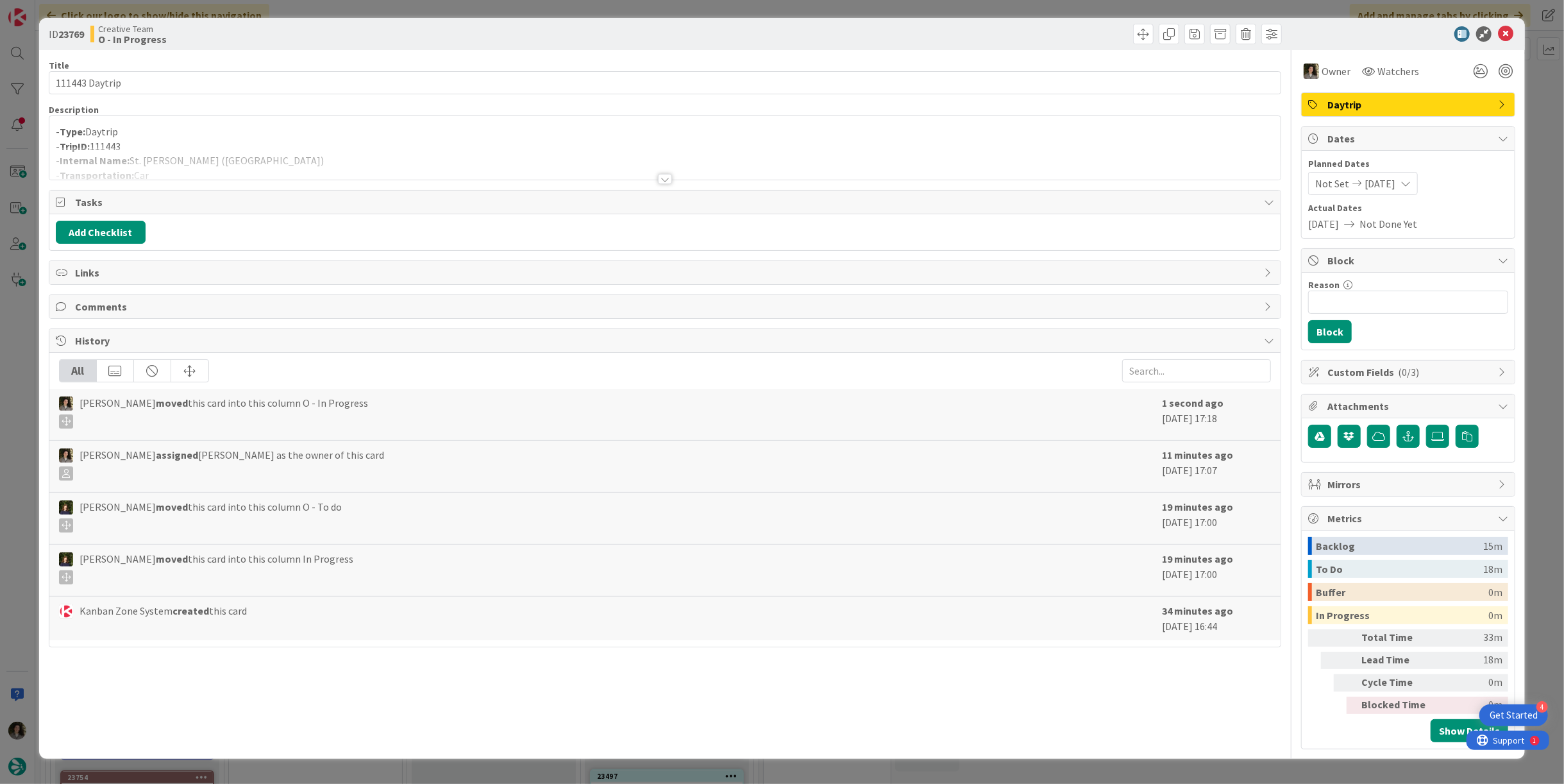
click at [672, 175] on div at bounding box center [665, 164] width 1232 height 33
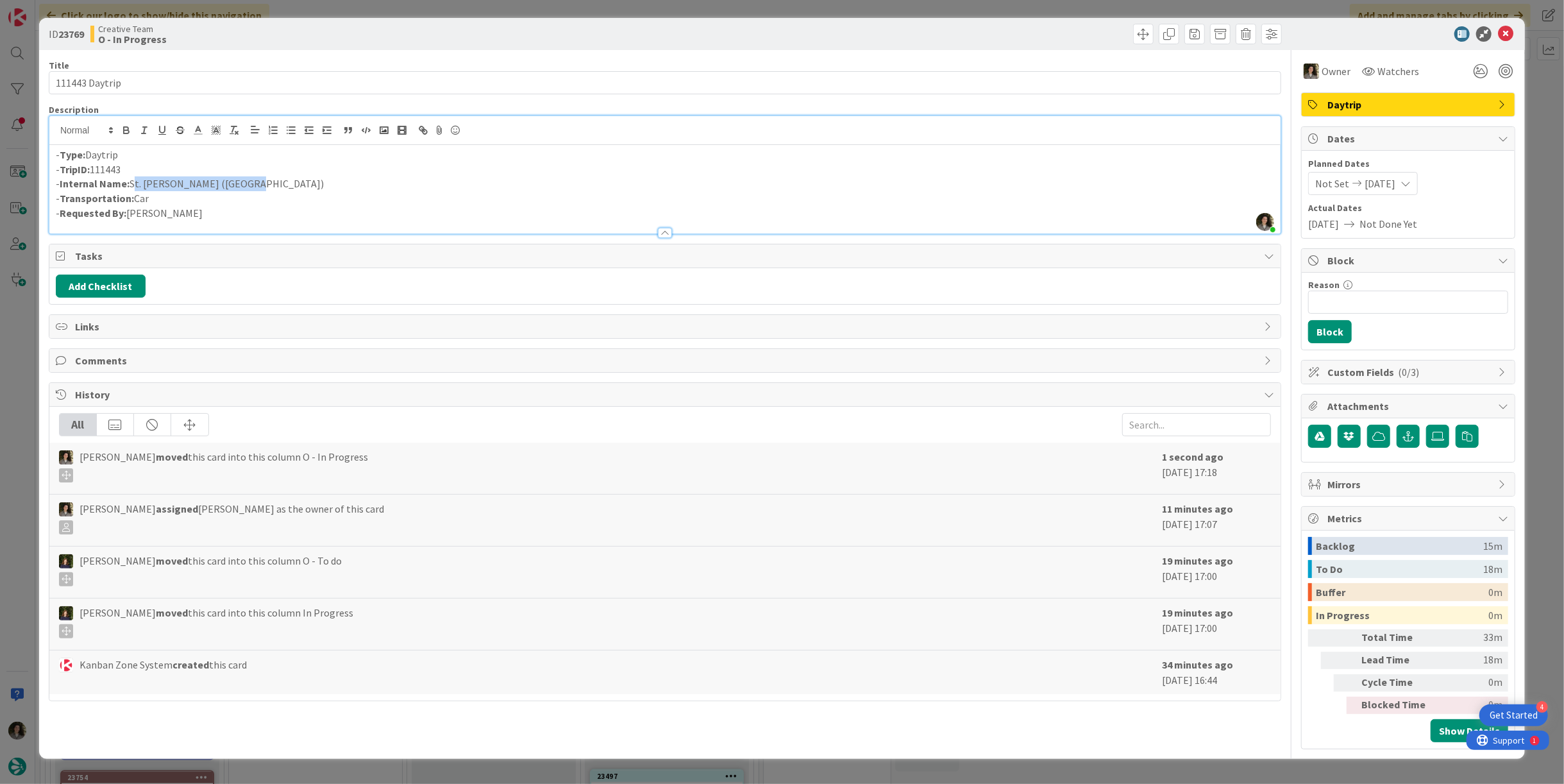
drag, startPoint x: 242, startPoint y: 179, endPoint x: 175, endPoint y: 173, distance: 67.3
click at [132, 182] on p "- Internal Name: [GEOGRAPHIC_DATA][PERSON_NAME] ([GEOGRAPHIC_DATA])" at bounding box center [664, 184] width 1218 height 15
copy p "St. [PERSON_NAME] ([GEOGRAPHIC_DATA])"
click at [1496, 39] on div at bounding box center [1402, 34] width 227 height 16
click at [1510, 30] on icon at bounding box center [1506, 34] width 16 height 16
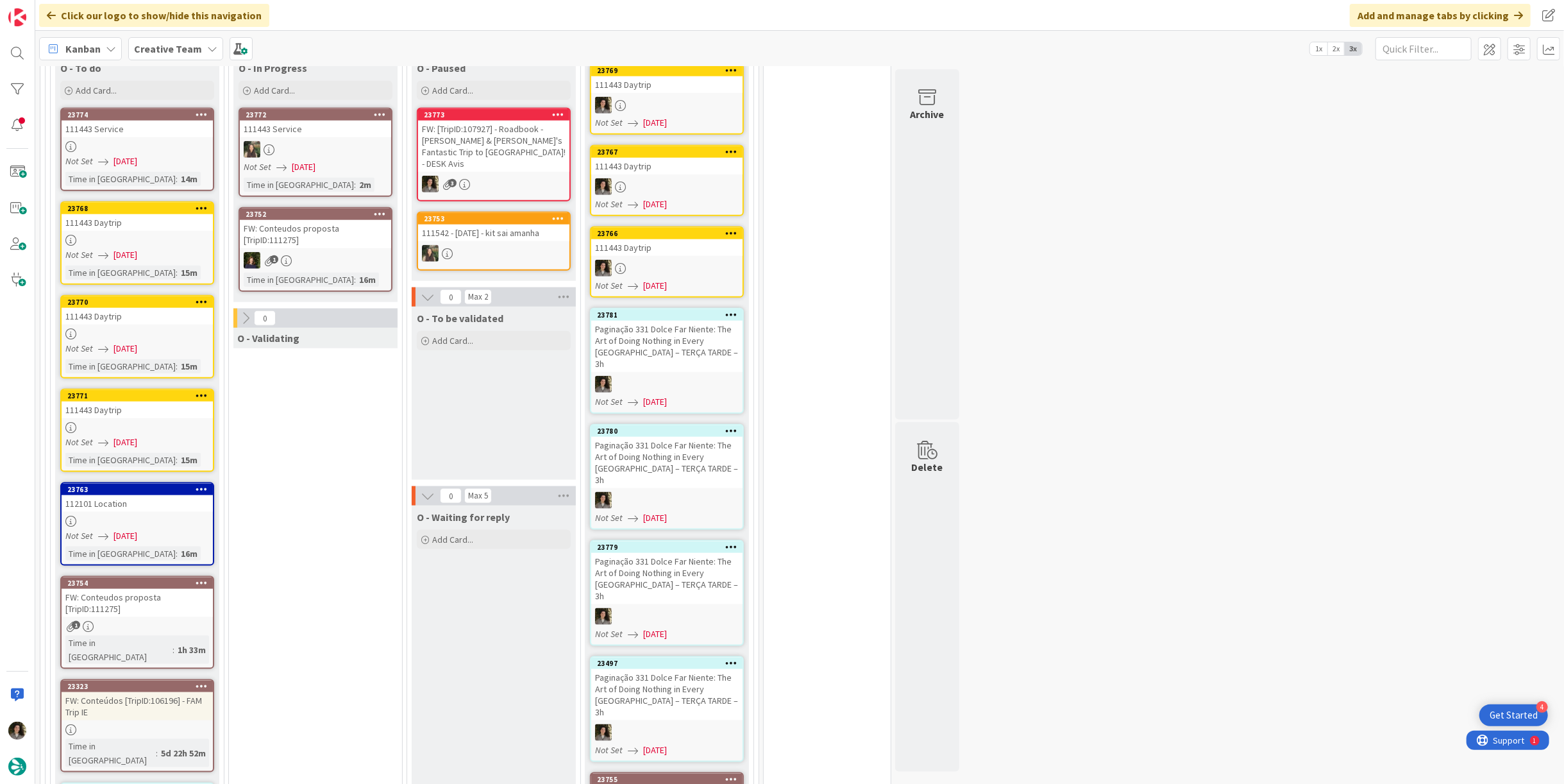
scroll to position [1241, 0]
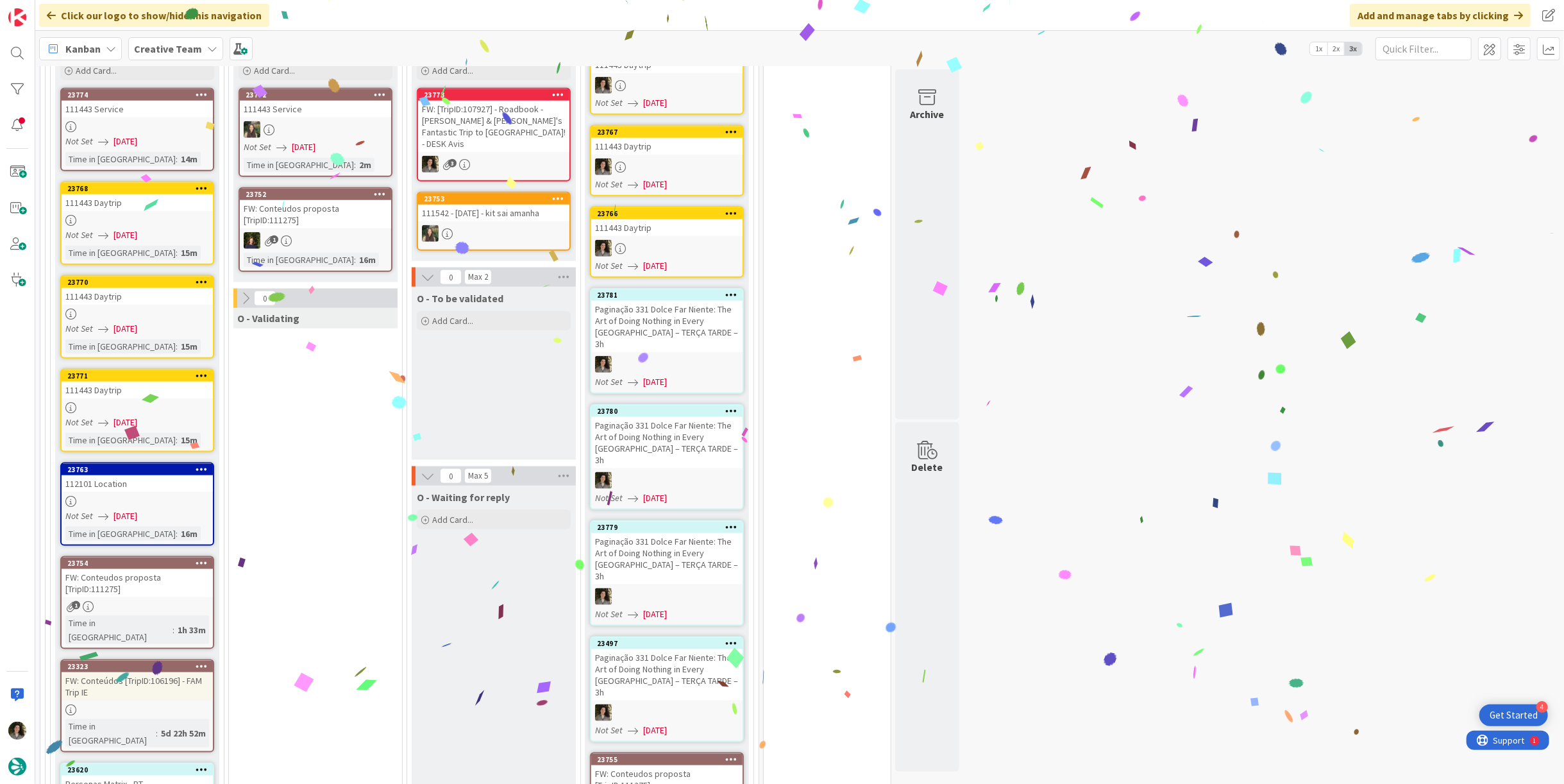
click at [122, 370] on link "23771 111443 Daytrip Not Set [DATE] Time in [GEOGRAPHIC_DATA] : 15m" at bounding box center [137, 410] width 154 height 84
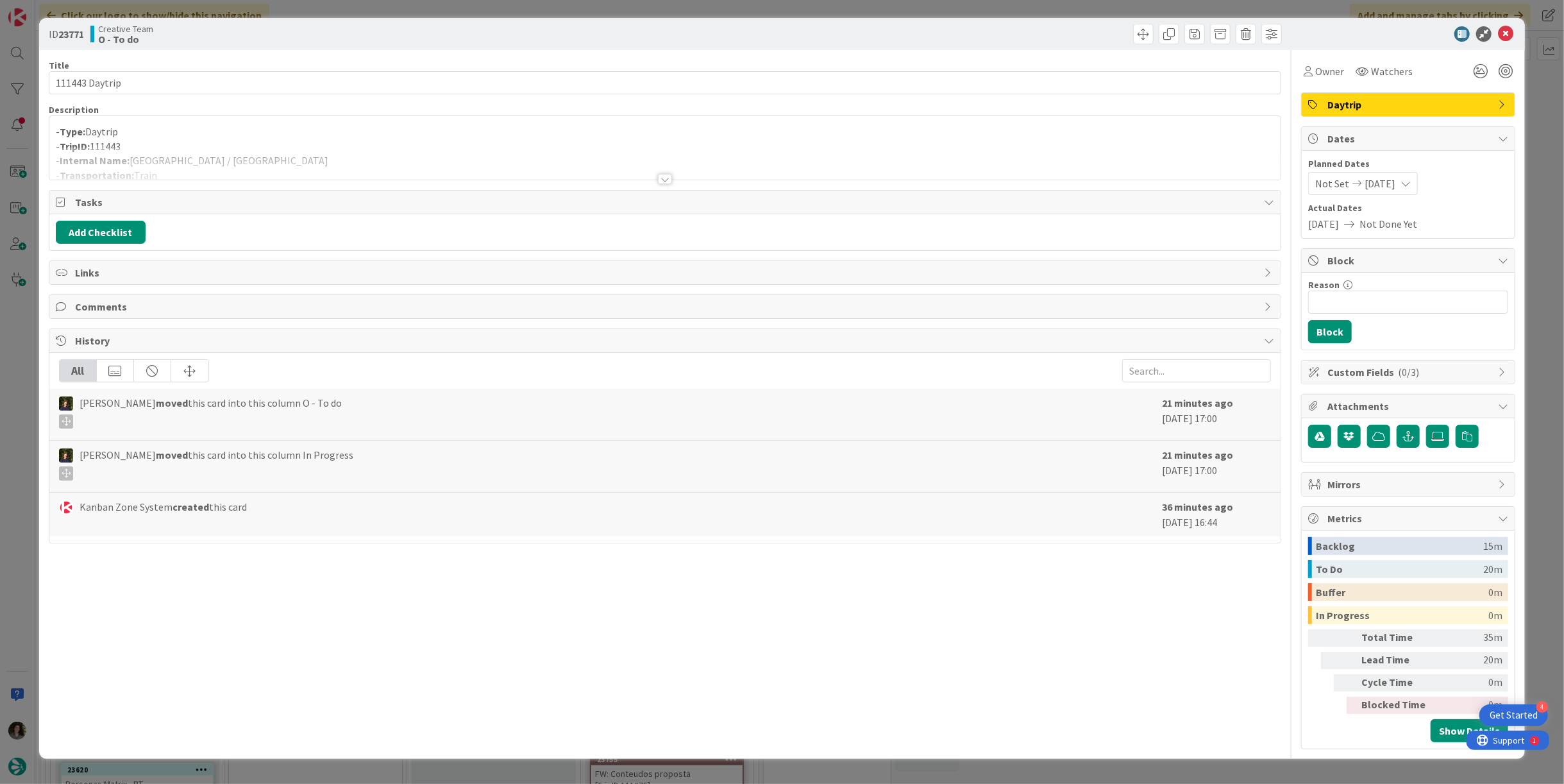
click at [664, 176] on div at bounding box center [665, 179] width 14 height 10
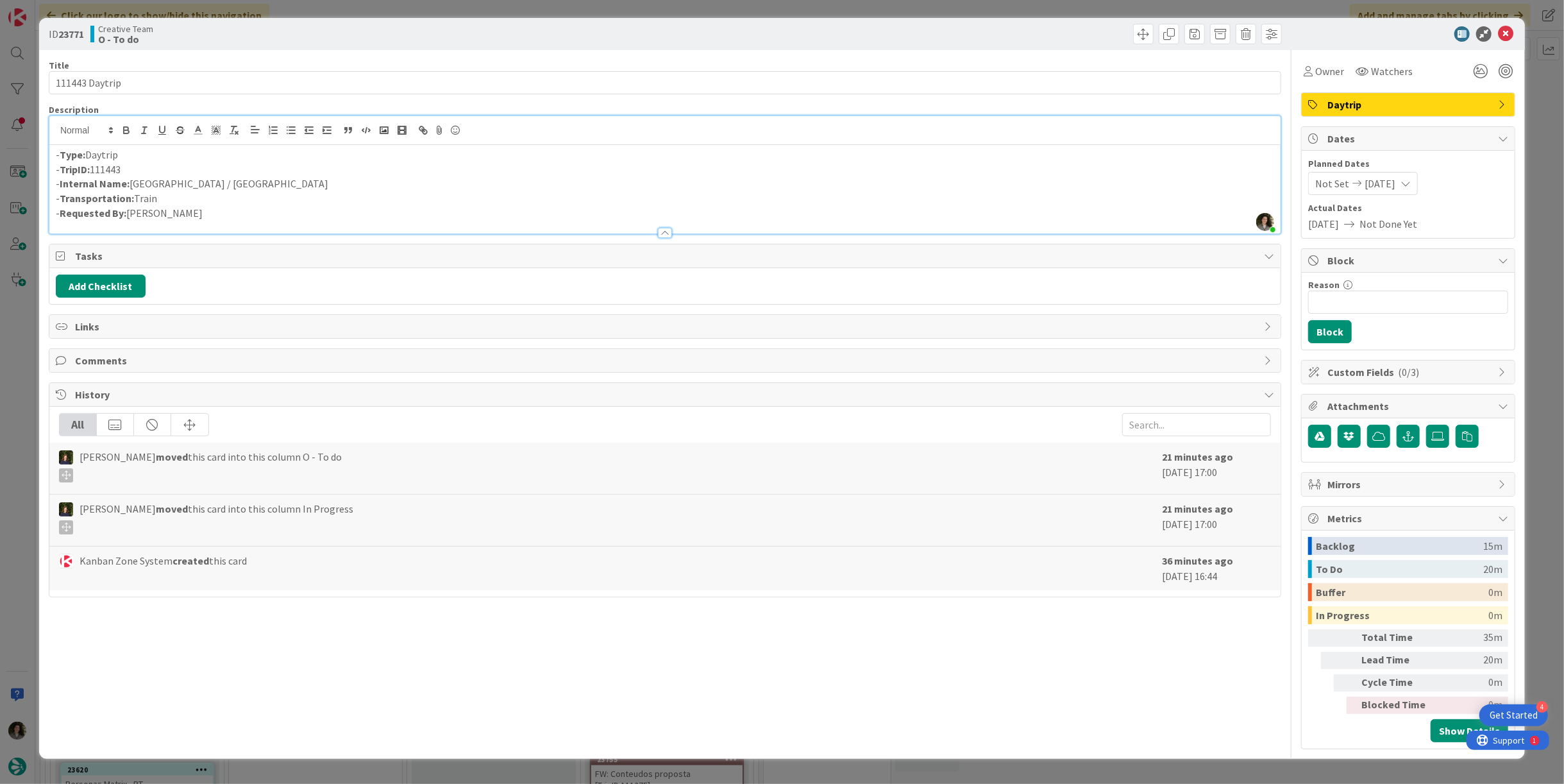
click at [244, 176] on p "- Internal Name: [GEOGRAPHIC_DATA] / [GEOGRAPHIC_DATA]" at bounding box center [664, 184] width 1218 height 15
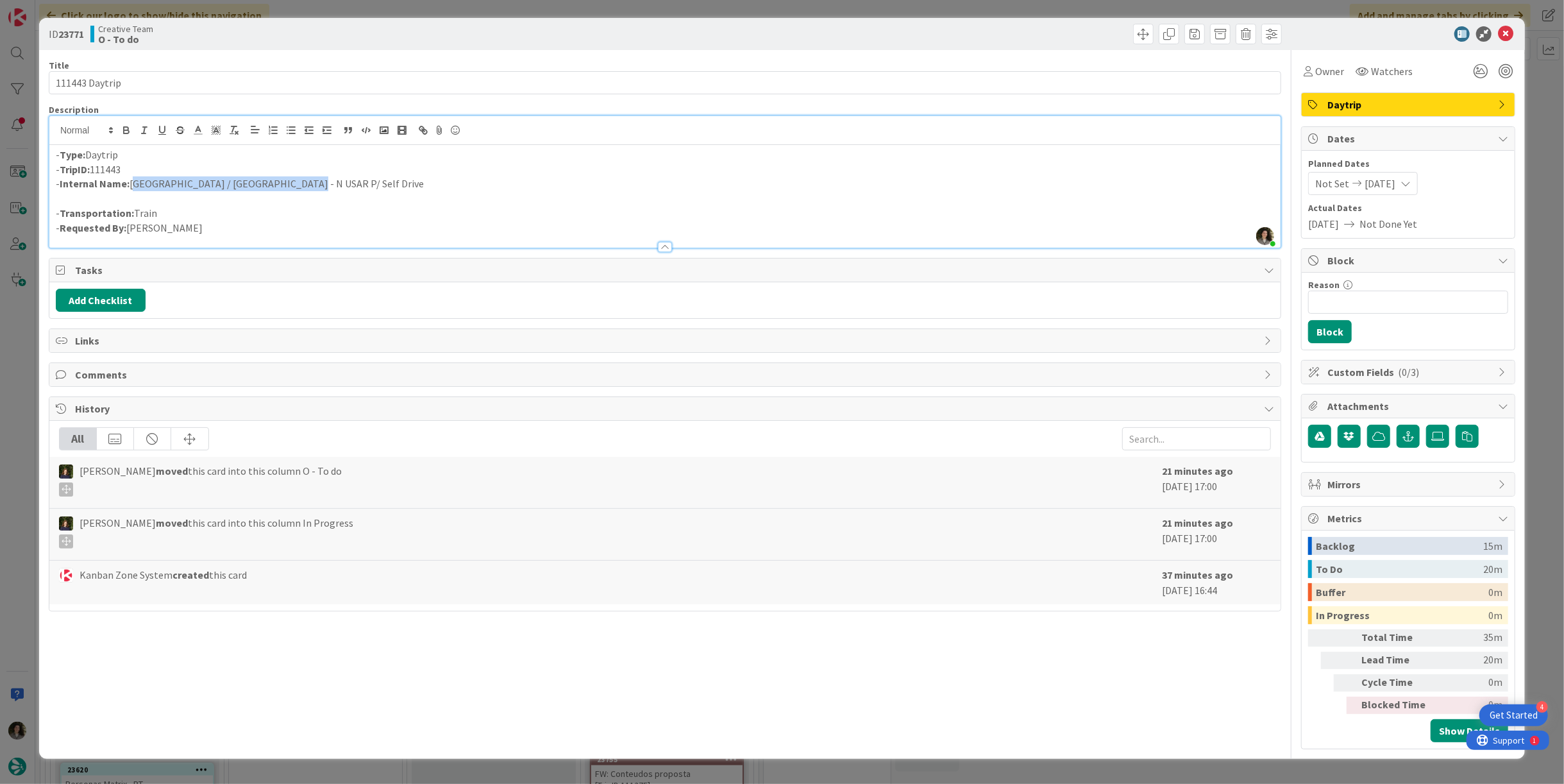
drag, startPoint x: 270, startPoint y: 179, endPoint x: 130, endPoint y: 181, distance: 140.0
click at [130, 181] on p "- Internal Name: [GEOGRAPHIC_DATA] / [GEOGRAPHIC_DATA] - N USAR P/ Self Drive" at bounding box center [664, 184] width 1218 height 15
copy p "[GEOGRAPHIC_DATA] / [GEOGRAPHIC_DATA] - N USAR P/ Self Drive"
click at [1313, 79] on div "Owner" at bounding box center [1324, 71] width 45 height 23
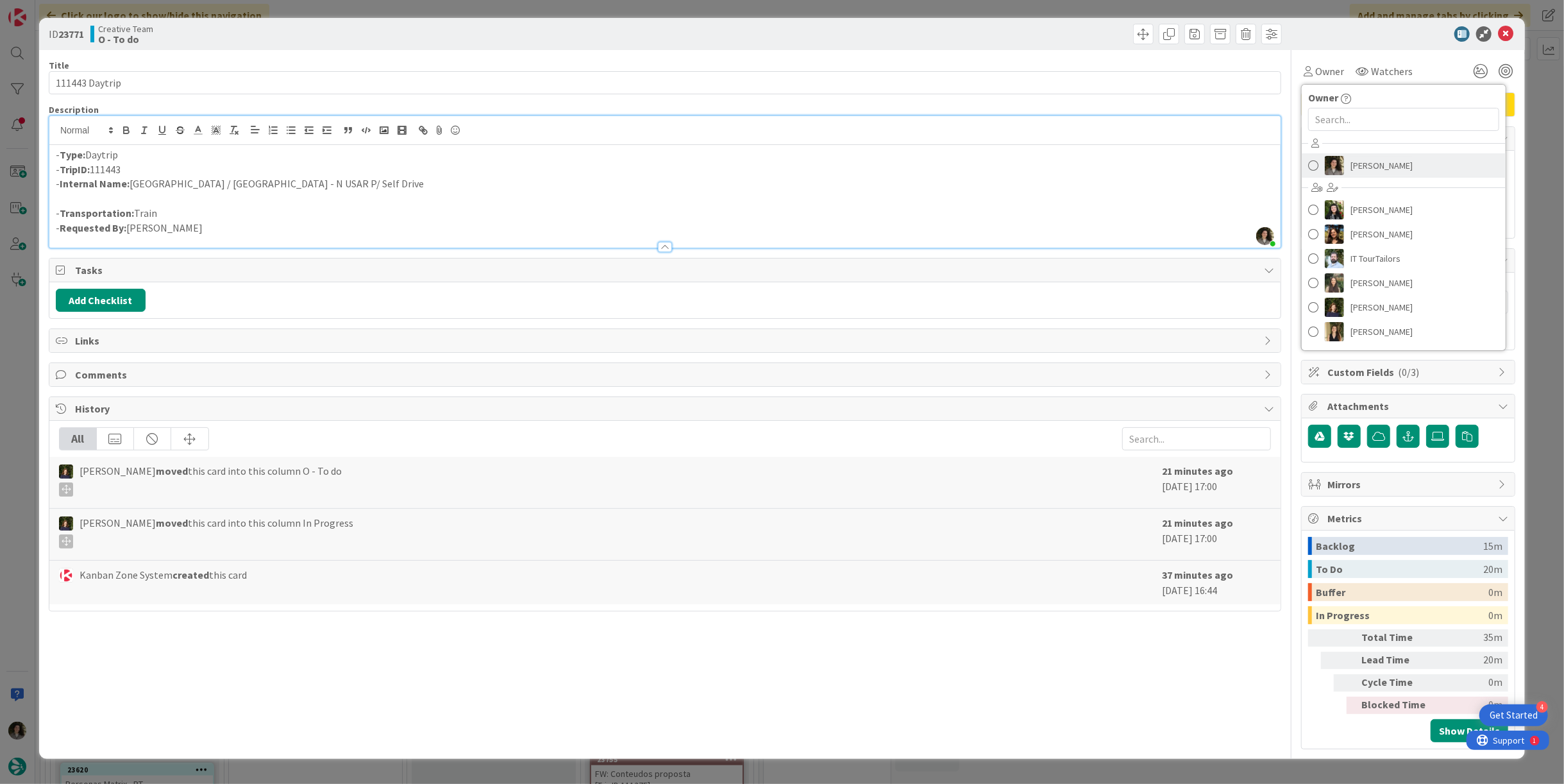
click at [1385, 159] on span "[PERSON_NAME]" at bounding box center [1381, 165] width 62 height 19
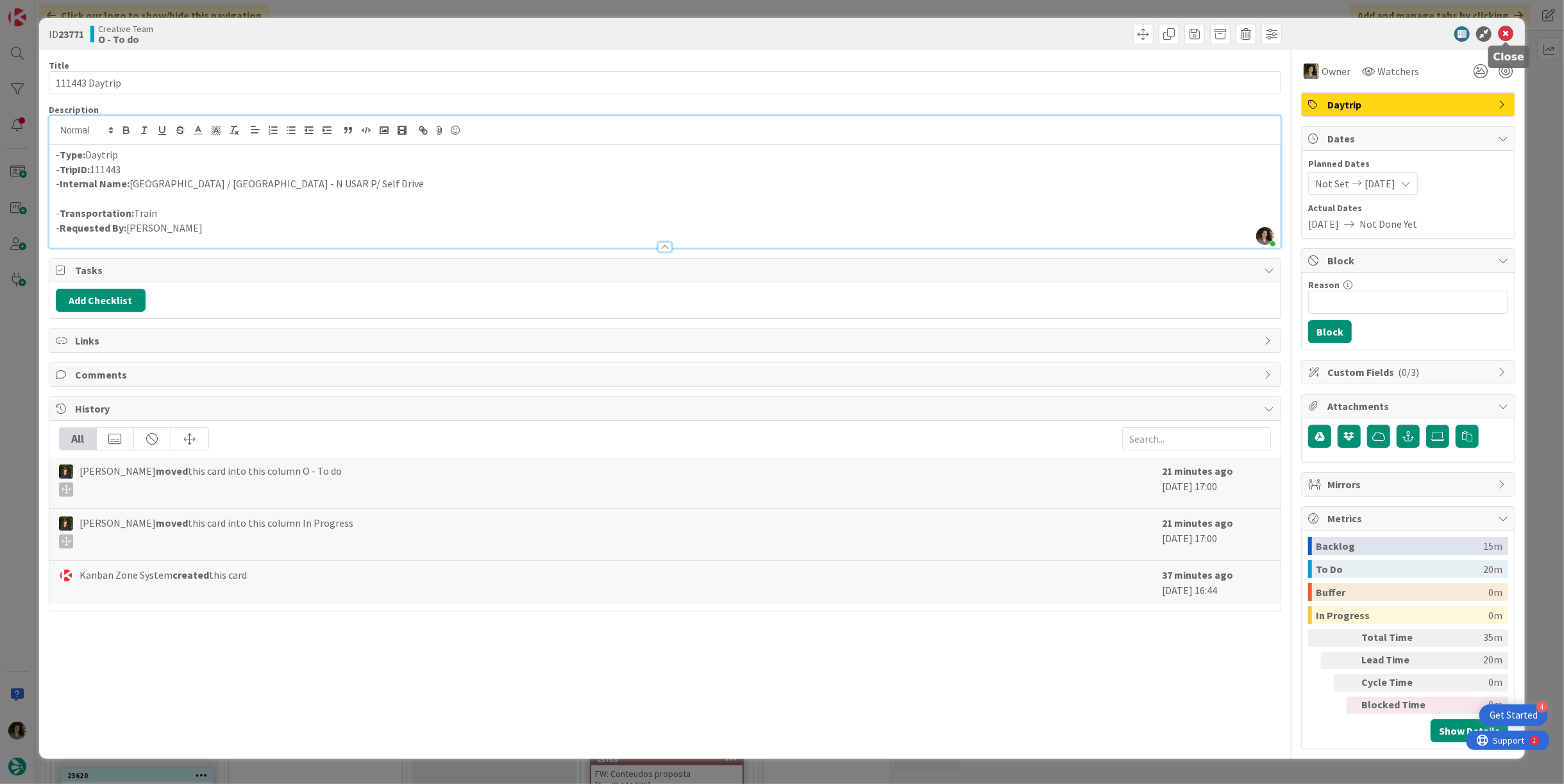
click at [1512, 35] on icon at bounding box center [1506, 34] width 16 height 16
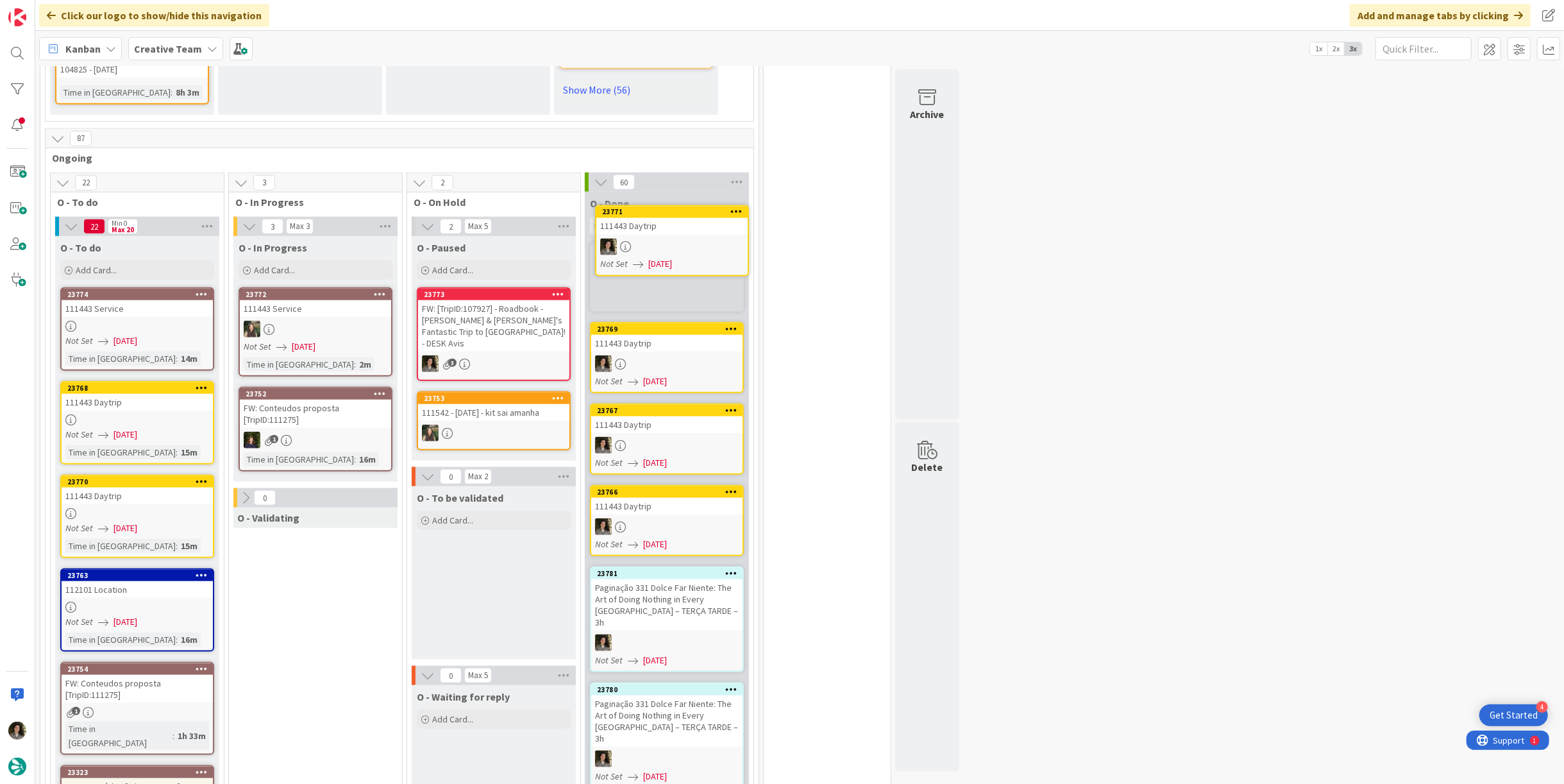
scroll to position [1040, 0]
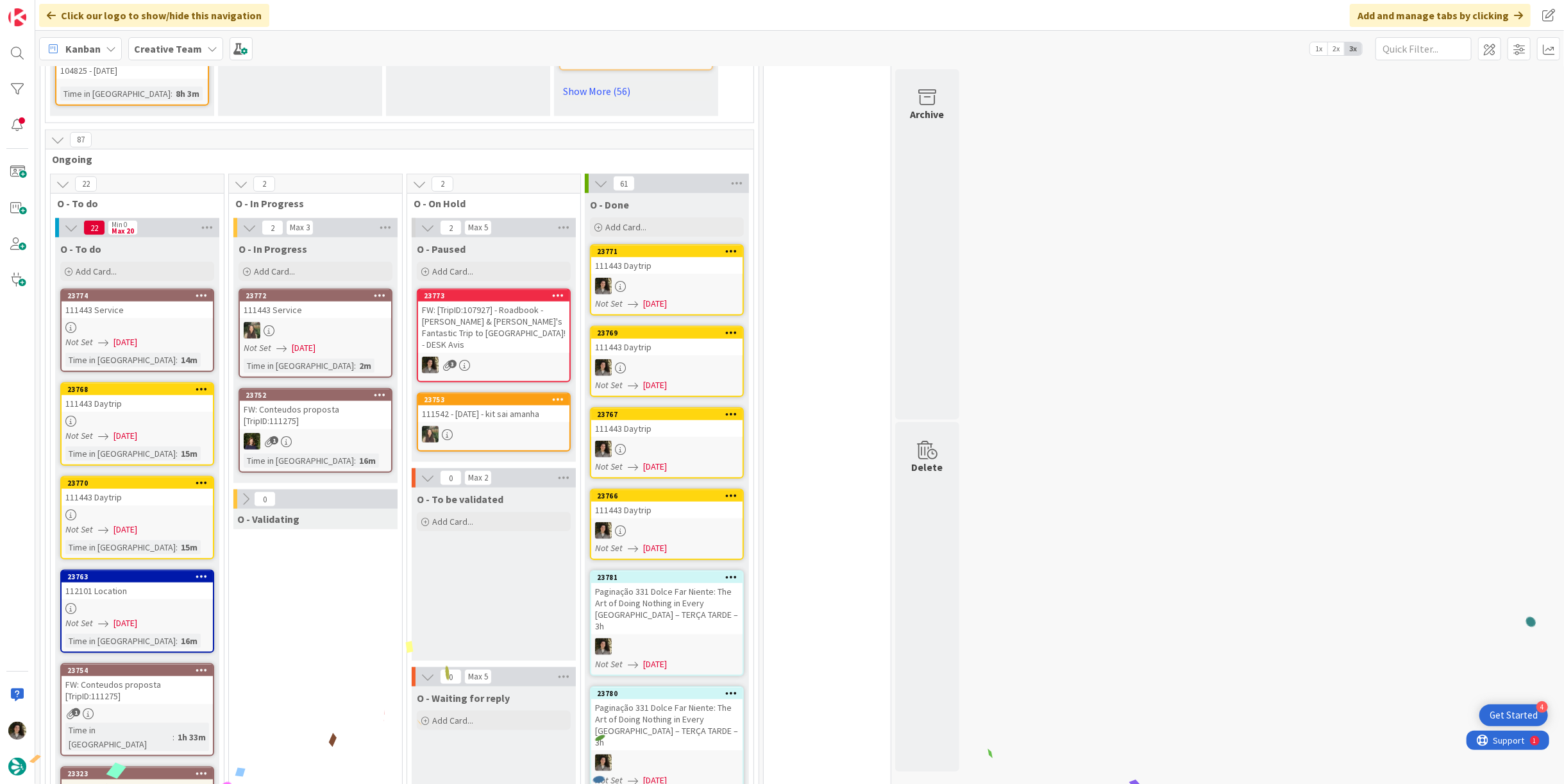
click at [690, 257] on div "111443 Daytrip" at bounding box center [667, 265] width 151 height 17
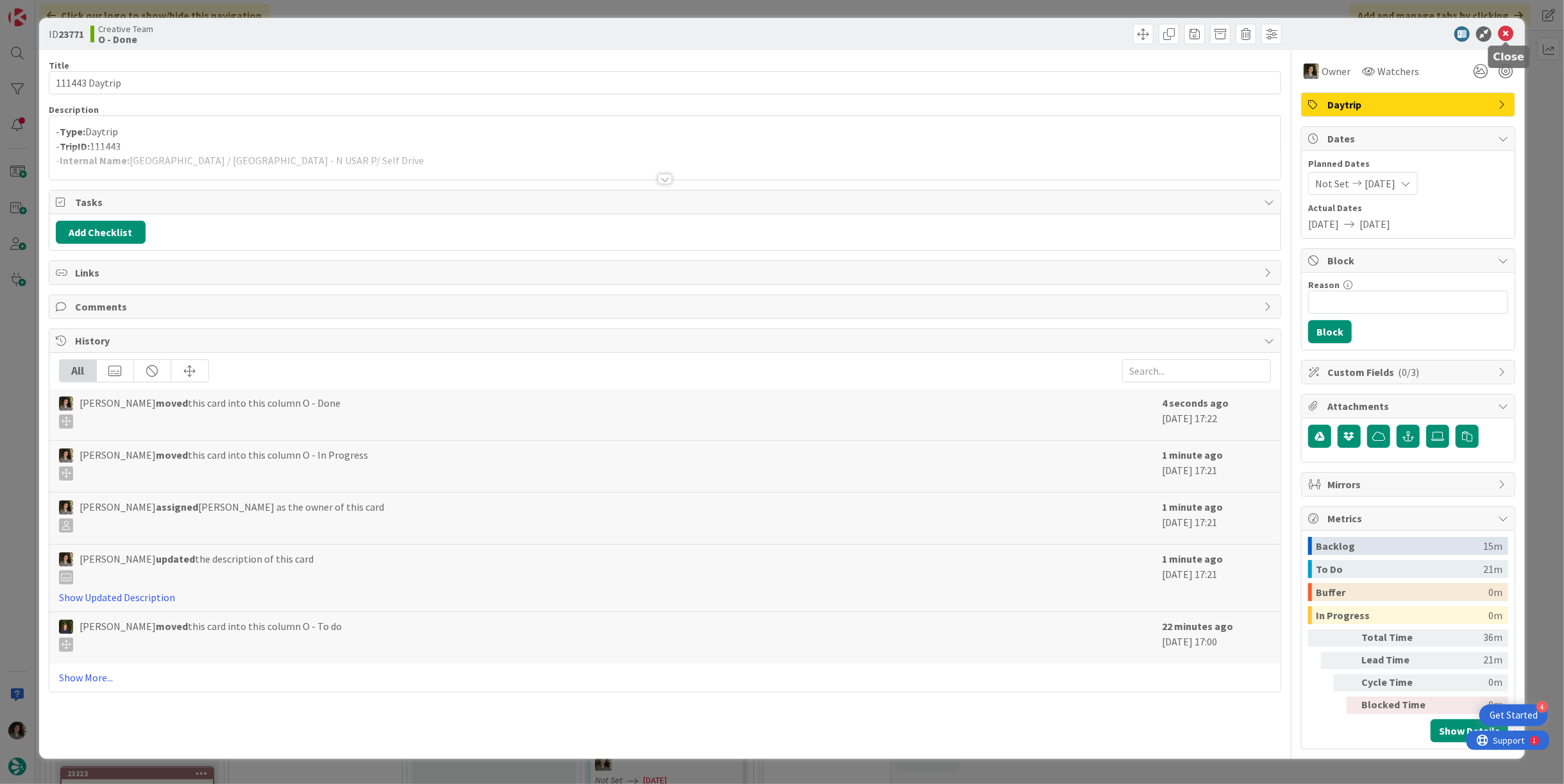
click at [1504, 34] on icon at bounding box center [1506, 34] width 16 height 16
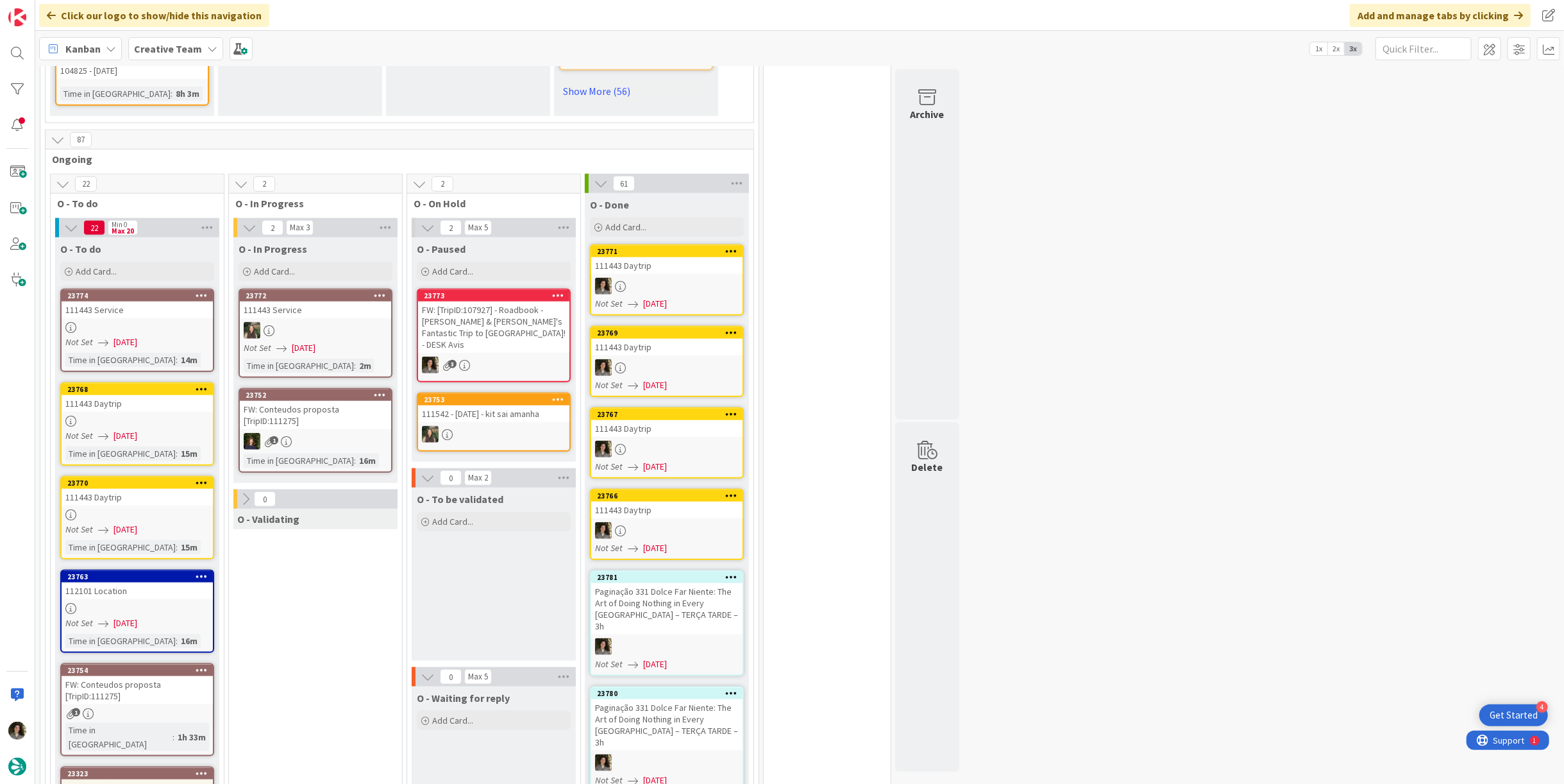
click at [123, 416] on div at bounding box center [136, 421] width 151 height 11
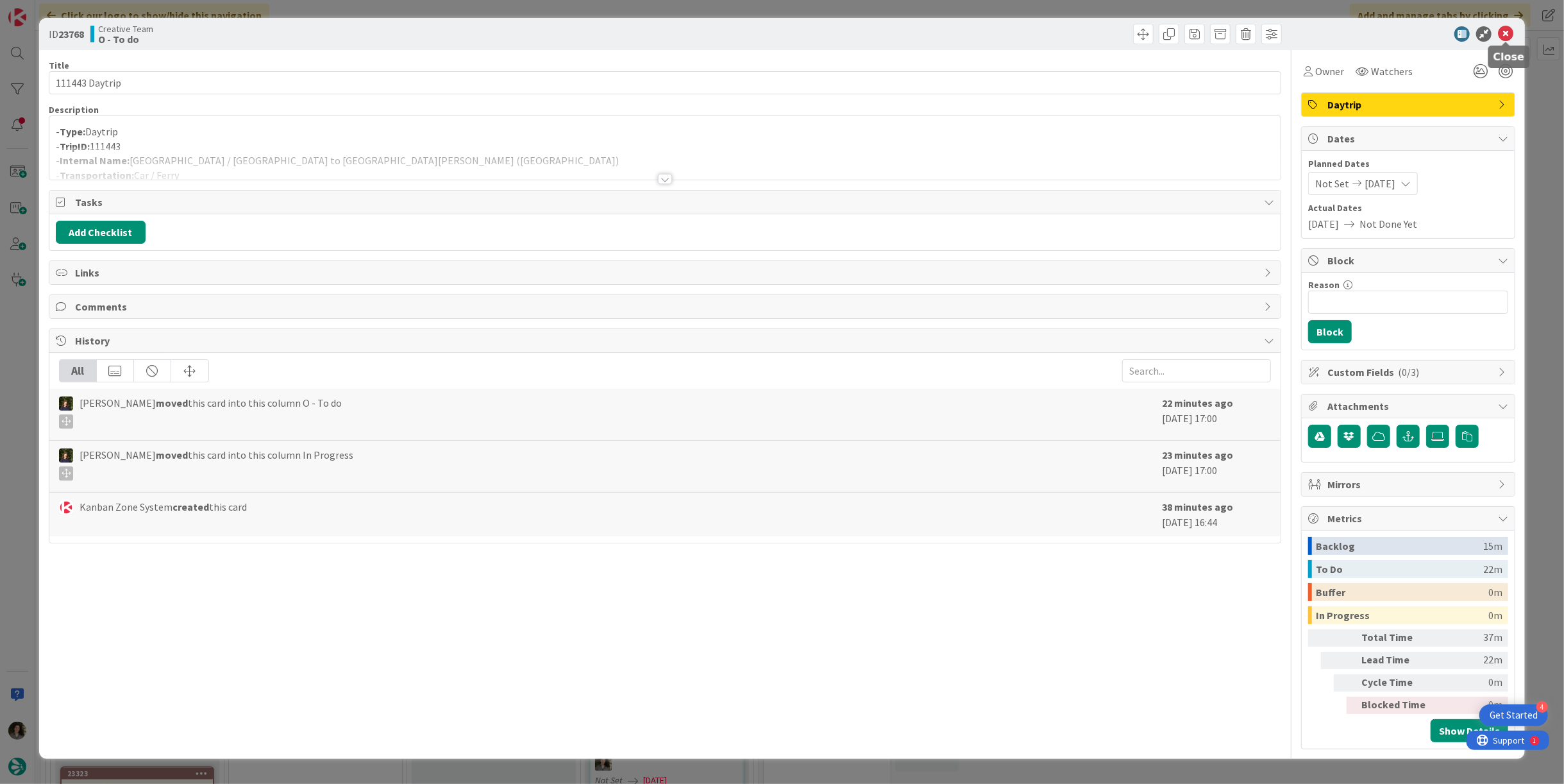
click at [1502, 31] on icon at bounding box center [1506, 34] width 16 height 16
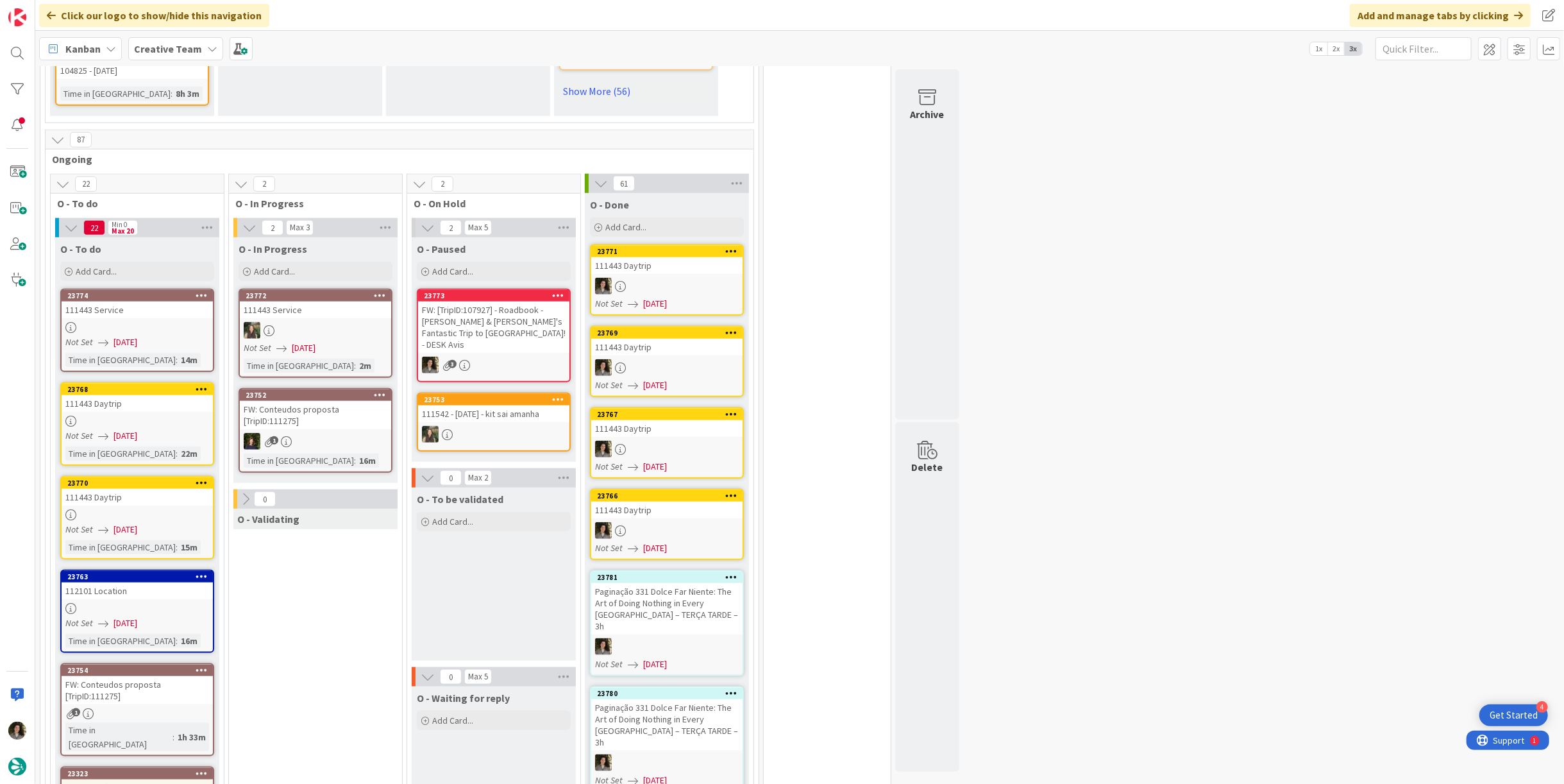
click at [139, 509] on div at bounding box center [136, 514] width 151 height 11
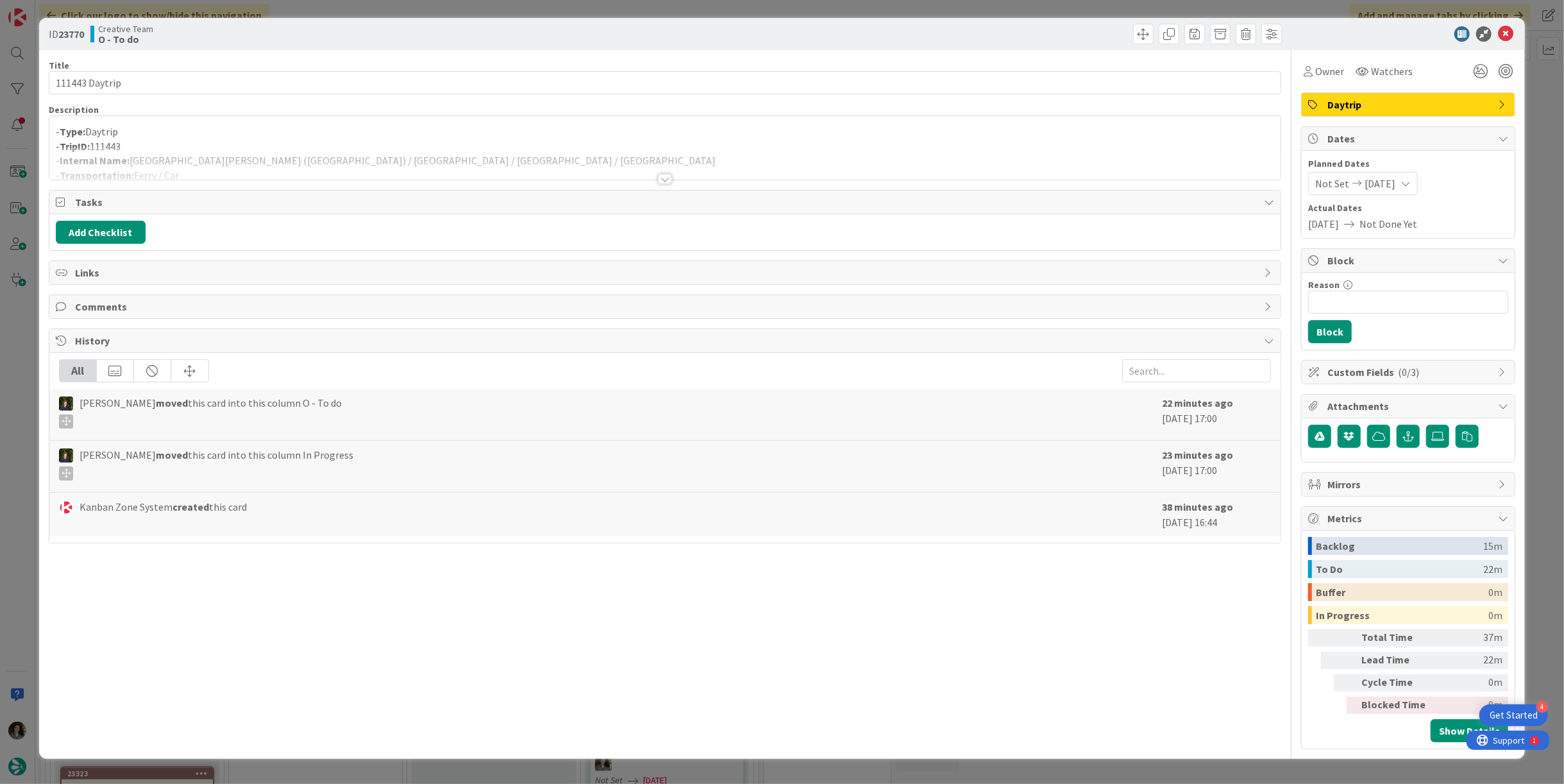
click at [663, 175] on div at bounding box center [665, 179] width 14 height 10
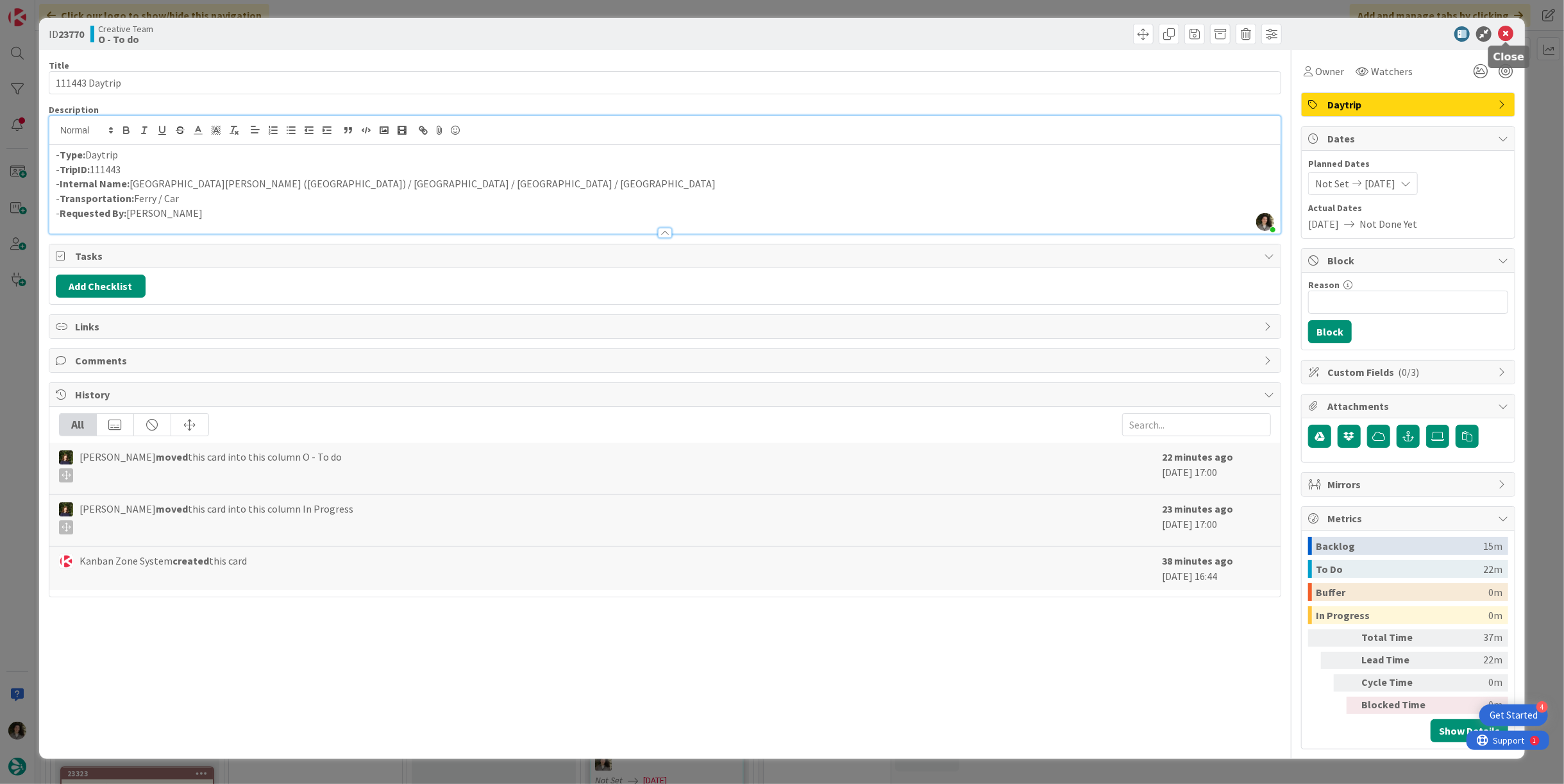
drag, startPoint x: 1511, startPoint y: 36, endPoint x: 1481, endPoint y: 54, distance: 35.0
click at [1510, 36] on icon at bounding box center [1506, 34] width 16 height 16
